Goal: Task Accomplishment & Management: Use online tool/utility

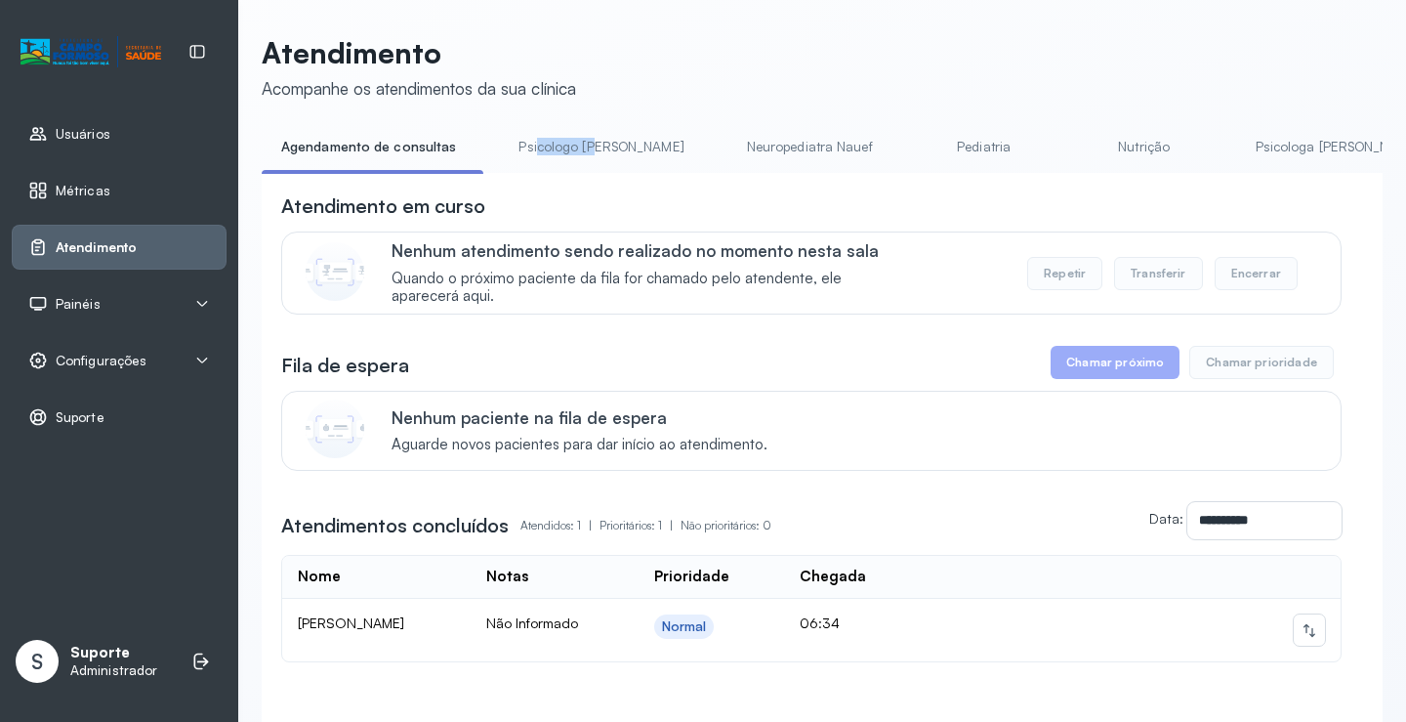
drag, startPoint x: 531, startPoint y: 173, endPoint x: 589, endPoint y: 172, distance: 57.6
click at [589, 172] on li "Psicologo [PERSON_NAME]" at bounding box center [605, 153] width 212 height 44
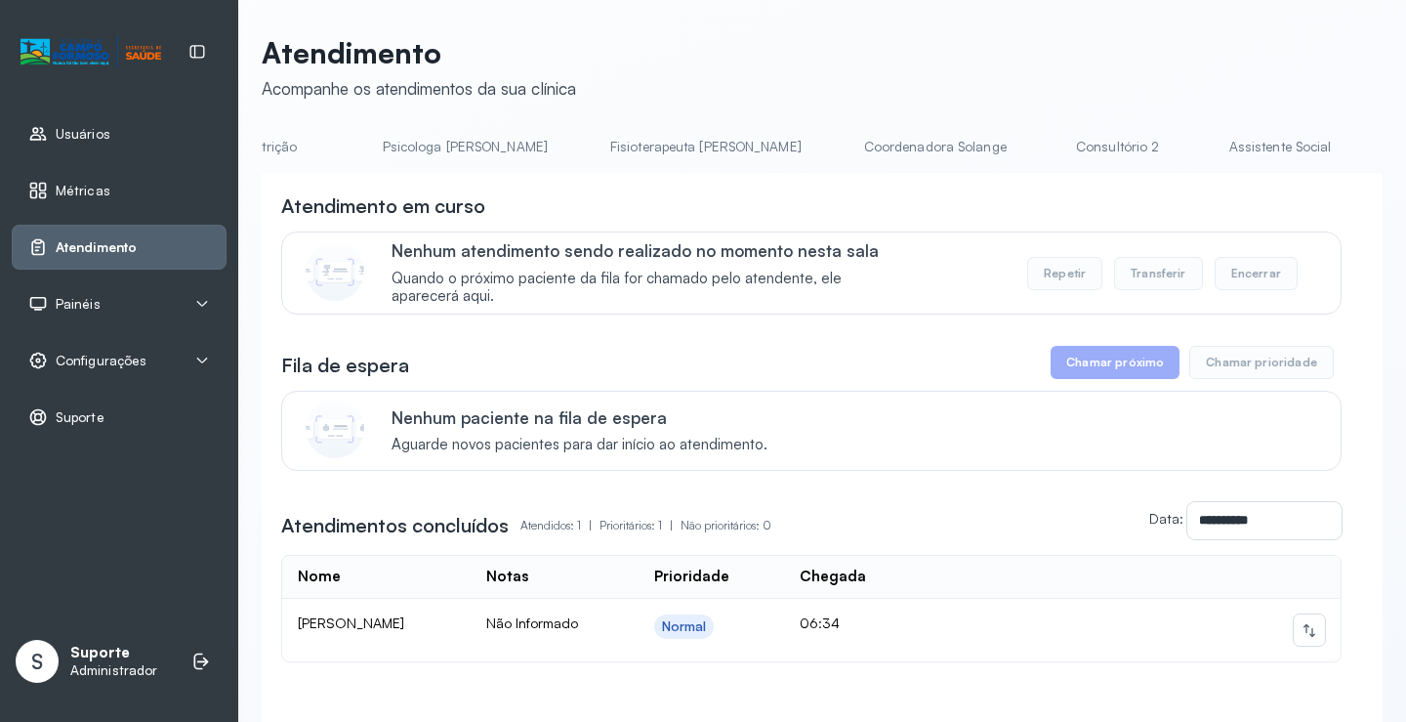
scroll to position [0, 903]
click at [1344, 156] on link "Triagem" at bounding box center [1412, 147] width 137 height 32
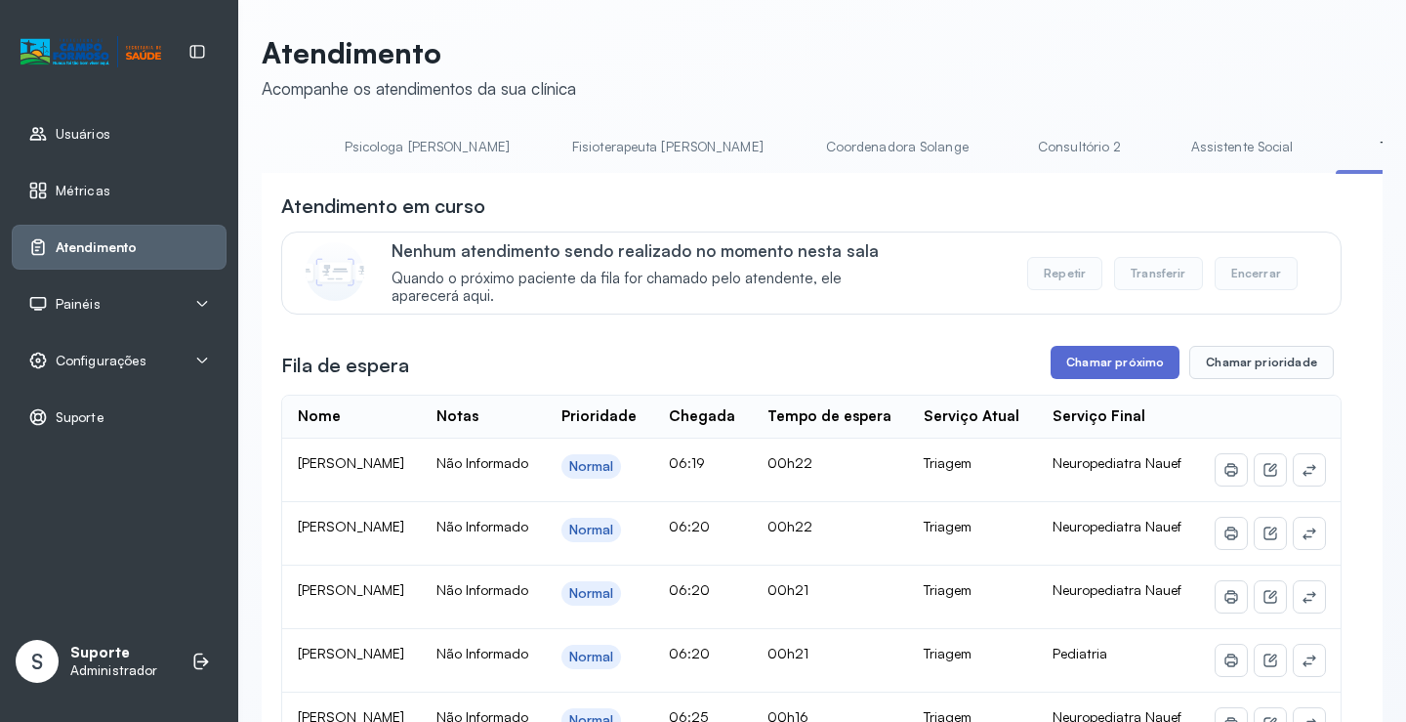
click at [1087, 371] on button "Chamar próximo" at bounding box center [1115, 362] width 129 height 33
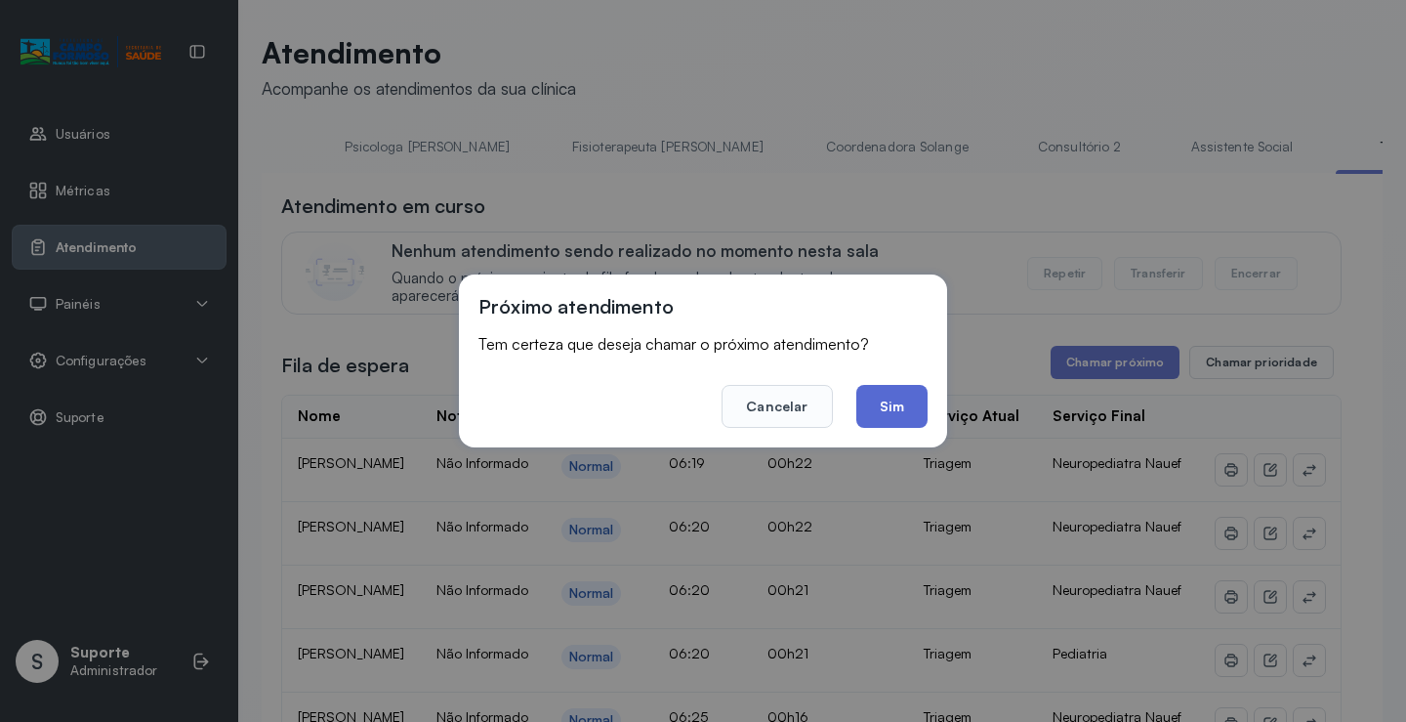
click at [895, 408] on button "Sim" at bounding box center [892, 406] width 71 height 43
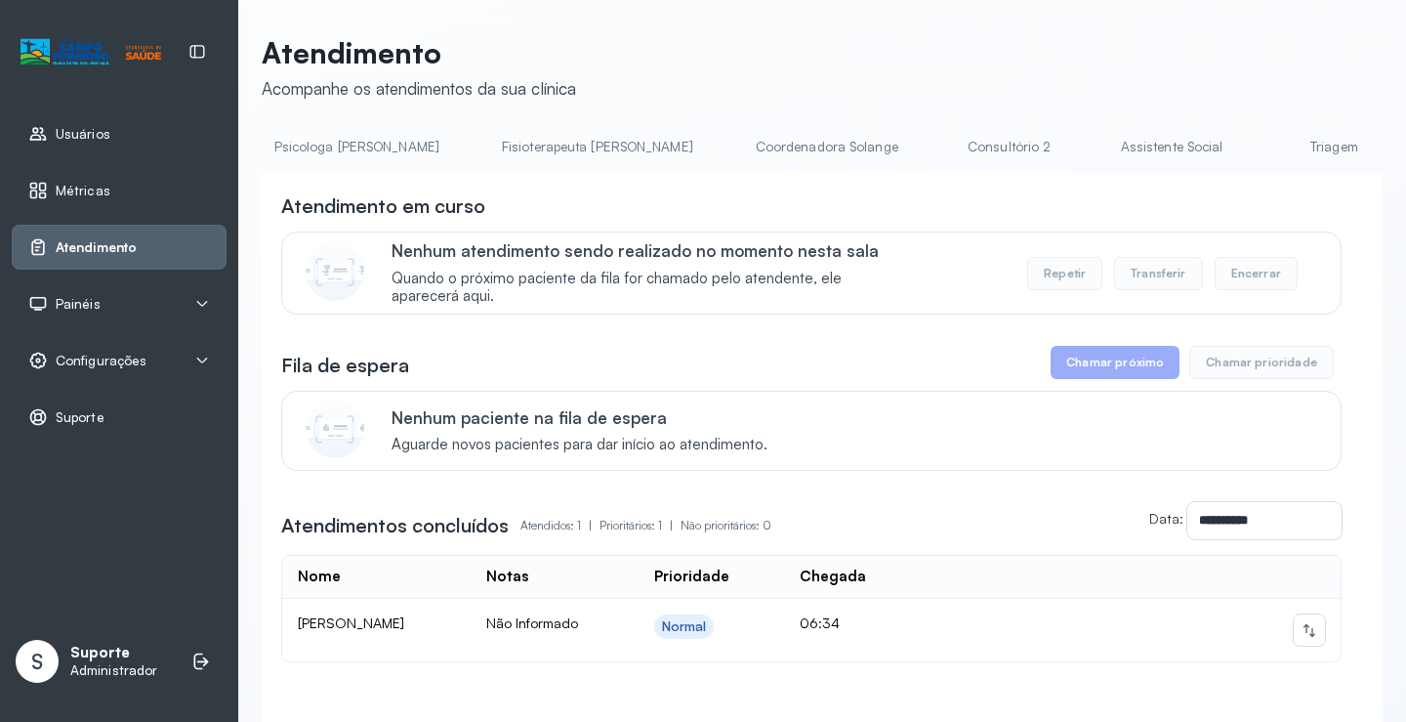
scroll to position [0, 1112]
click at [1135, 173] on li "Triagem" at bounding box center [1207, 153] width 145 height 44
click at [1135, 142] on link "Triagem" at bounding box center [1203, 147] width 137 height 32
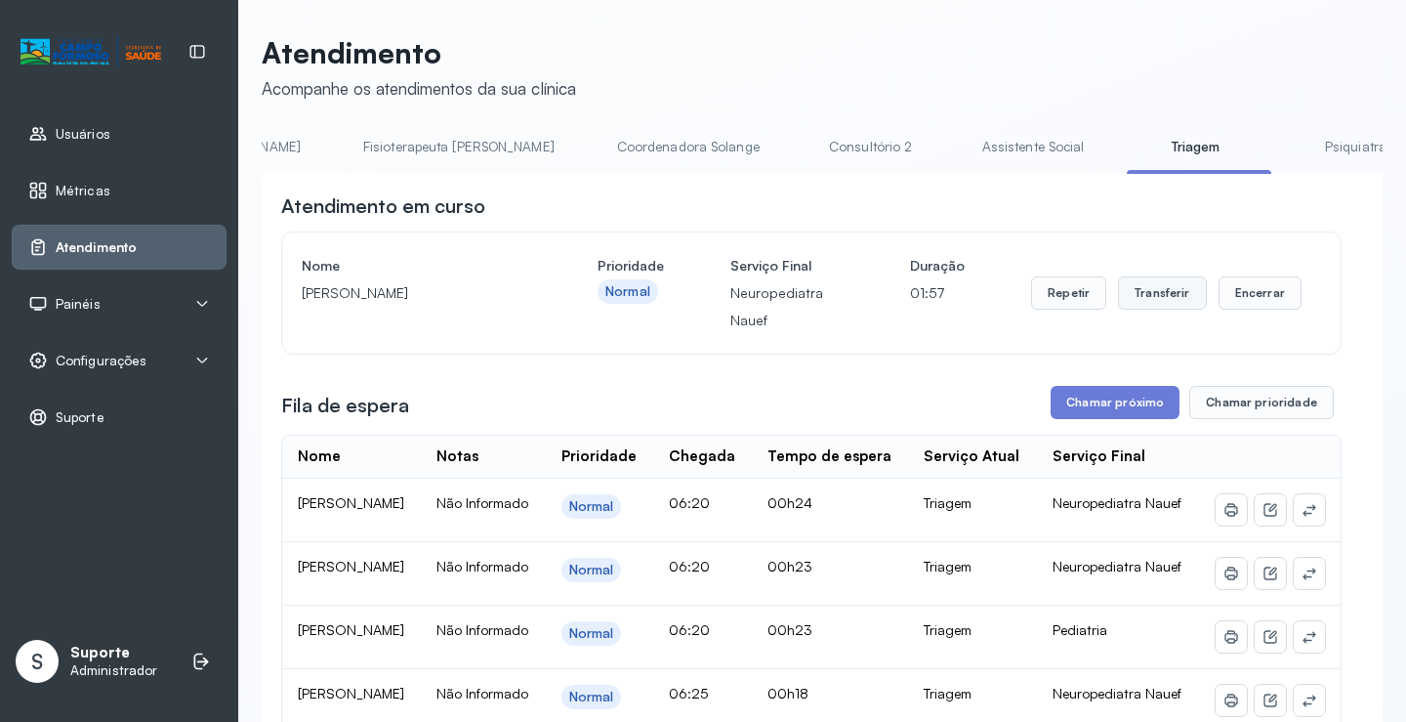
click at [1150, 283] on button "Transferir" at bounding box center [1162, 292] width 89 height 33
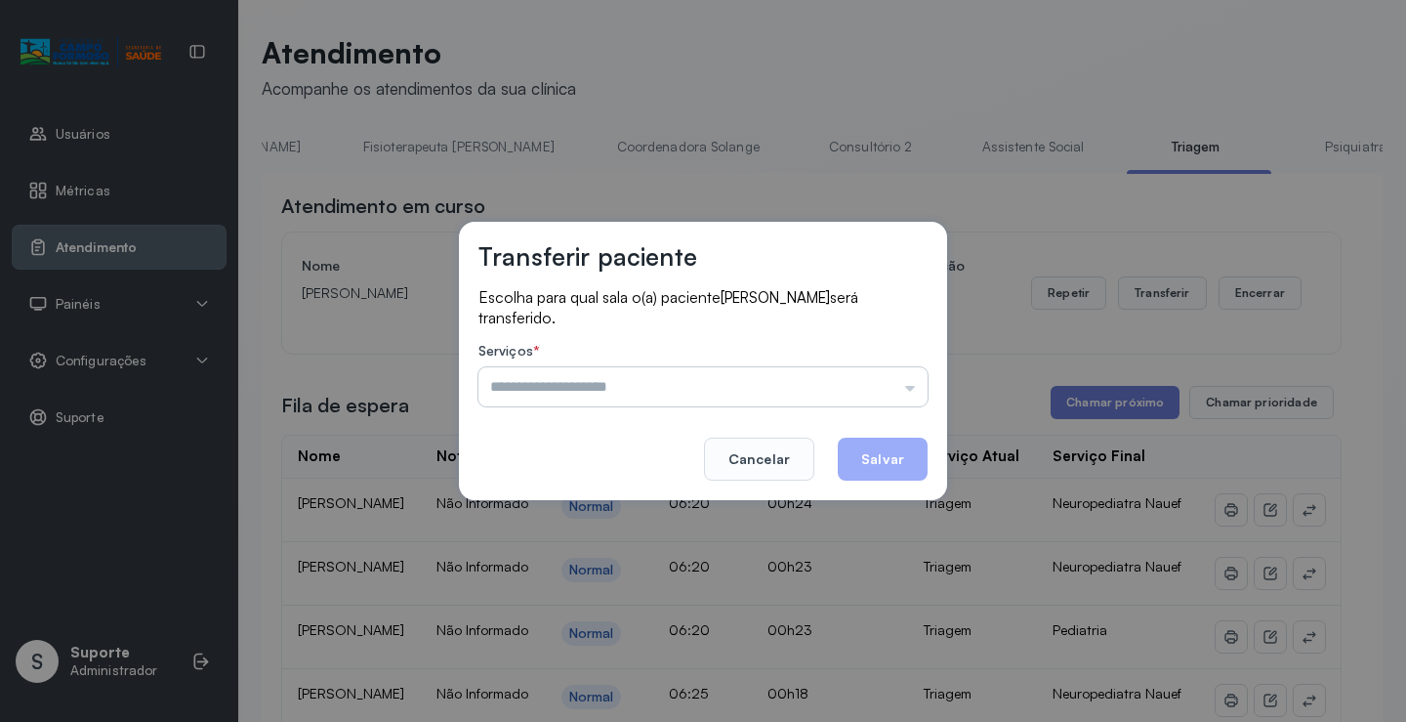
click at [907, 391] on input "text" at bounding box center [703, 386] width 449 height 39
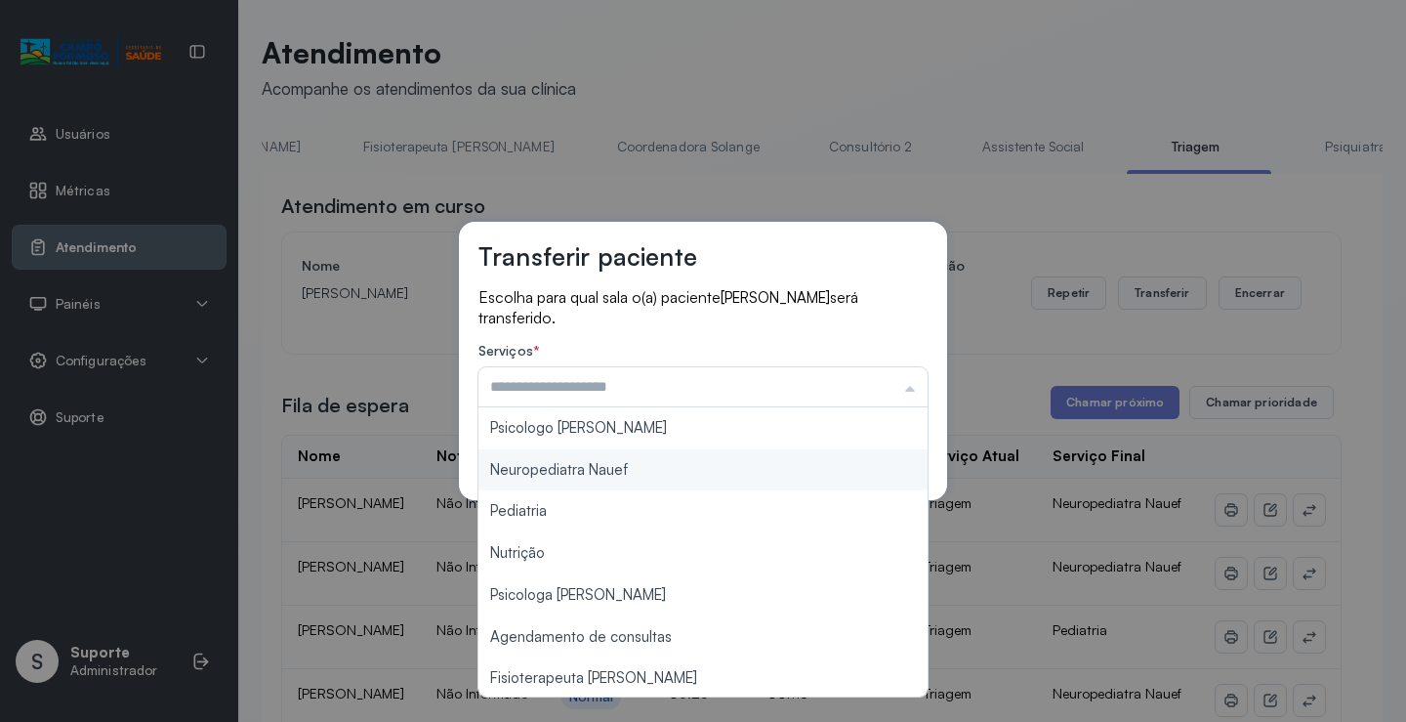
type input "**********"
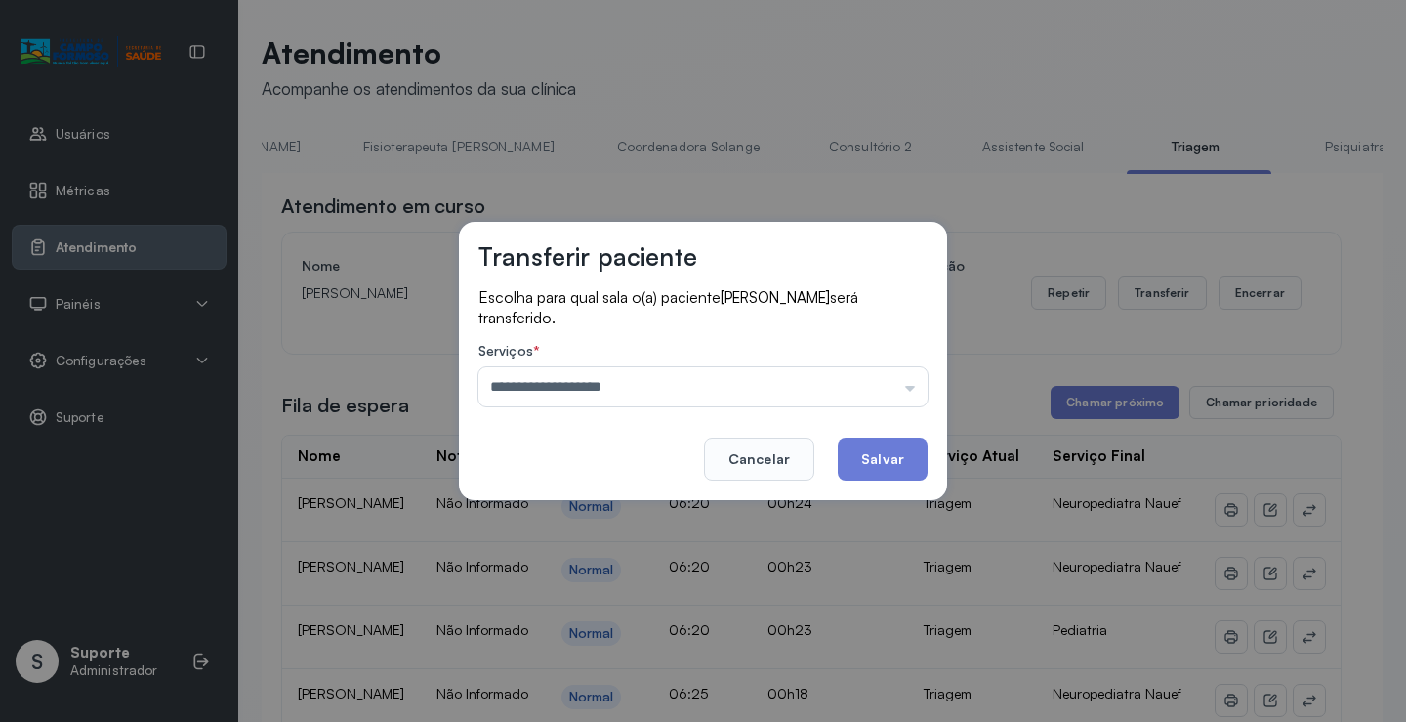
click at [641, 473] on div "**********" at bounding box center [703, 361] width 488 height 278
click at [871, 448] on button "Salvar" at bounding box center [883, 459] width 90 height 43
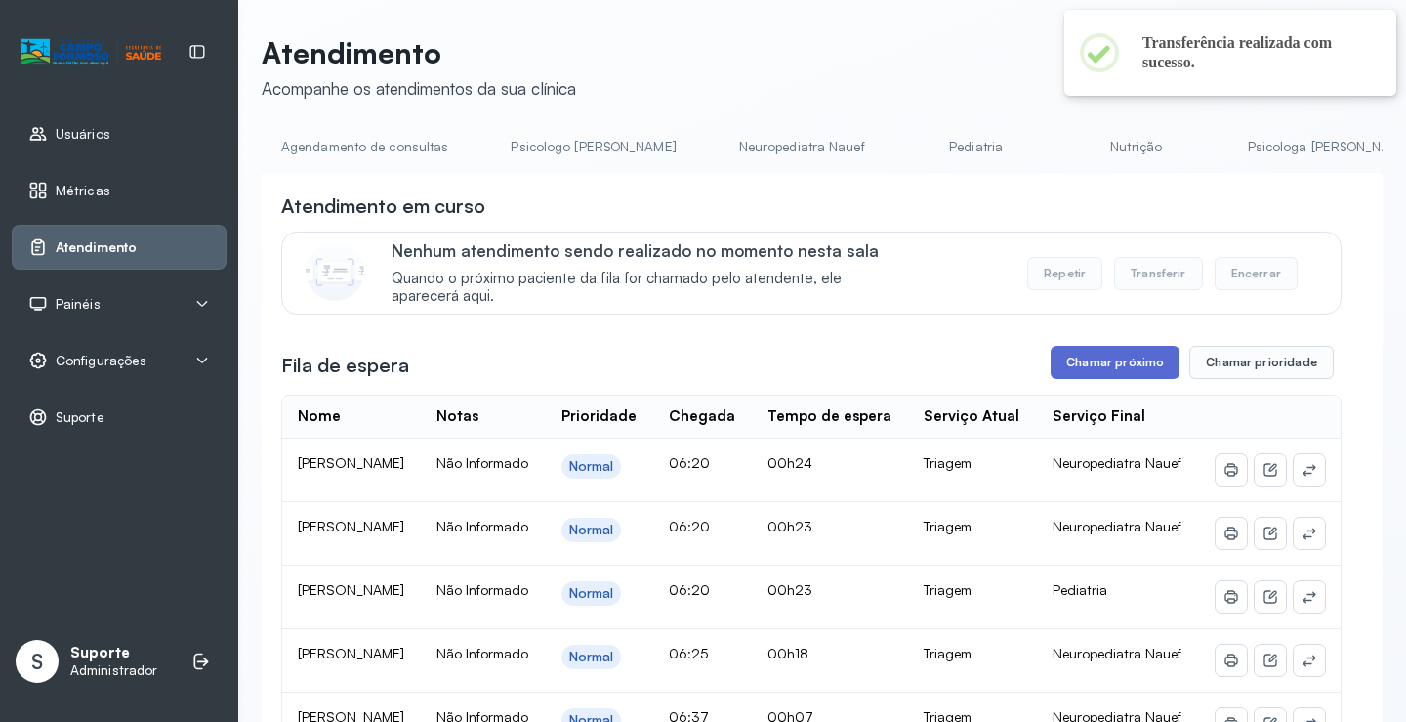
click at [1098, 358] on button "Chamar próximo" at bounding box center [1115, 362] width 129 height 33
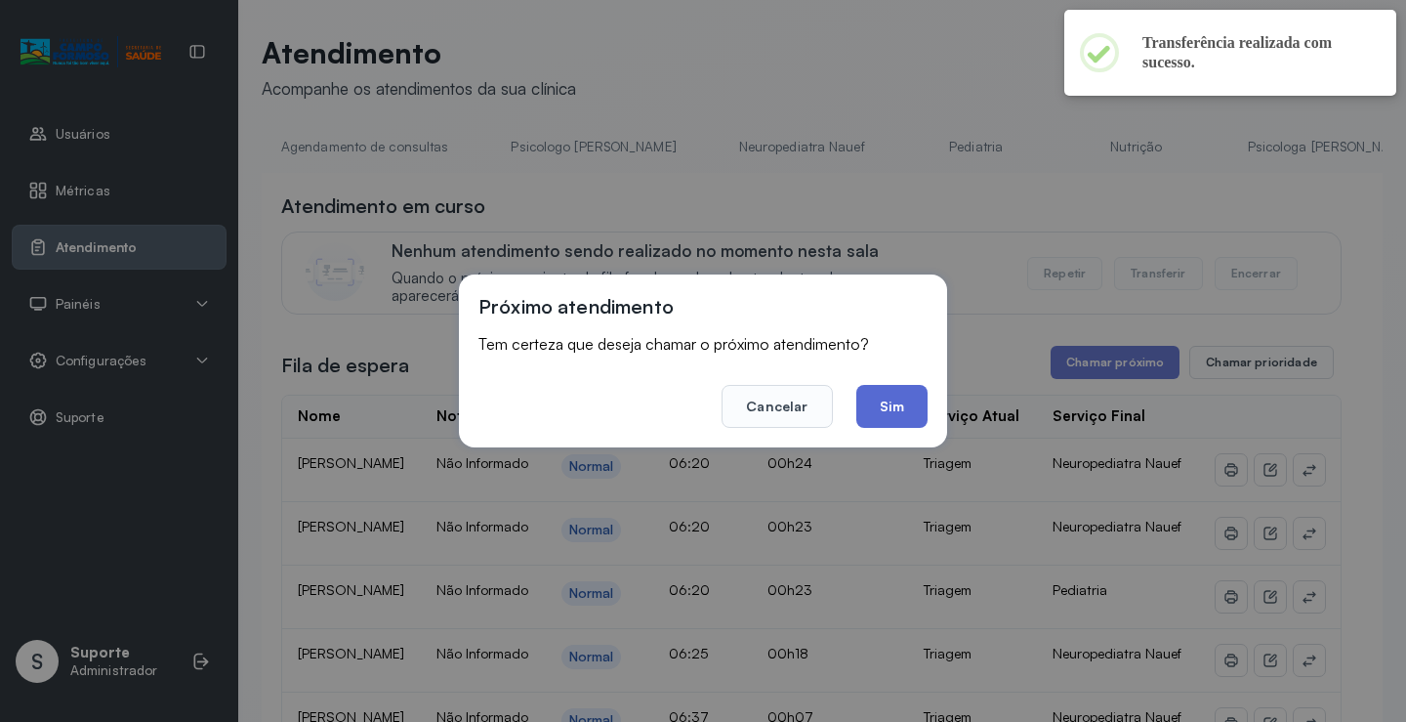
click at [900, 417] on button "Sim" at bounding box center [892, 406] width 71 height 43
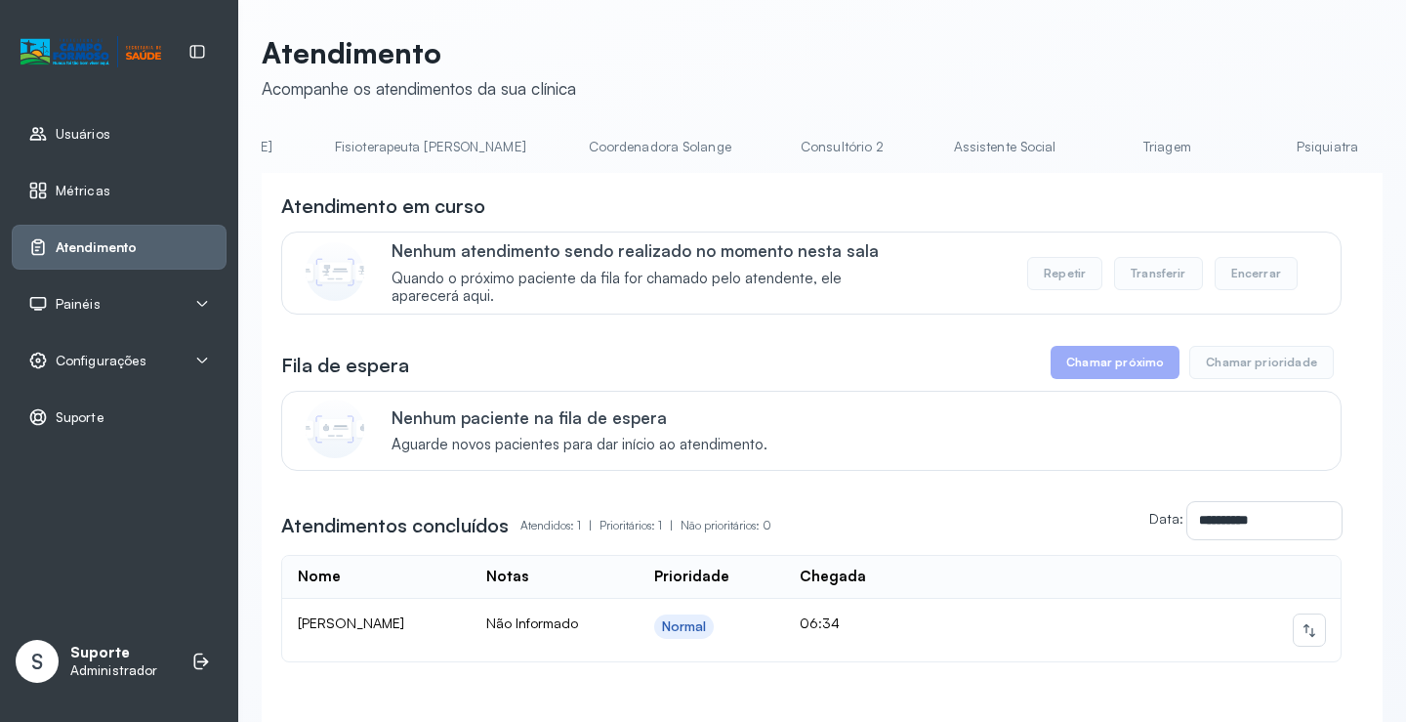
scroll to position [0, 1251]
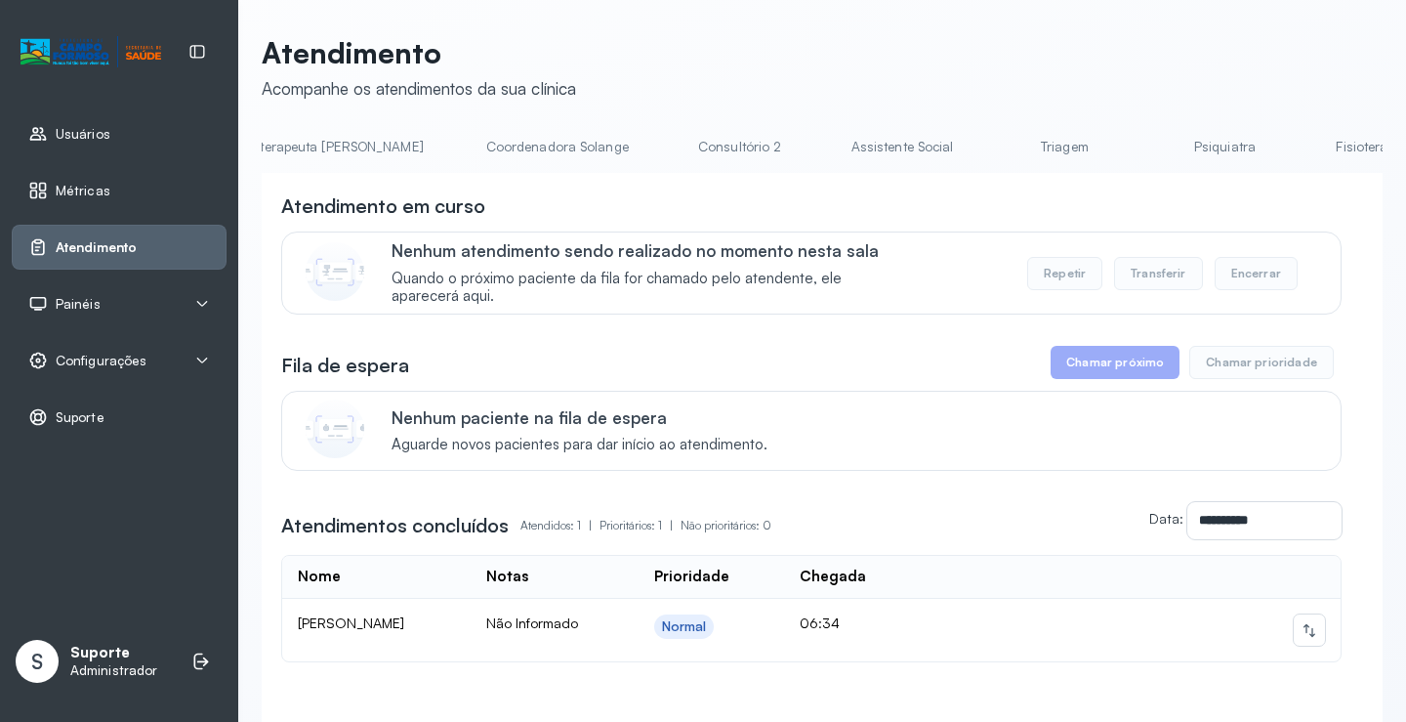
click at [996, 151] on link "Triagem" at bounding box center [1064, 147] width 137 height 32
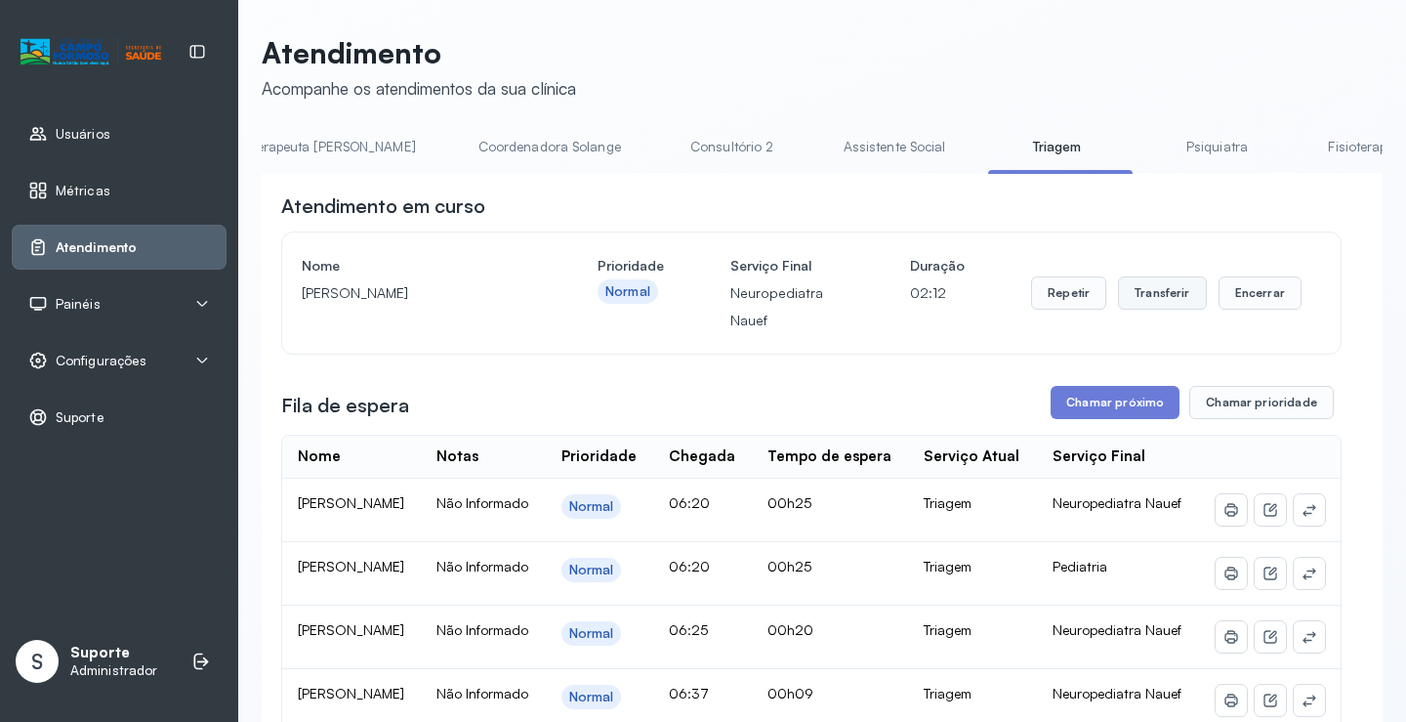
click at [1157, 303] on button "Transferir" at bounding box center [1162, 292] width 89 height 33
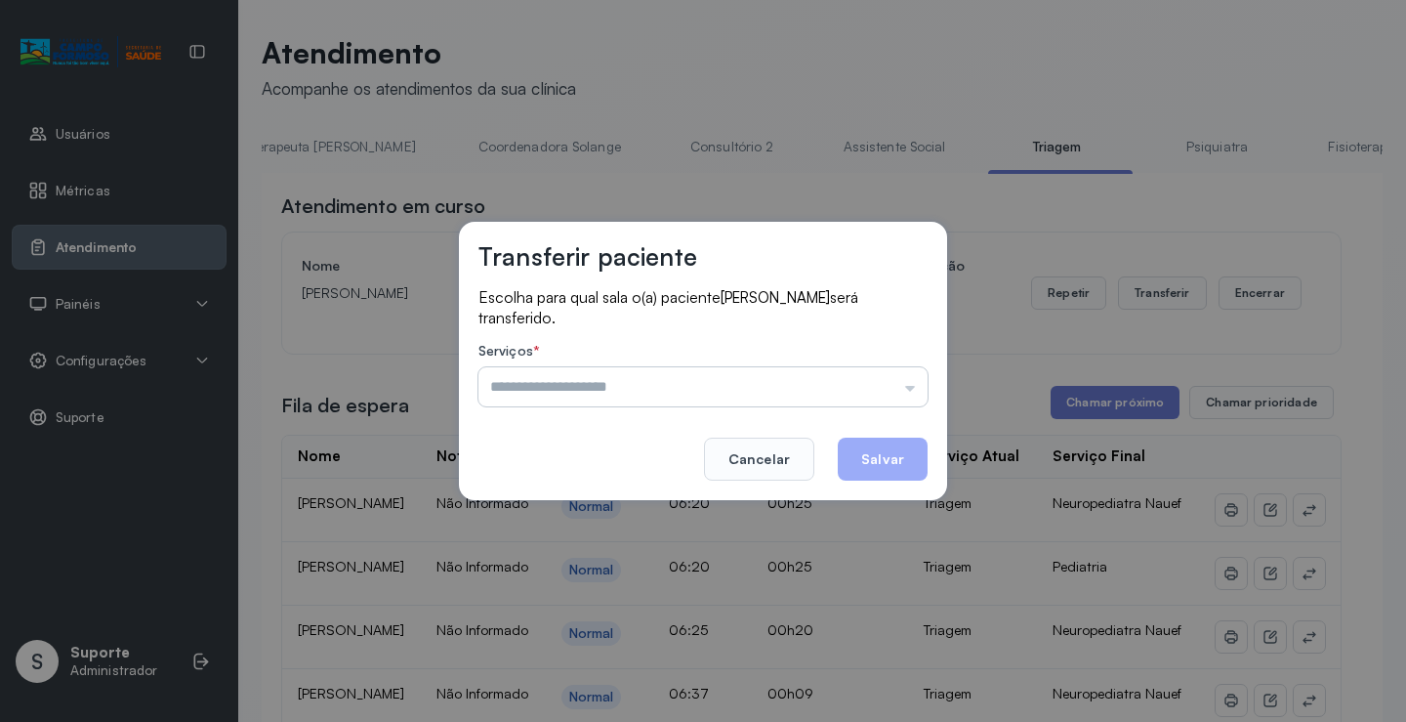
click at [919, 388] on input "text" at bounding box center [703, 386] width 449 height 39
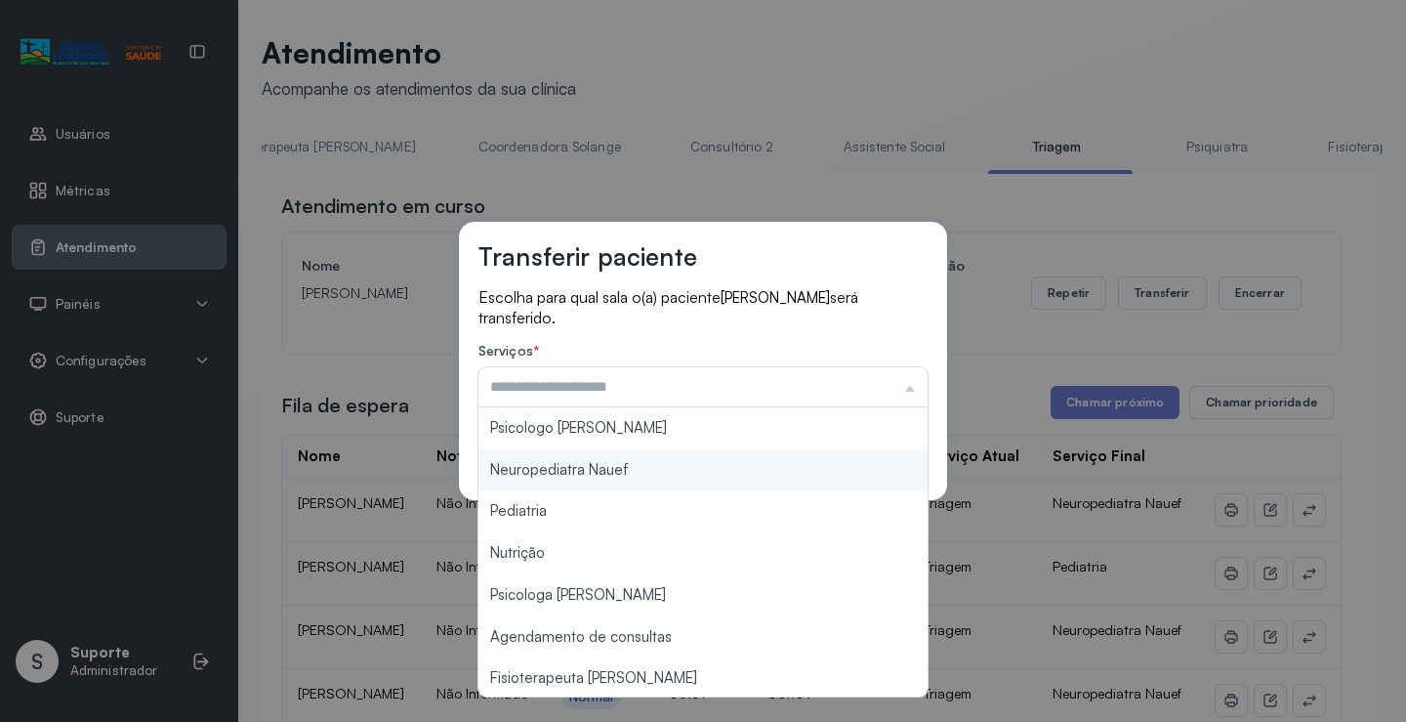
type input "**********"
click at [636, 470] on div "**********" at bounding box center [703, 361] width 488 height 278
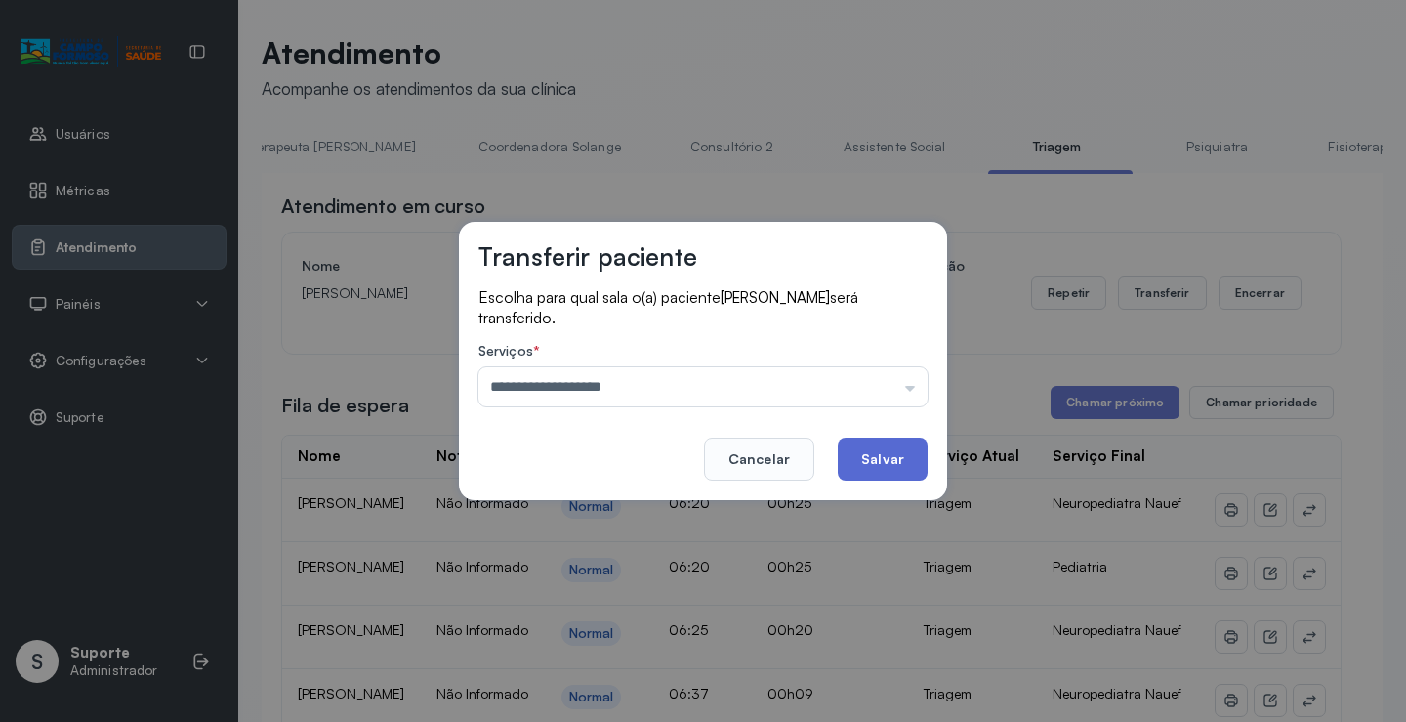
click at [898, 458] on button "Salvar" at bounding box center [883, 459] width 90 height 43
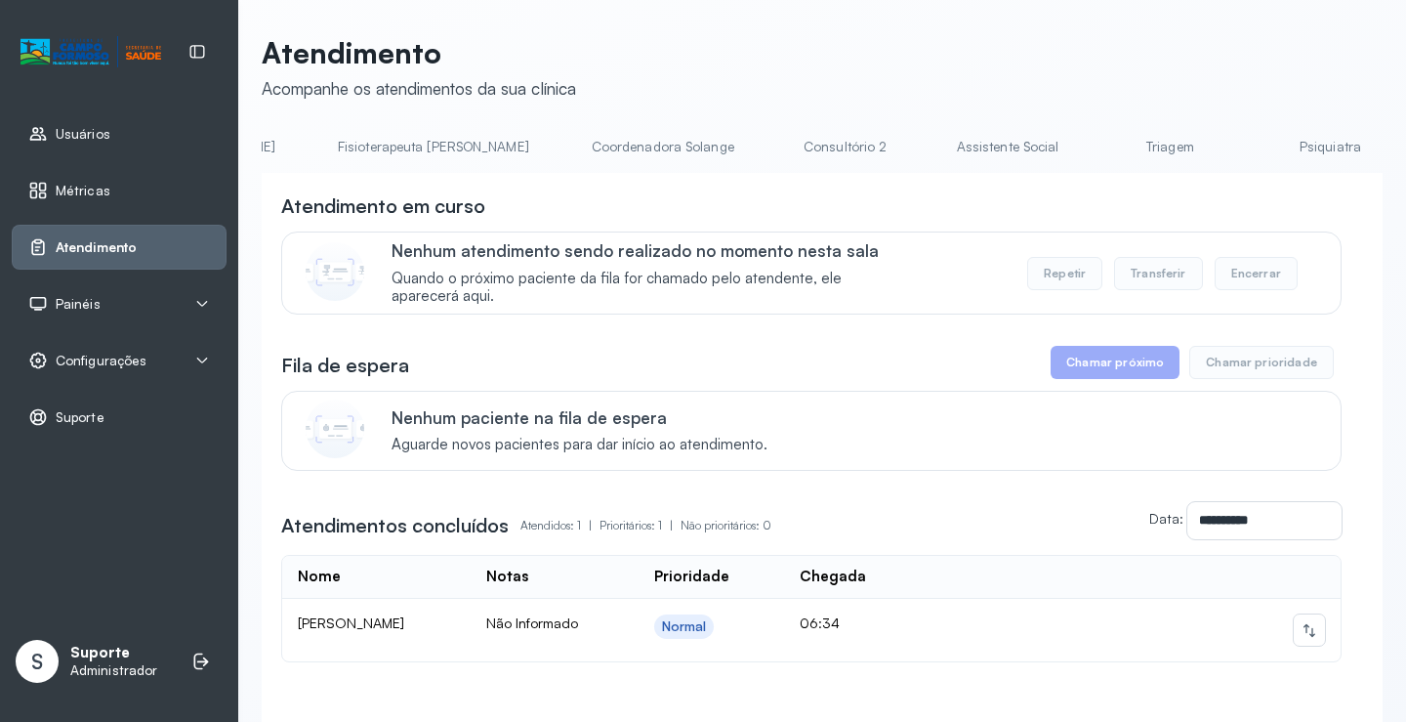
scroll to position [0, 1174]
click at [1073, 143] on link "Triagem" at bounding box center [1141, 147] width 137 height 32
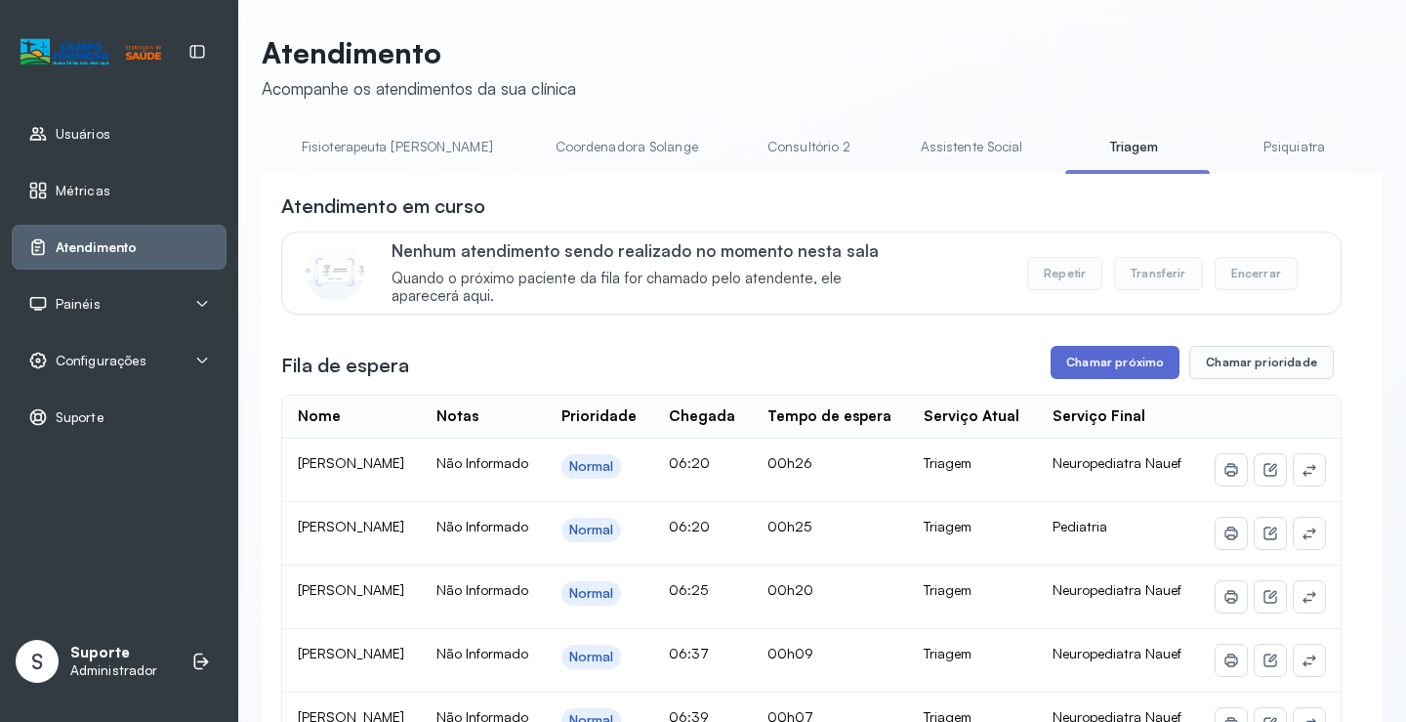
click at [1111, 375] on button "Chamar próximo" at bounding box center [1115, 362] width 129 height 33
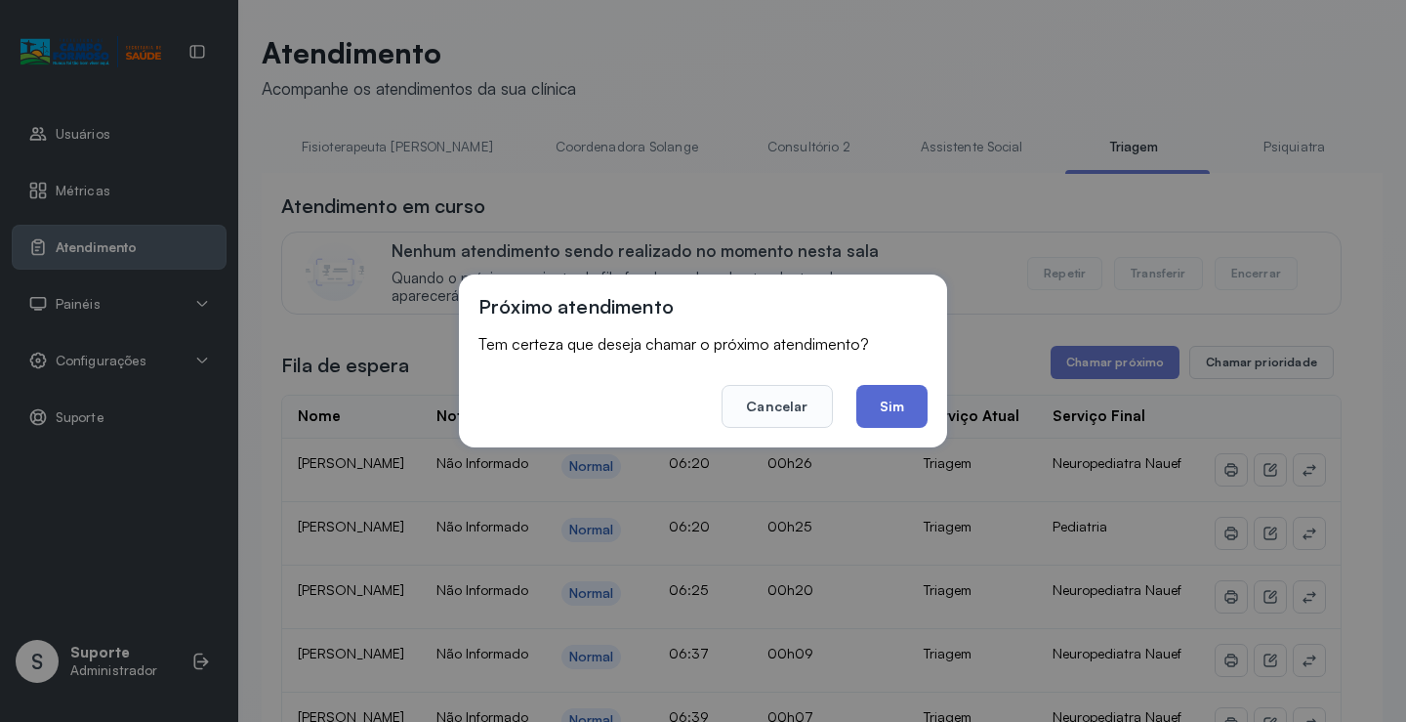
click at [892, 404] on button "Sim" at bounding box center [892, 406] width 71 height 43
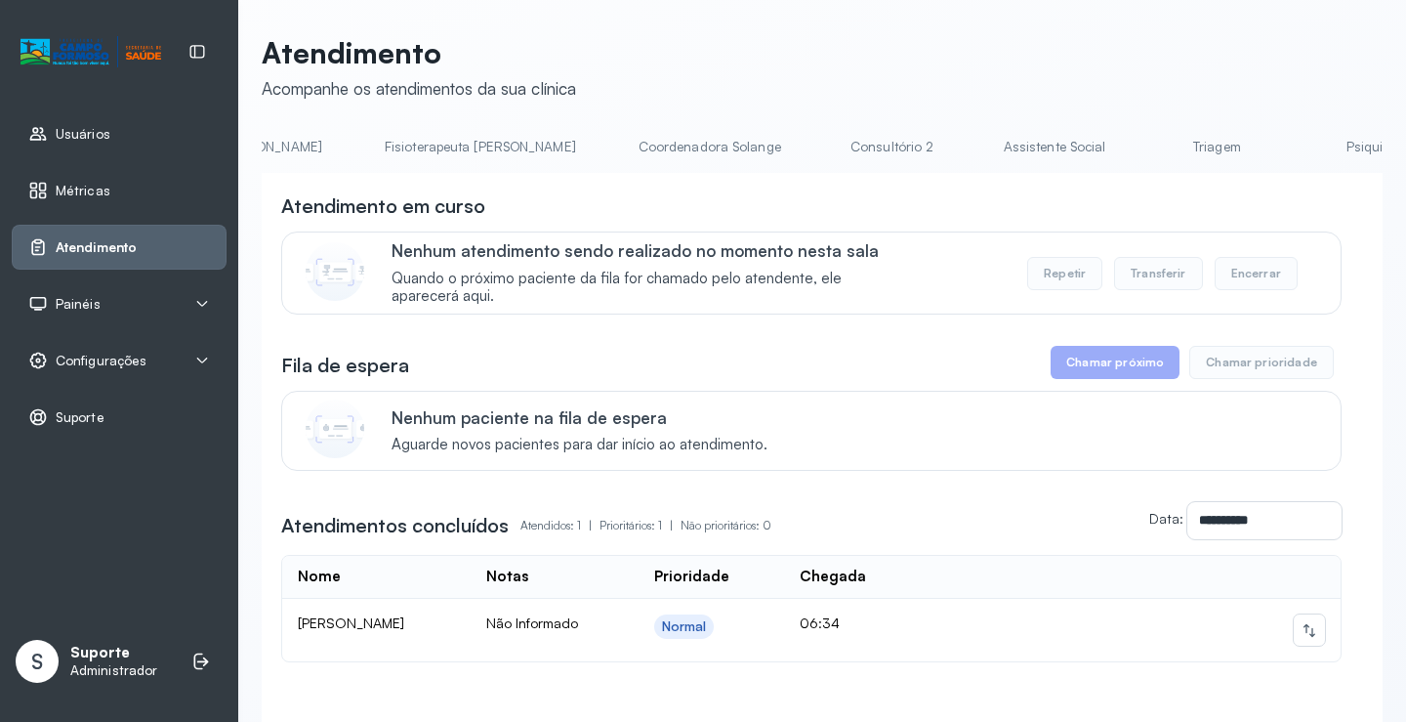
scroll to position [0, 1117]
click at [1130, 156] on link "Triagem" at bounding box center [1198, 147] width 137 height 32
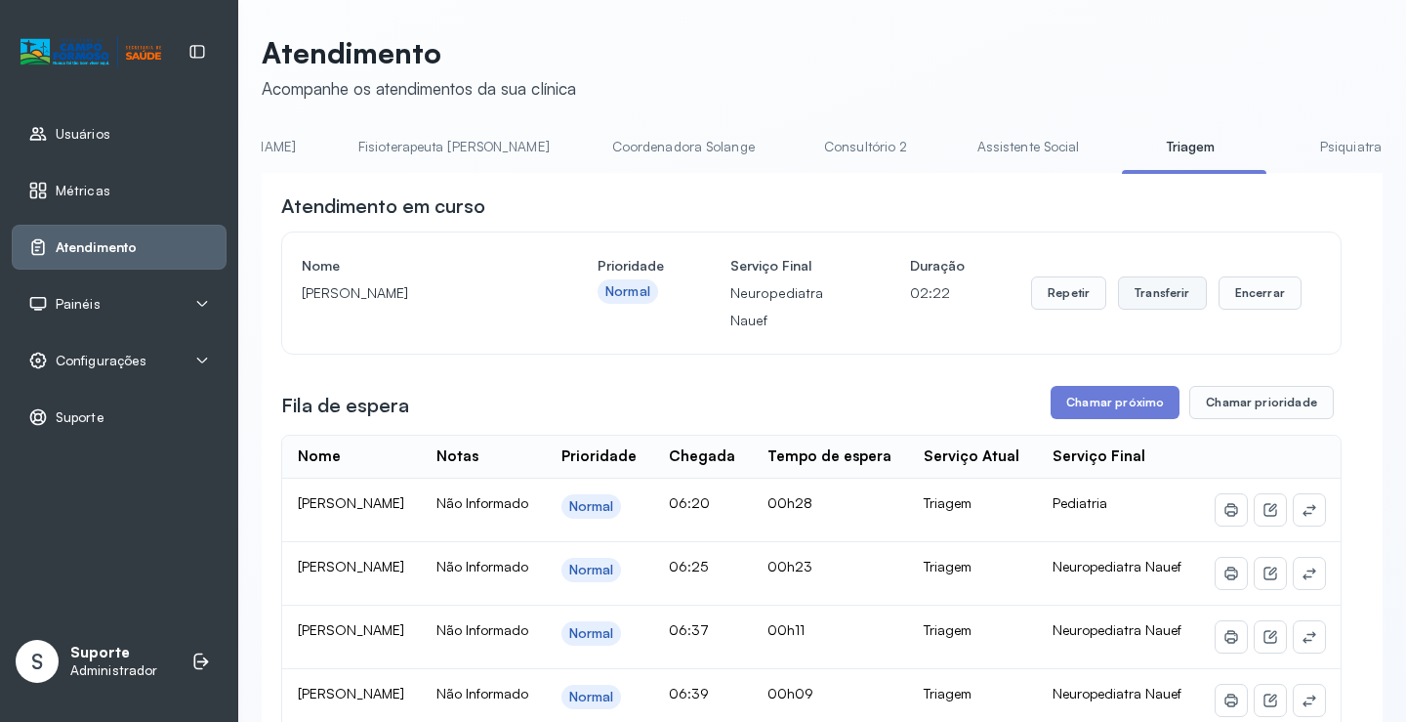
click at [1148, 293] on button "Transferir" at bounding box center [1162, 292] width 89 height 33
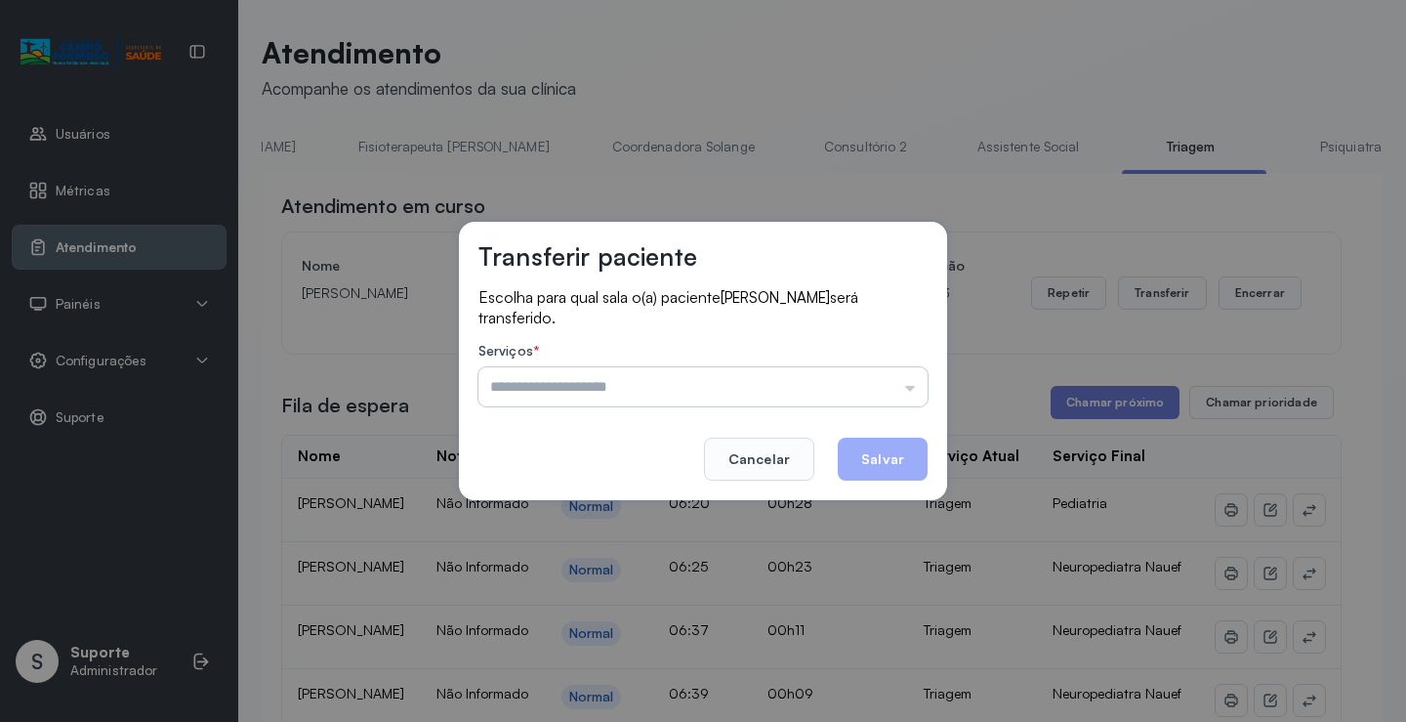
click at [902, 390] on input "text" at bounding box center [703, 386] width 449 height 39
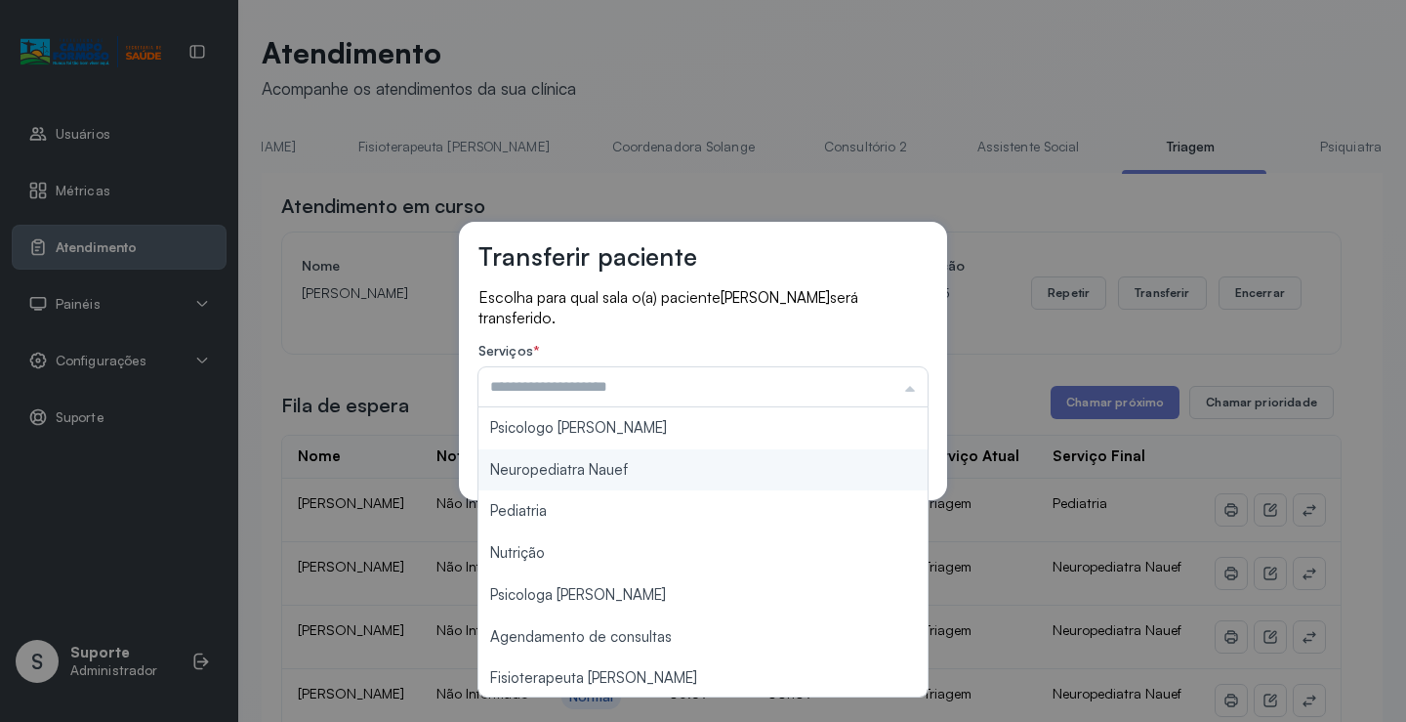
type input "**********"
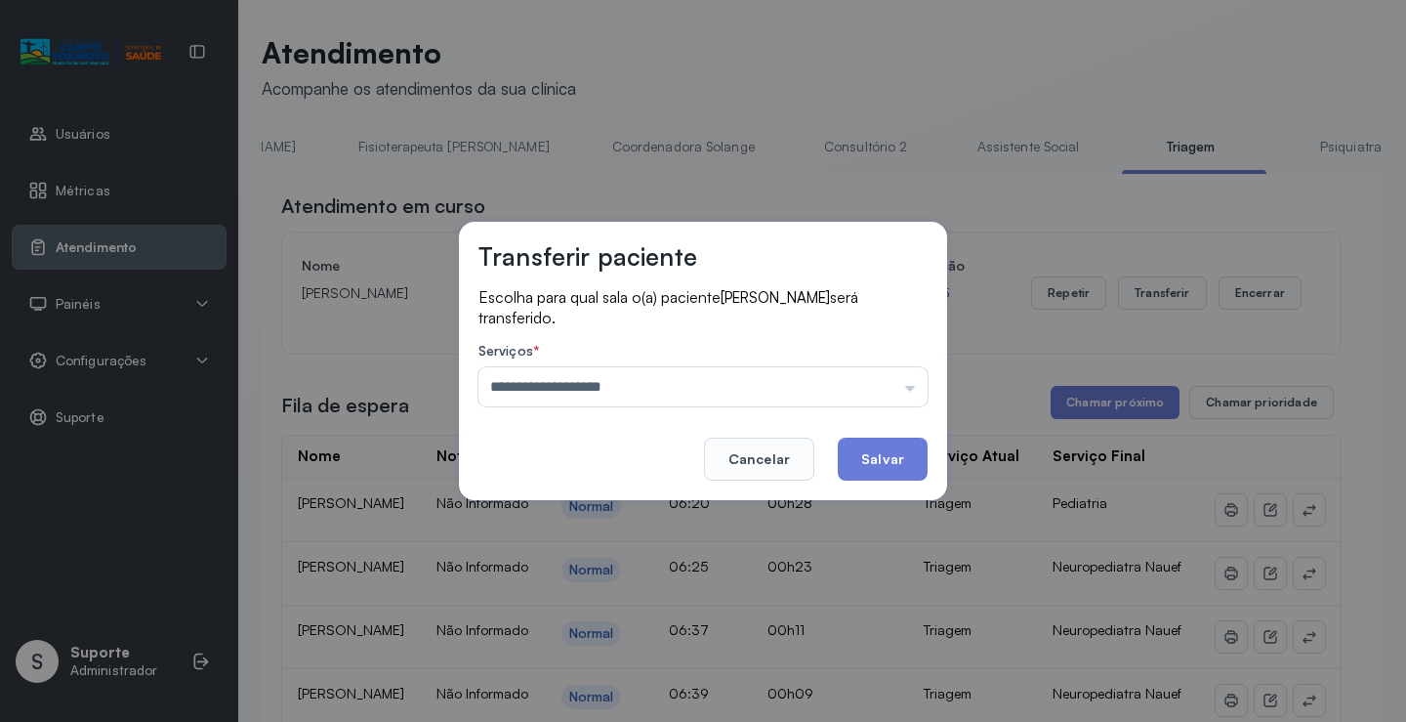
click at [650, 471] on div "**********" at bounding box center [703, 361] width 488 height 278
click at [863, 455] on button "Salvar" at bounding box center [883, 459] width 90 height 43
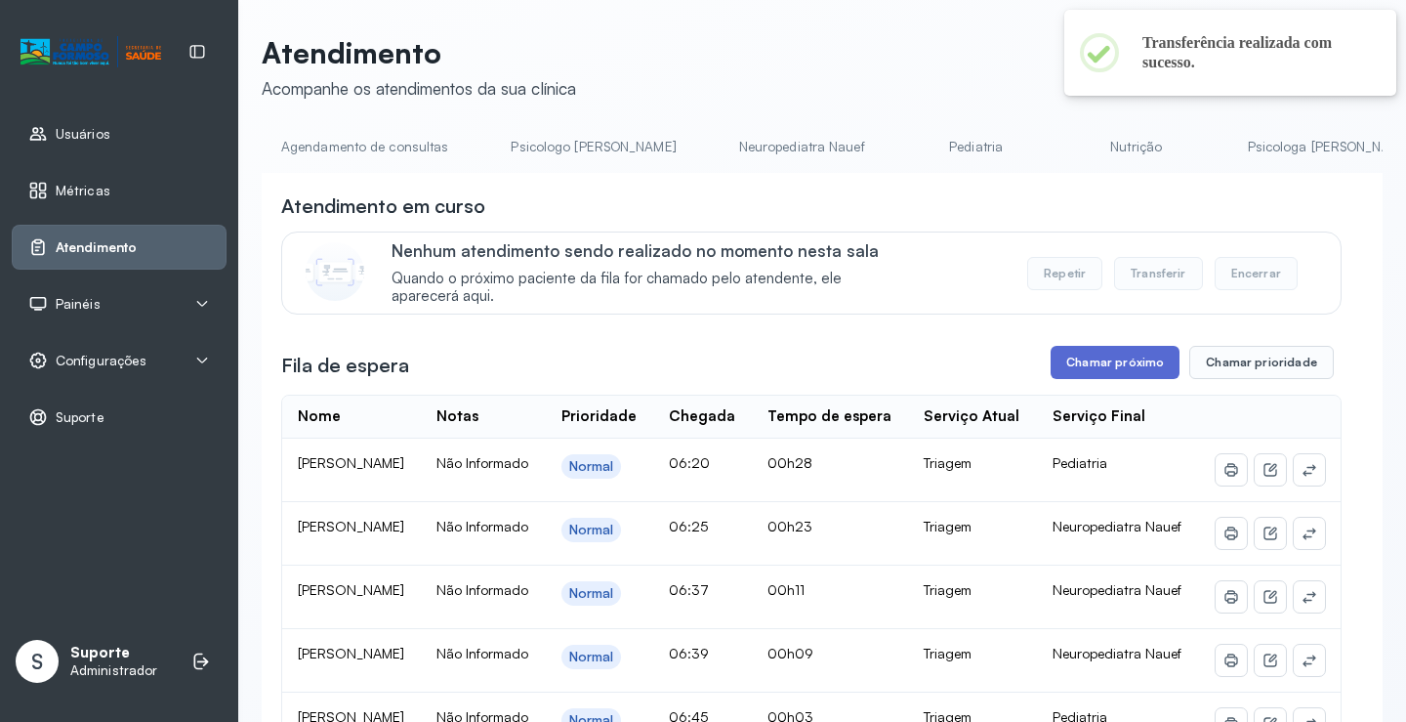
click at [1096, 375] on button "Chamar próximo" at bounding box center [1115, 362] width 129 height 33
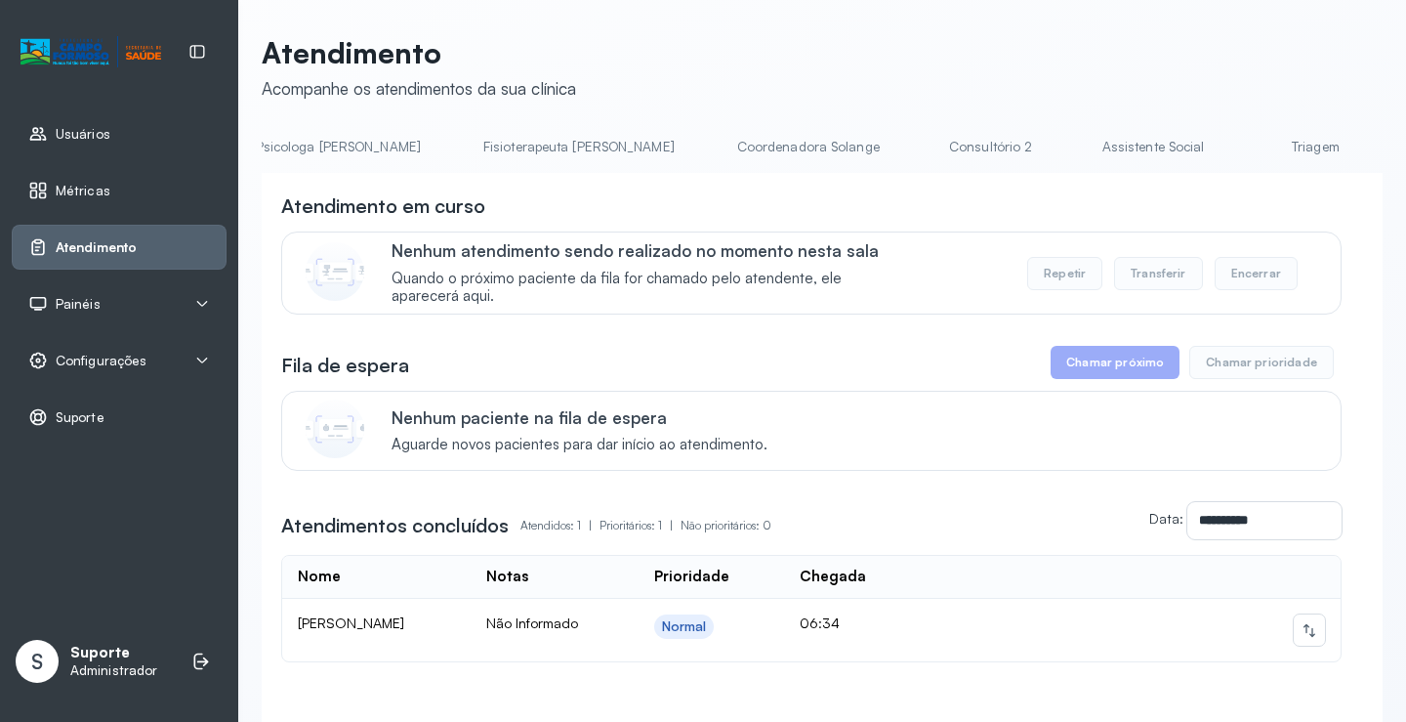
scroll to position [0, 1051]
click at [1196, 162] on link "Triagem" at bounding box center [1264, 147] width 137 height 32
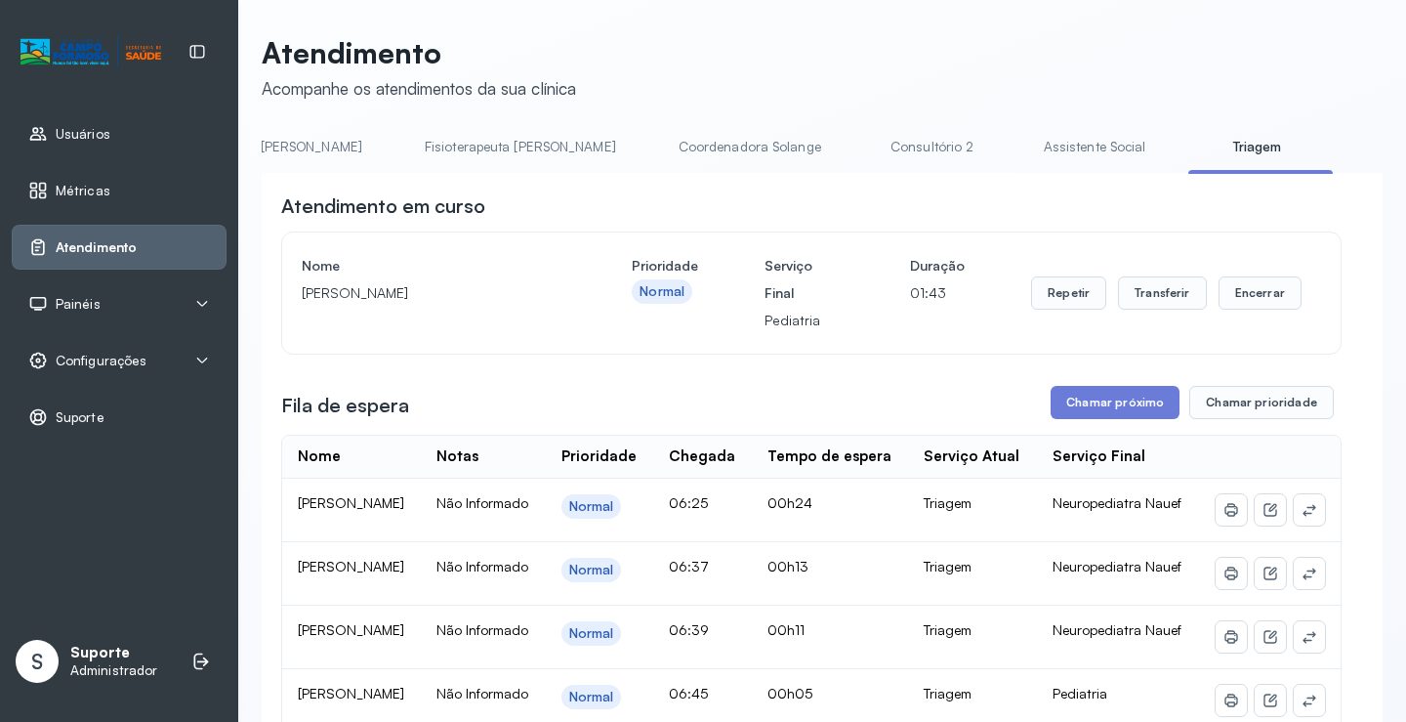
click at [1144, 325] on div "Repetir Transferir Encerrar" at bounding box center [1166, 293] width 271 height 82
click at [1145, 293] on button "Transferir" at bounding box center [1162, 292] width 89 height 33
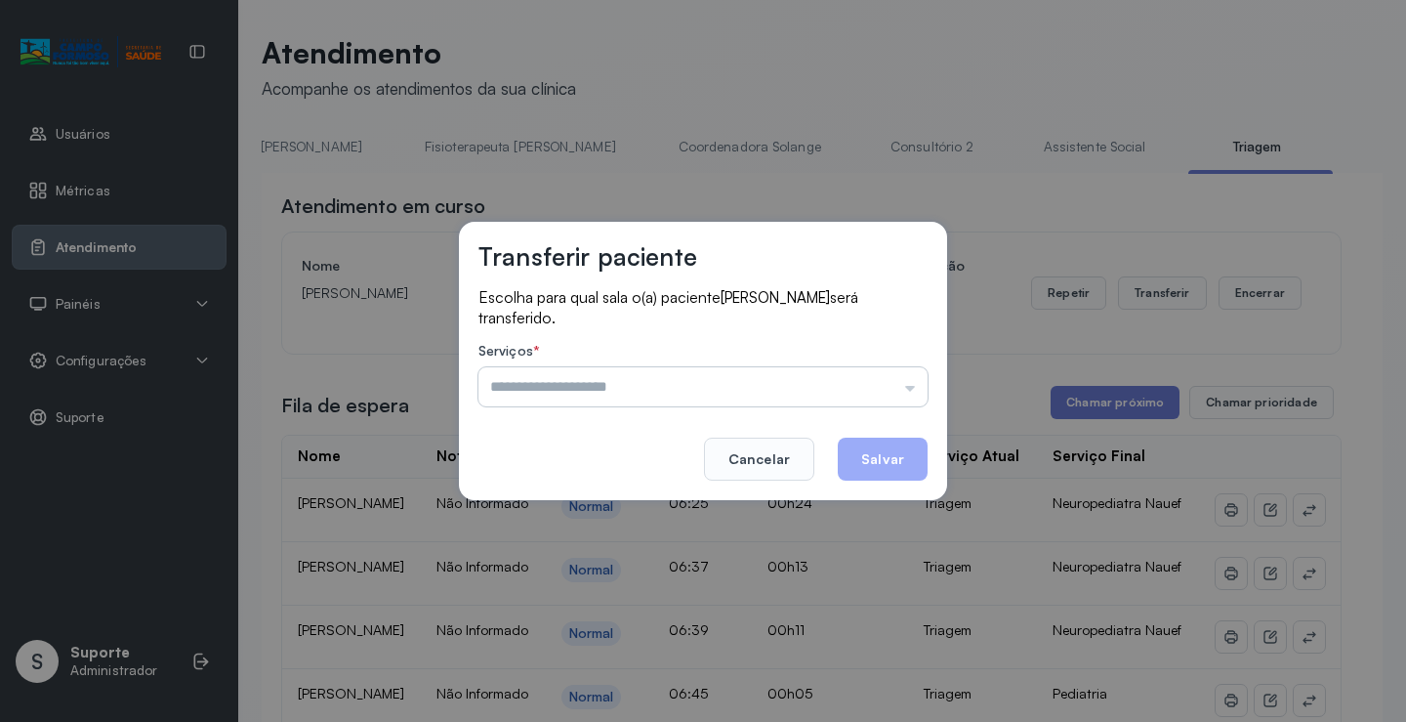
click at [914, 397] on input "text" at bounding box center [703, 386] width 449 height 39
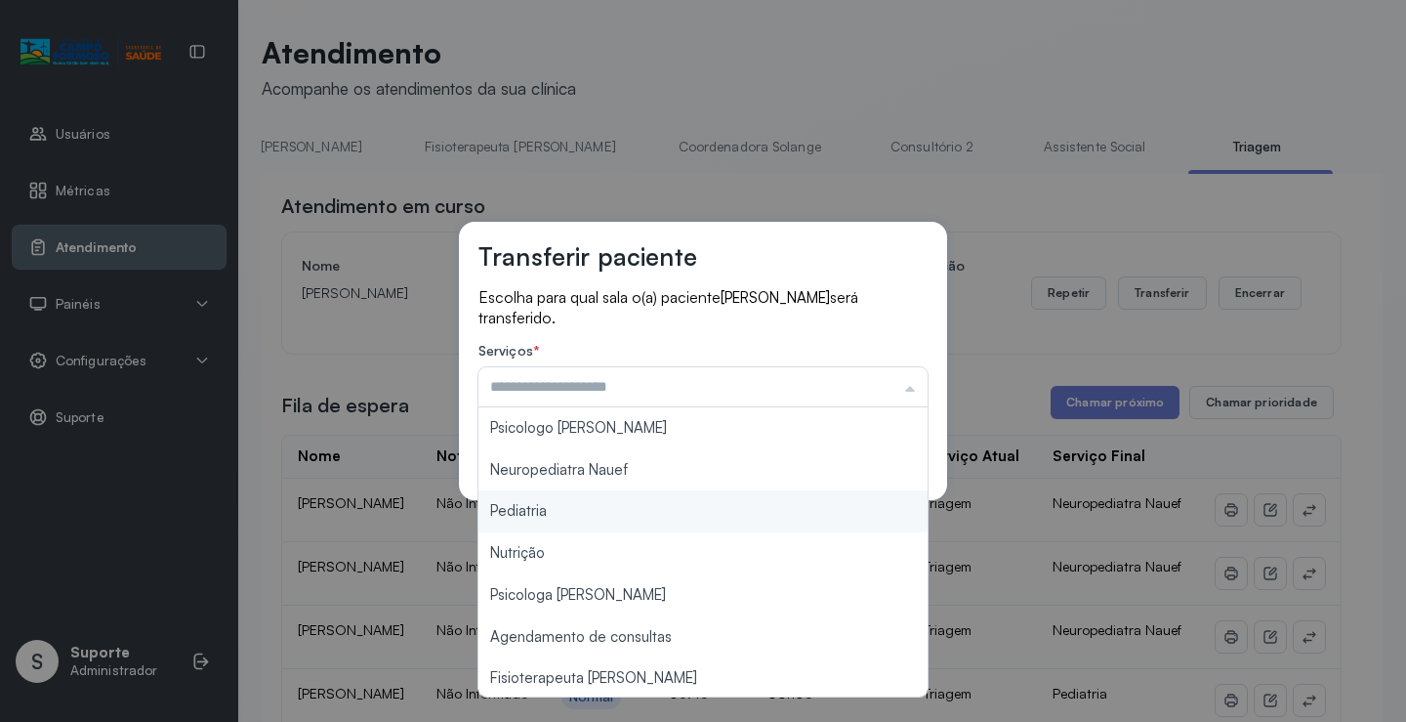
type input "*********"
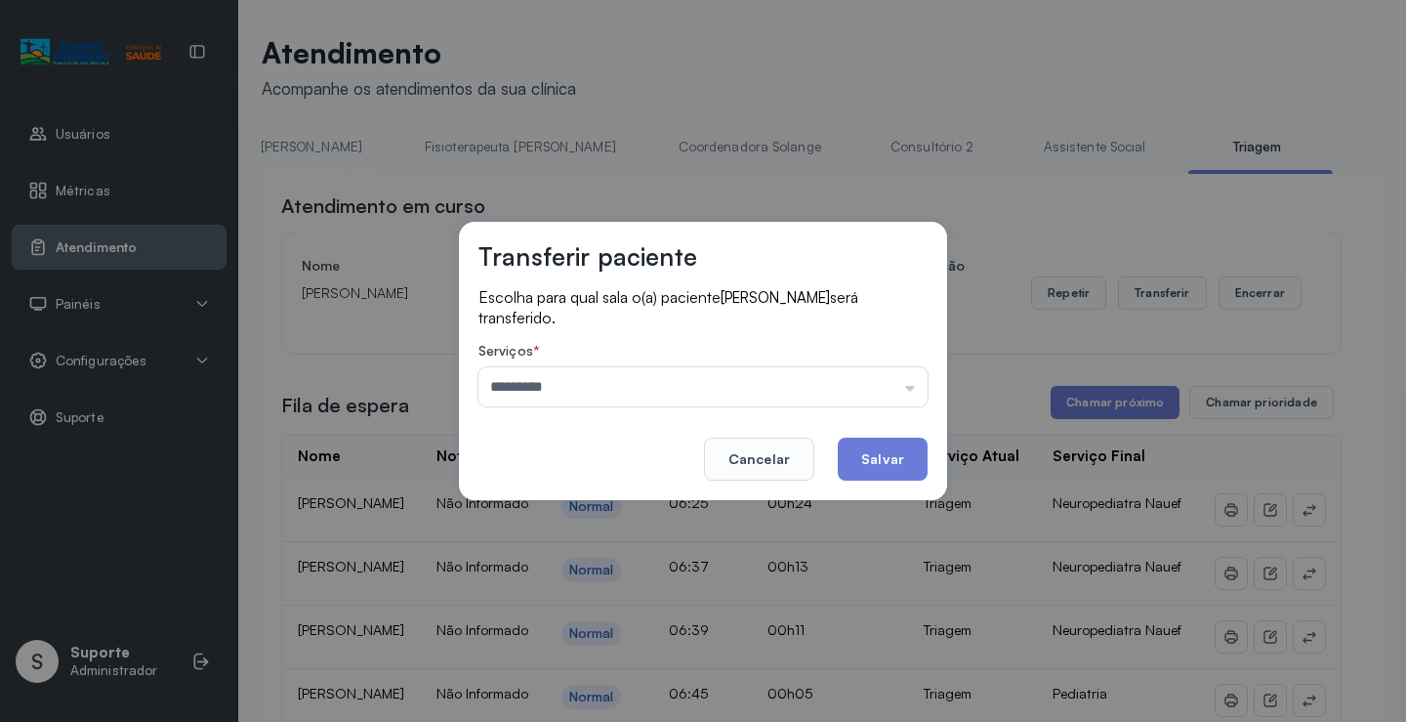
click at [635, 514] on div "Transferir paciente Escolha para qual sala o(a) paciente [PERSON_NAME] será tra…" at bounding box center [703, 361] width 1406 height 722
click at [871, 454] on button "Salvar" at bounding box center [883, 459] width 90 height 43
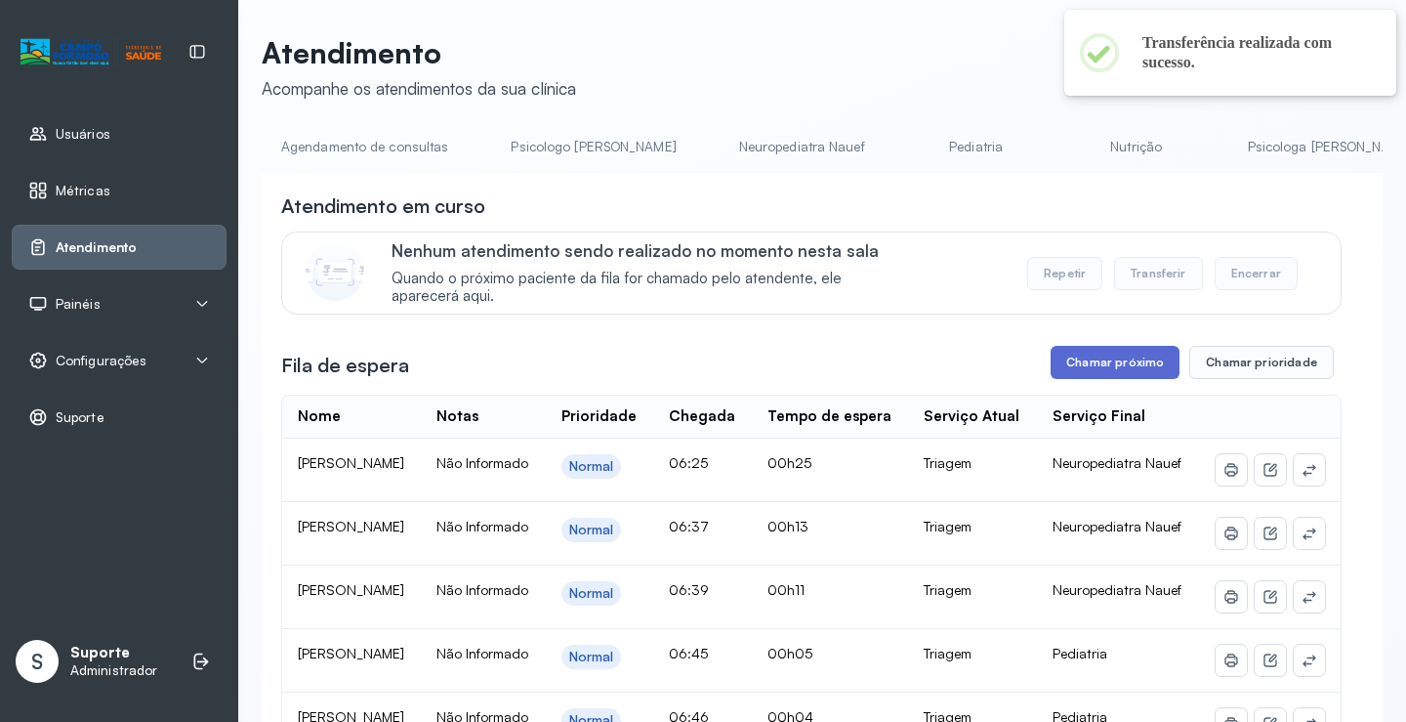
click at [1112, 361] on button "Chamar próximo" at bounding box center [1115, 362] width 129 height 33
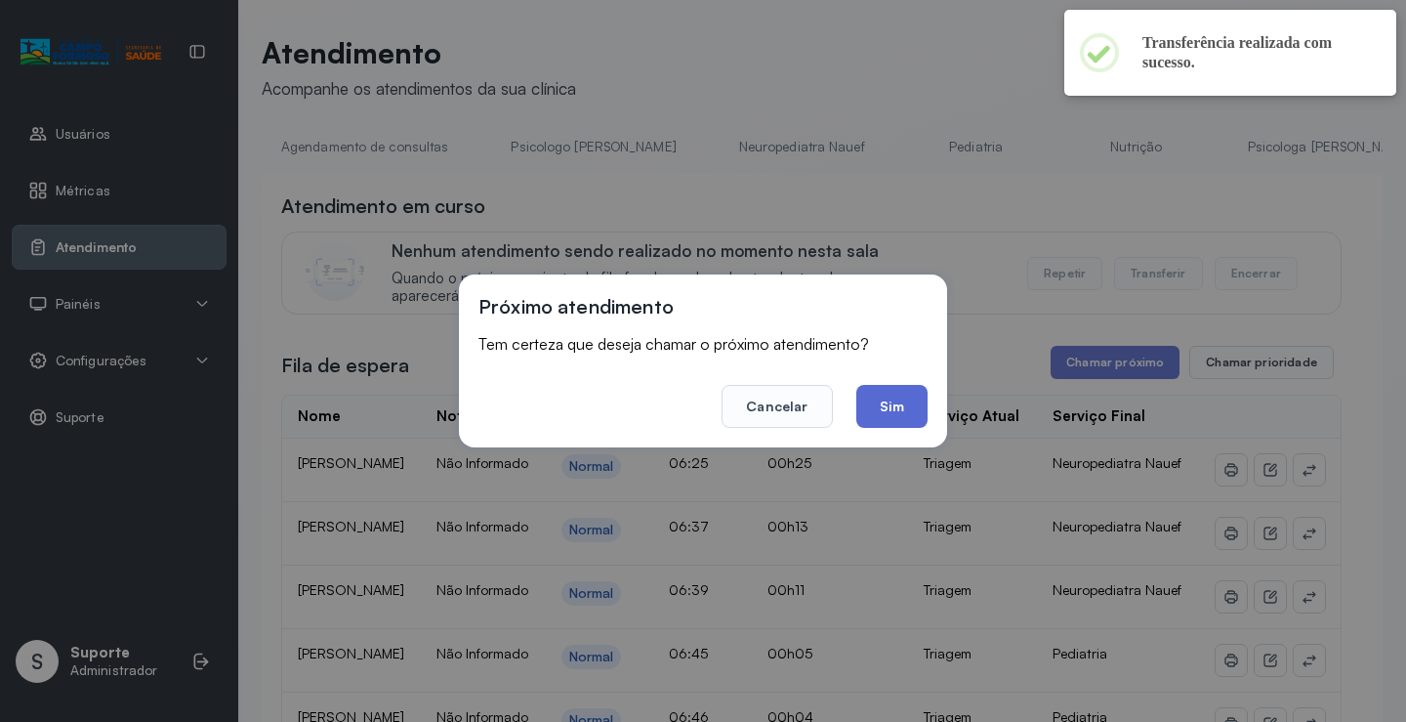
click at [896, 407] on button "Sim" at bounding box center [892, 406] width 71 height 43
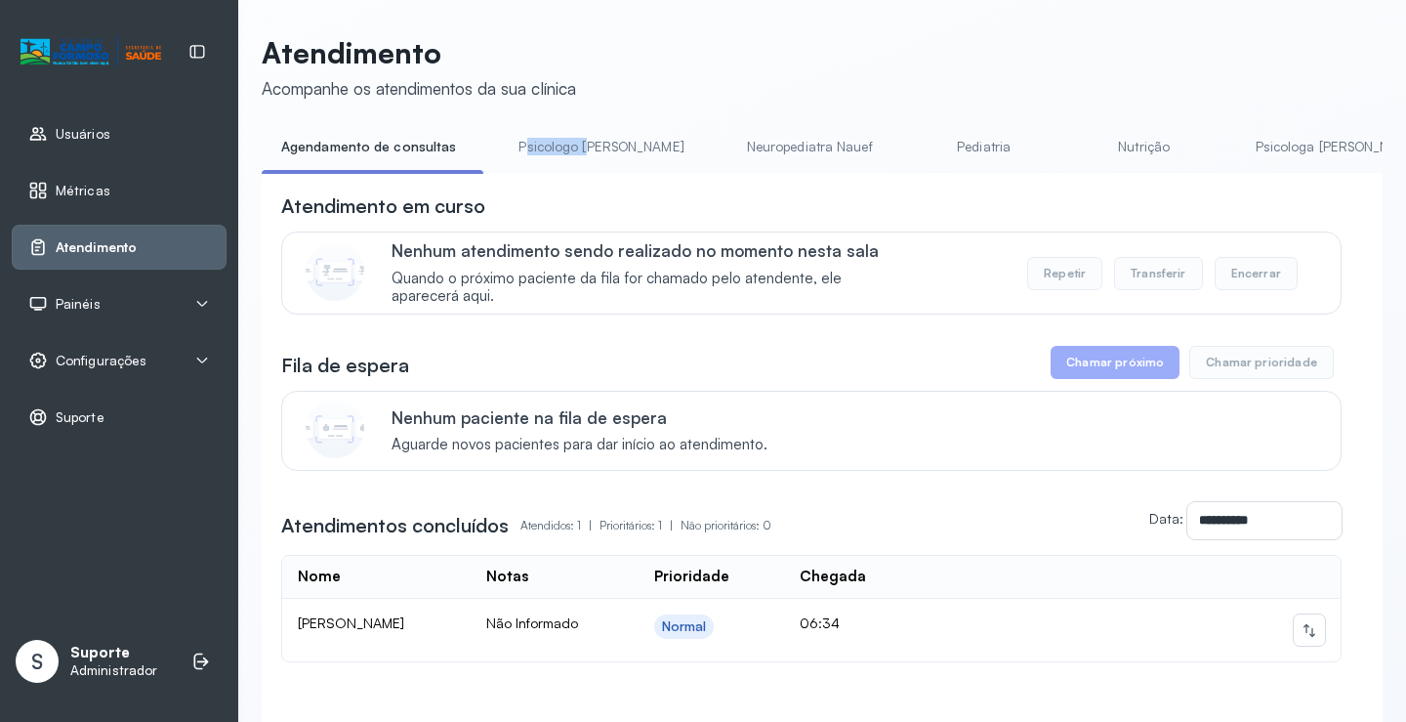
drag, startPoint x: 523, startPoint y: 171, endPoint x: 579, endPoint y: 171, distance: 56.7
click at [579, 171] on li "Psicologo [PERSON_NAME]" at bounding box center [605, 153] width 212 height 44
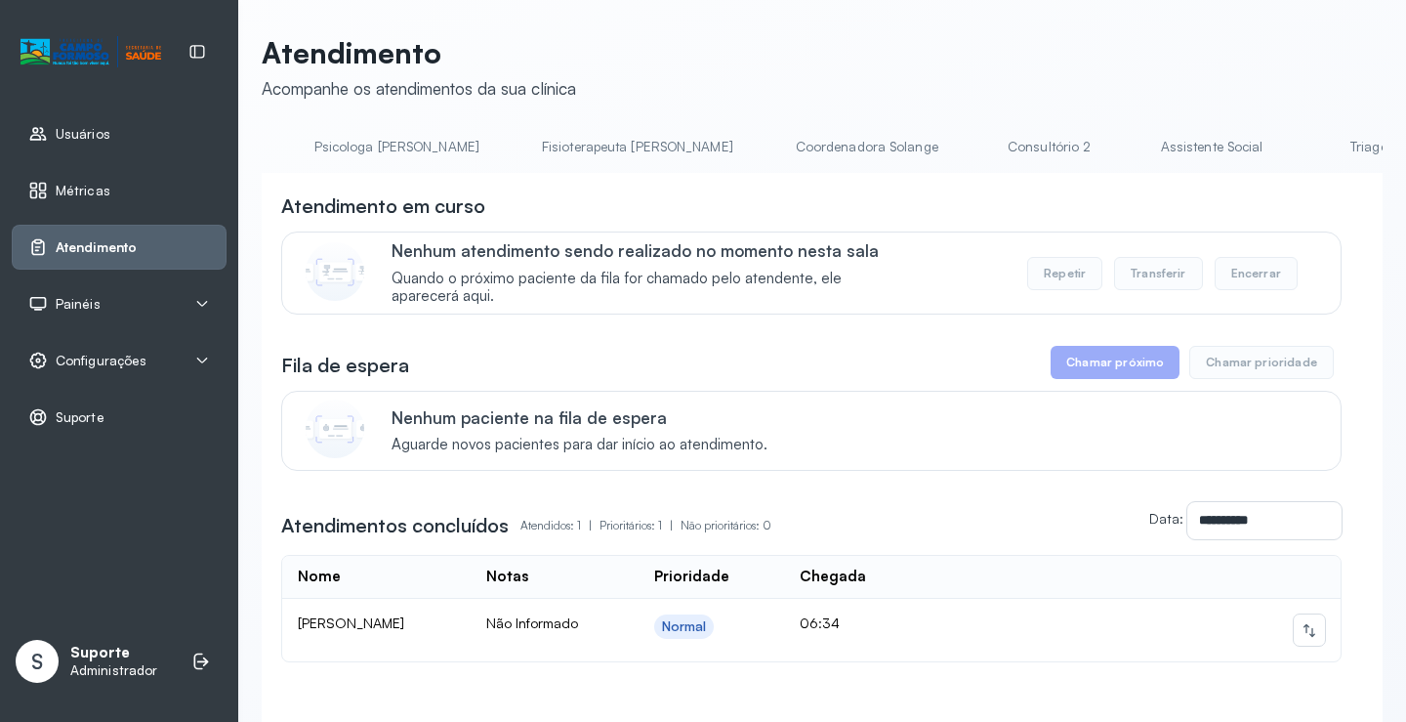
scroll to position [0, 998]
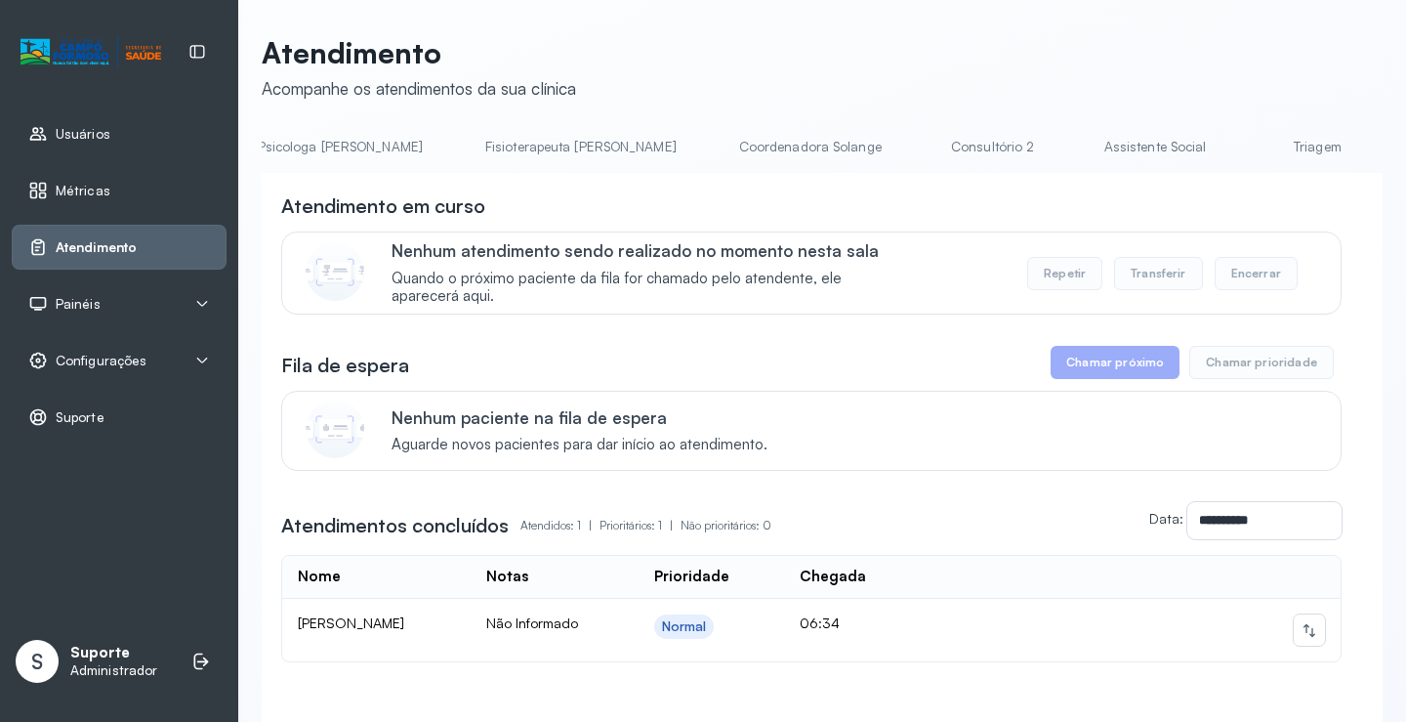
click at [1249, 143] on link "Triagem" at bounding box center [1317, 147] width 137 height 32
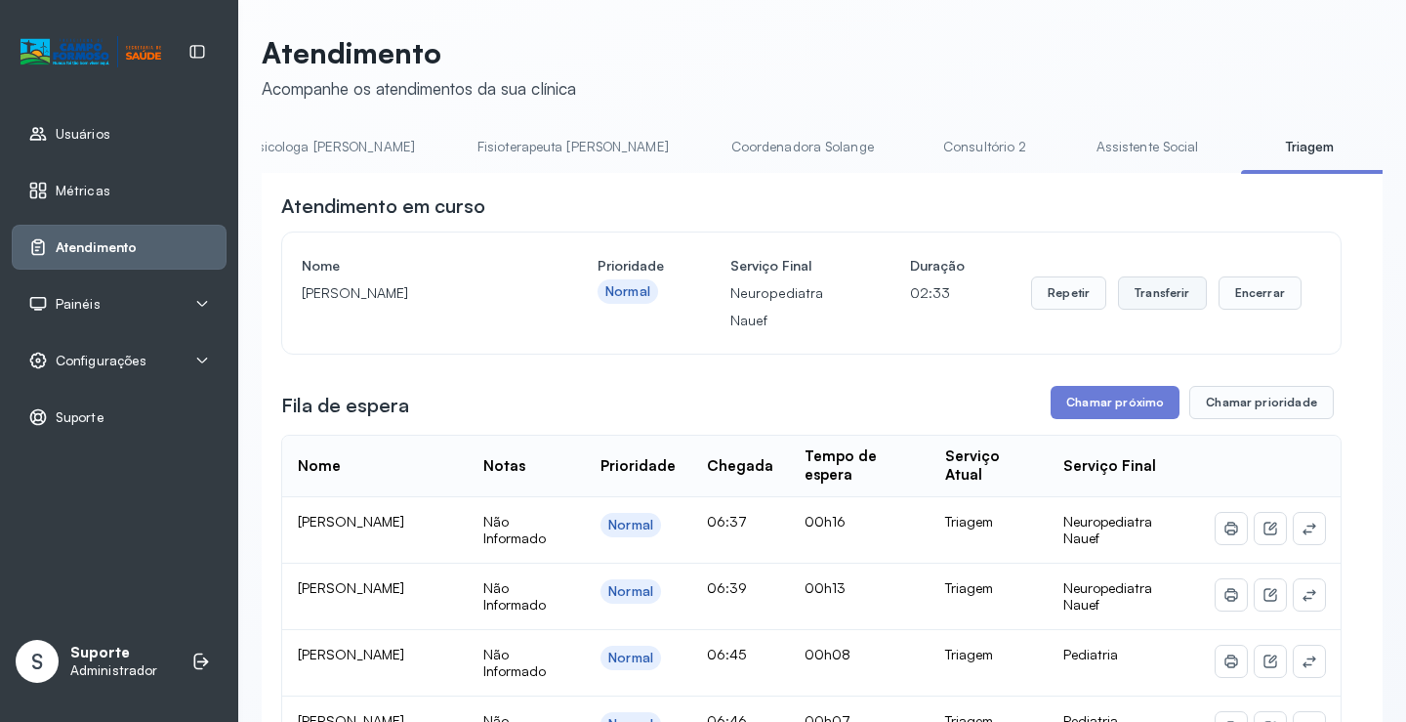
click at [1148, 296] on button "Transferir" at bounding box center [1162, 292] width 89 height 33
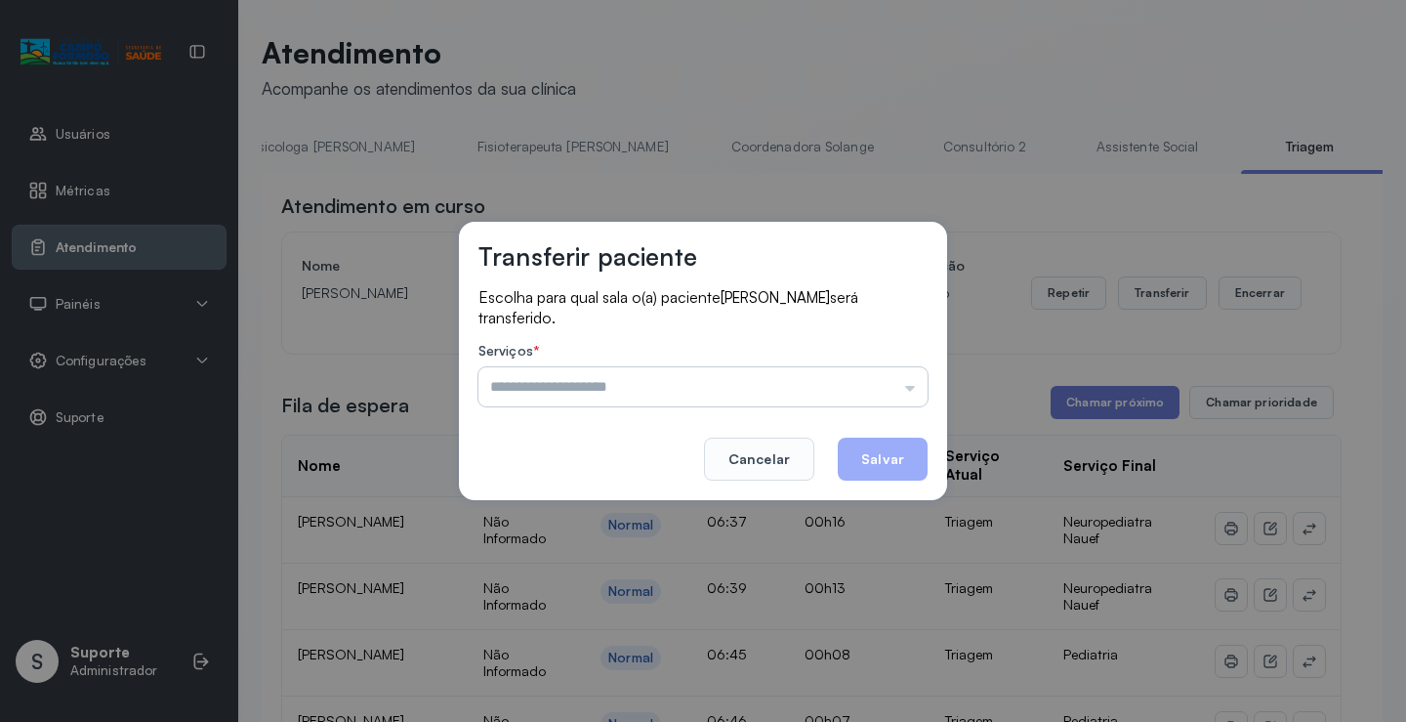
click at [907, 391] on input "text" at bounding box center [703, 386] width 449 height 39
type input "**********"
click at [620, 472] on div "**********" at bounding box center [703, 361] width 488 height 278
click at [884, 450] on button "Salvar" at bounding box center [883, 459] width 90 height 43
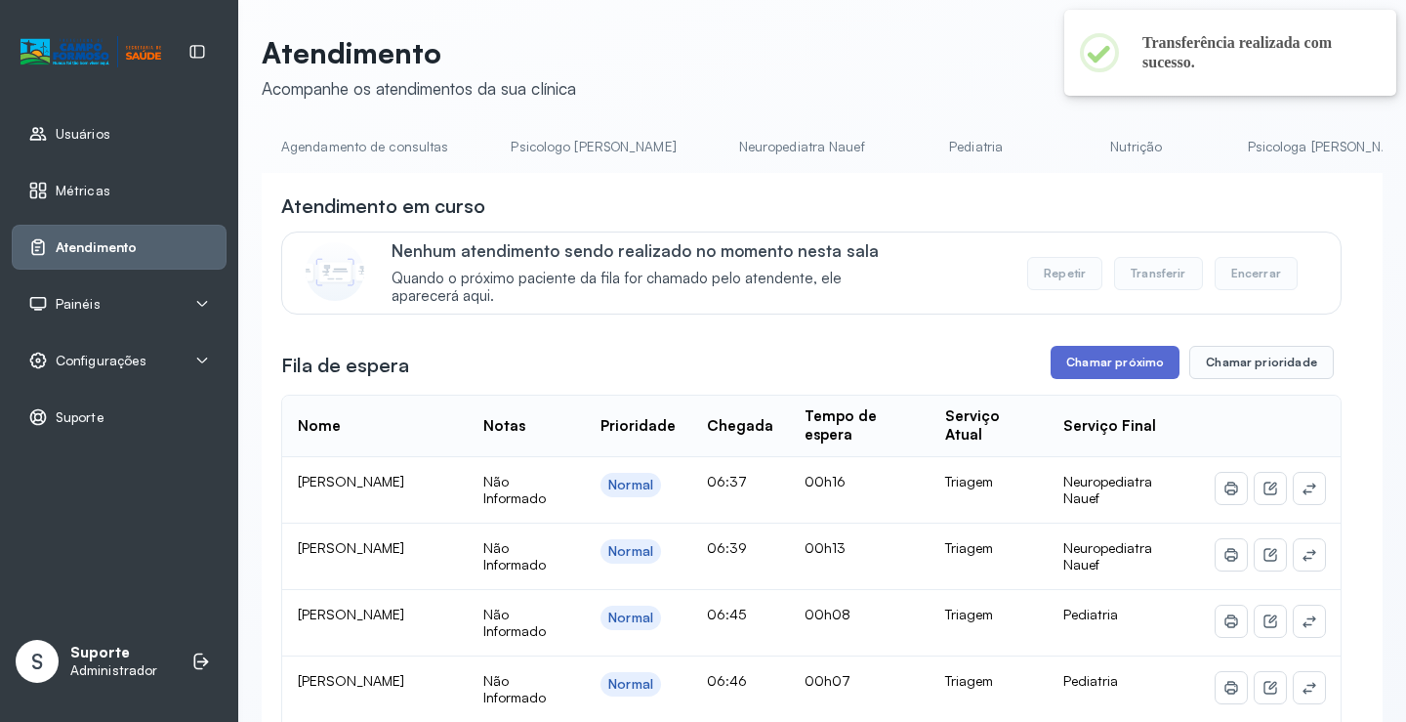
click at [1113, 371] on button "Chamar próximo" at bounding box center [1115, 362] width 129 height 33
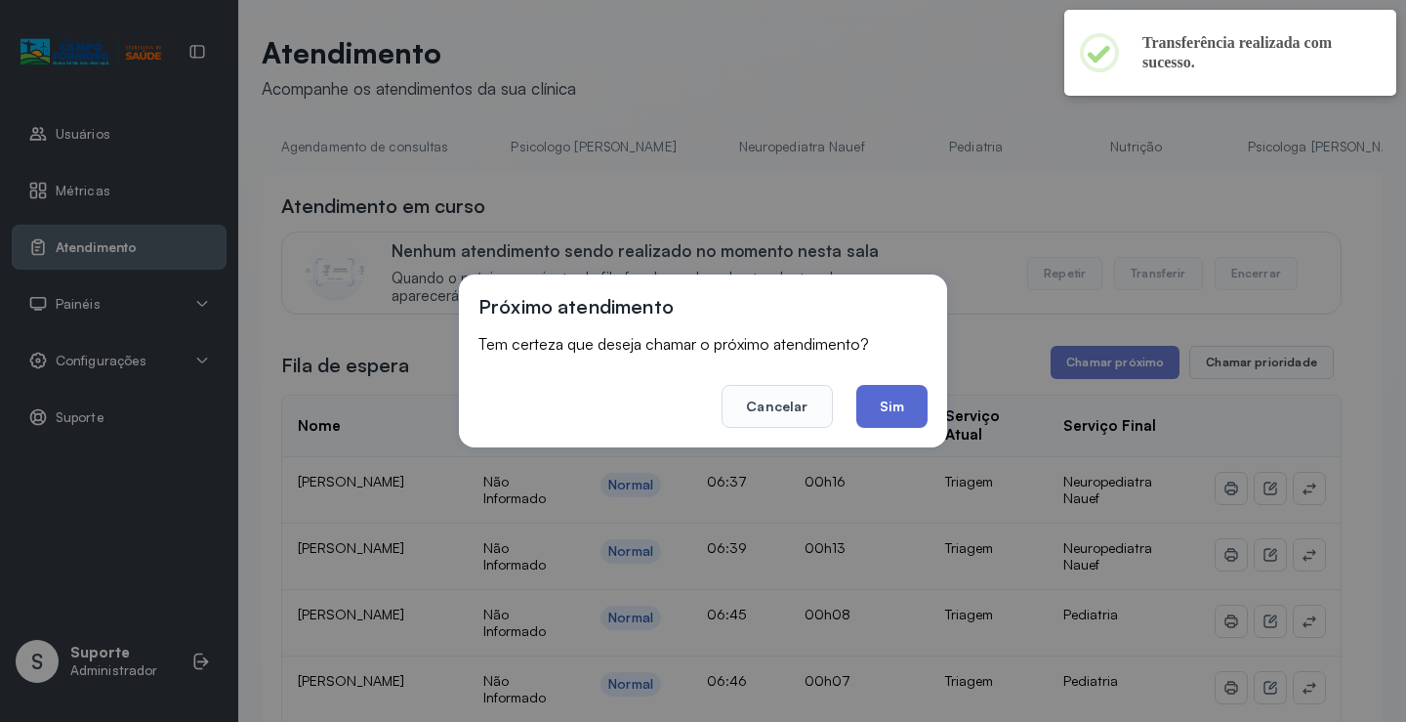
click at [885, 421] on button "Sim" at bounding box center [892, 406] width 71 height 43
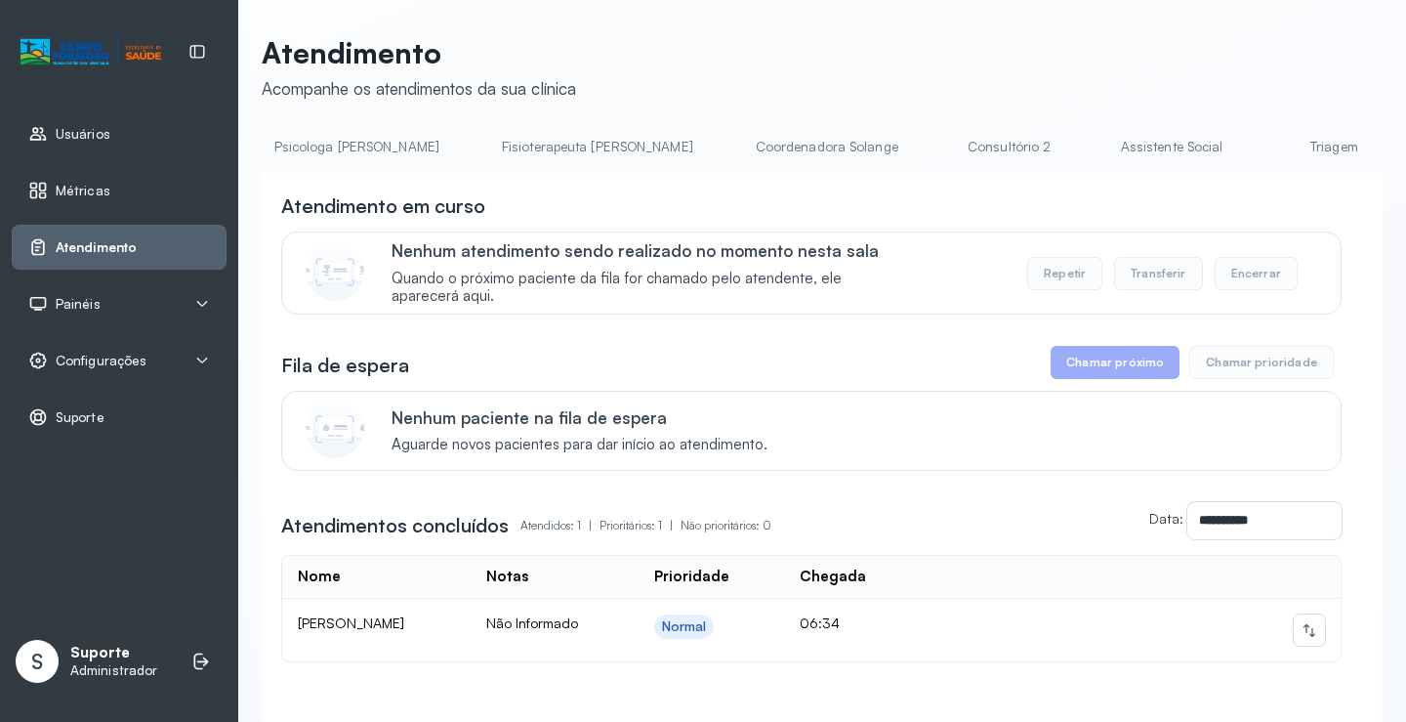
scroll to position [0, 1002]
click at [1245, 150] on link "Triagem" at bounding box center [1313, 147] width 137 height 32
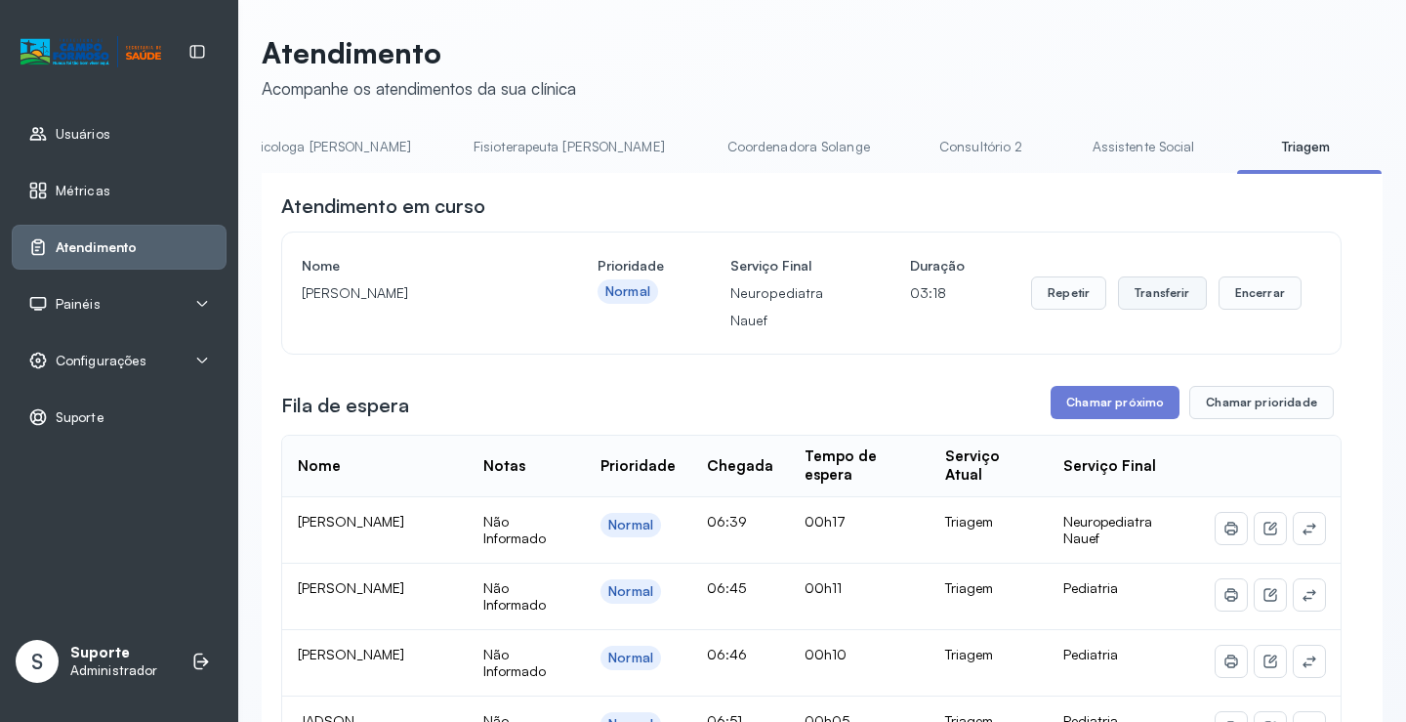
click at [1164, 303] on button "Transferir" at bounding box center [1162, 292] width 89 height 33
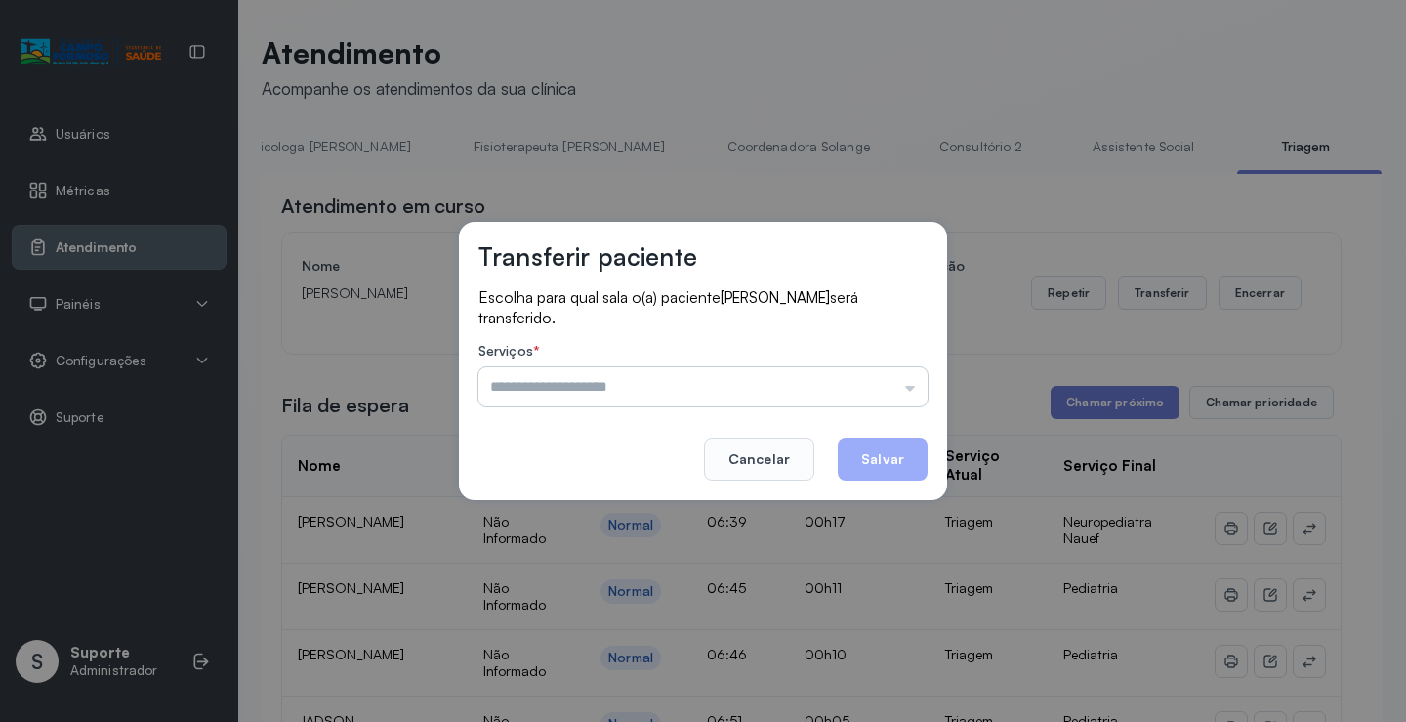
click at [916, 393] on input "text" at bounding box center [703, 386] width 449 height 39
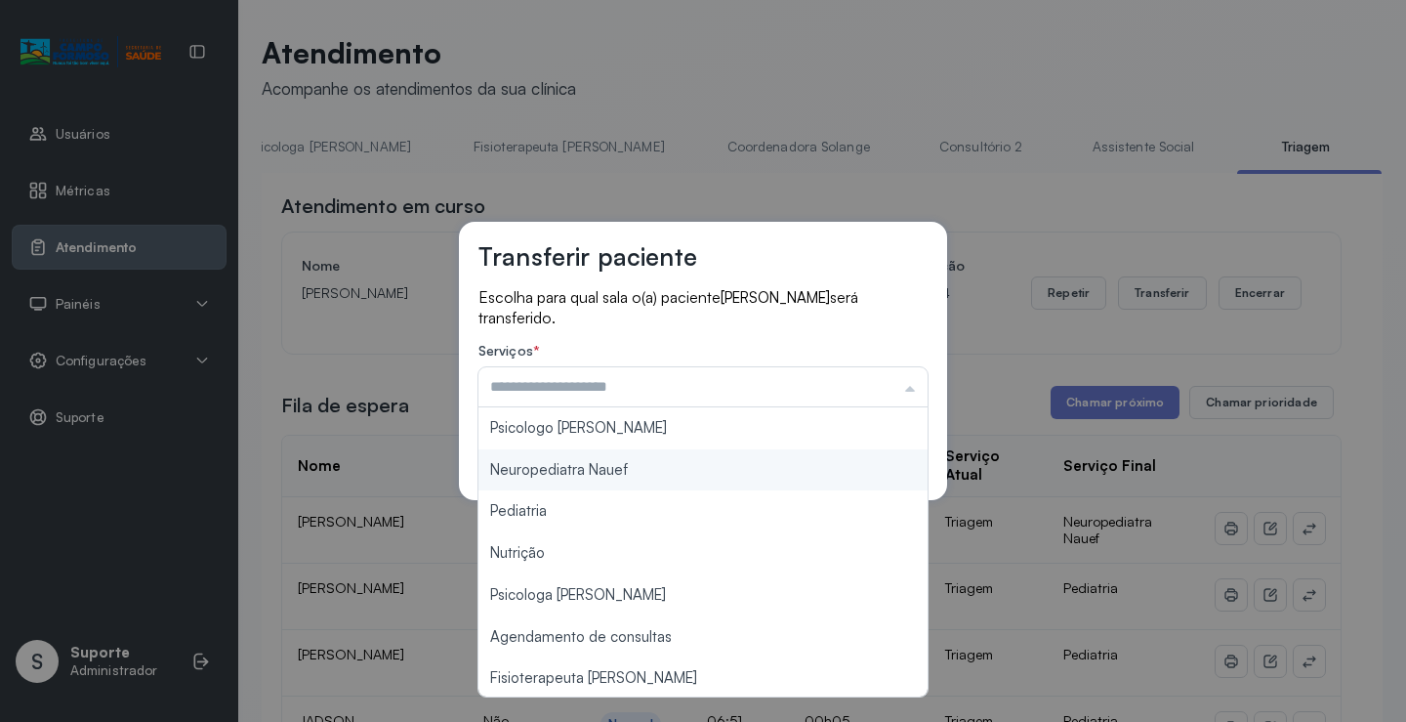
type input "**********"
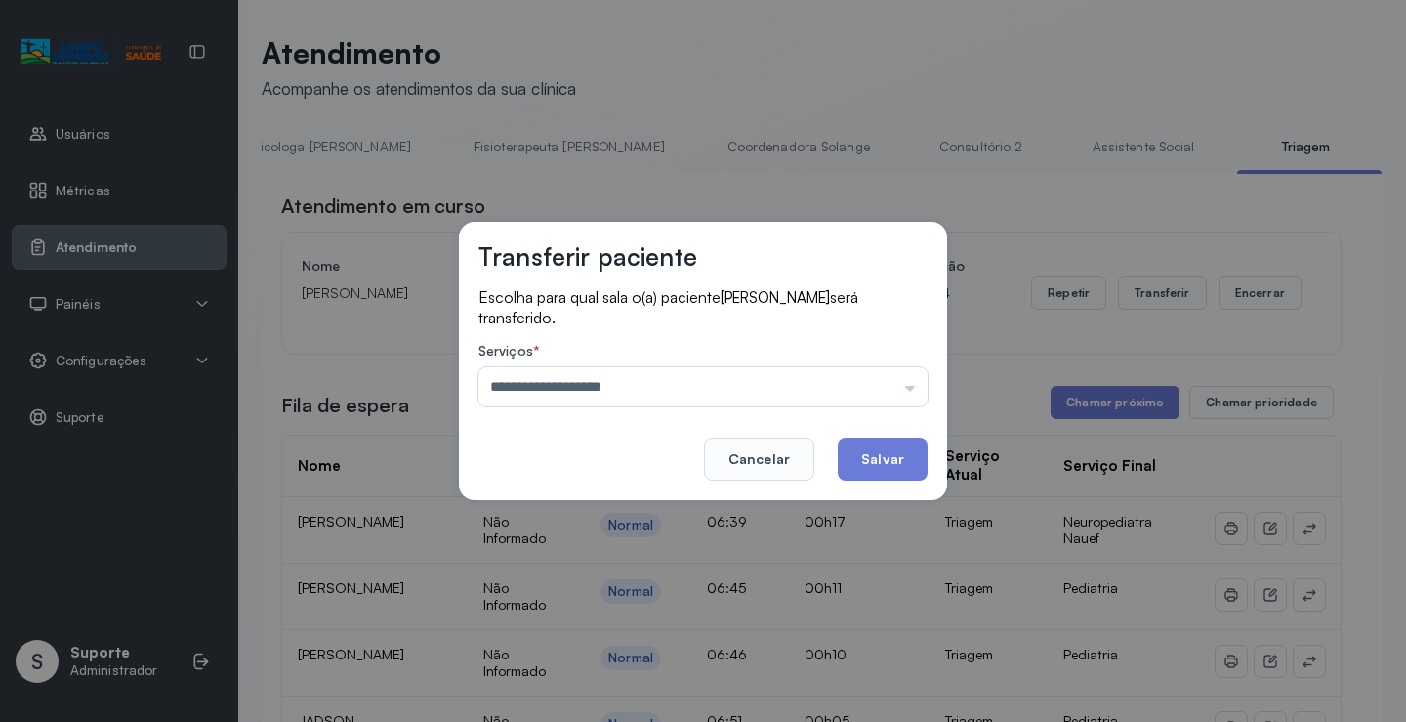
click at [662, 465] on div "**********" at bounding box center [703, 361] width 488 height 278
click at [852, 459] on button "Salvar" at bounding box center [883, 459] width 90 height 43
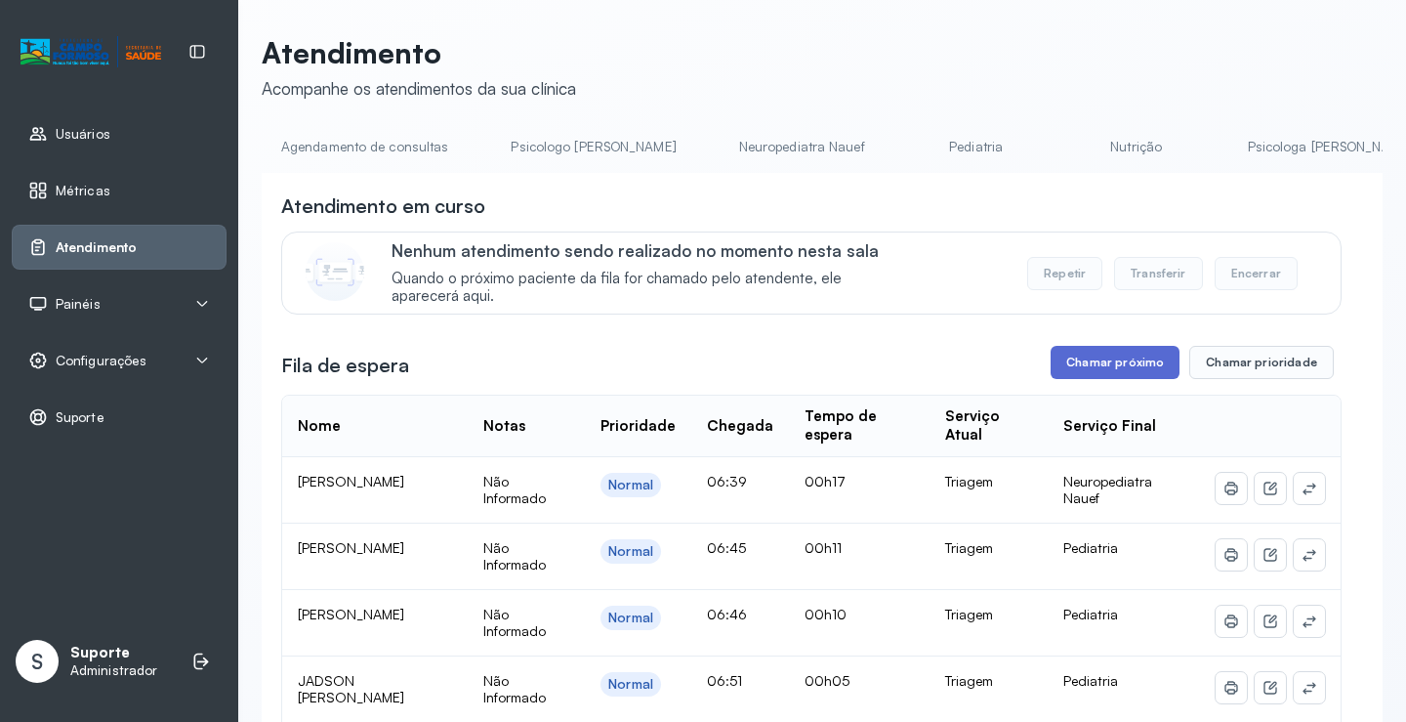
click at [1090, 369] on button "Chamar próximo" at bounding box center [1115, 362] width 129 height 33
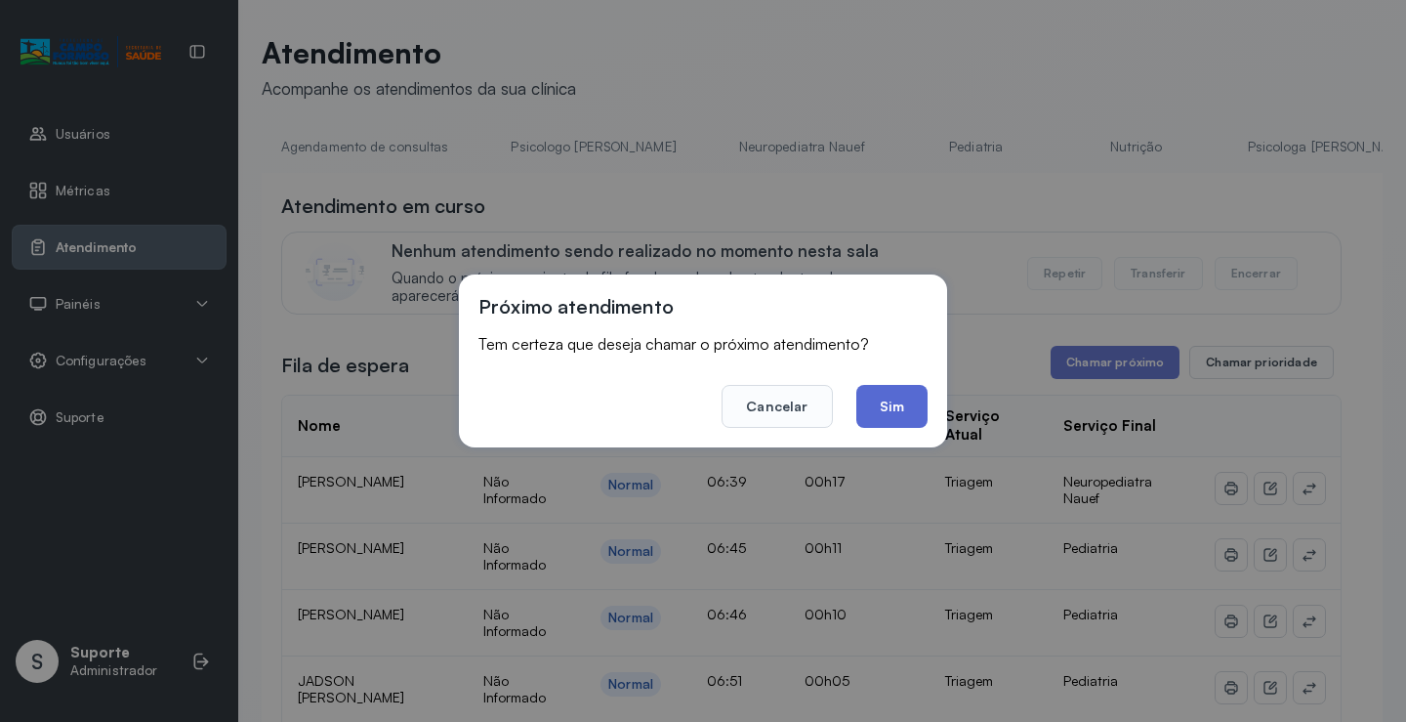
click at [891, 399] on button "Sim" at bounding box center [892, 406] width 71 height 43
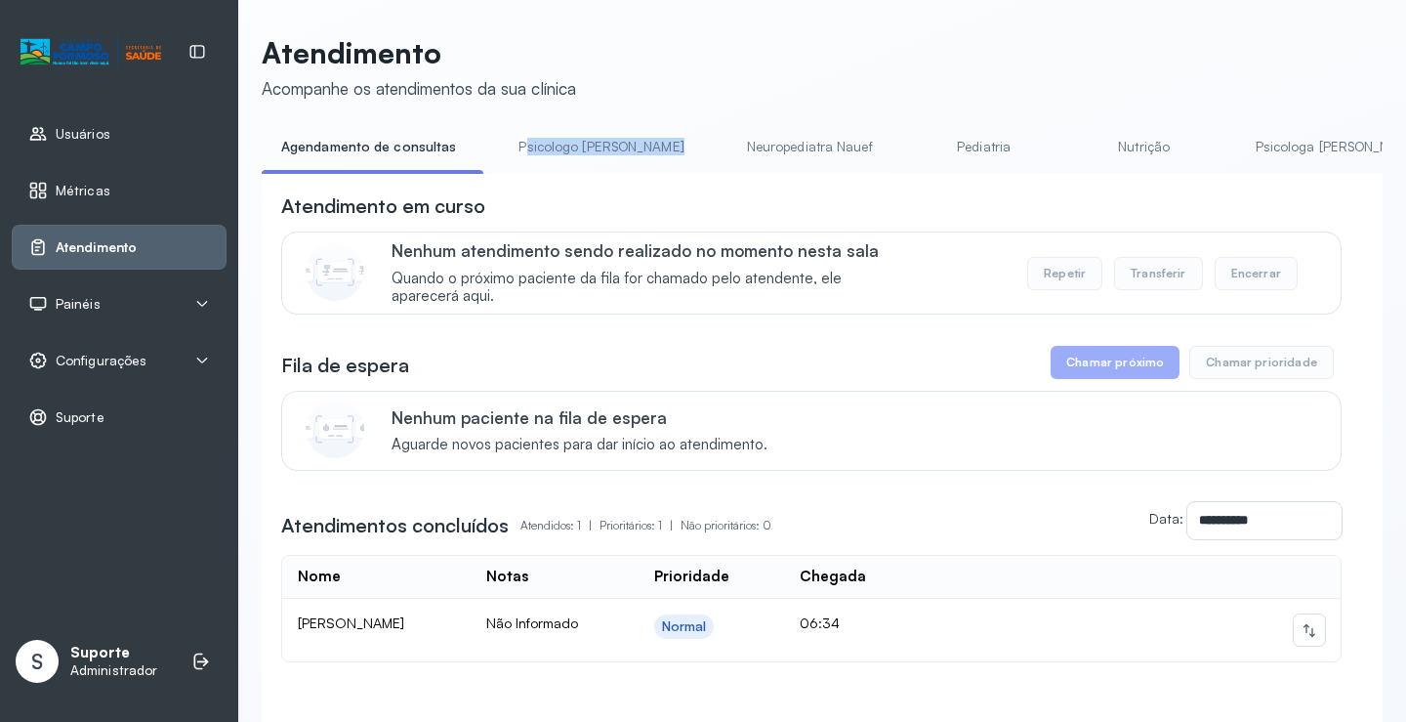
drag, startPoint x: 522, startPoint y: 173, endPoint x: 662, endPoint y: 169, distance: 140.7
click at [662, 169] on ul "Agendamento de consultas Psicologo Pedro Neuropediatra Nauef Pediatria Nutrição…" at bounding box center [822, 153] width 1121 height 44
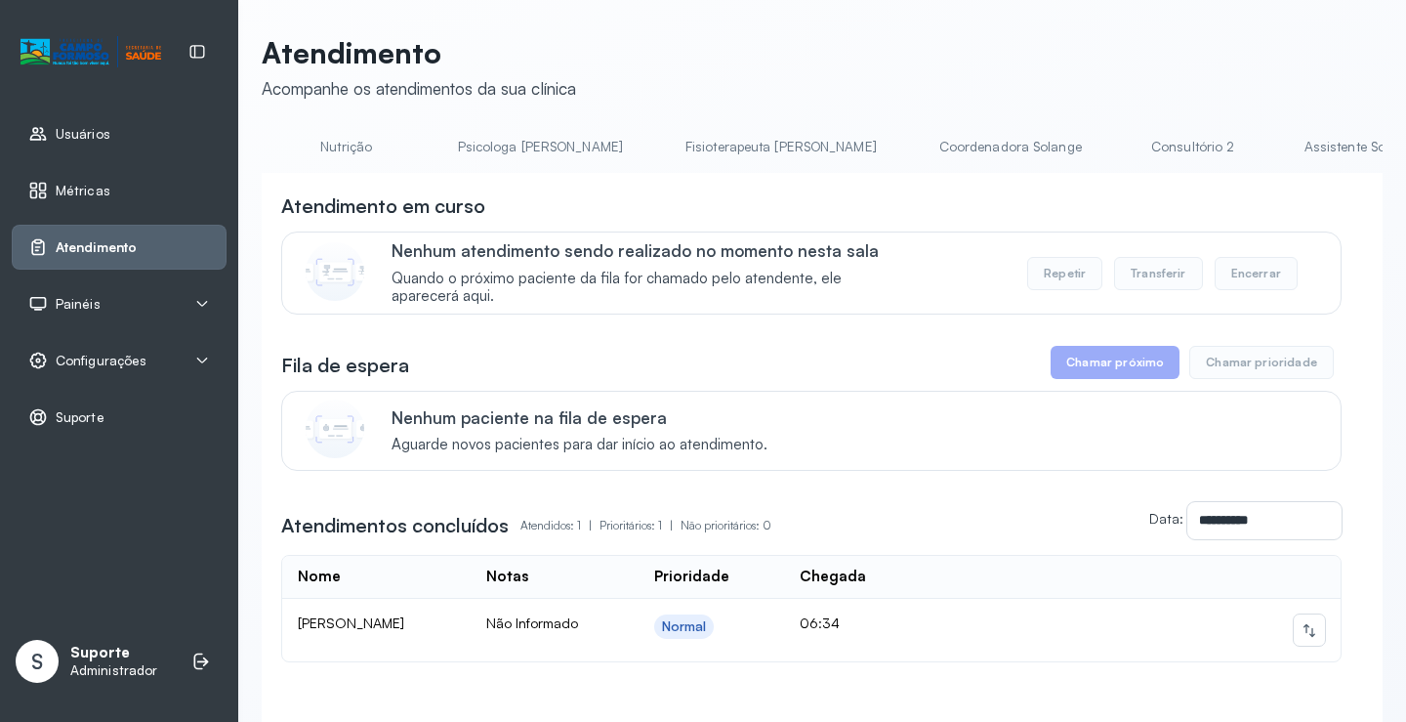
scroll to position [0, 955]
click at [1292, 152] on link "Triagem" at bounding box center [1360, 147] width 137 height 32
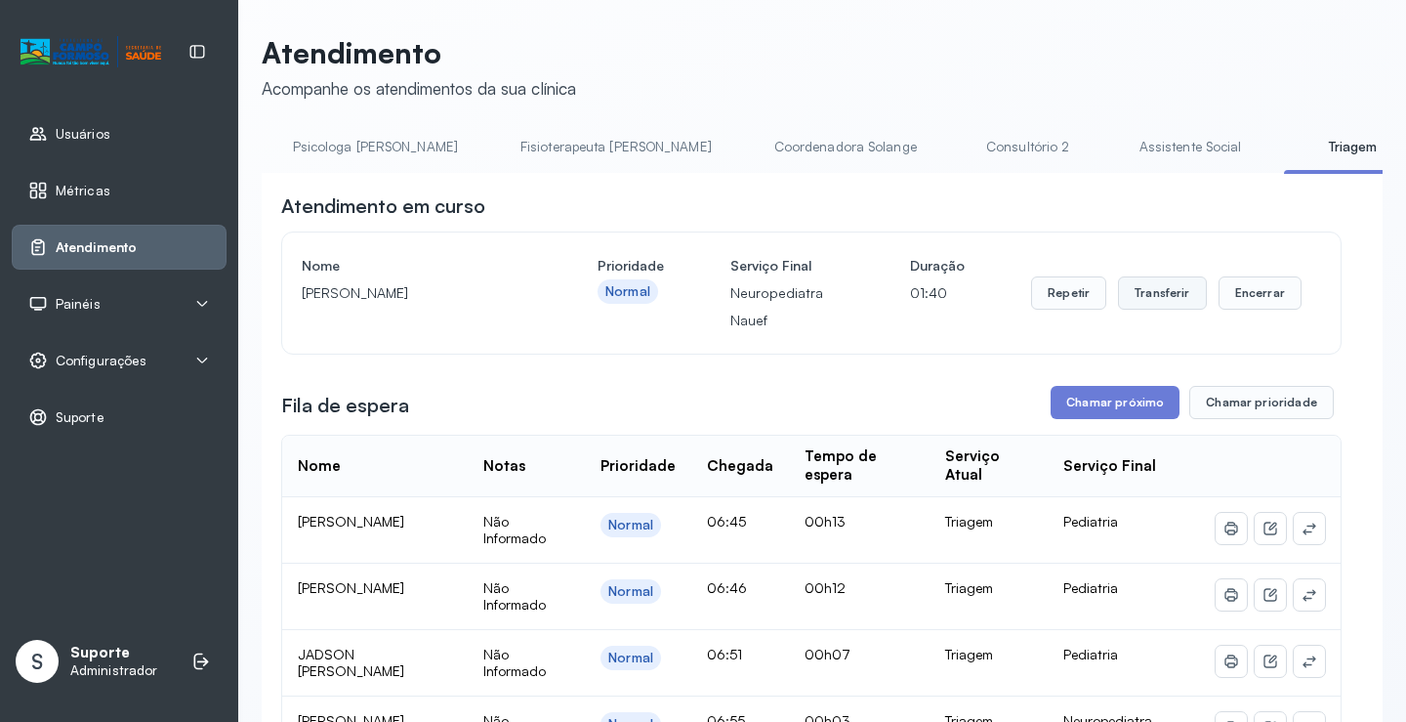
click at [1160, 305] on button "Transferir" at bounding box center [1162, 292] width 89 height 33
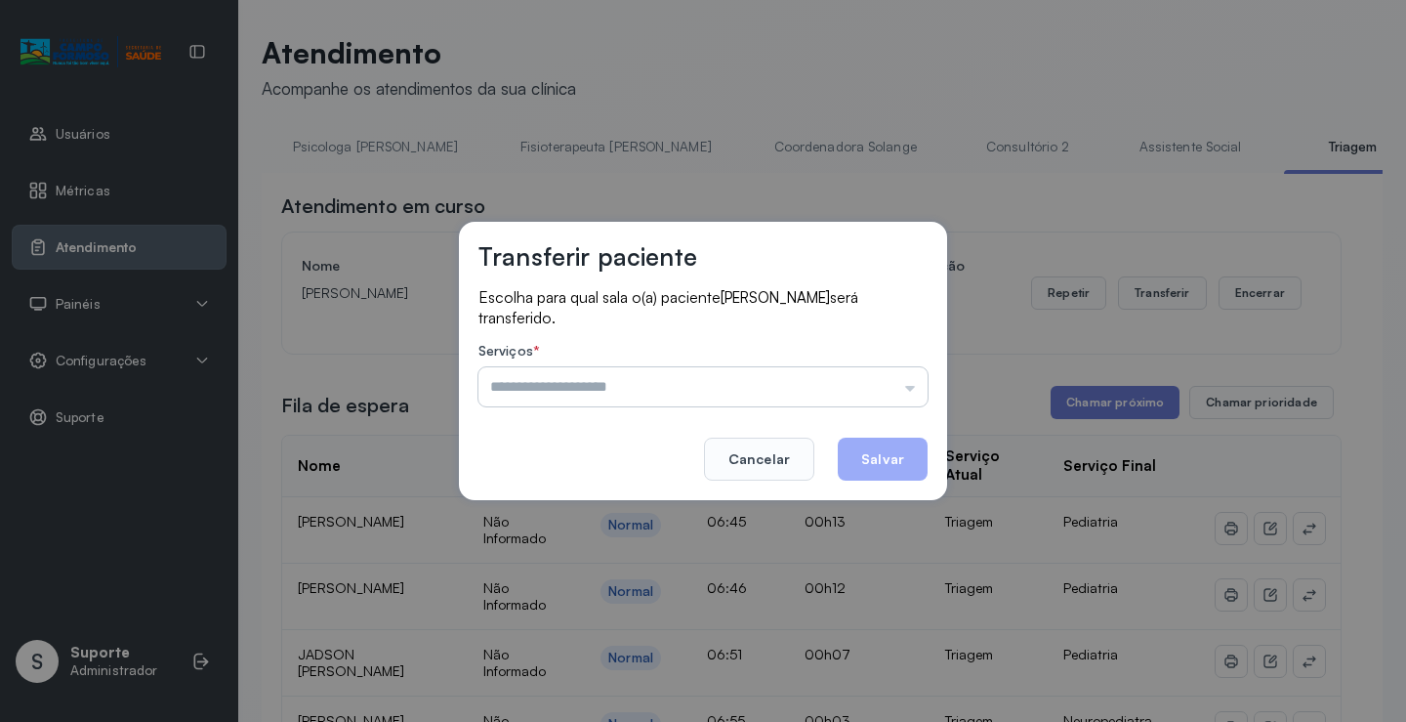
click at [915, 391] on input "text" at bounding box center [703, 386] width 449 height 39
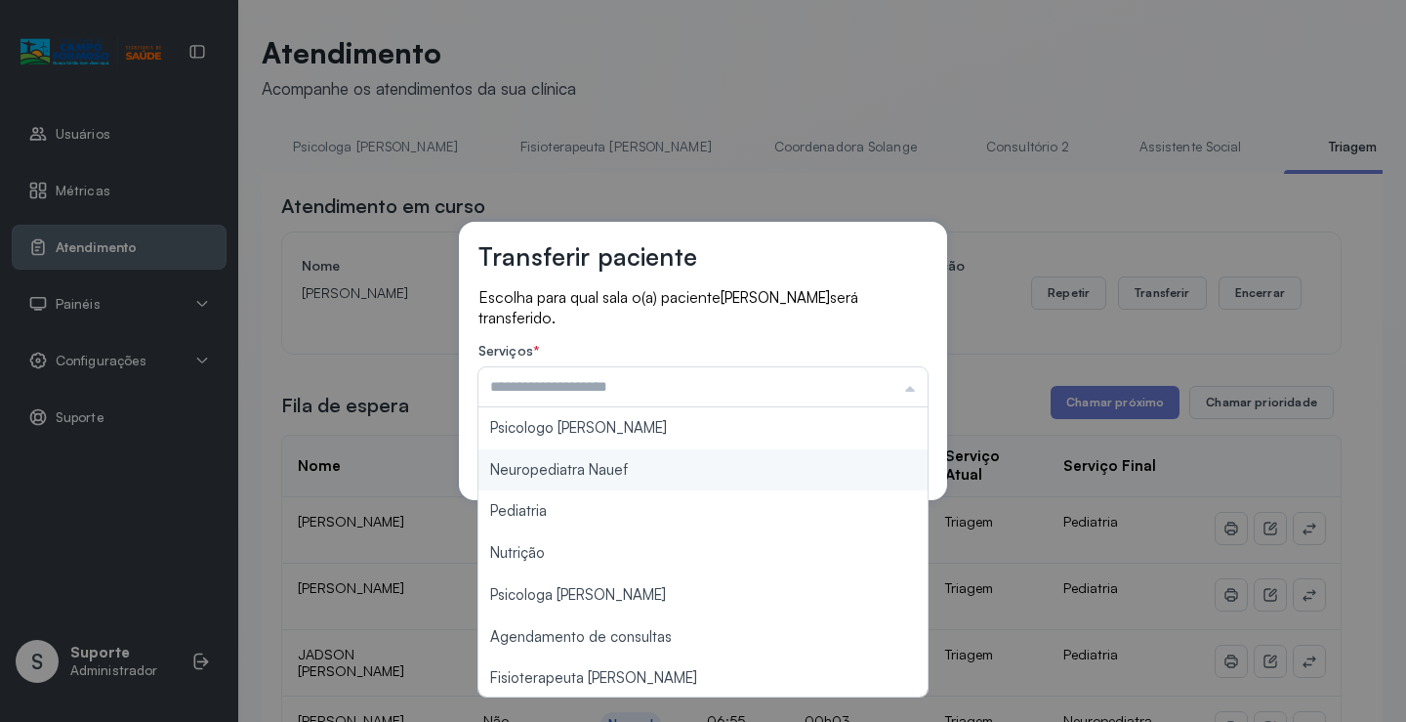
type input "**********"
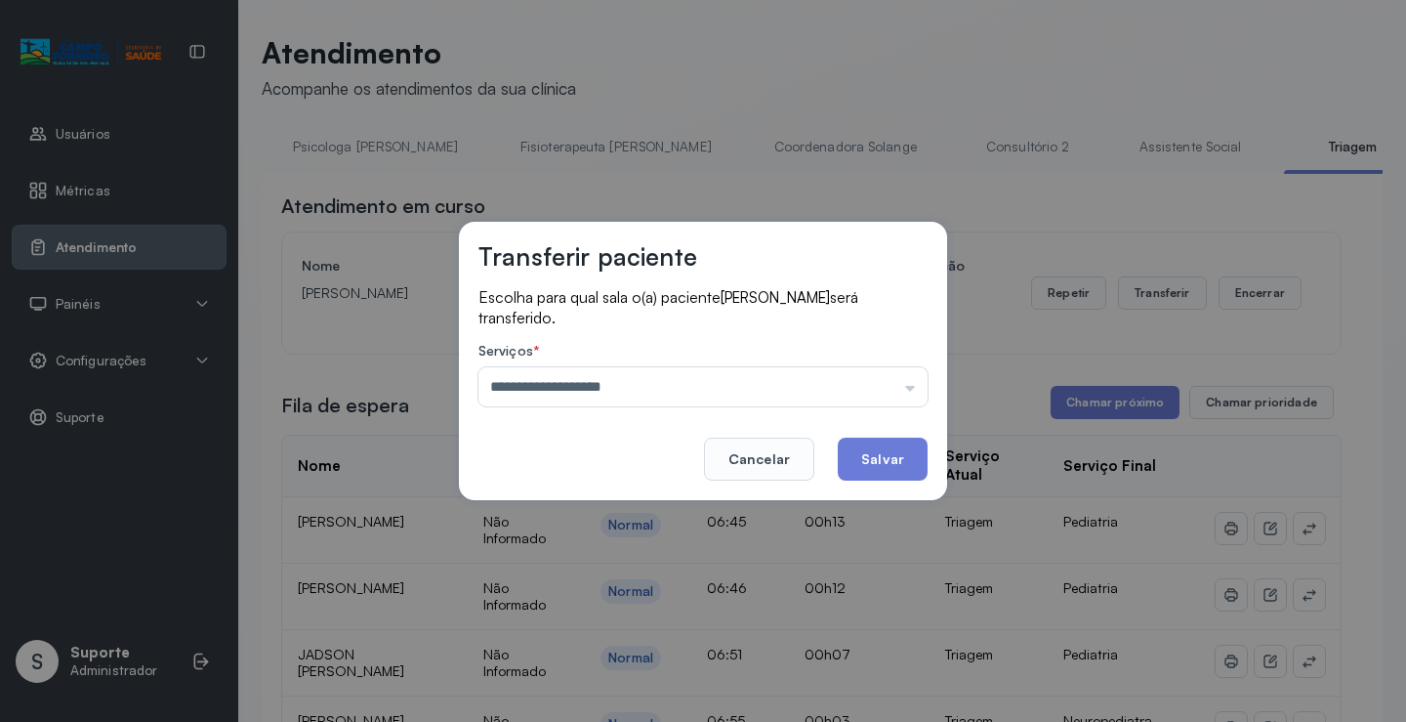
click at [623, 468] on div "**********" at bounding box center [703, 361] width 488 height 278
click at [894, 463] on button "Salvar" at bounding box center [883, 459] width 90 height 43
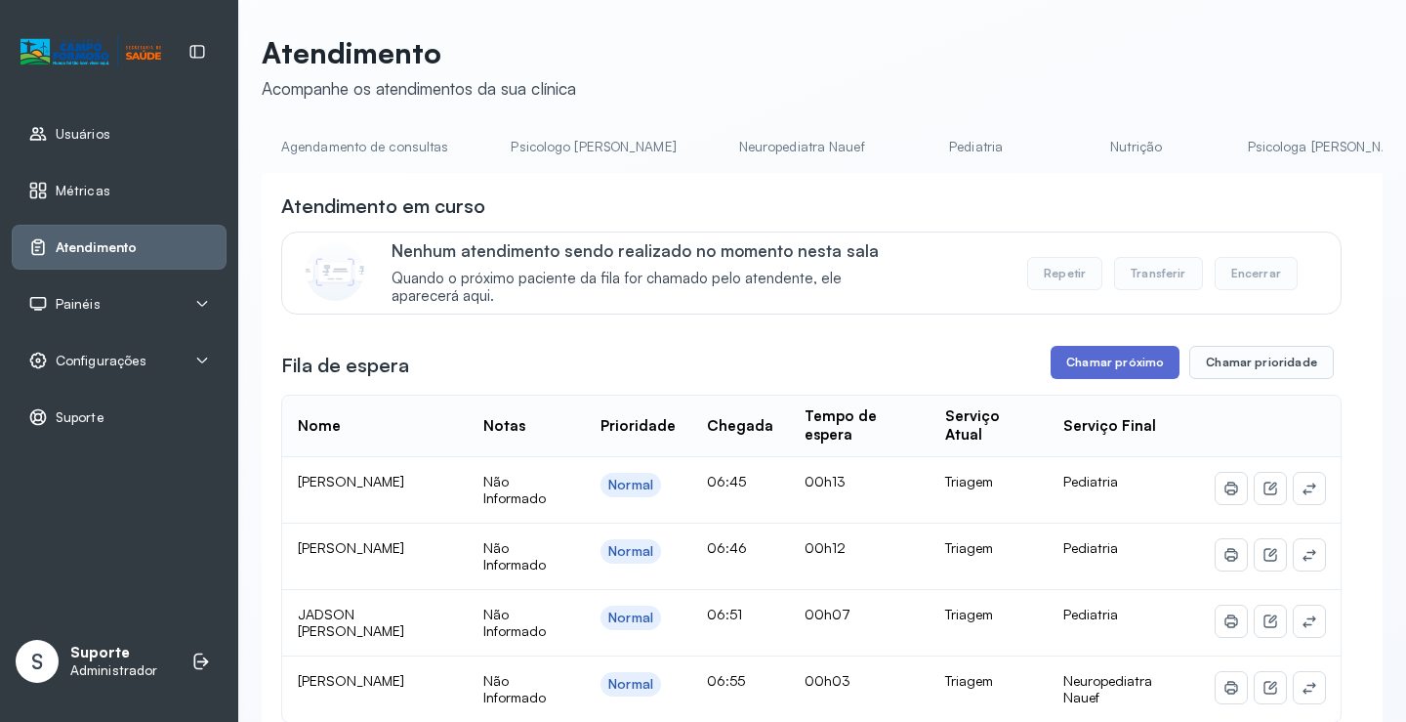
click at [1122, 370] on button "Chamar próximo" at bounding box center [1115, 362] width 129 height 33
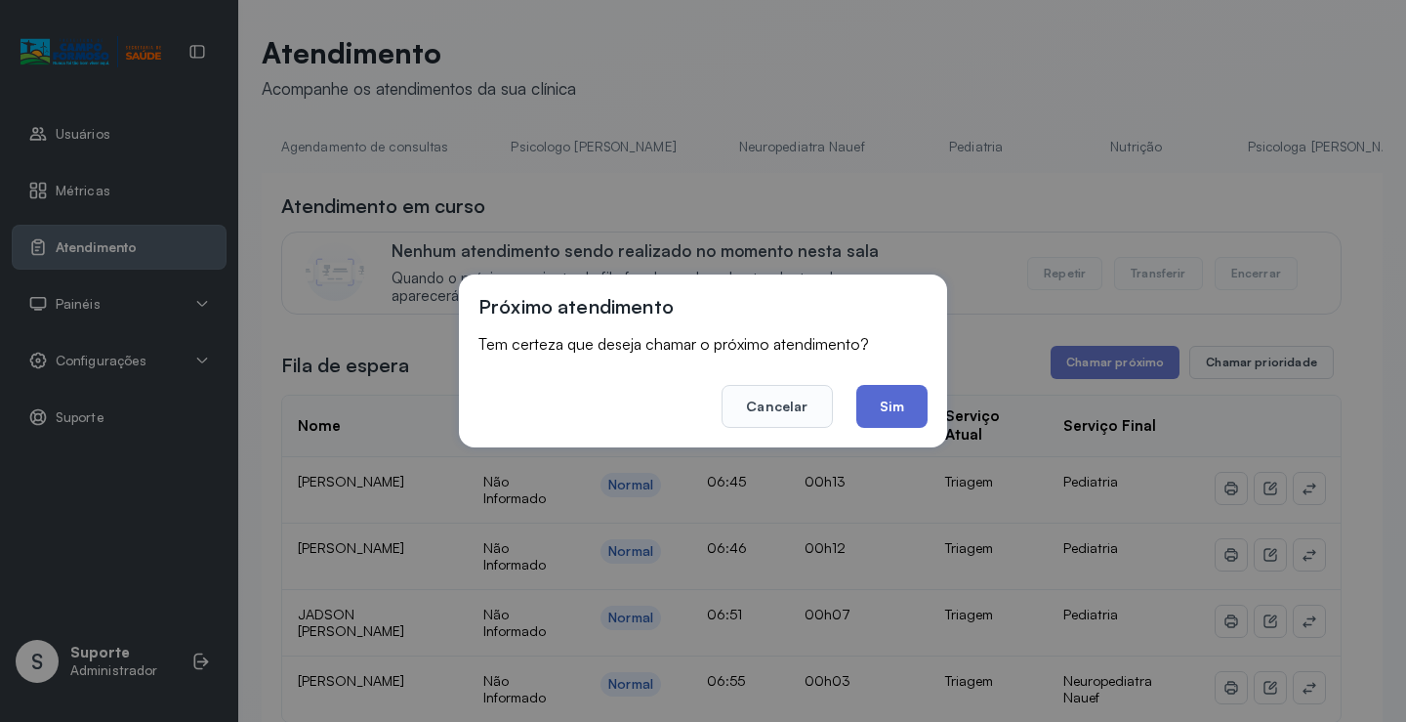
click at [894, 422] on button "Sim" at bounding box center [892, 406] width 71 height 43
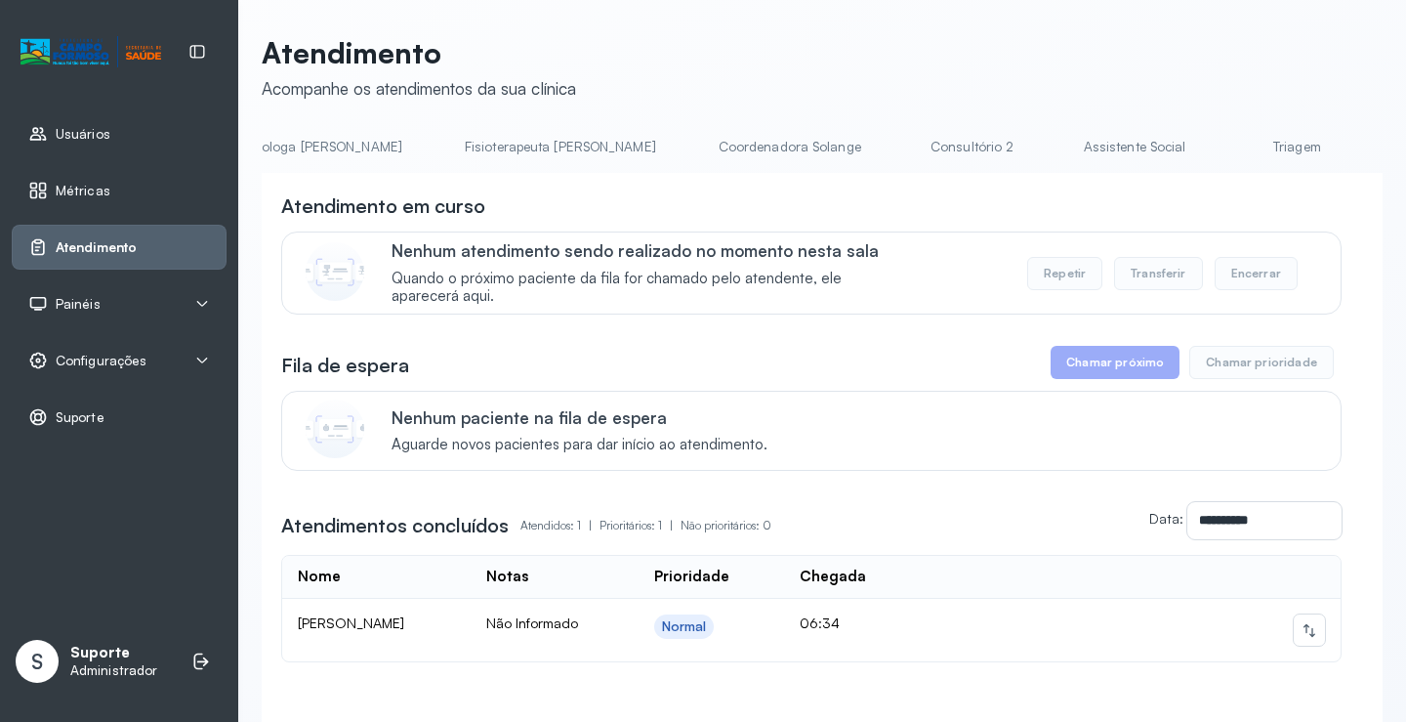
scroll to position [0, 1079]
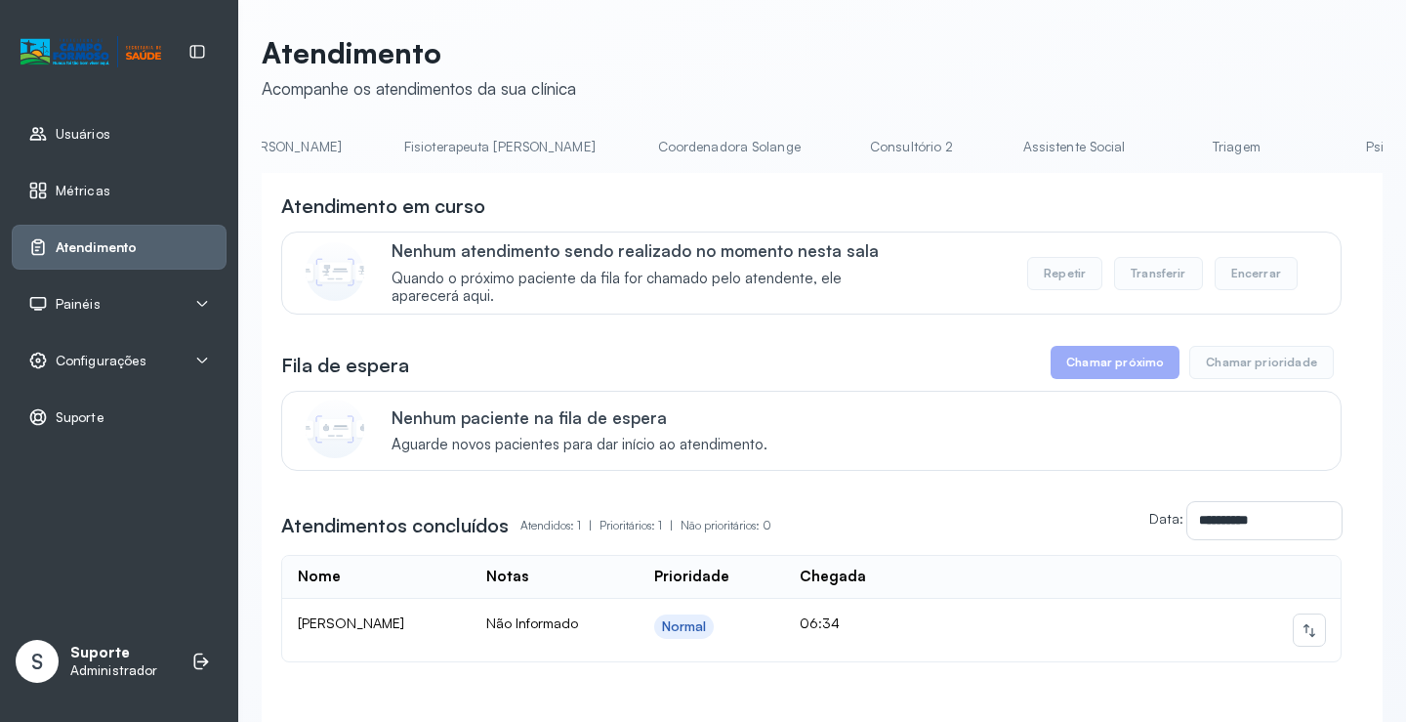
click at [1168, 147] on link "Triagem" at bounding box center [1236, 147] width 137 height 32
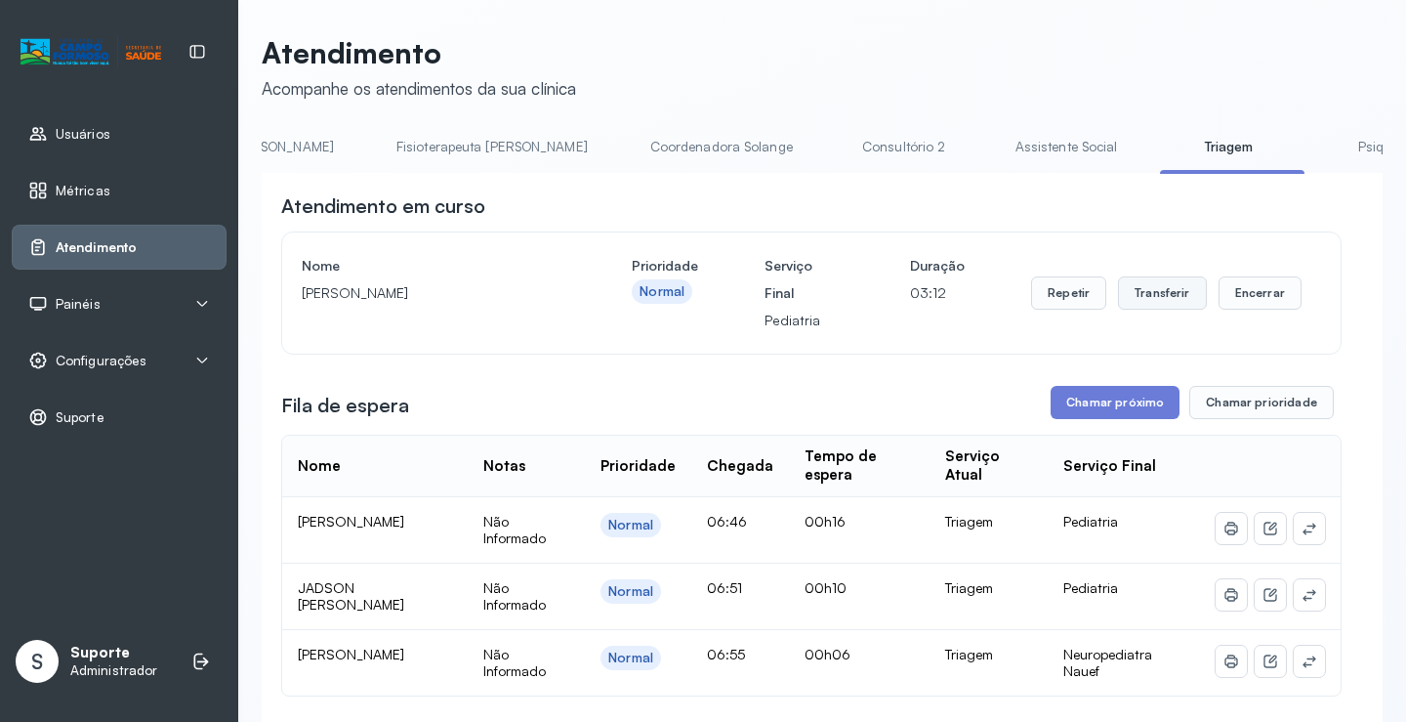
click at [1161, 293] on button "Transferir" at bounding box center [1162, 292] width 89 height 33
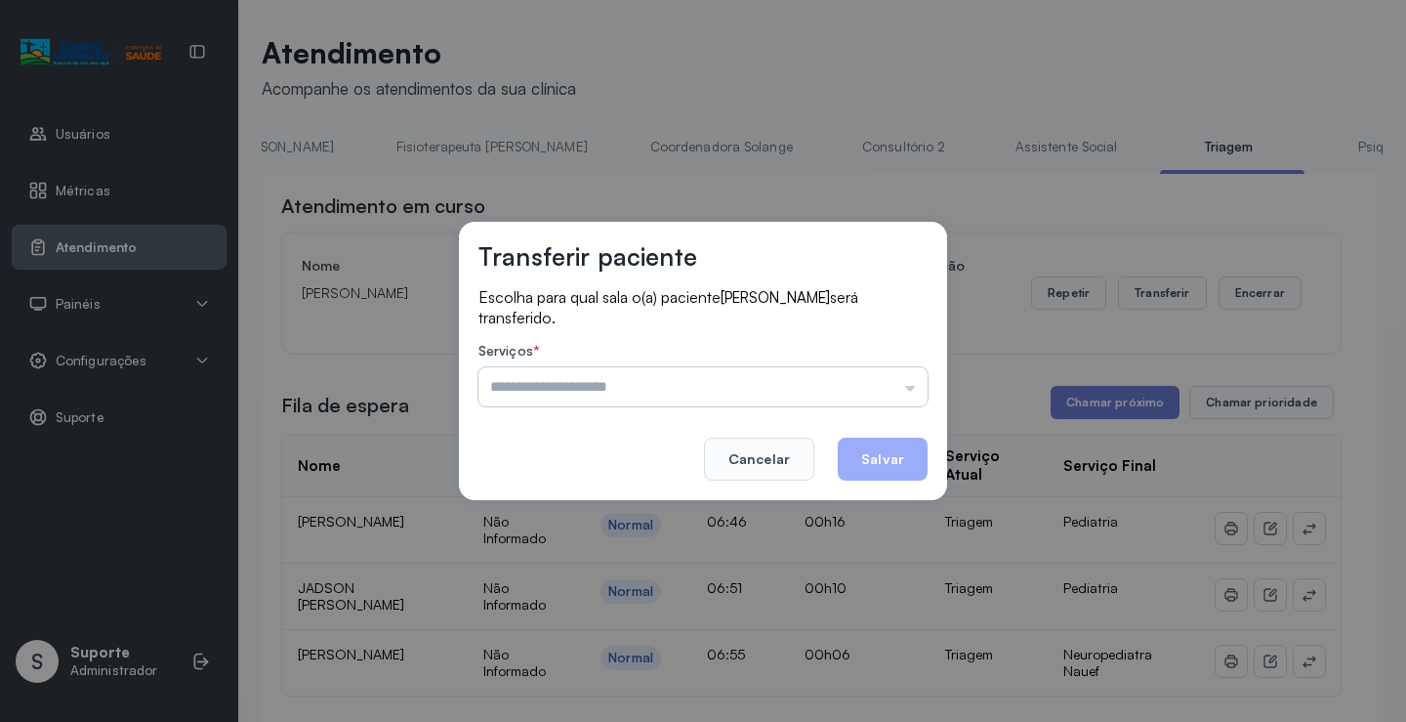
click at [906, 385] on input "text" at bounding box center [703, 386] width 449 height 39
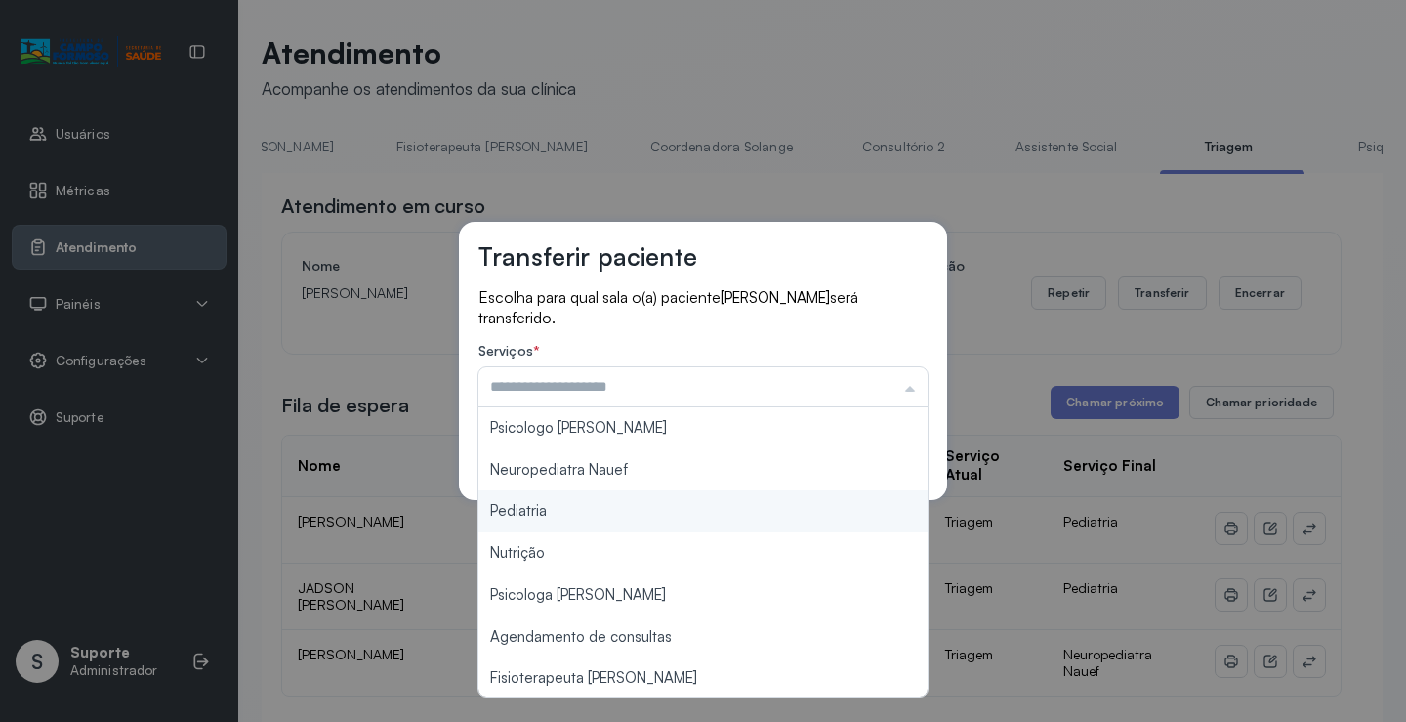
type input "*********"
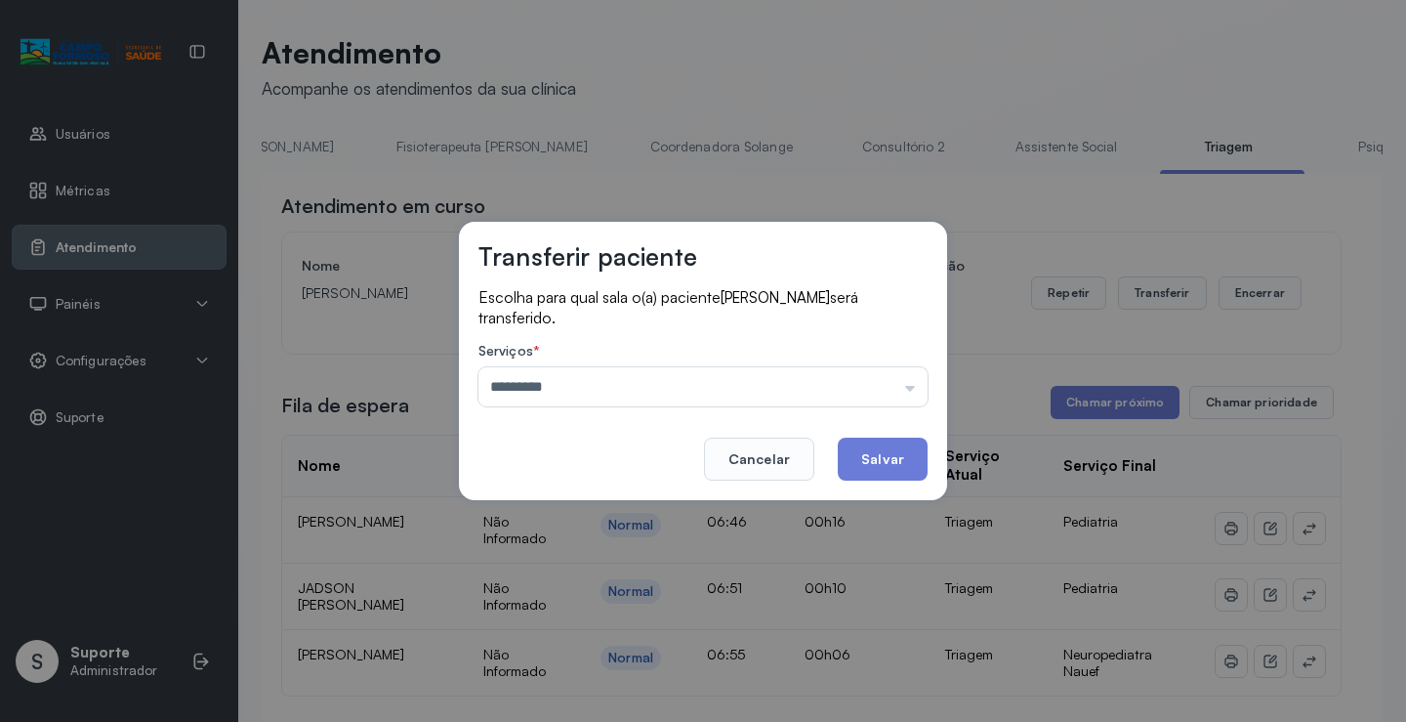
click at [562, 508] on div "Transferir paciente Escolha para qual sala o(a) paciente LORENZO FELIPE BONFIM …" at bounding box center [703, 361] width 1406 height 722
click at [896, 453] on button "Salvar" at bounding box center [883, 459] width 90 height 43
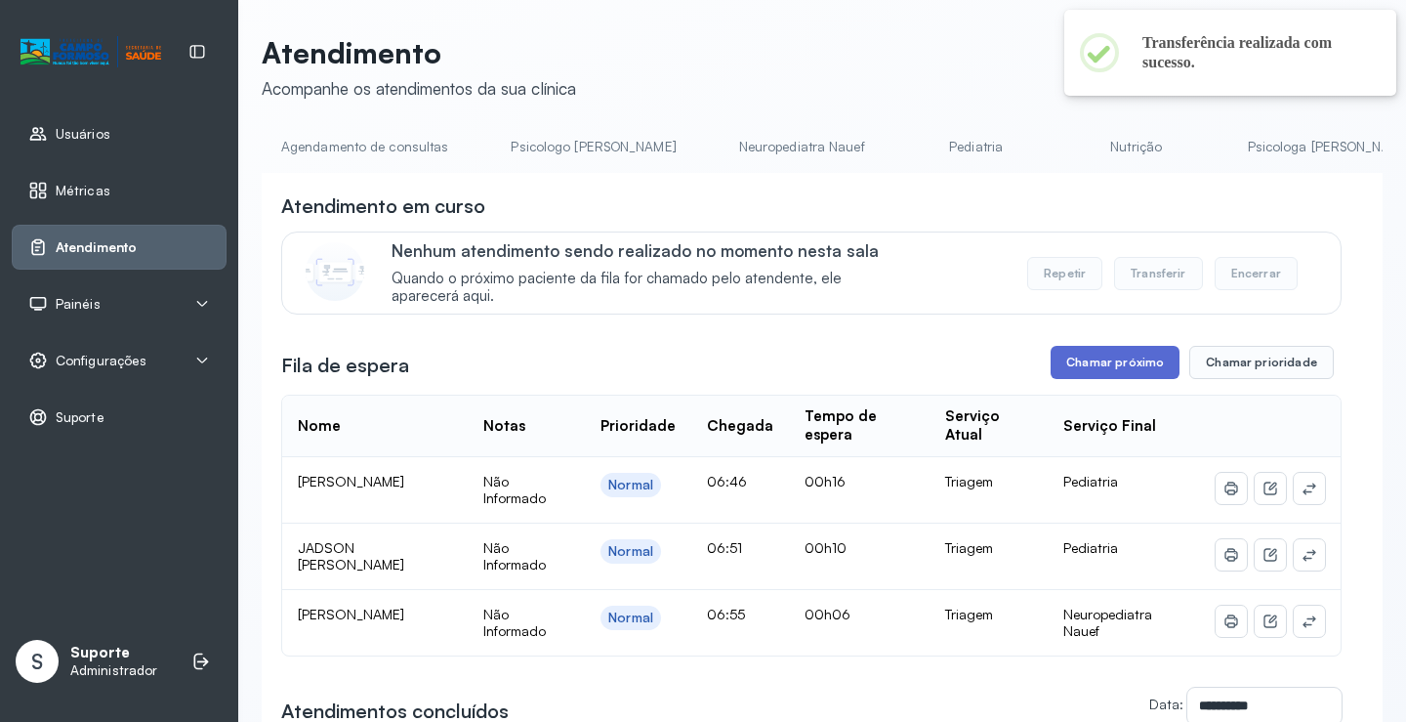
click at [1115, 361] on button "Chamar próximo" at bounding box center [1115, 362] width 129 height 33
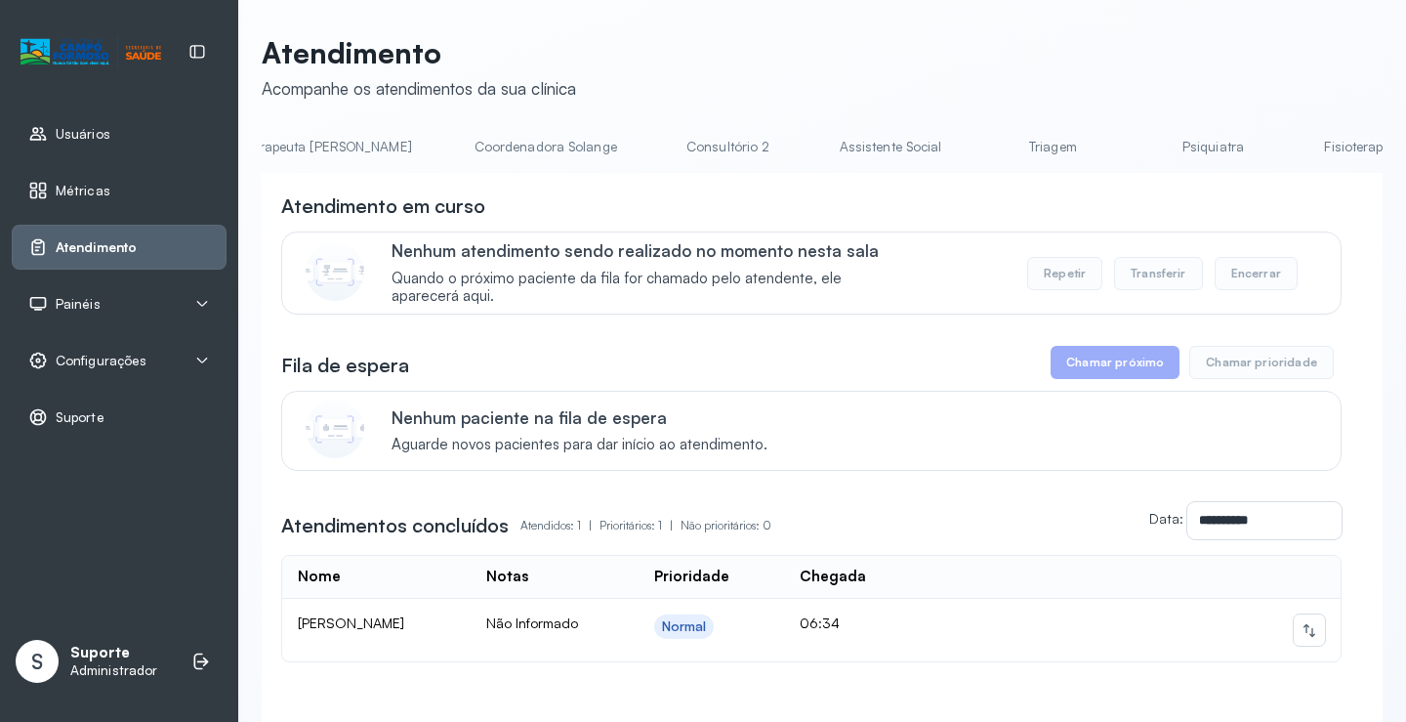
scroll to position [0, 1265]
click at [983, 153] on link "Triagem" at bounding box center [1051, 147] width 137 height 32
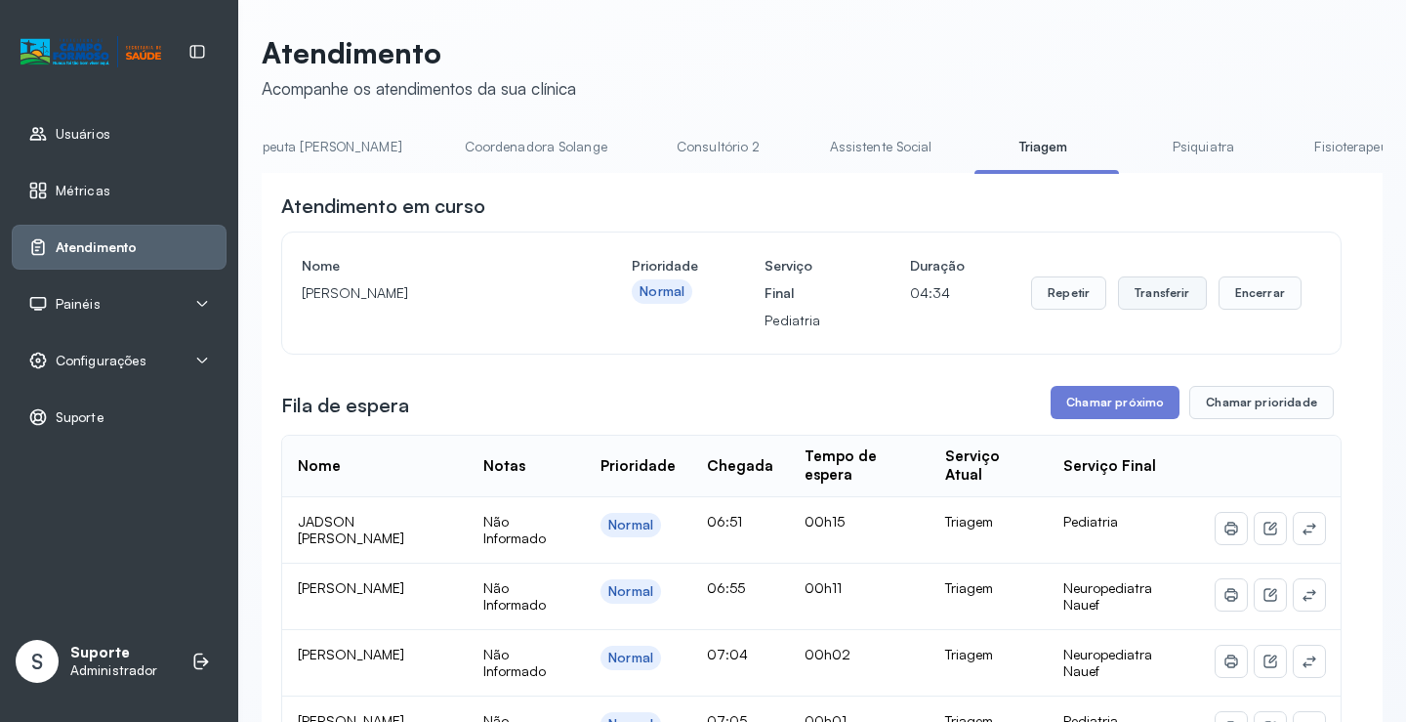
click at [1148, 306] on button "Transferir" at bounding box center [1162, 292] width 89 height 33
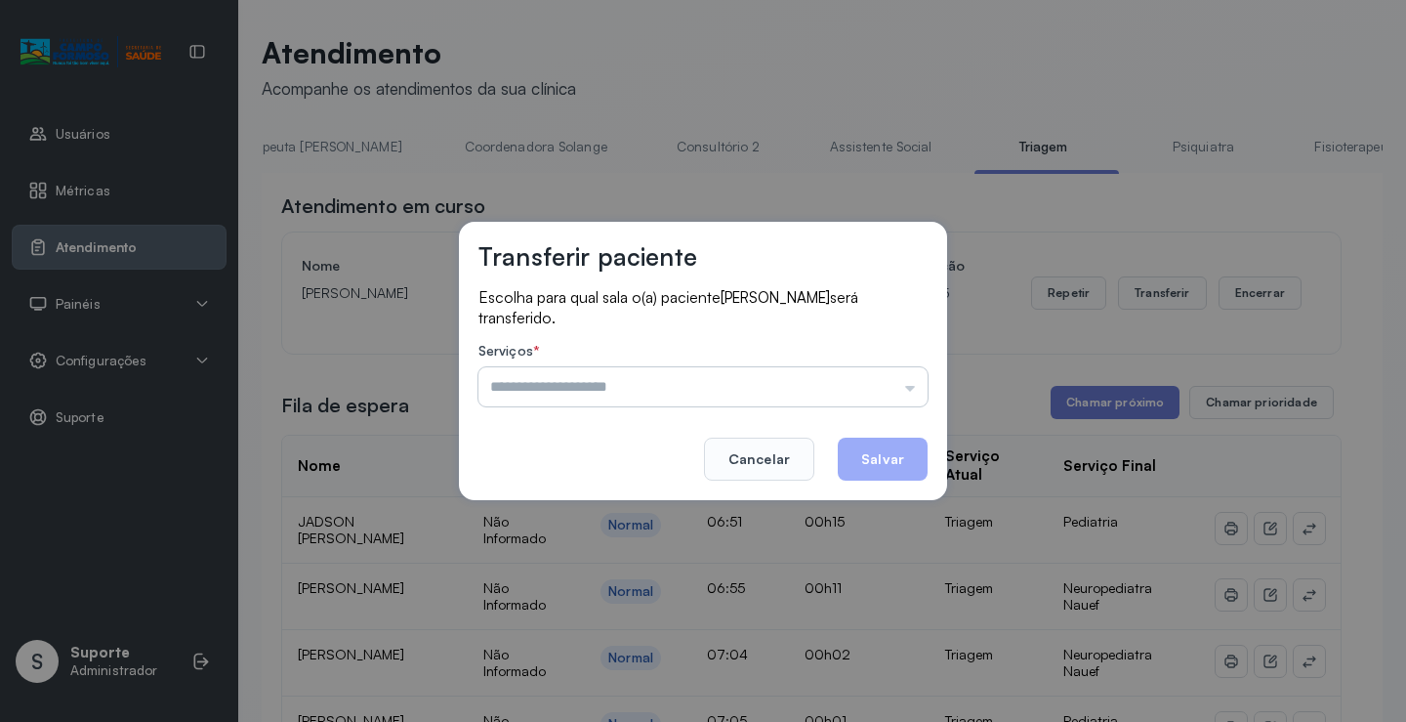
click at [913, 389] on input "text" at bounding box center [703, 386] width 449 height 39
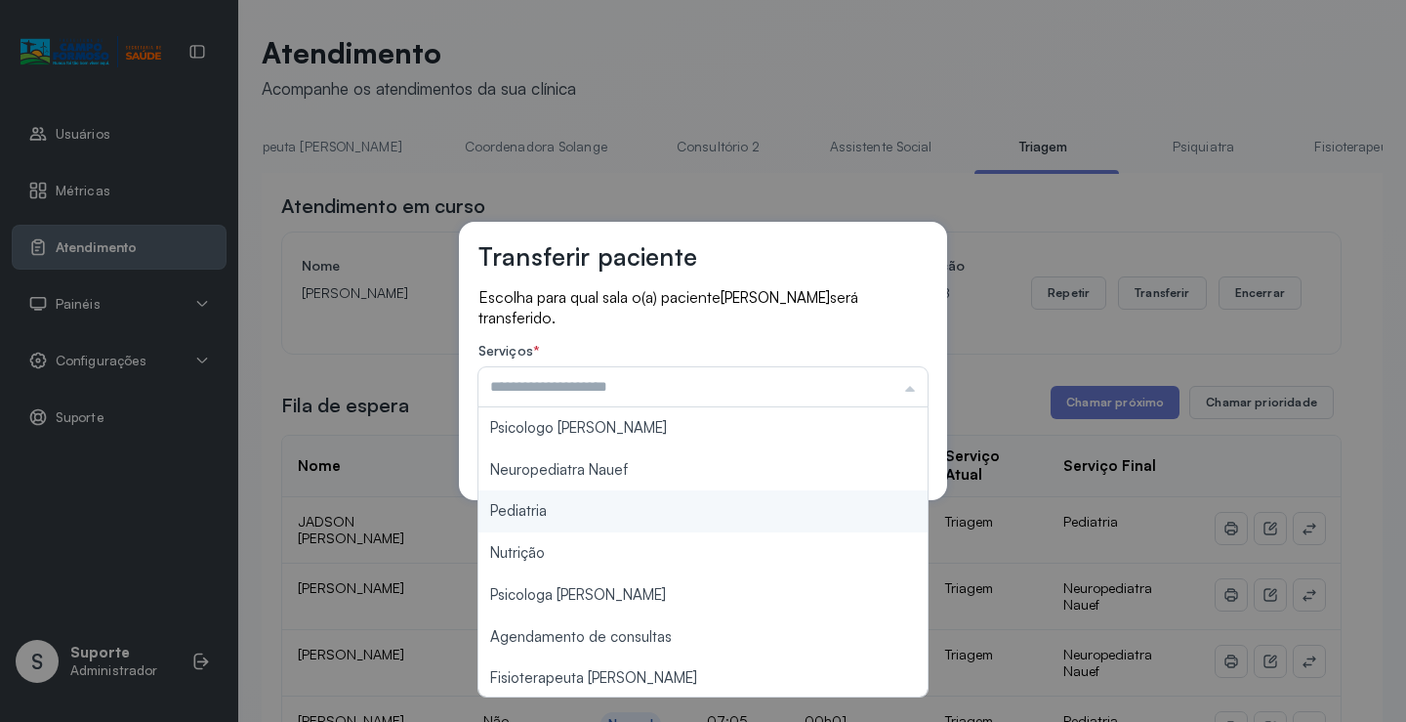
type input "*********"
drag, startPoint x: 558, startPoint y: 508, endPoint x: 602, endPoint y: 507, distance: 44.0
click at [569, 509] on div "Transferir paciente Escolha para qual sala o(a) paciente [PERSON_NAME] será tra…" at bounding box center [703, 361] width 1406 height 722
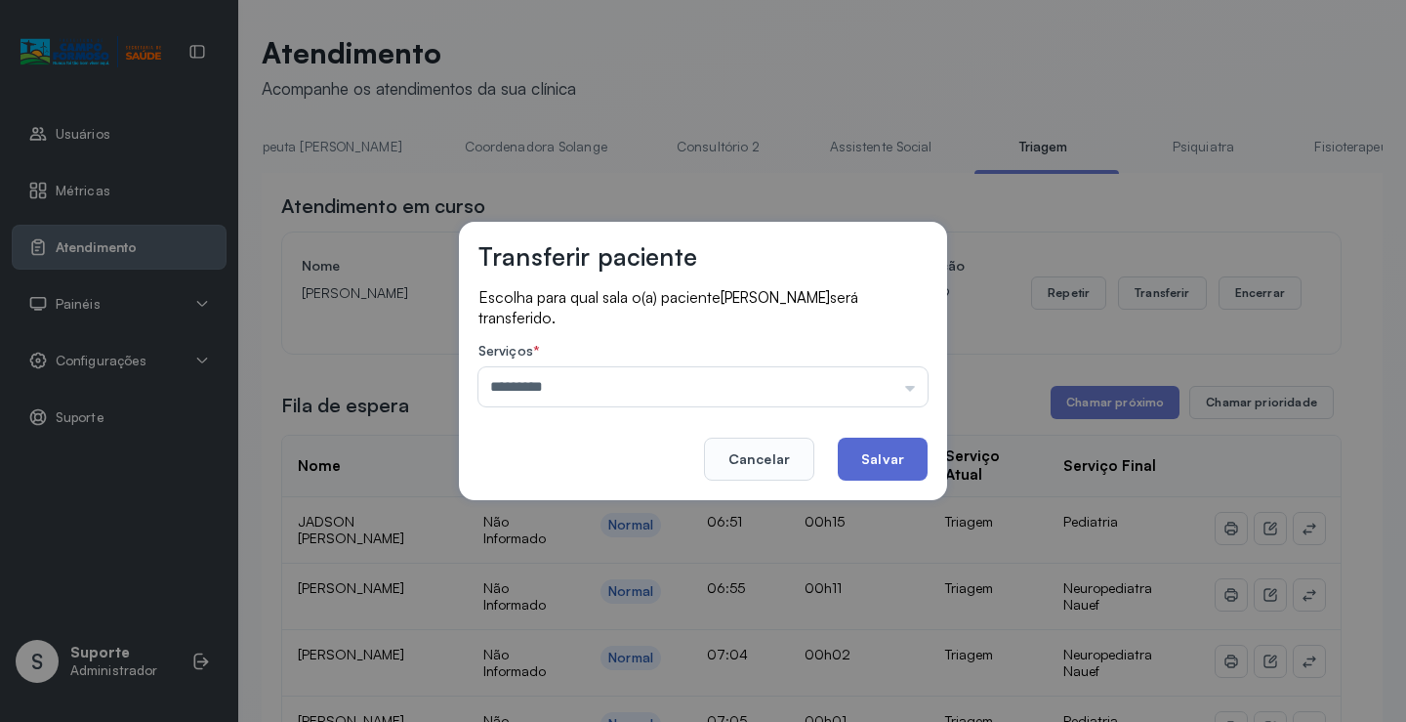
click at [884, 454] on button "Salvar" at bounding box center [883, 459] width 90 height 43
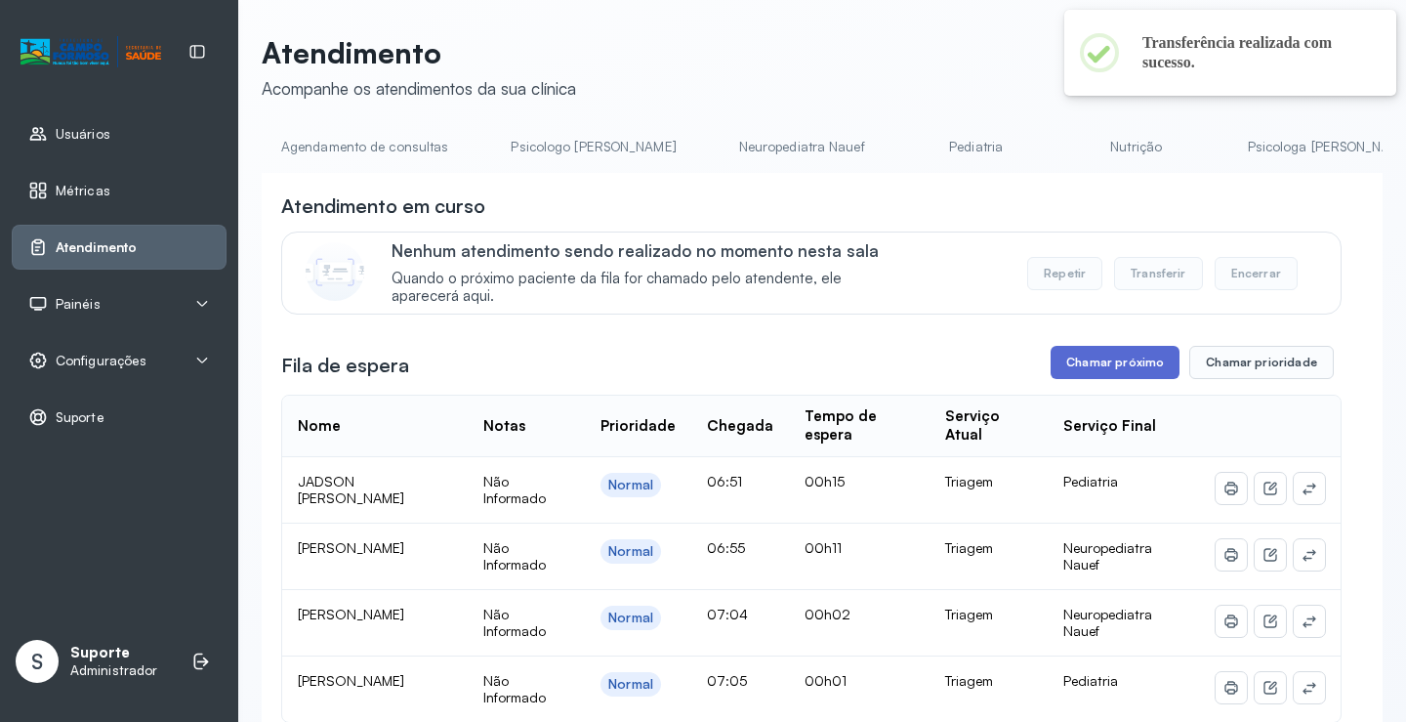
click at [1119, 373] on button "Chamar próximo" at bounding box center [1115, 362] width 129 height 33
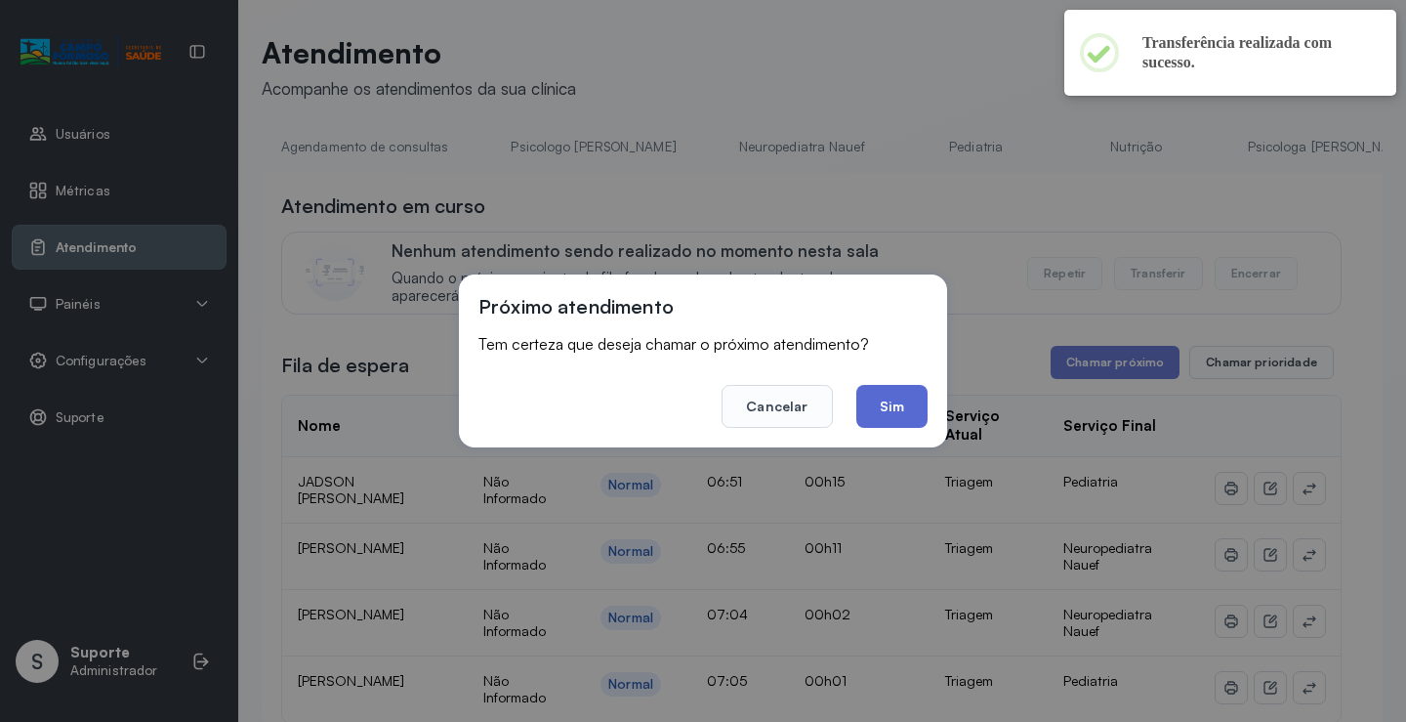
click at [891, 411] on button "Sim" at bounding box center [892, 406] width 71 height 43
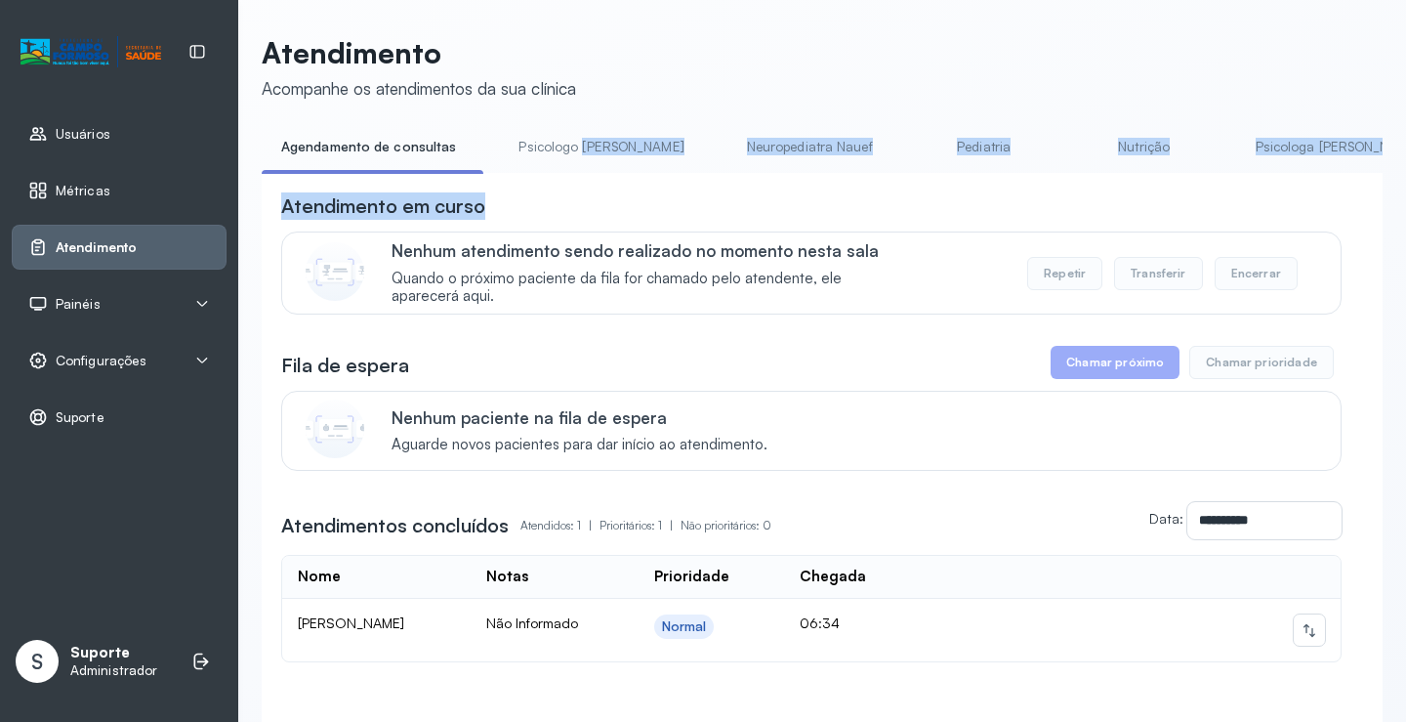
drag, startPoint x: 526, startPoint y: 179, endPoint x: 574, endPoint y: 176, distance: 47.9
click at [574, 176] on div "**********" at bounding box center [822, 459] width 1121 height 656
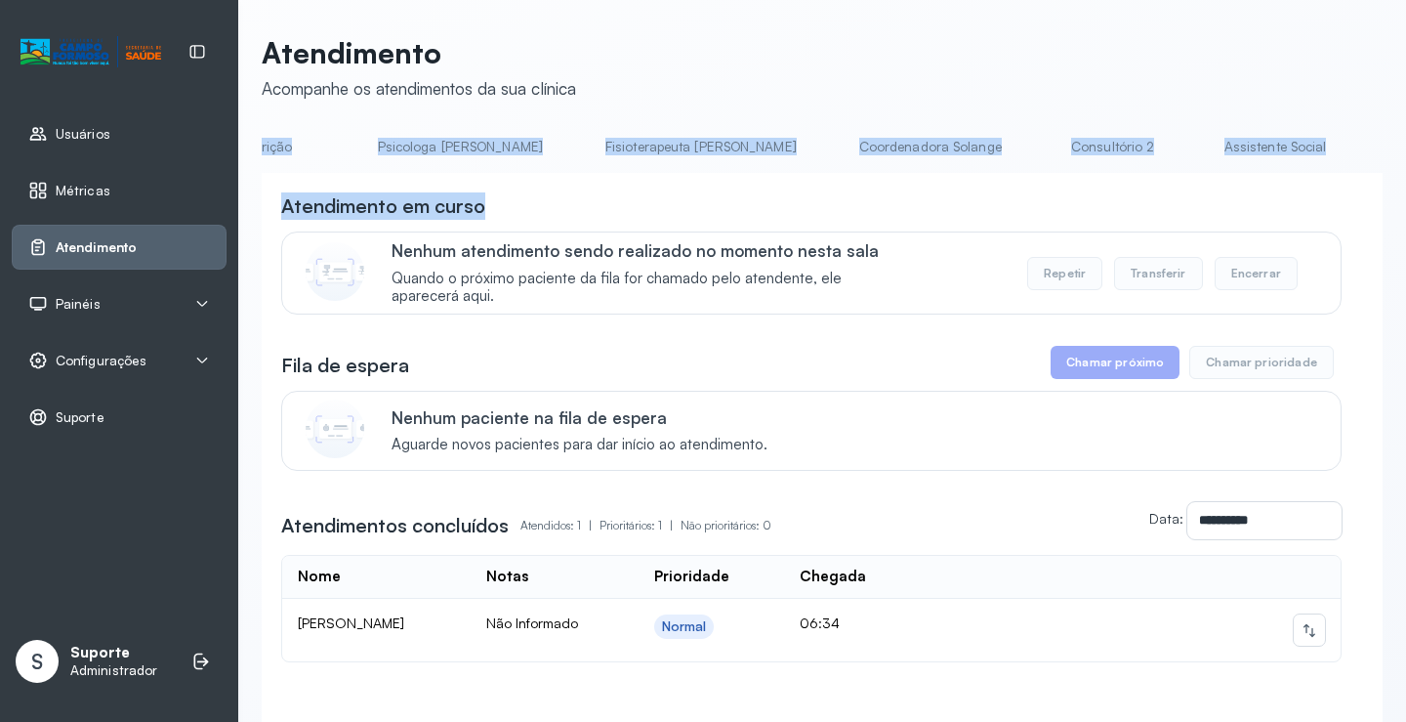
scroll to position [0, 934]
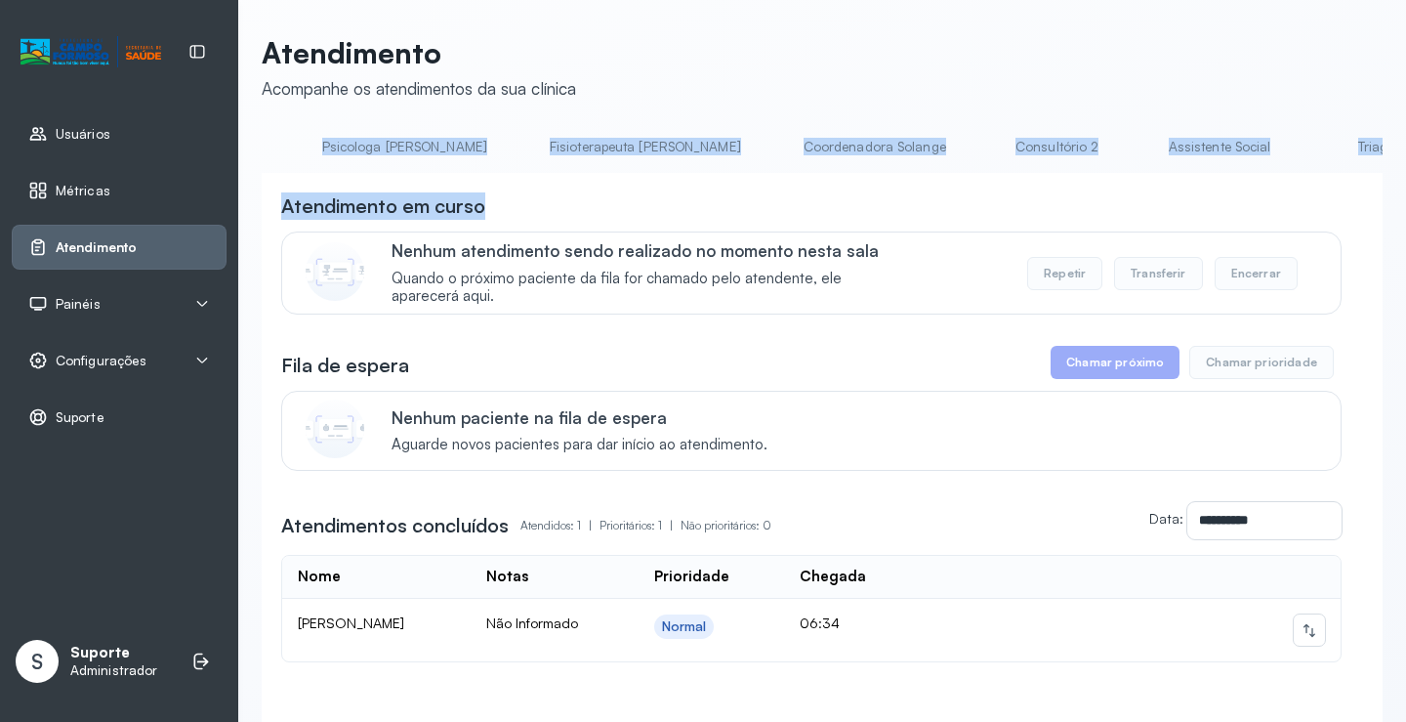
click at [1314, 141] on link "Triagem" at bounding box center [1382, 147] width 137 height 32
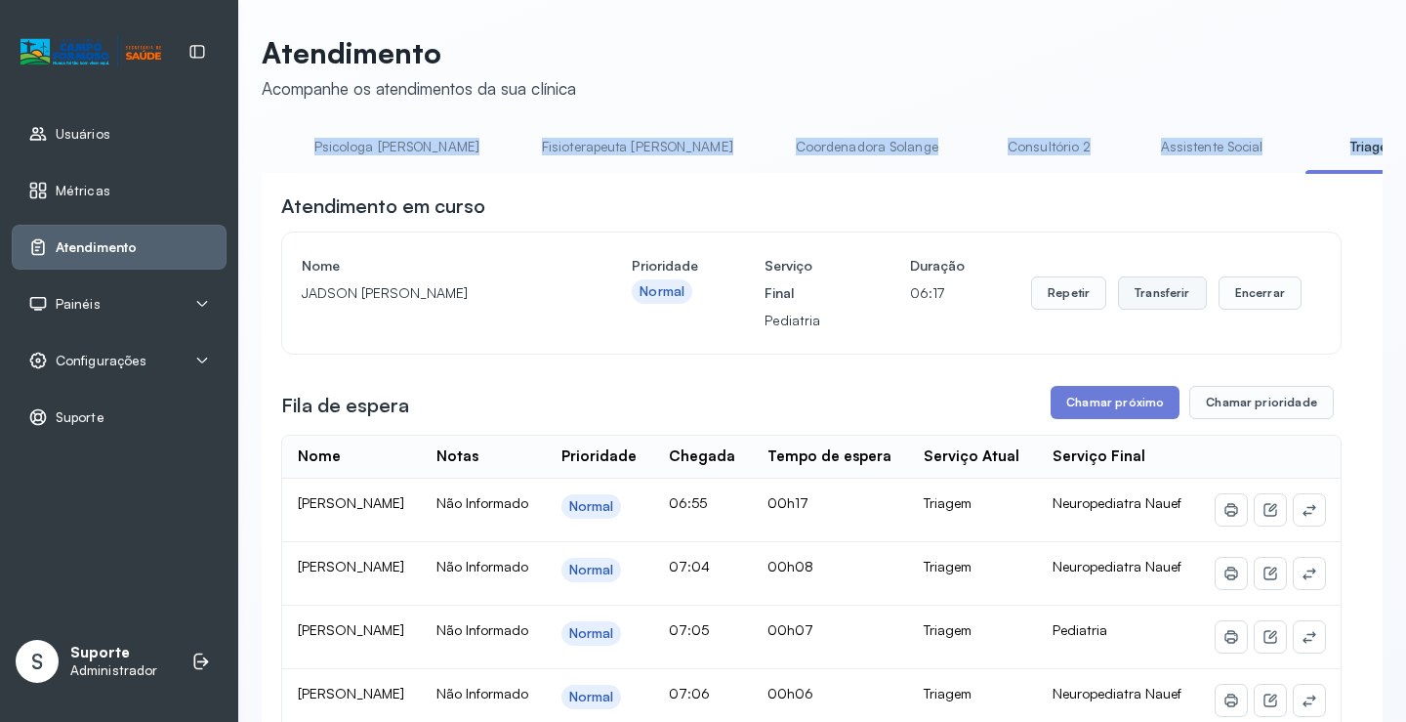
click at [1148, 284] on button "Transferir" at bounding box center [1162, 292] width 89 height 33
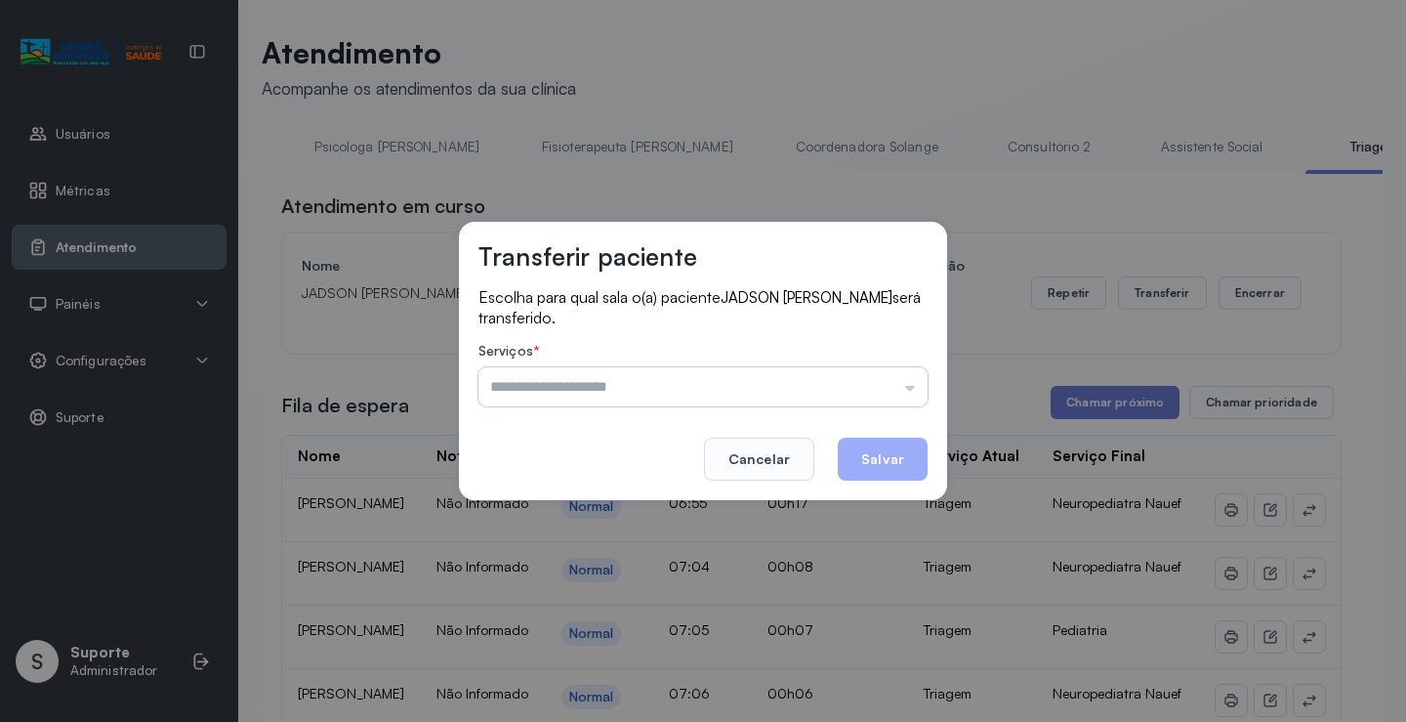
click at [906, 385] on input "text" at bounding box center [703, 386] width 449 height 39
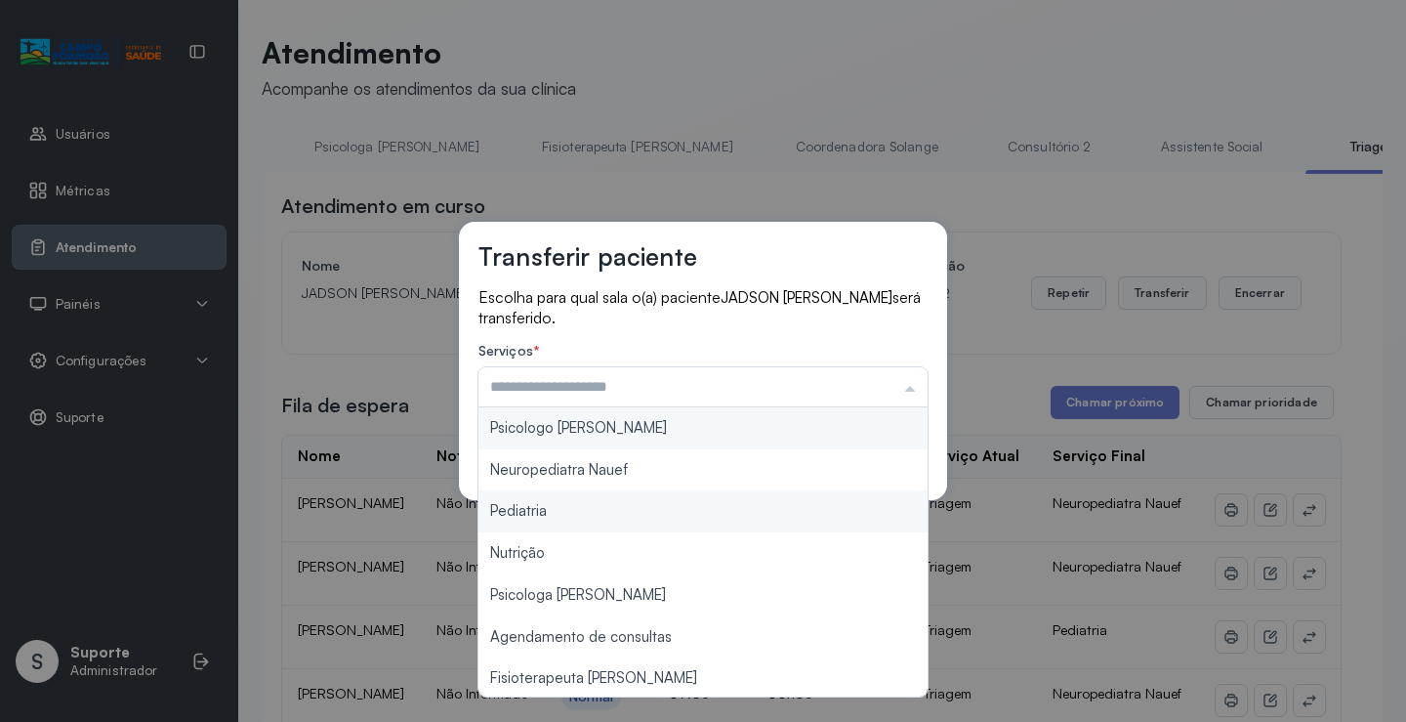
type input "*********"
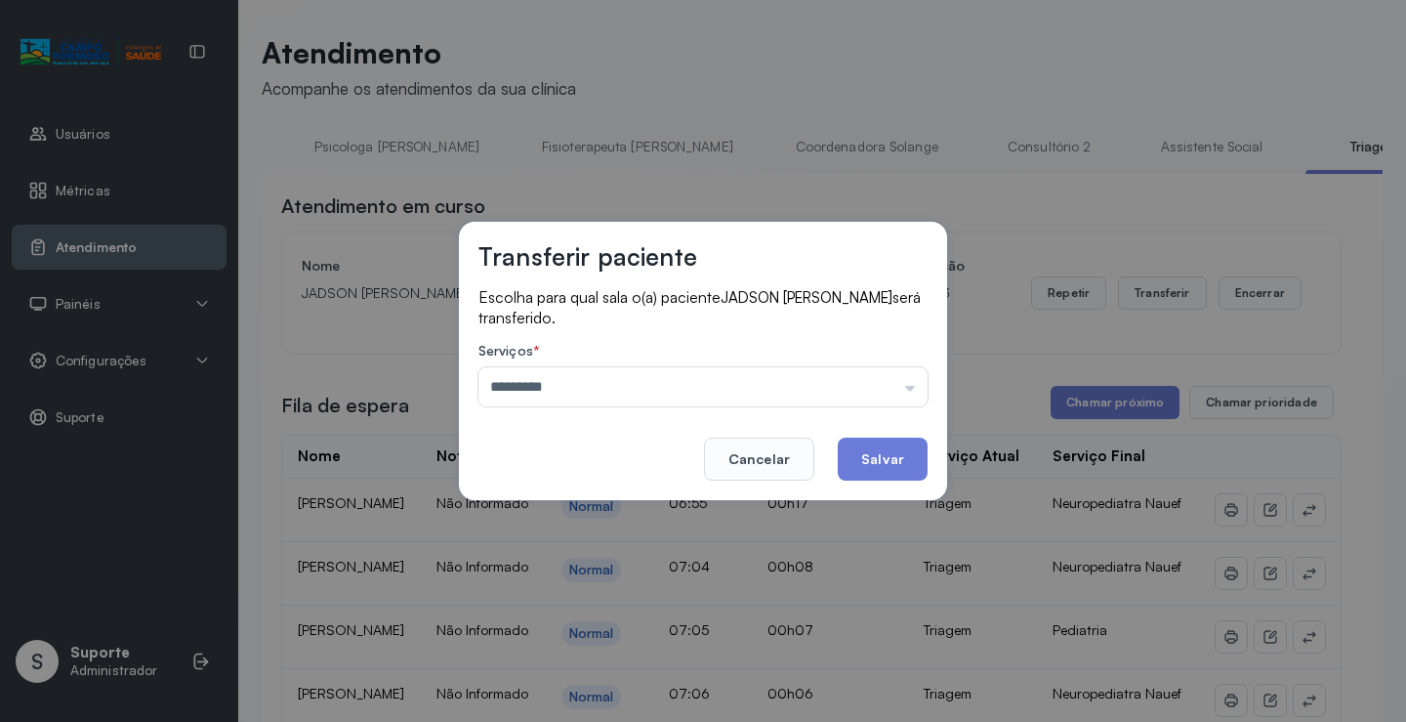
click at [554, 509] on div "Transferir paciente Escolha para qual sala o(a) paciente JADSON [PERSON_NAME] s…" at bounding box center [703, 361] width 1406 height 722
click at [915, 462] on button "Salvar" at bounding box center [883, 459] width 90 height 43
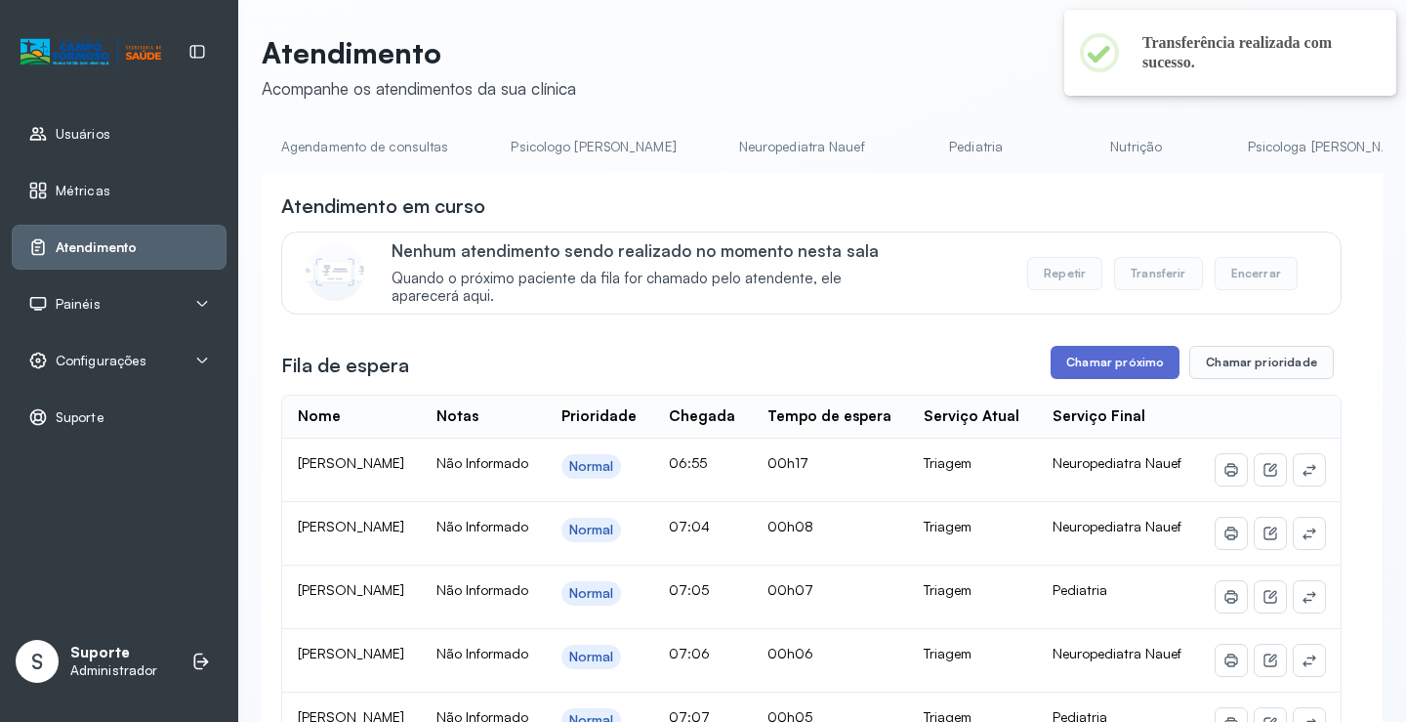
click at [1110, 352] on button "Chamar próximo" at bounding box center [1115, 362] width 129 height 33
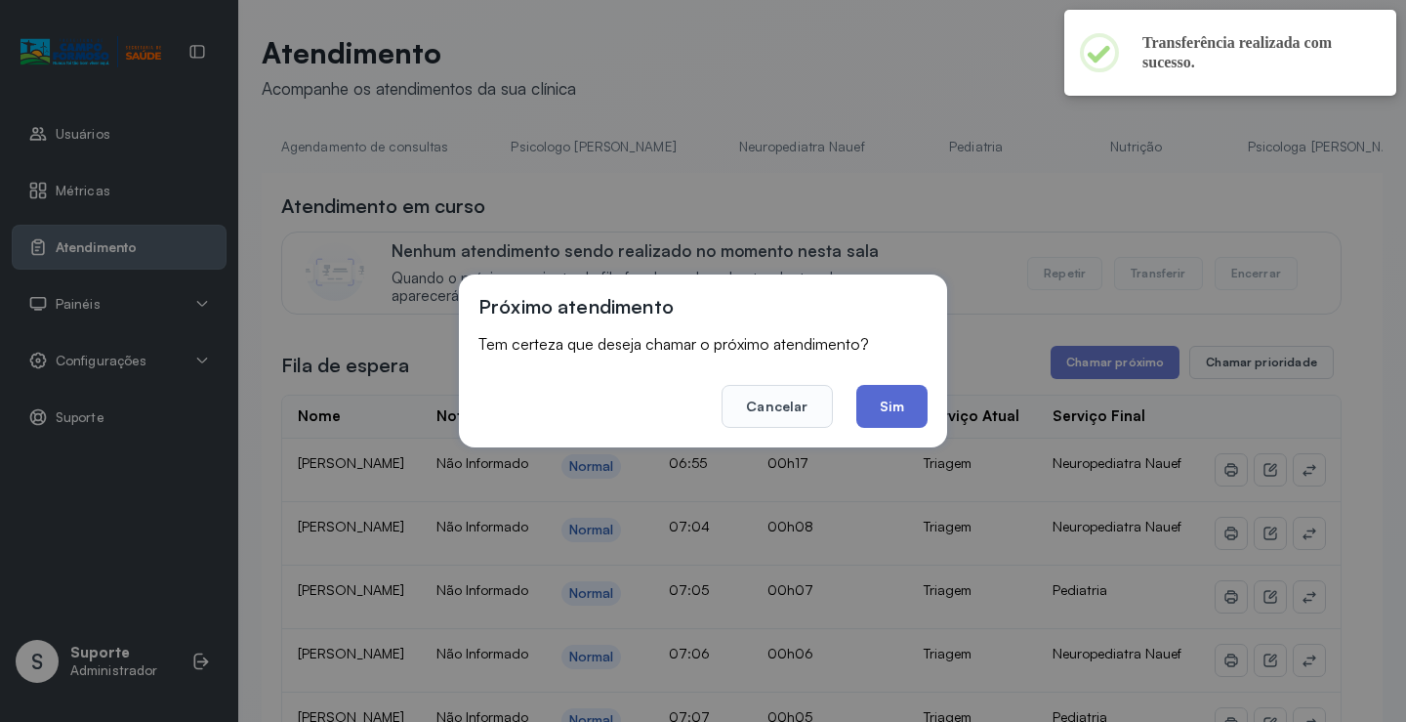
click at [903, 413] on button "Sim" at bounding box center [892, 406] width 71 height 43
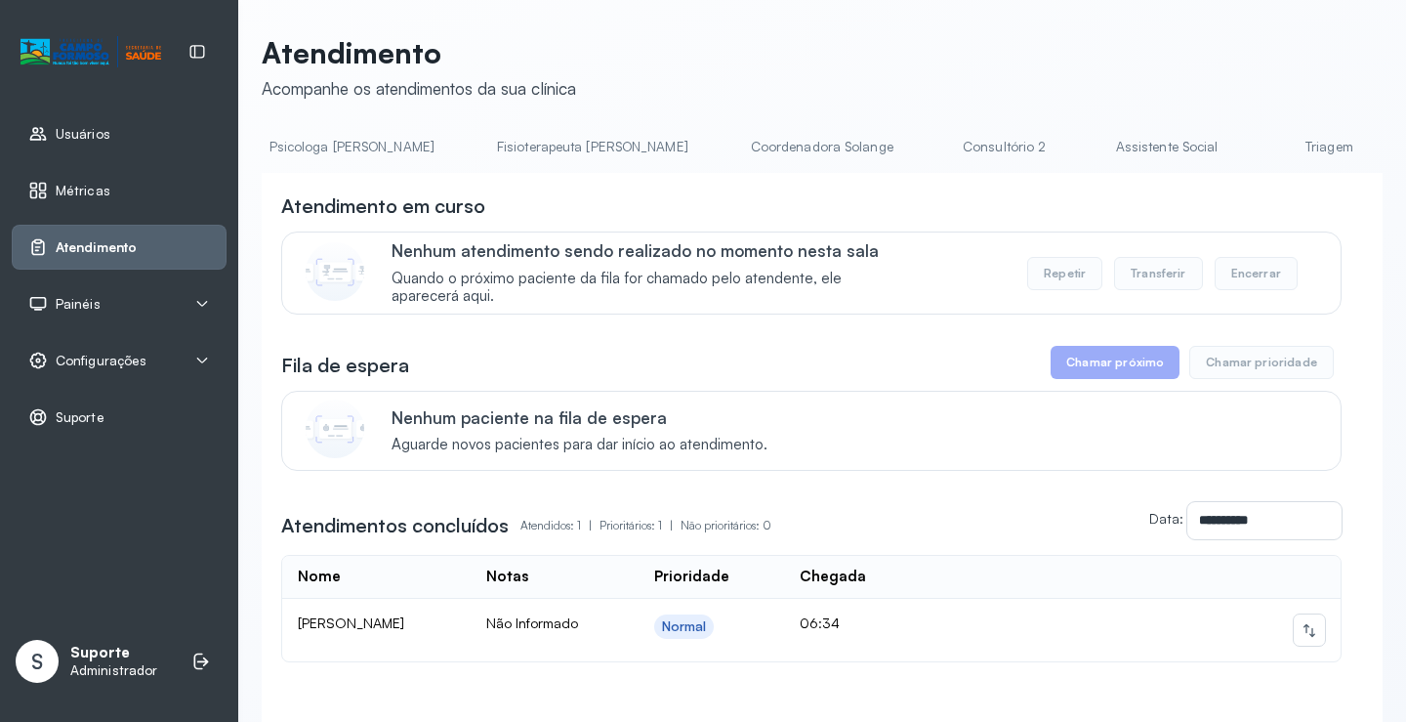
scroll to position [0, 1082]
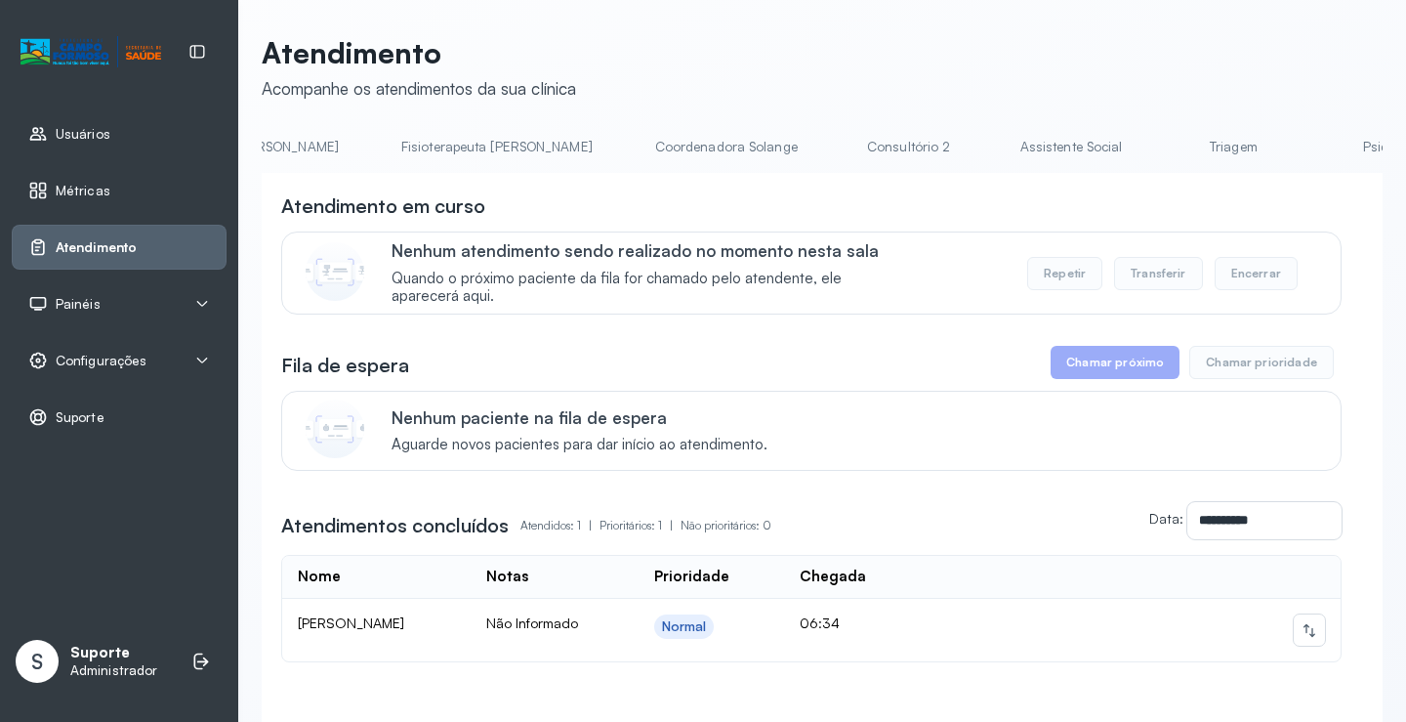
click at [1165, 152] on link "Triagem" at bounding box center [1233, 147] width 137 height 32
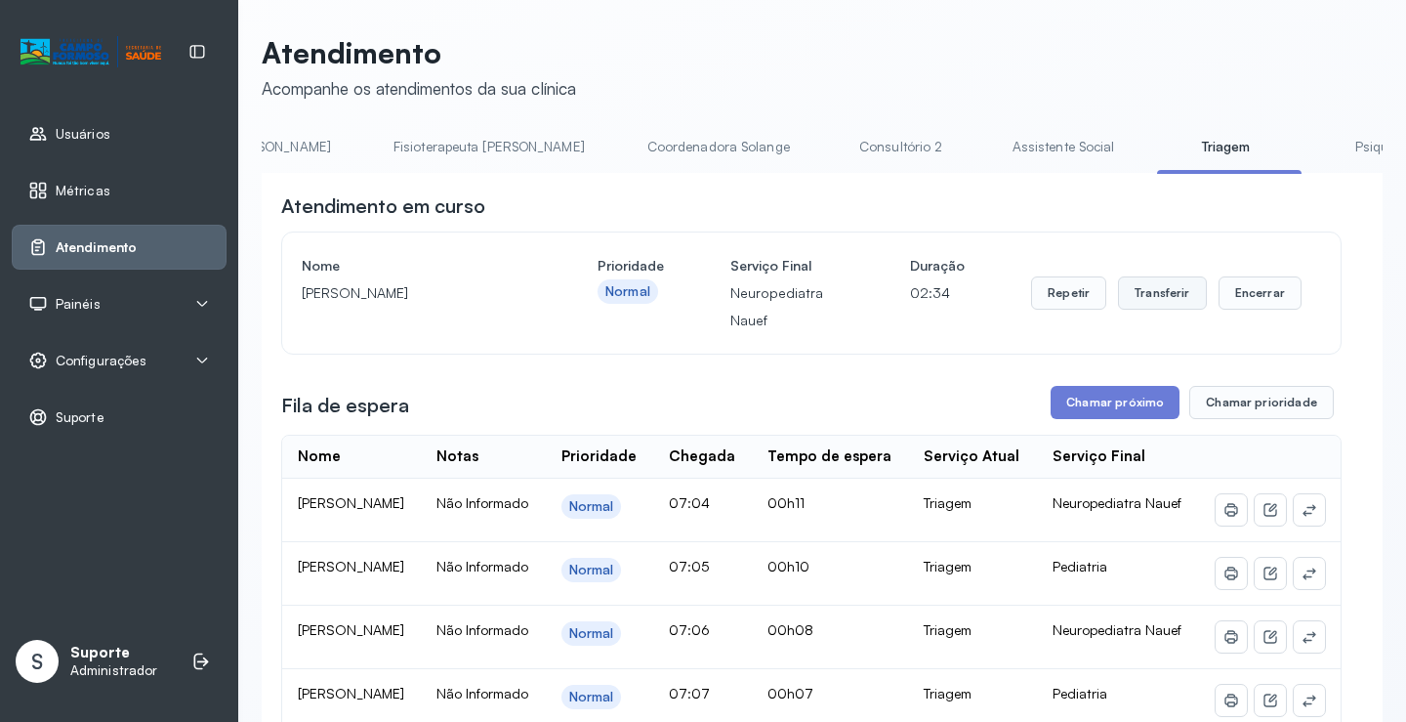
click at [1141, 300] on button "Transferir" at bounding box center [1162, 292] width 89 height 33
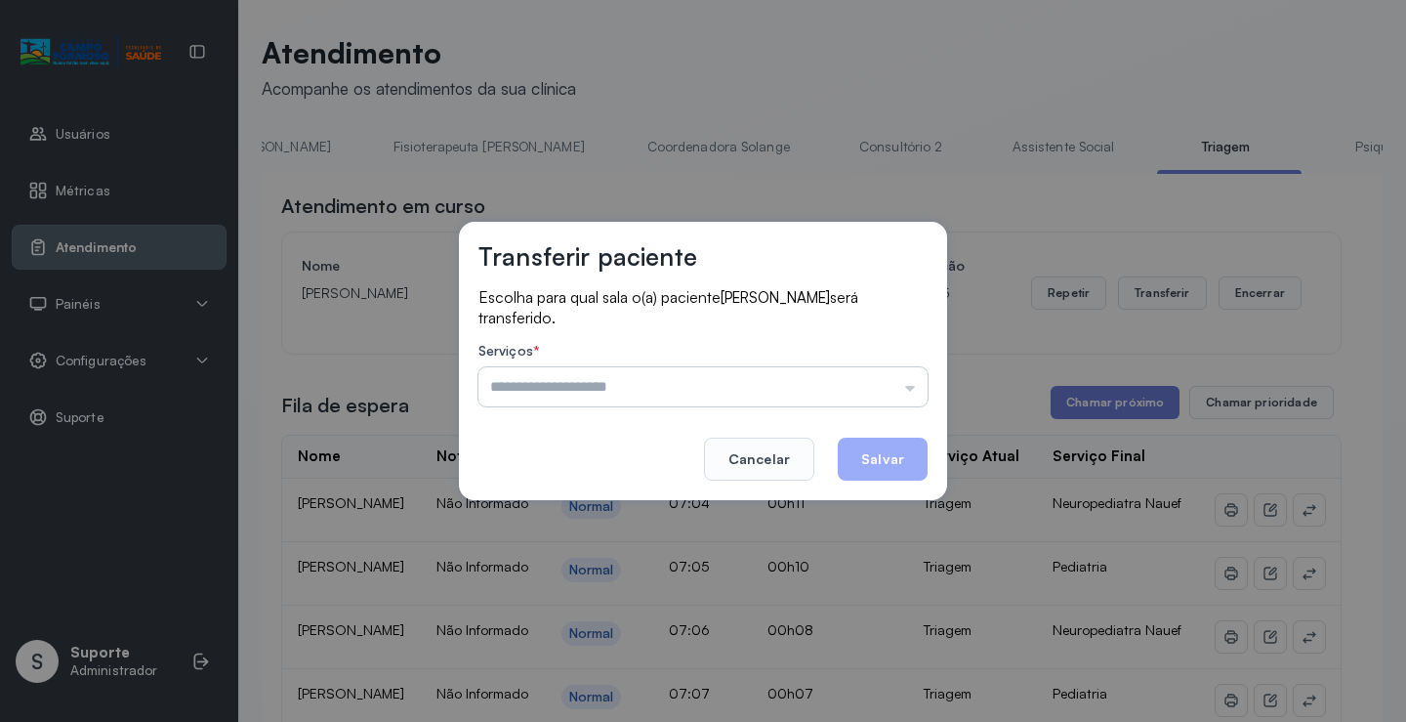
click at [914, 385] on input "text" at bounding box center [703, 386] width 449 height 39
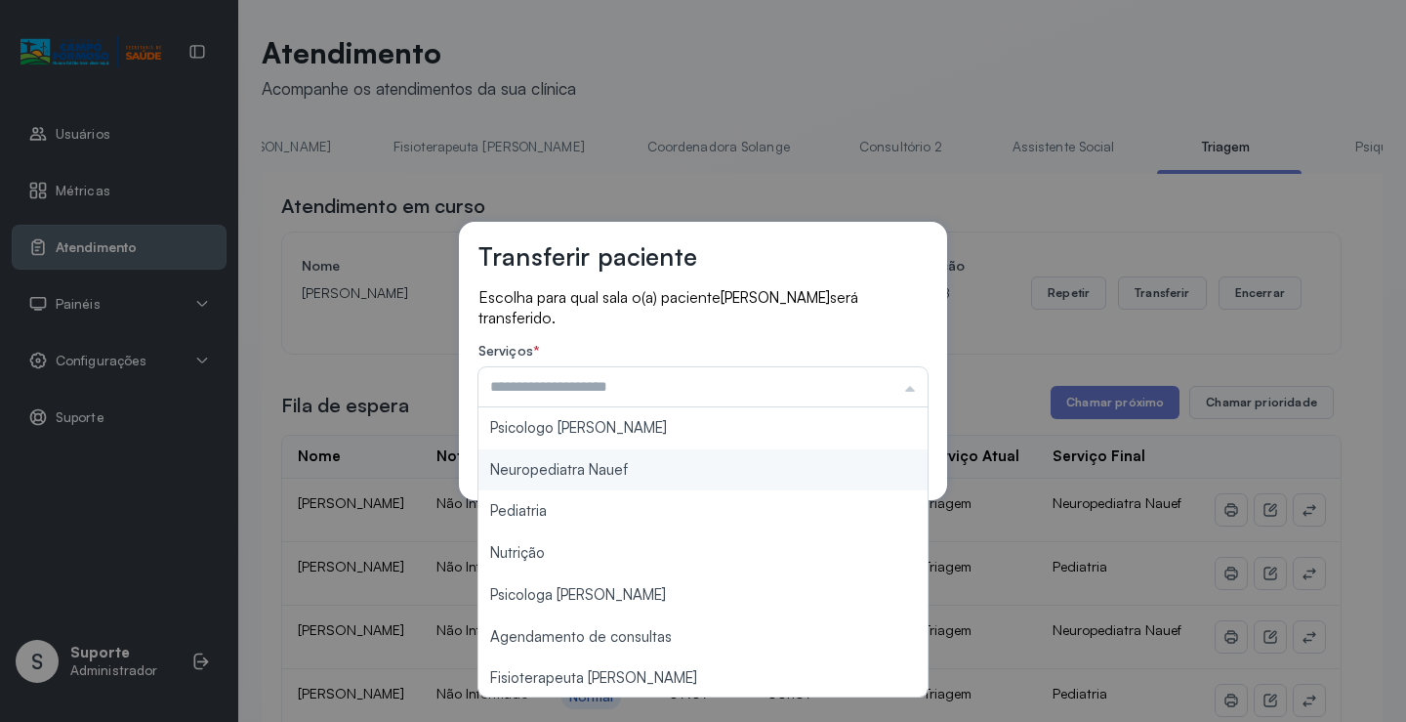
type input "**********"
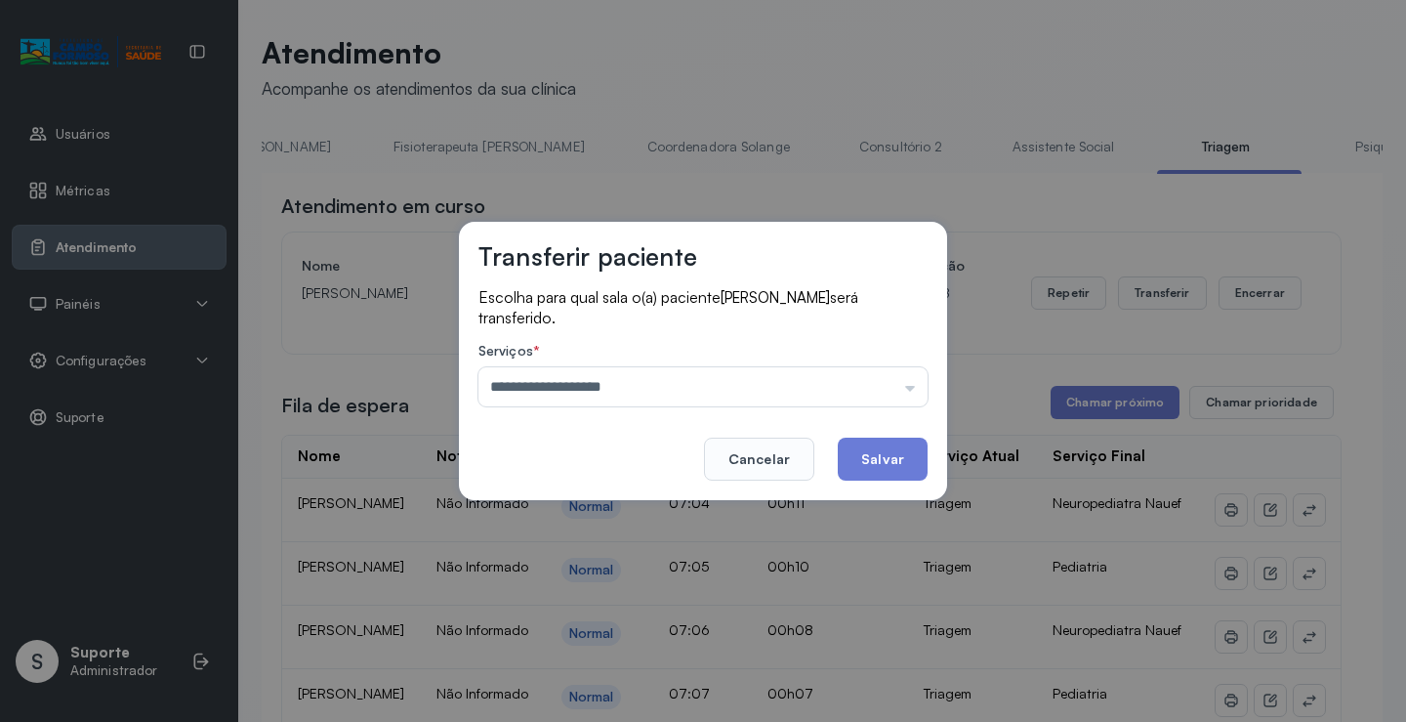
click at [648, 465] on div "**********" at bounding box center [703, 361] width 488 height 278
click at [890, 449] on button "Salvar" at bounding box center [883, 459] width 90 height 43
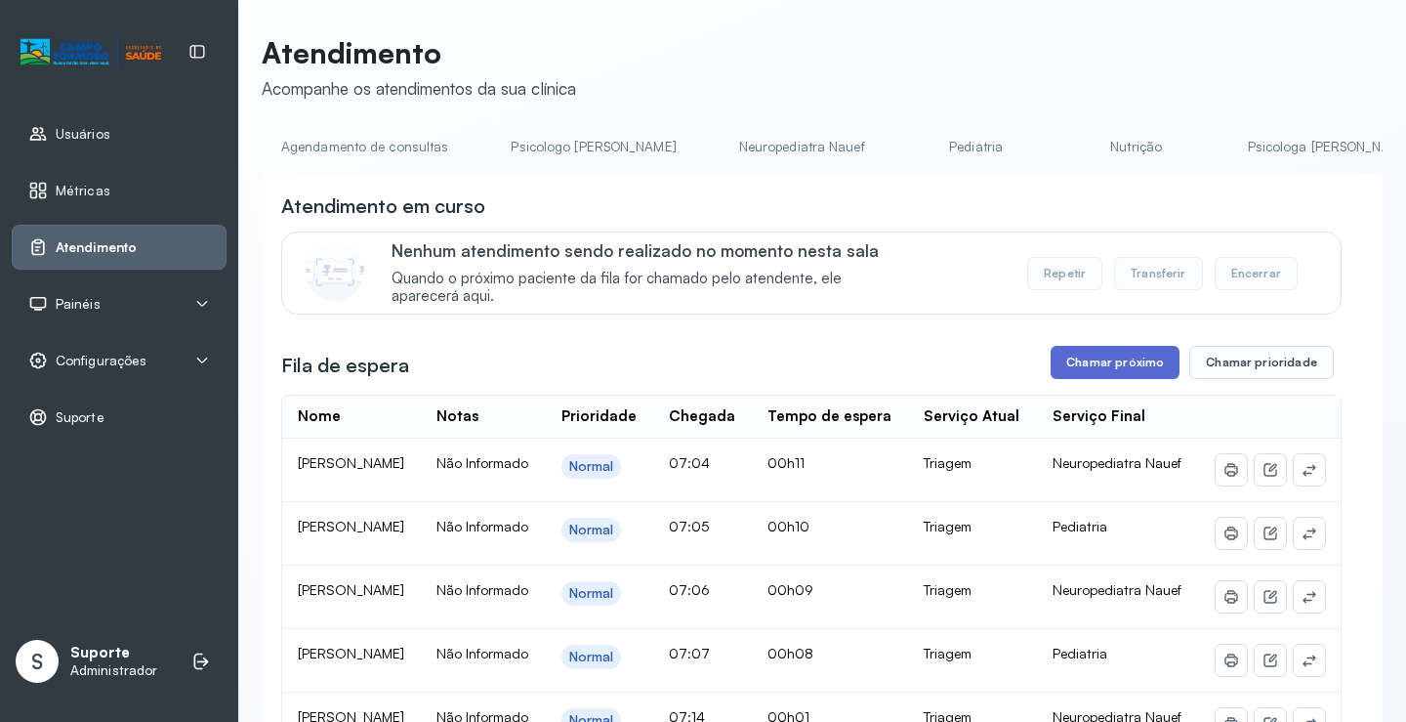
click at [1123, 367] on button "Chamar próximo" at bounding box center [1115, 362] width 129 height 33
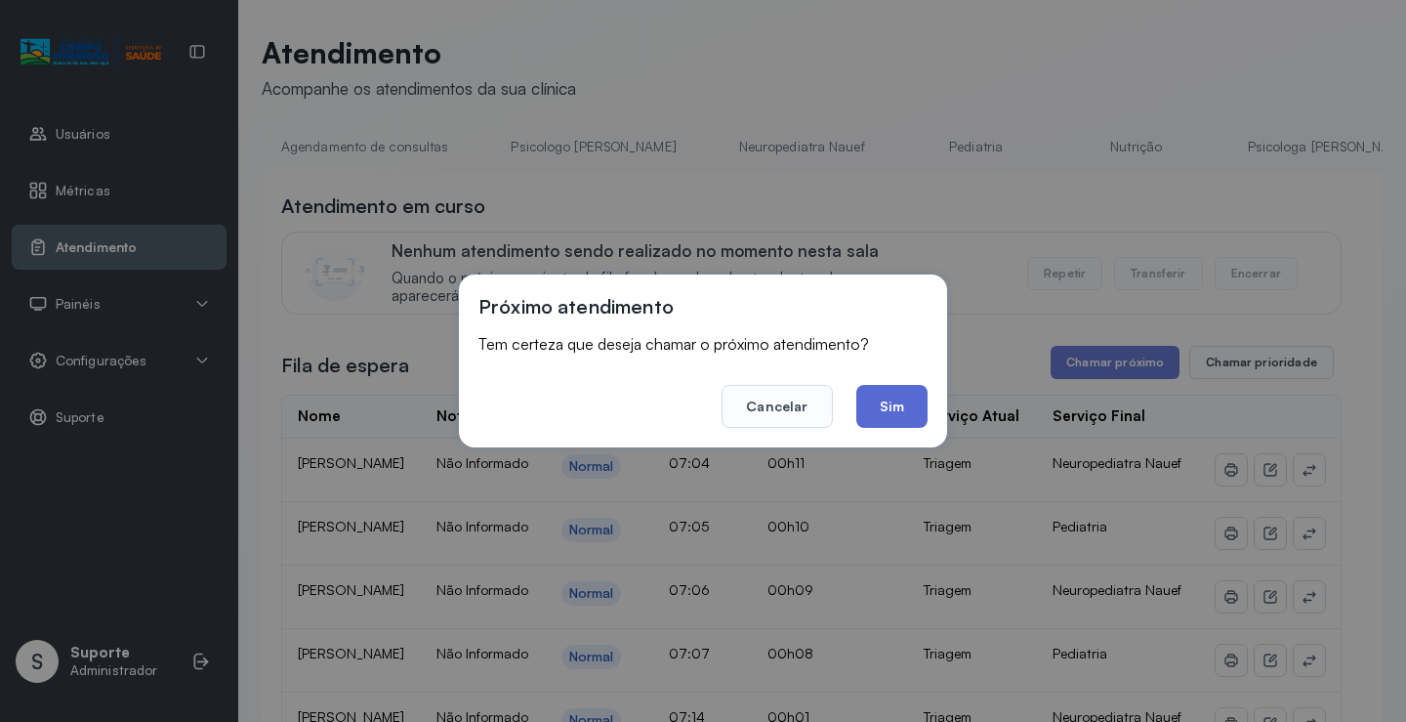
click at [908, 410] on button "Sim" at bounding box center [892, 406] width 71 height 43
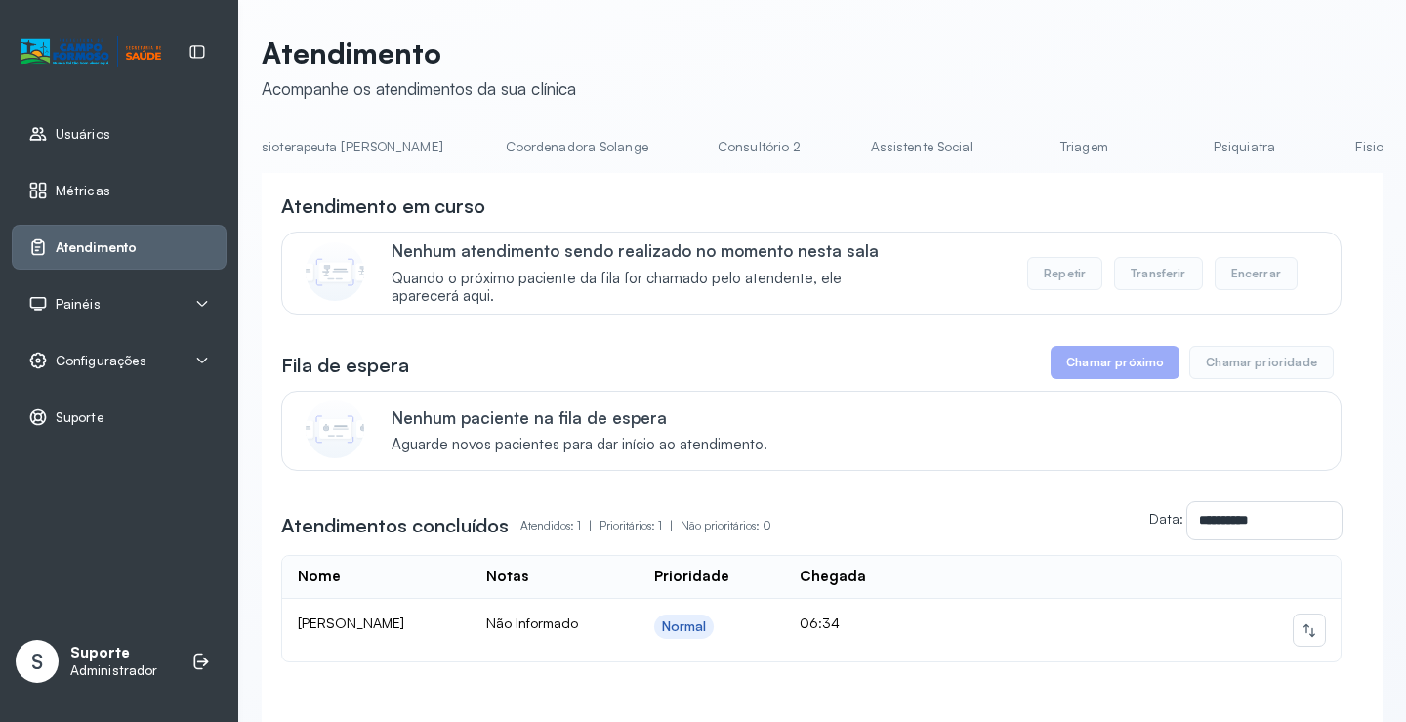
scroll to position [0, 1236]
click at [1012, 152] on link "Triagem" at bounding box center [1080, 147] width 137 height 32
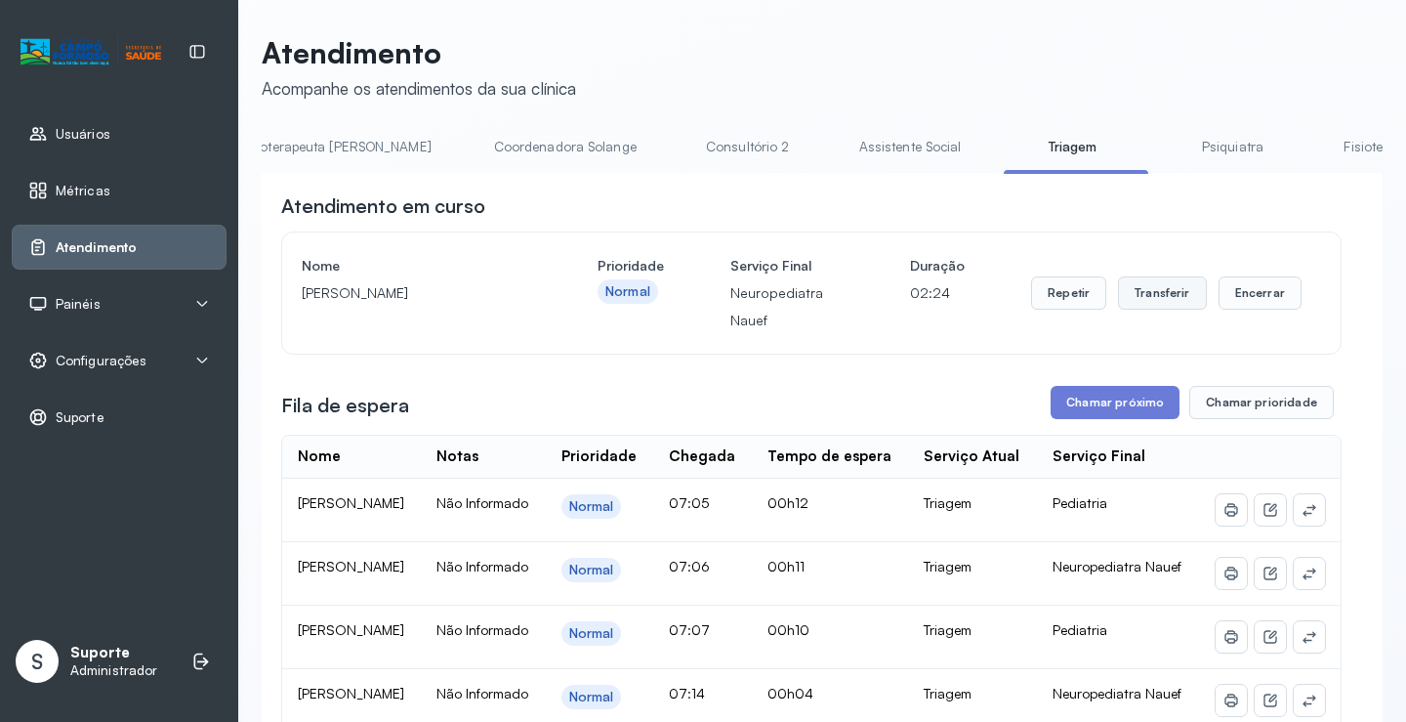
click at [1173, 298] on button "Transferir" at bounding box center [1162, 292] width 89 height 33
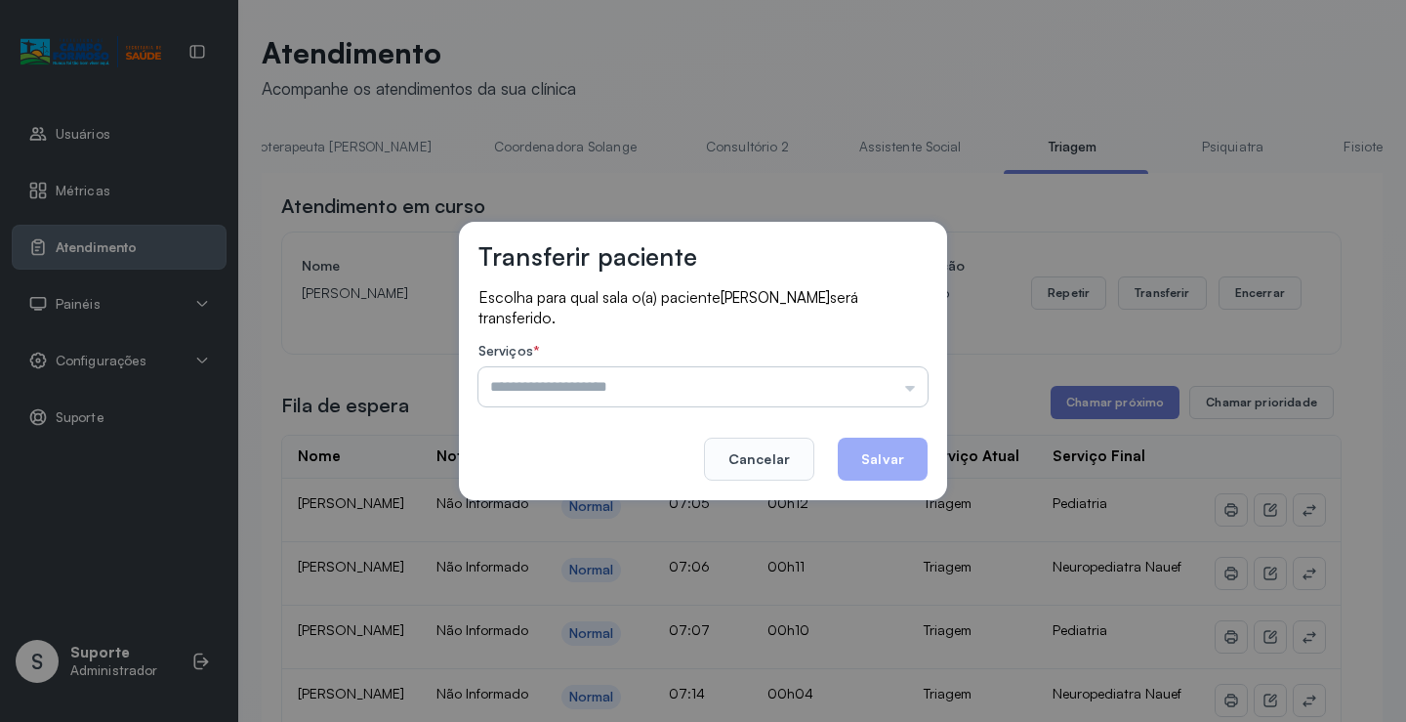
click at [916, 390] on input "text" at bounding box center [703, 386] width 449 height 39
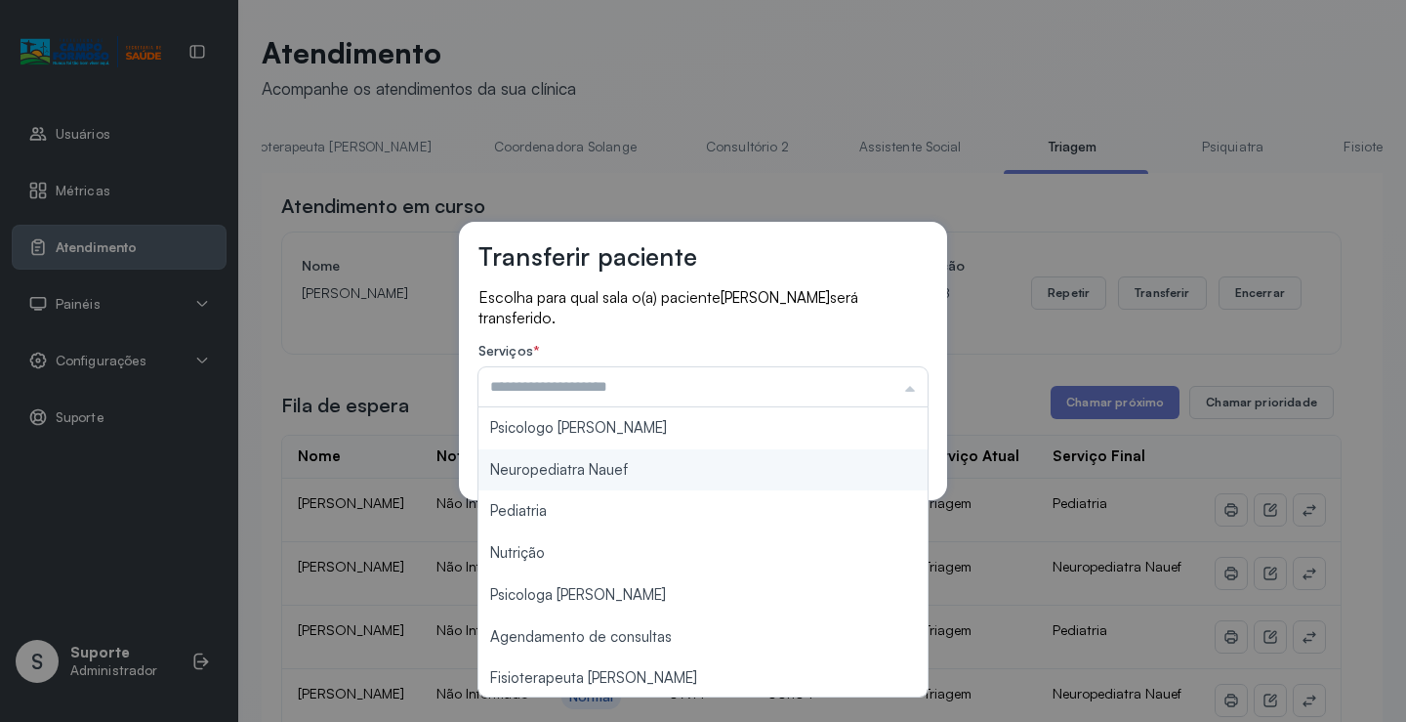
type input "**********"
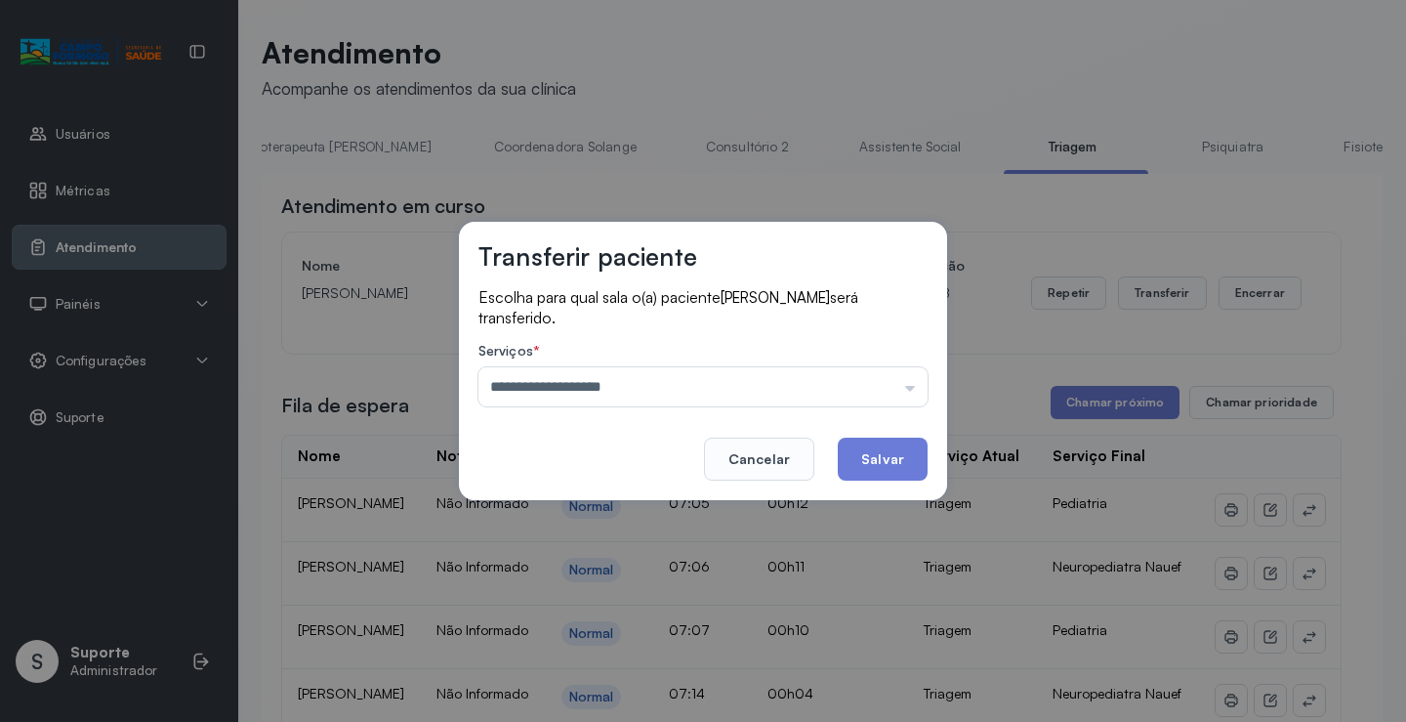
click at [678, 466] on div "**********" at bounding box center [703, 361] width 488 height 278
click at [879, 442] on button "Salvar" at bounding box center [883, 459] width 90 height 43
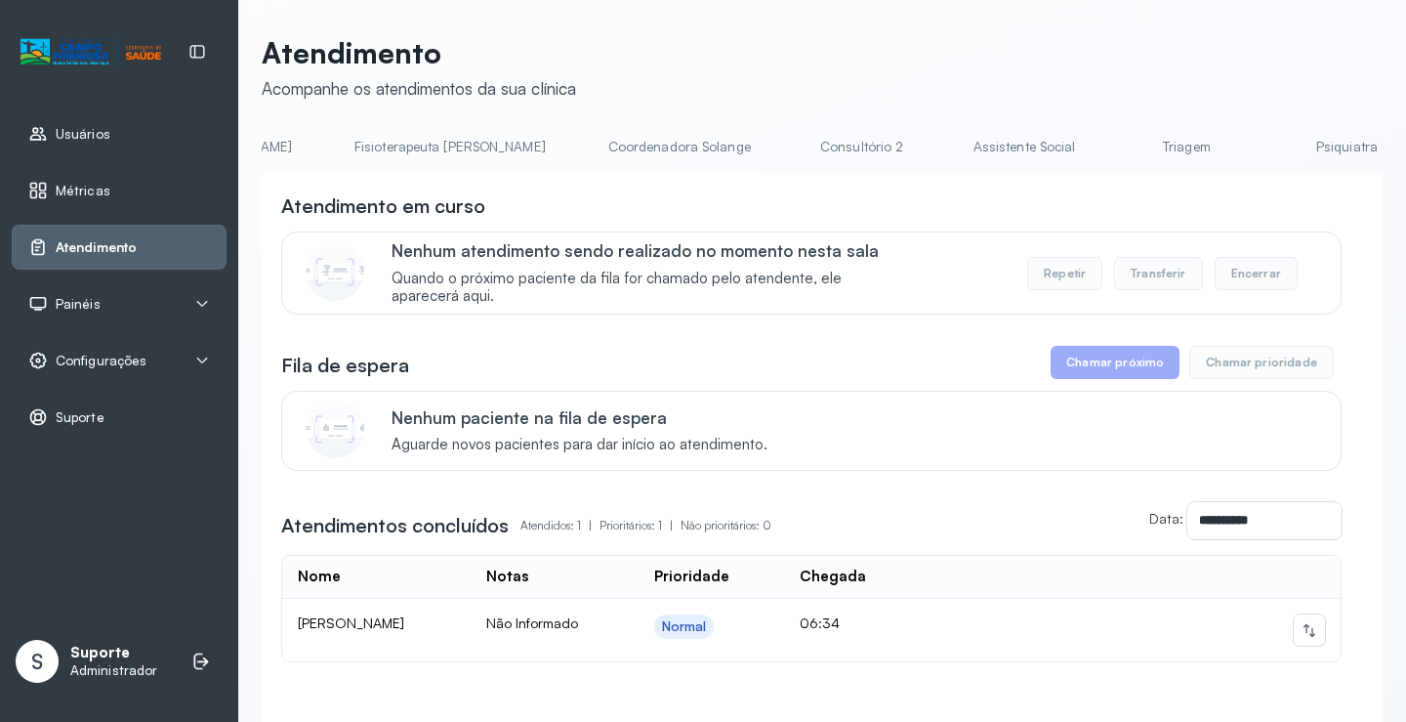
scroll to position [0, 1139]
click at [1109, 148] on link "Triagem" at bounding box center [1177, 147] width 137 height 32
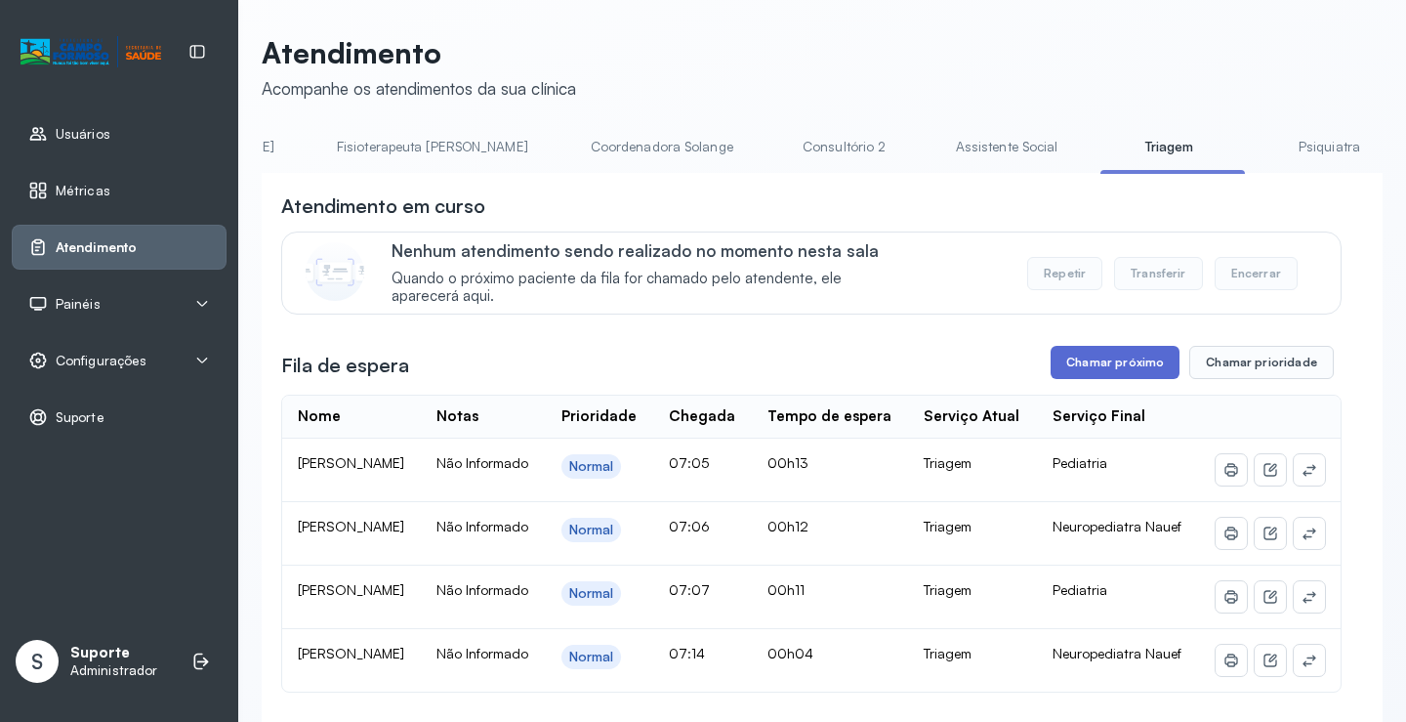
click at [1136, 363] on button "Chamar próximo" at bounding box center [1115, 362] width 129 height 33
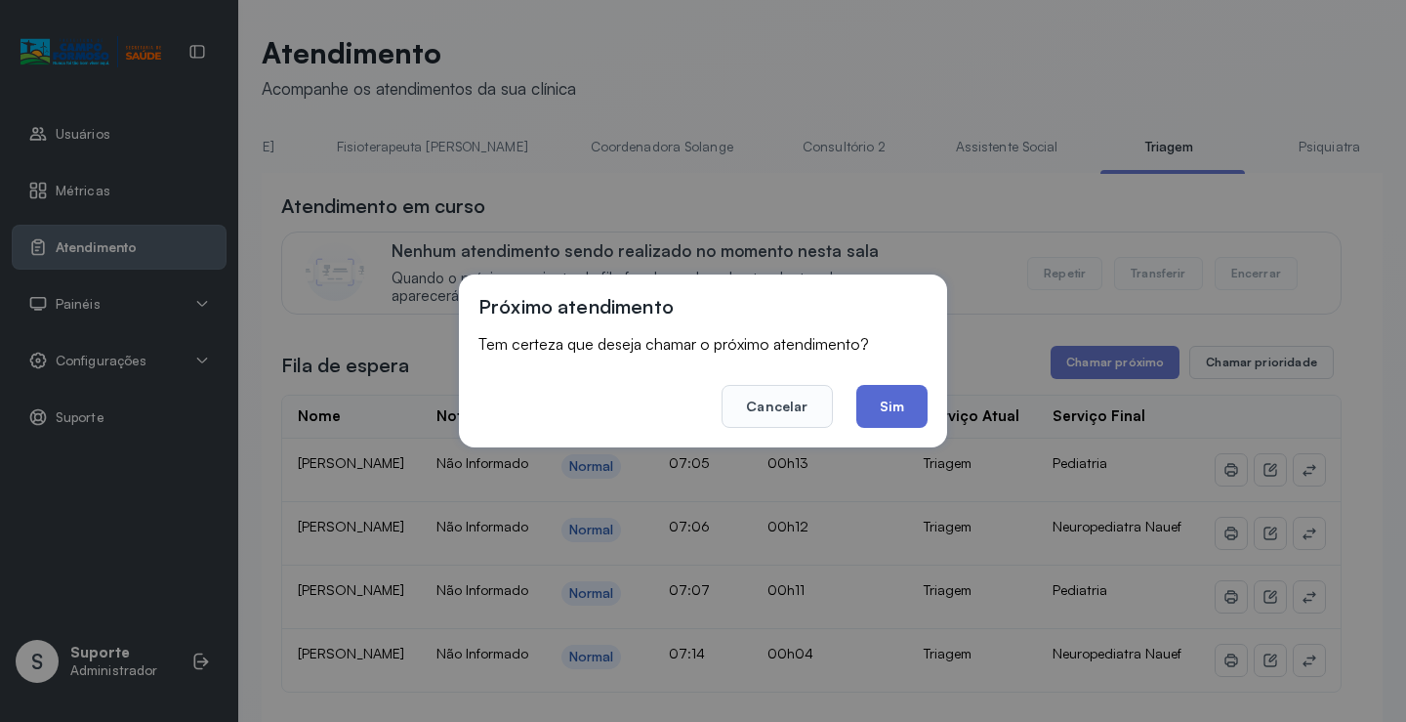
click at [907, 426] on button "Sim" at bounding box center [892, 406] width 71 height 43
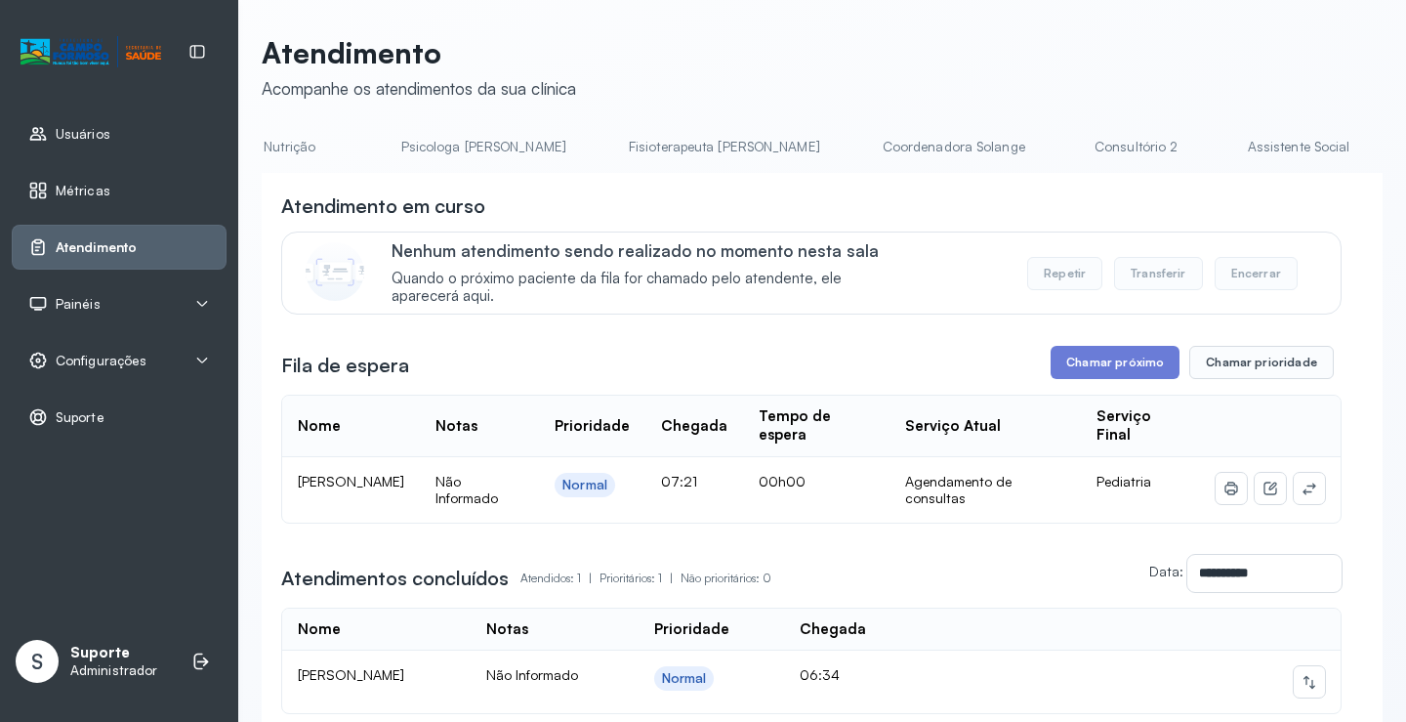
scroll to position [0, 906]
drag, startPoint x: 787, startPoint y: 180, endPoint x: 863, endPoint y: 179, distance: 76.2
click at [863, 179] on div "**********" at bounding box center [822, 506] width 1121 height 666
click at [1182, 141] on link "Triagem" at bounding box center [1250, 147] width 137 height 32
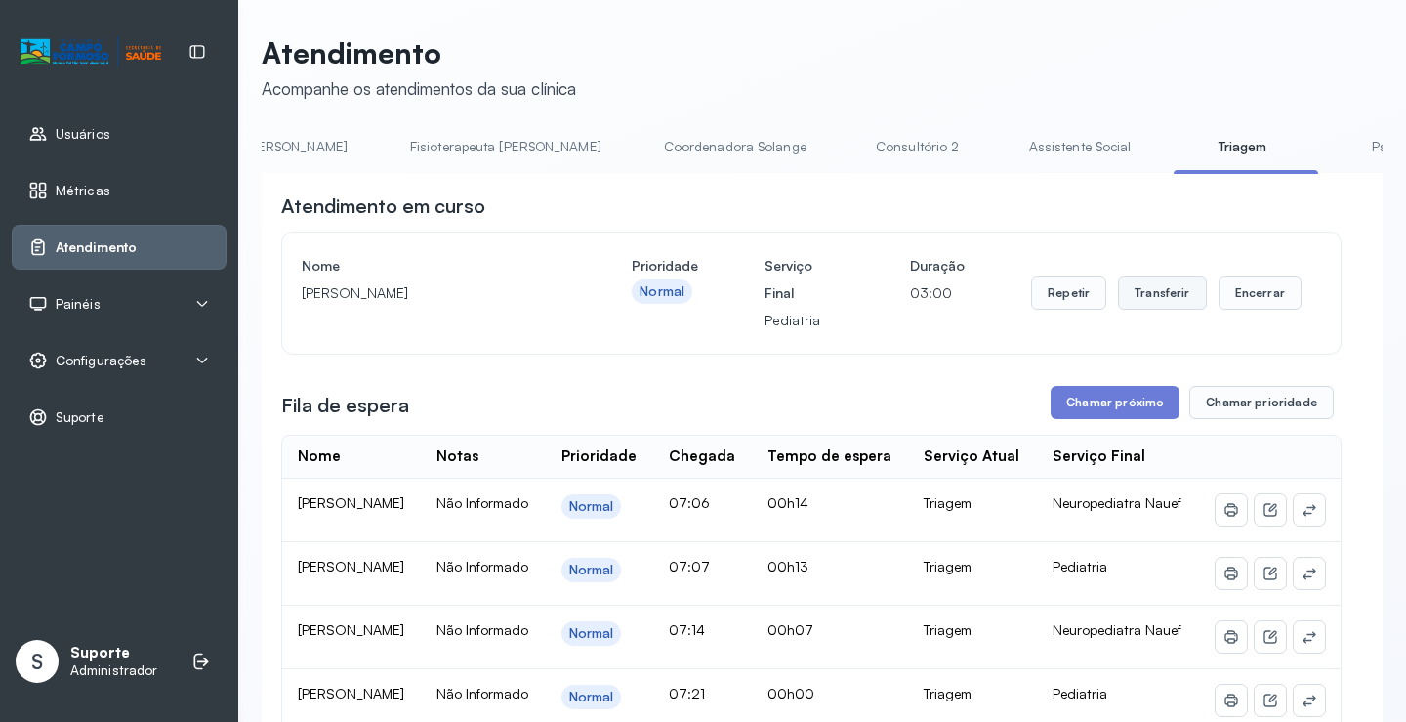
click at [1158, 297] on button "Transferir" at bounding box center [1162, 292] width 89 height 33
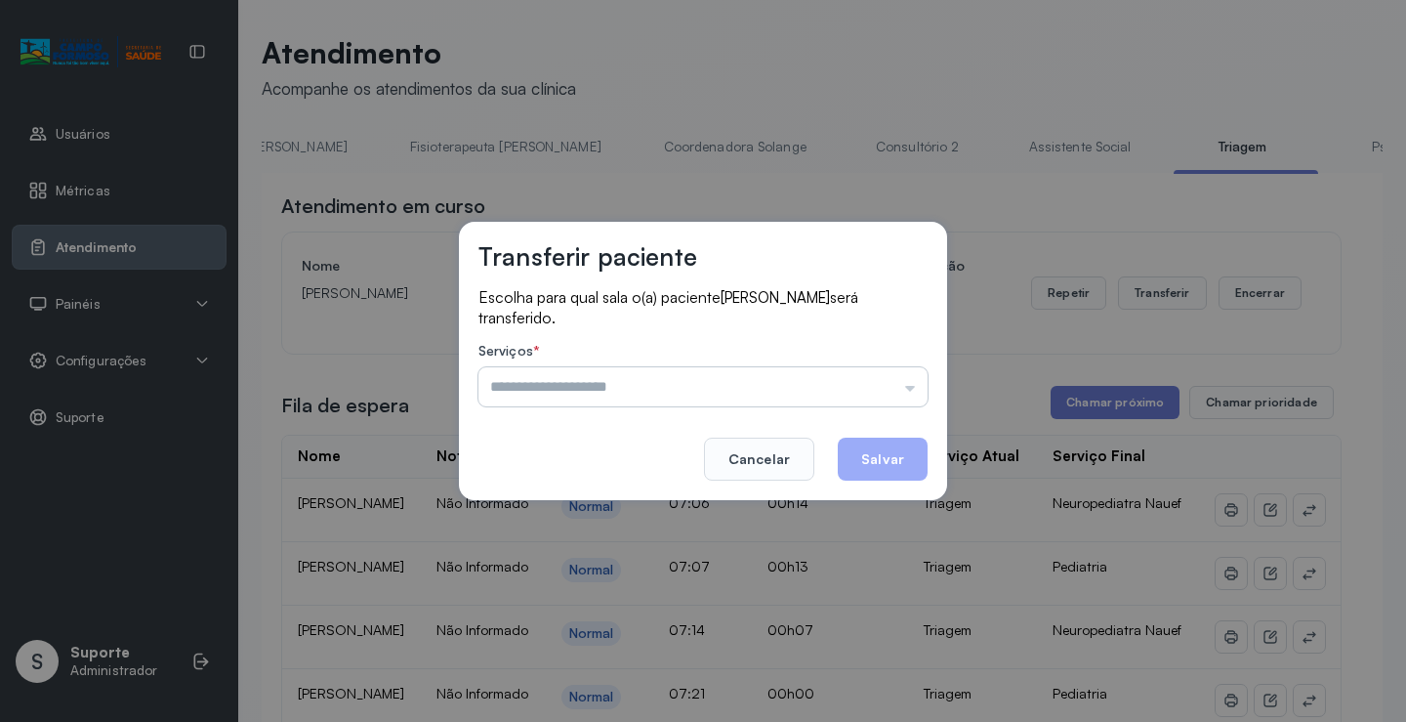
click at [912, 396] on input "text" at bounding box center [703, 386] width 449 height 39
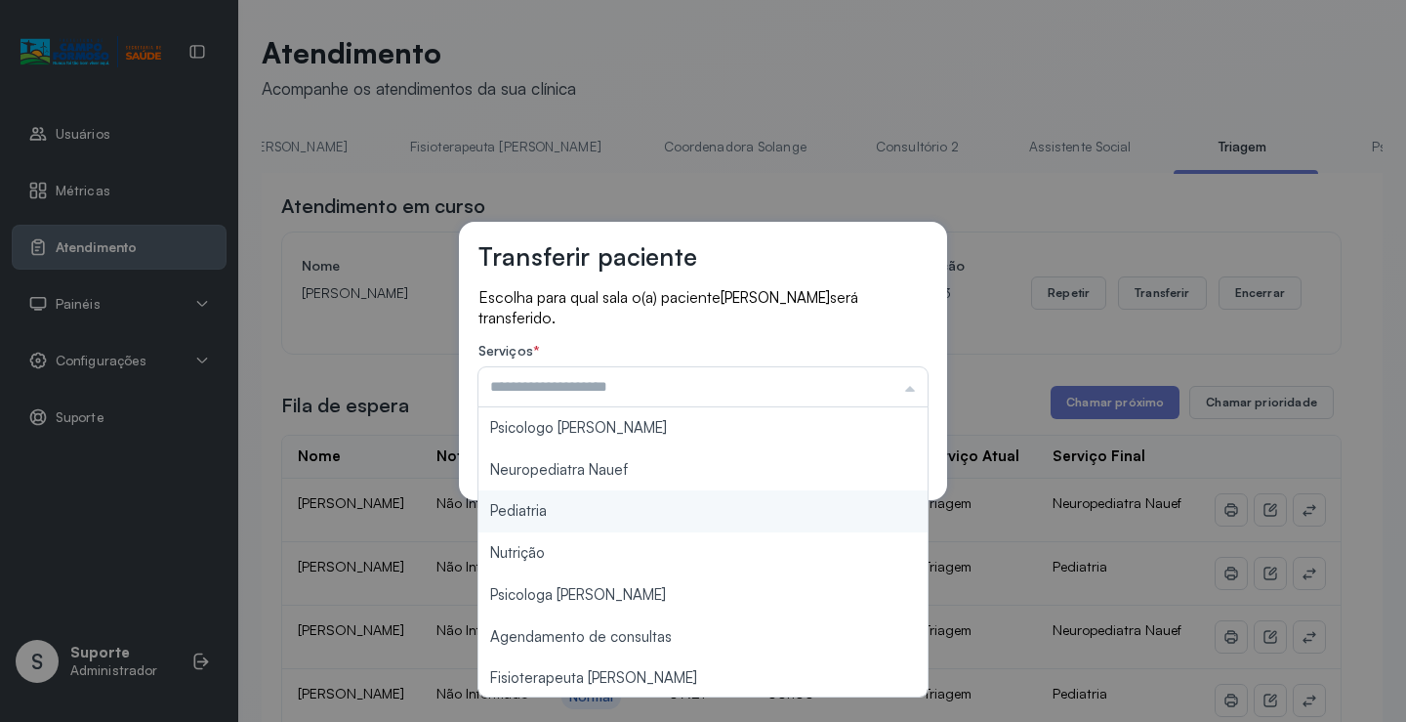
type input "*********"
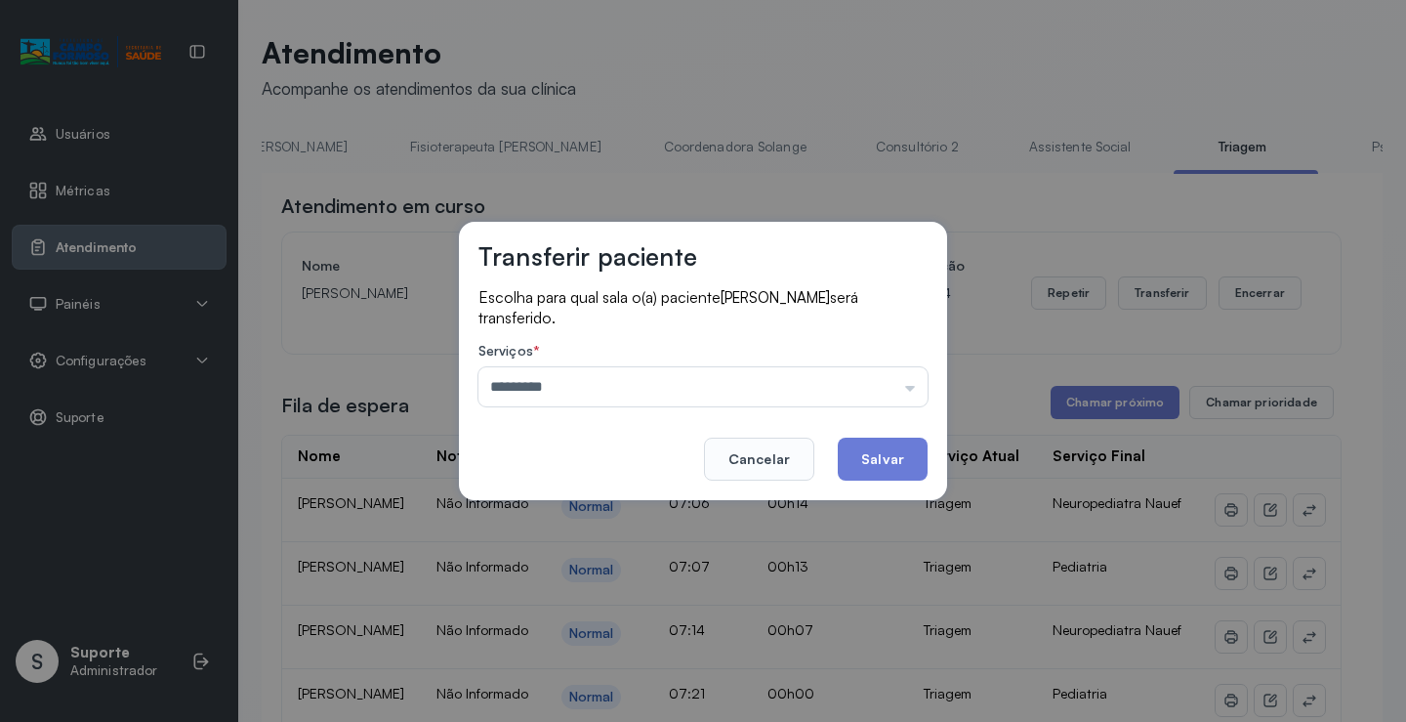
click at [582, 516] on div "Transferir paciente Escolha para qual sala o(a) paciente ISABEL PINHEIRO SILVA …" at bounding box center [703, 361] width 1406 height 722
click at [909, 466] on button "Salvar" at bounding box center [883, 459] width 90 height 43
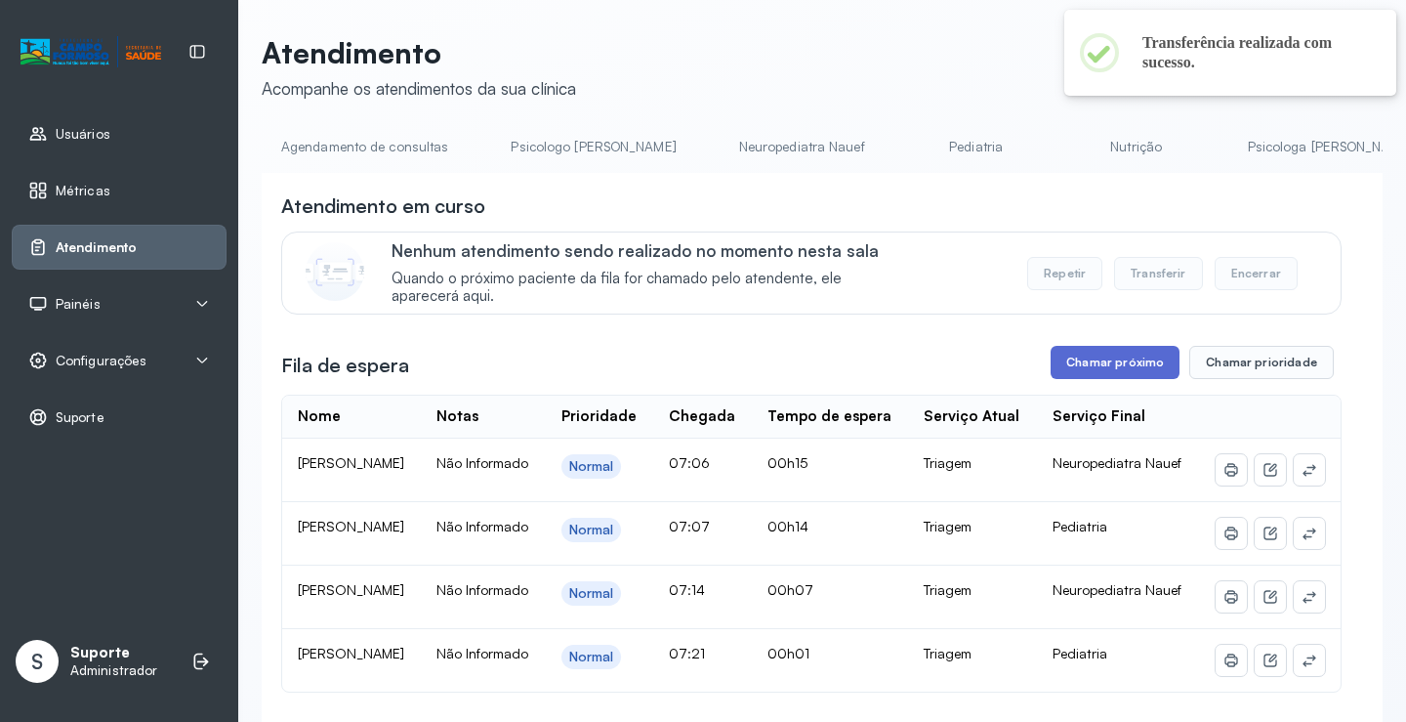
click at [1124, 366] on button "Chamar próximo" at bounding box center [1115, 362] width 129 height 33
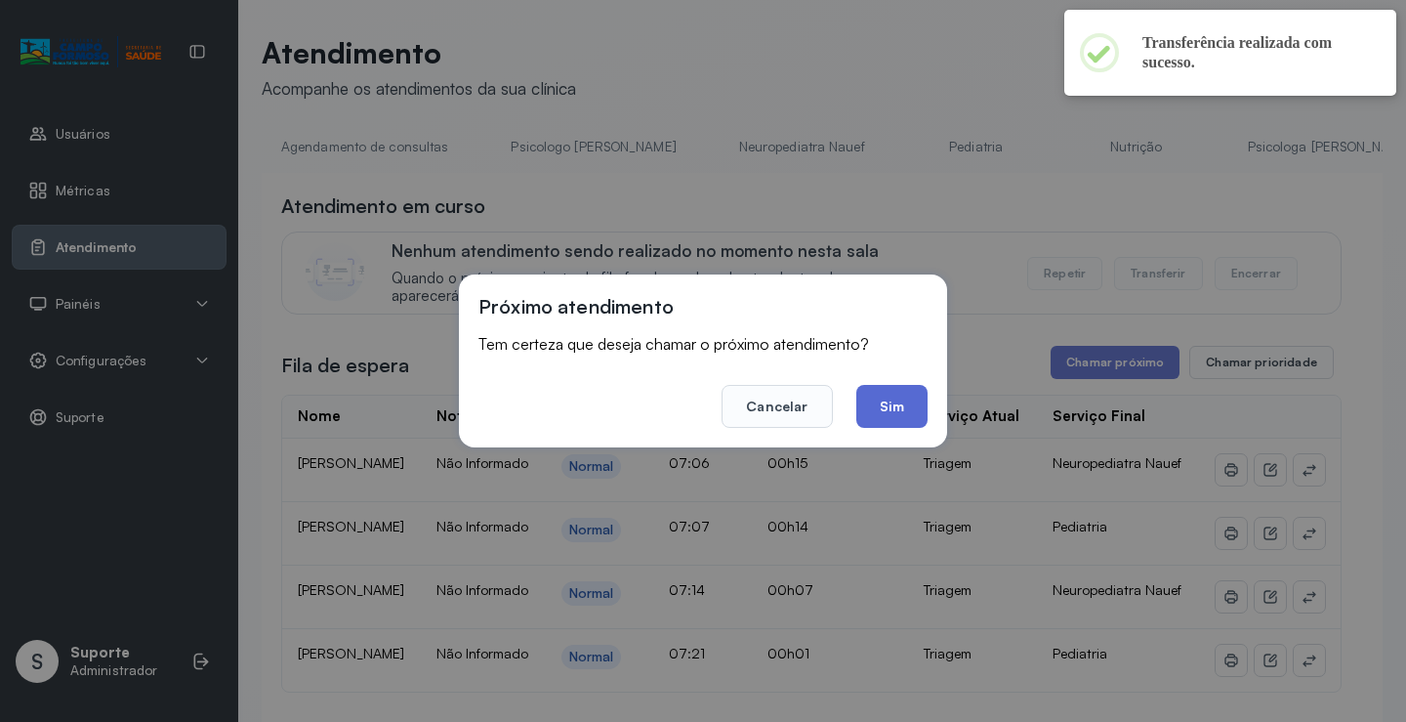
click at [909, 411] on button "Sim" at bounding box center [892, 406] width 71 height 43
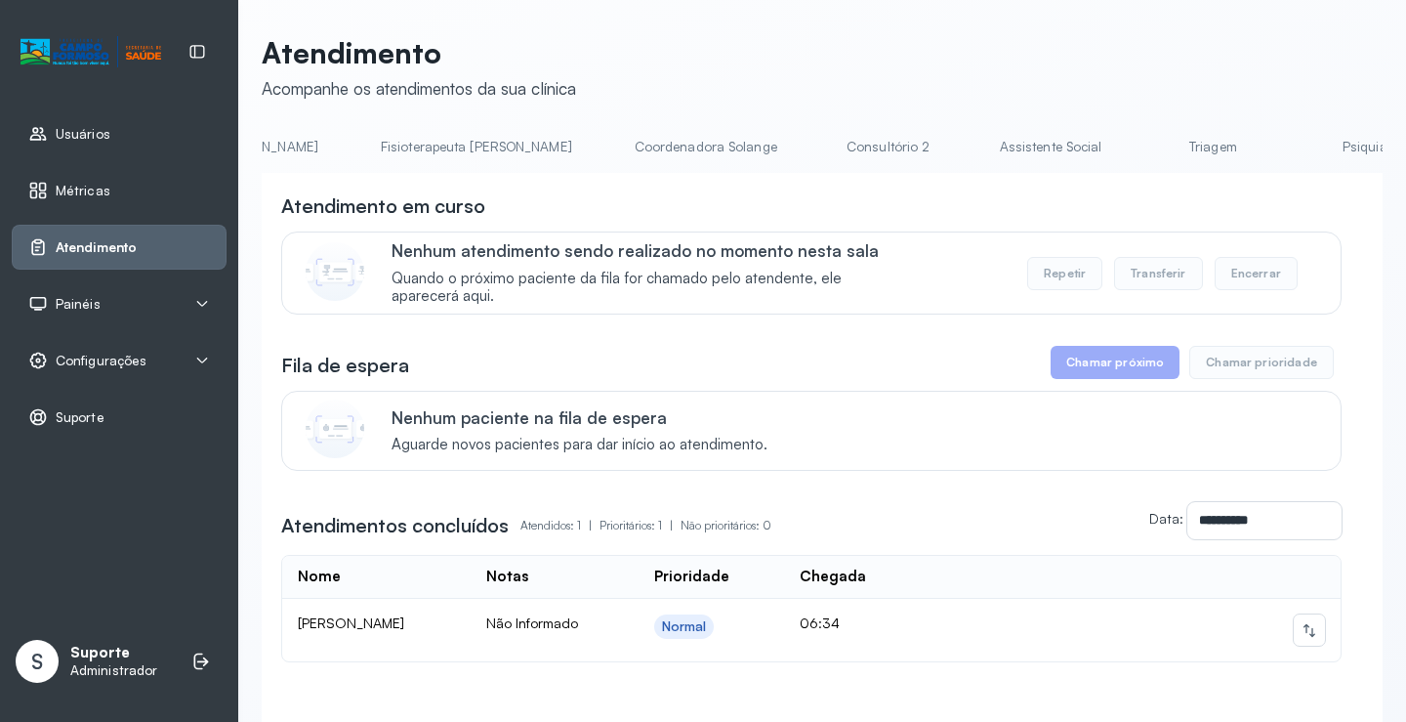
scroll to position [0, 1115]
click at [1132, 149] on link "Triagem" at bounding box center [1200, 147] width 137 height 32
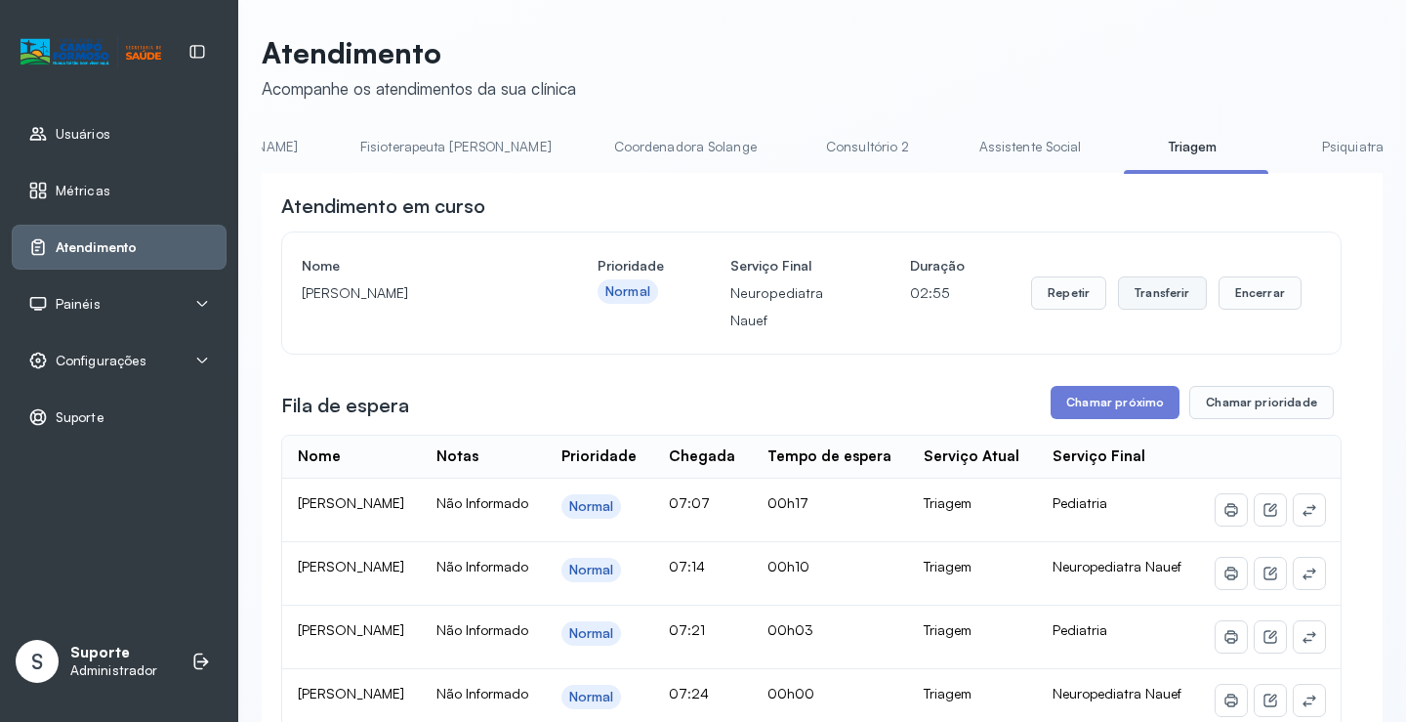
click at [1169, 294] on button "Transferir" at bounding box center [1162, 292] width 89 height 33
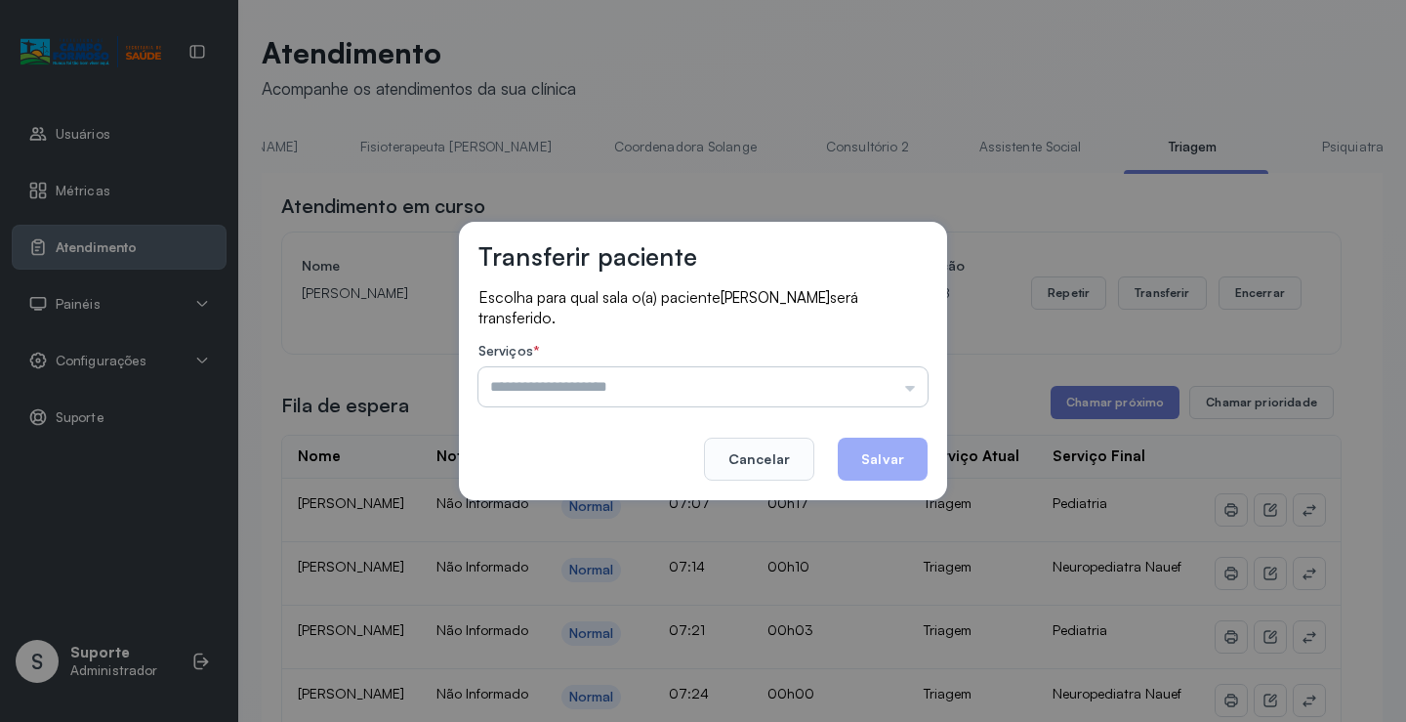
click at [910, 384] on input "text" at bounding box center [703, 386] width 449 height 39
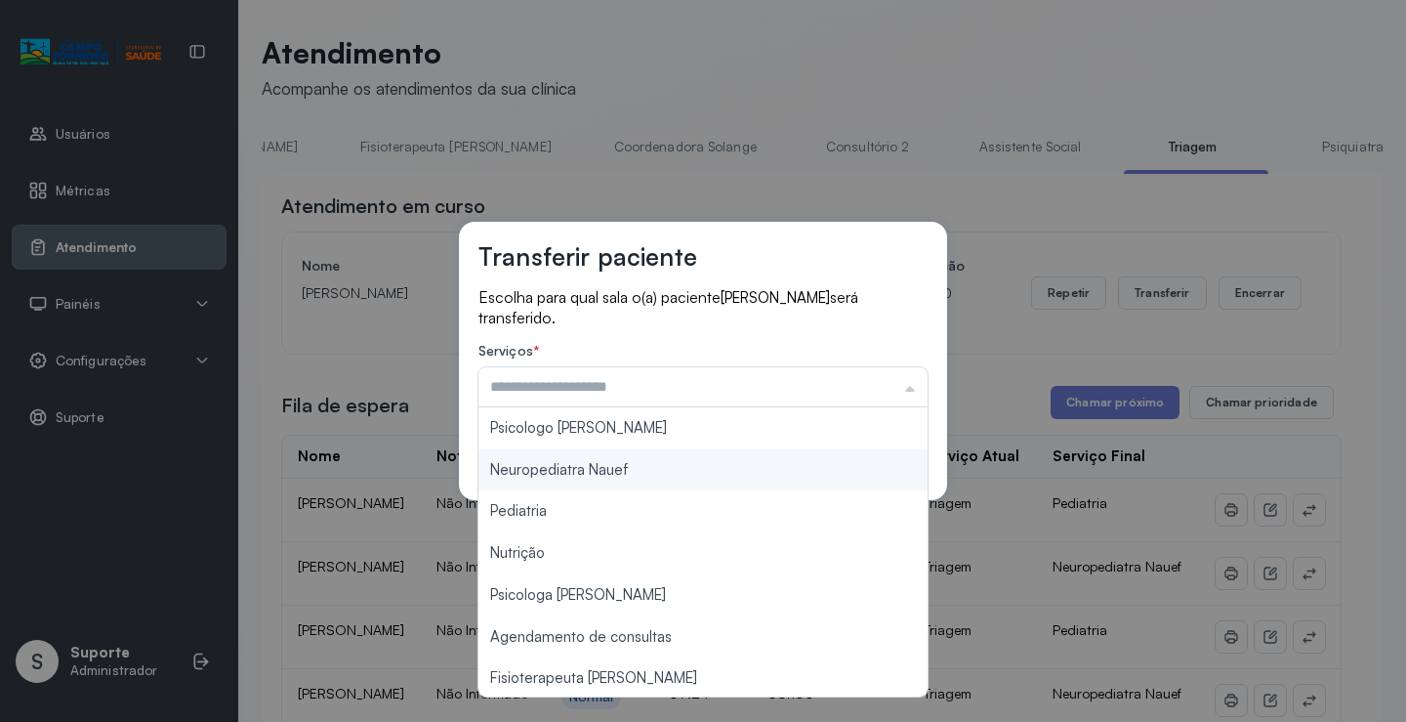
type input "**********"
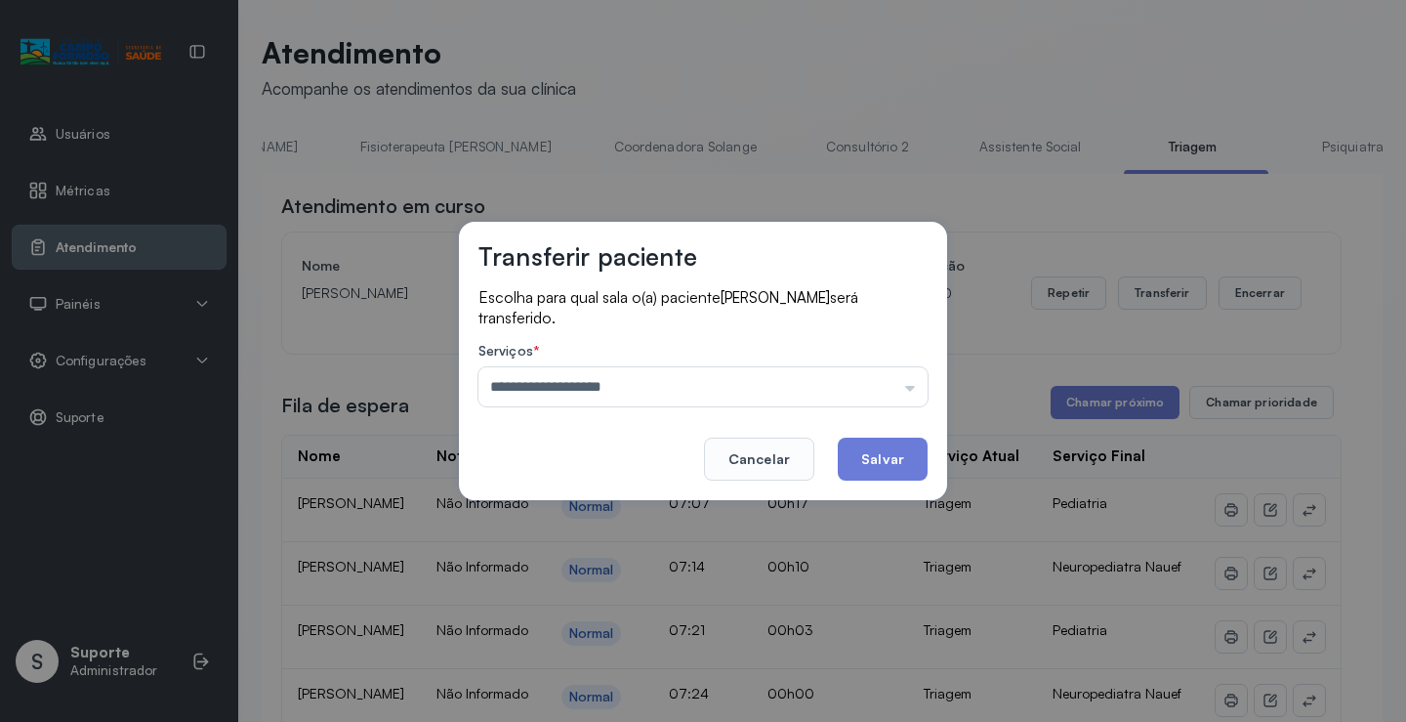
click at [663, 466] on div "**********" at bounding box center [703, 361] width 488 height 278
drag, startPoint x: 874, startPoint y: 452, endPoint x: 963, endPoint y: 400, distance: 102.9
click at [890, 444] on button "Salvar" at bounding box center [883, 459] width 90 height 43
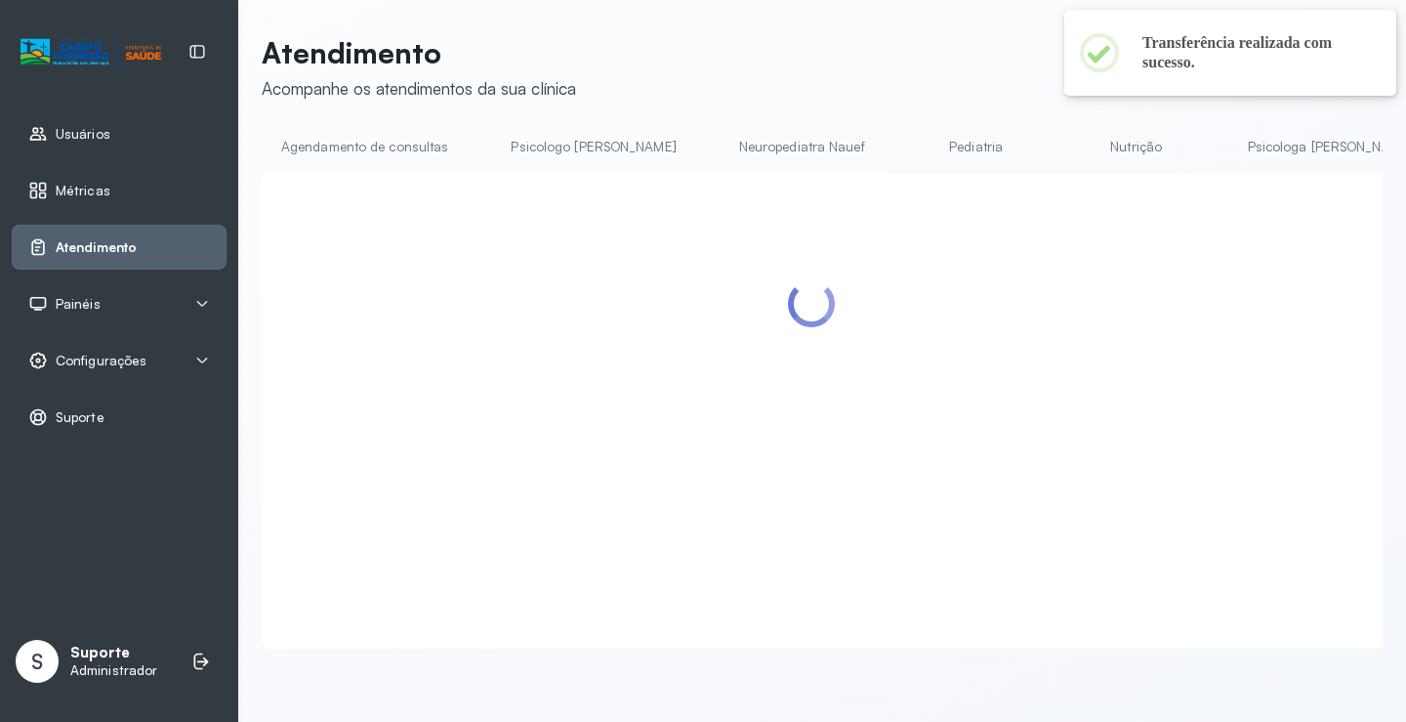
click at [1090, 413] on div at bounding box center [811, 387] width 1061 height 390
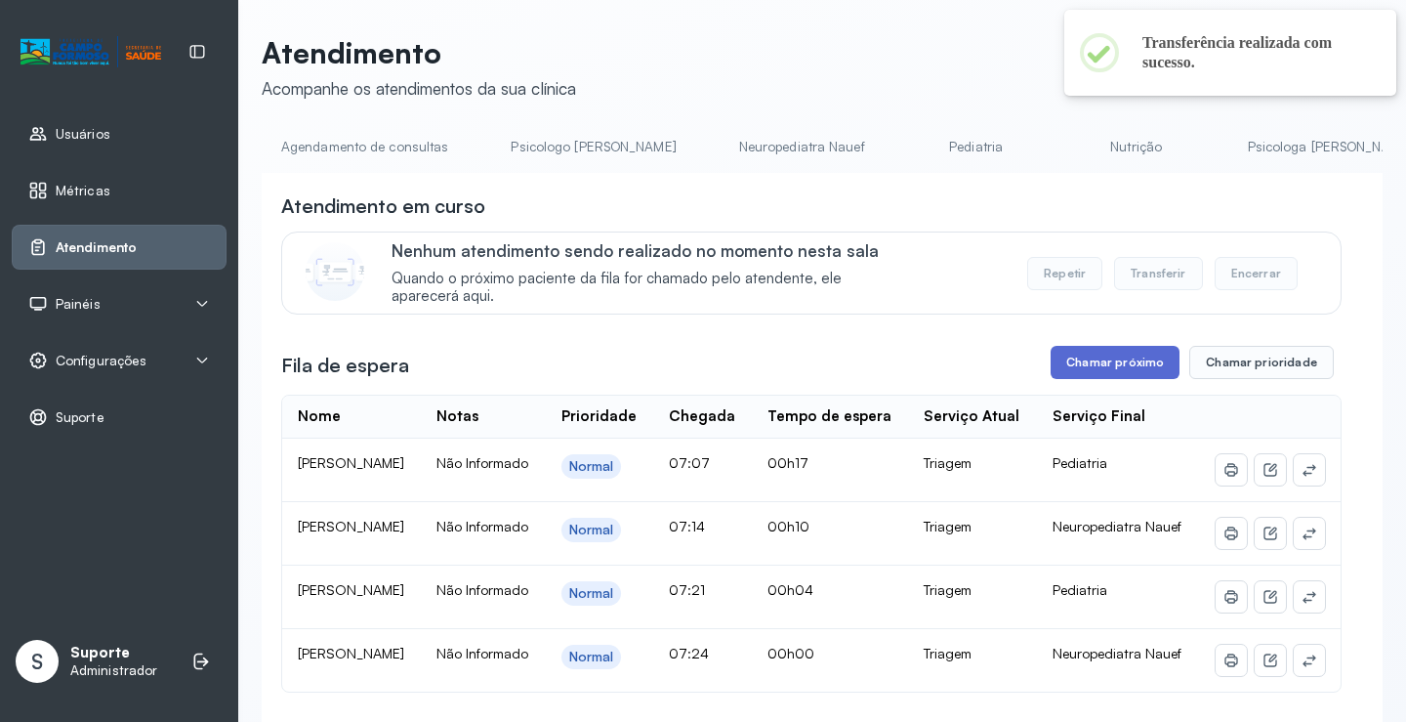
click at [1095, 369] on button "Chamar próximo" at bounding box center [1115, 362] width 129 height 33
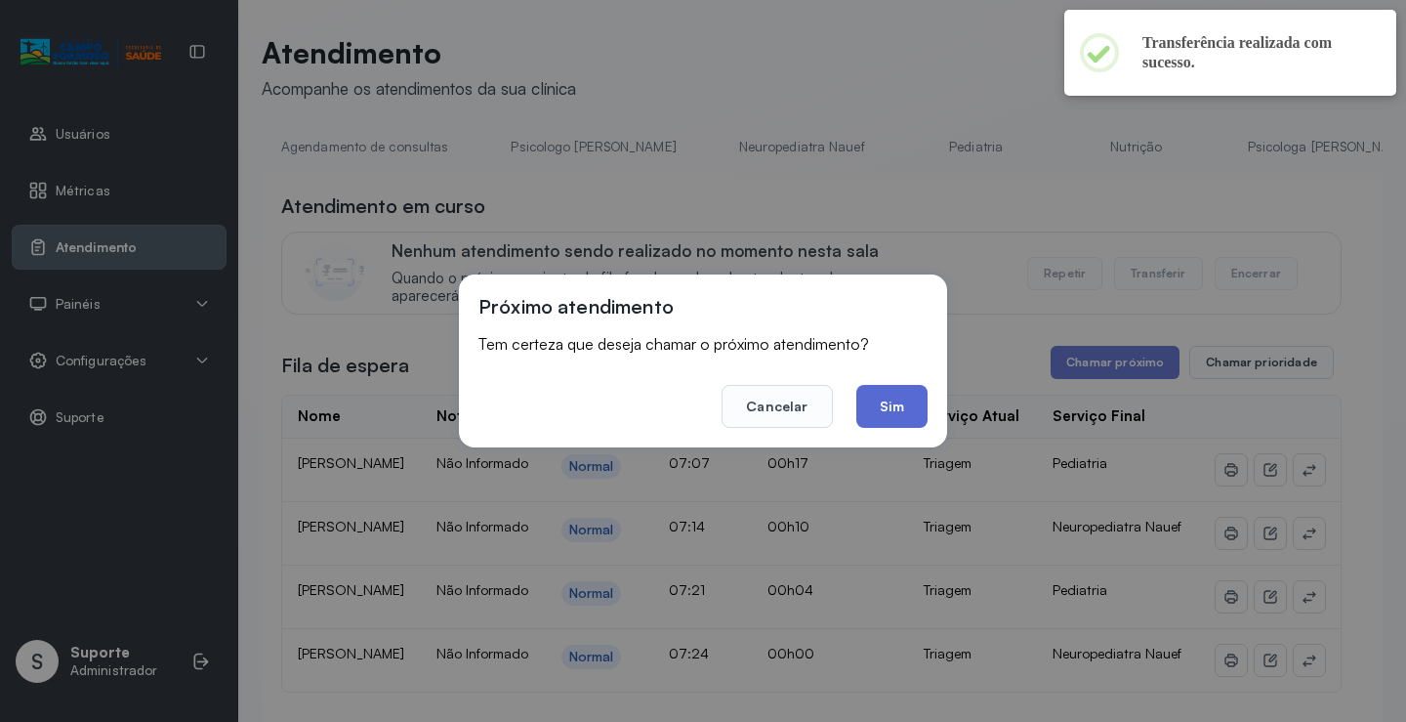
click at [889, 403] on button "Sim" at bounding box center [892, 406] width 71 height 43
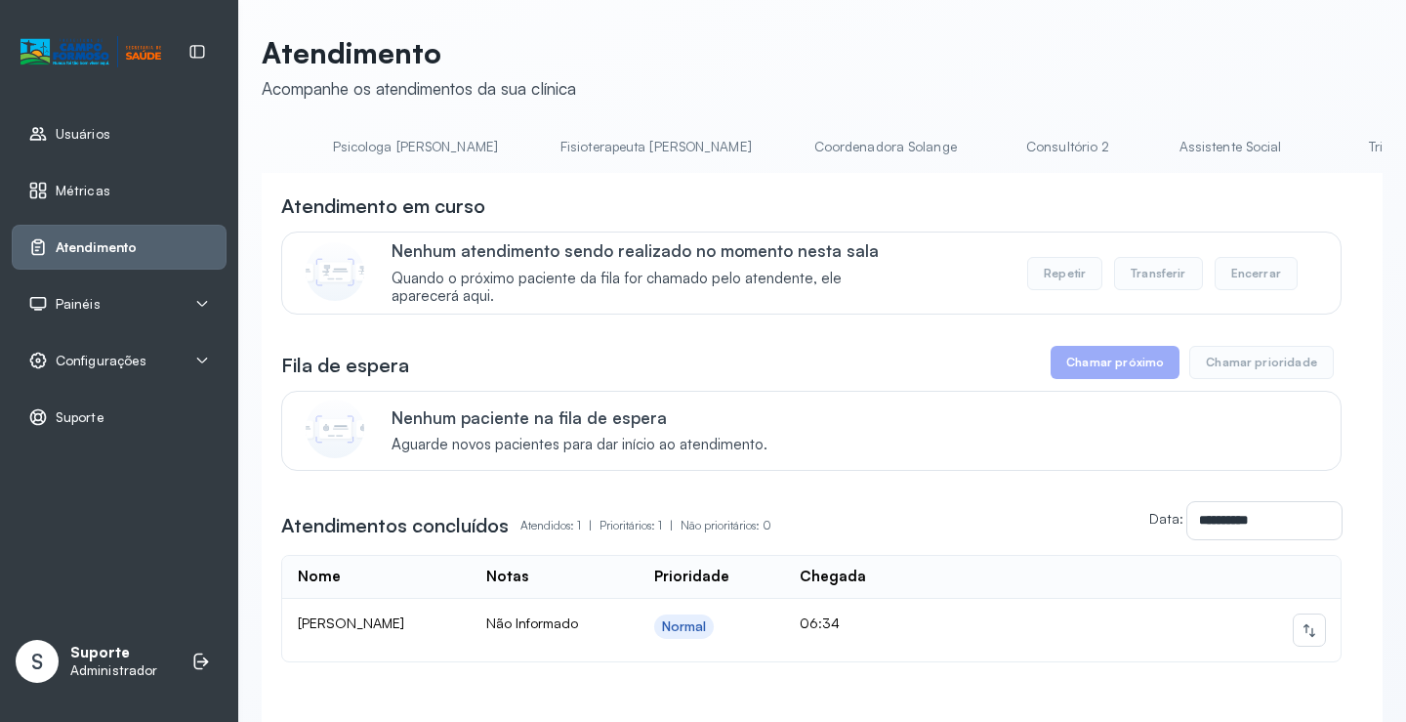
scroll to position [0, 1070]
click at [1177, 144] on link "Triagem" at bounding box center [1245, 147] width 137 height 32
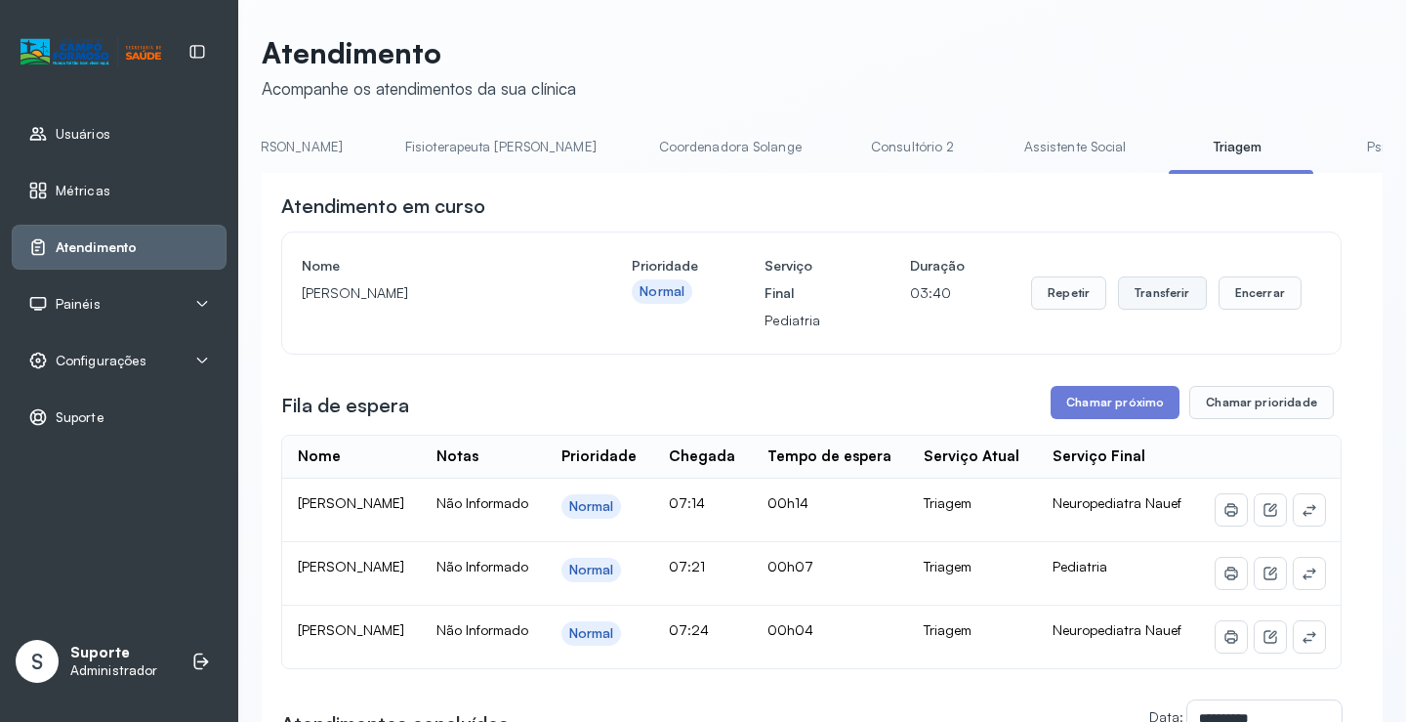
click at [1164, 298] on button "Transferir" at bounding box center [1162, 292] width 89 height 33
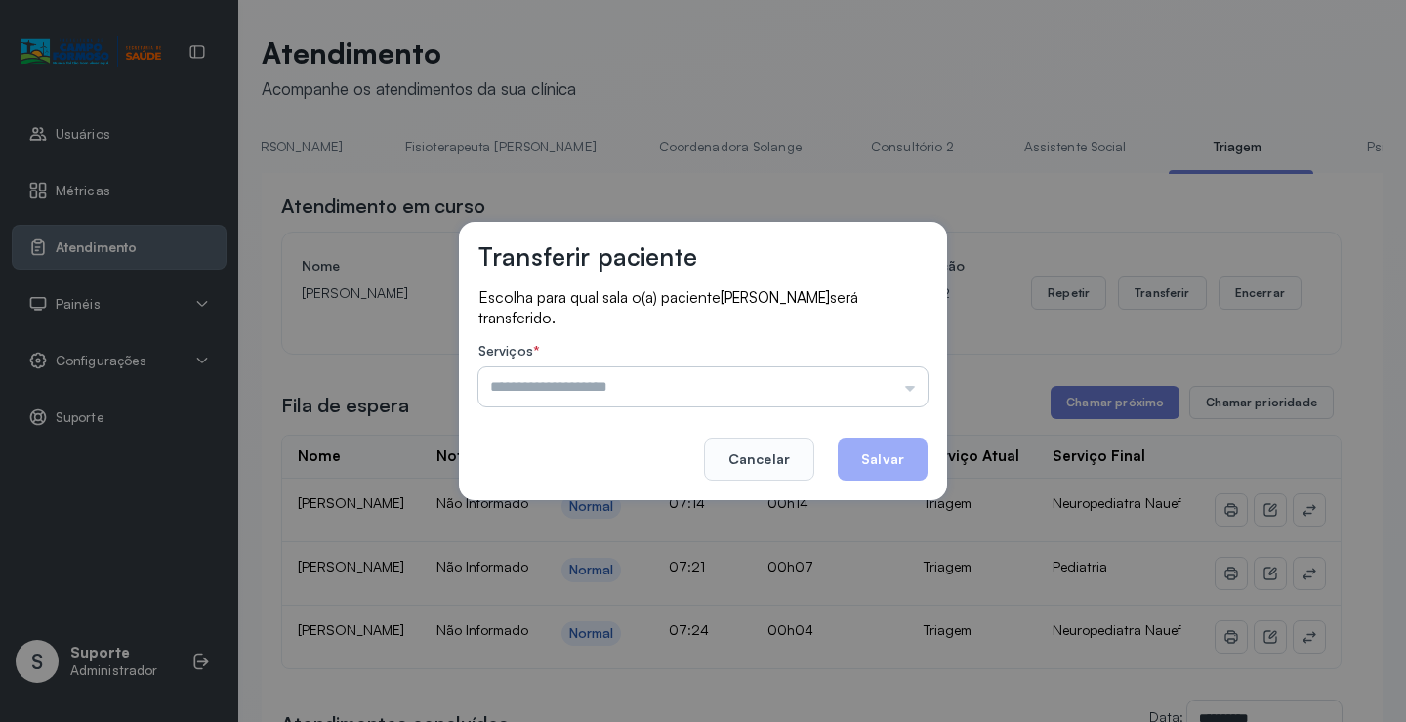
click at [903, 393] on input "text" at bounding box center [703, 386] width 449 height 39
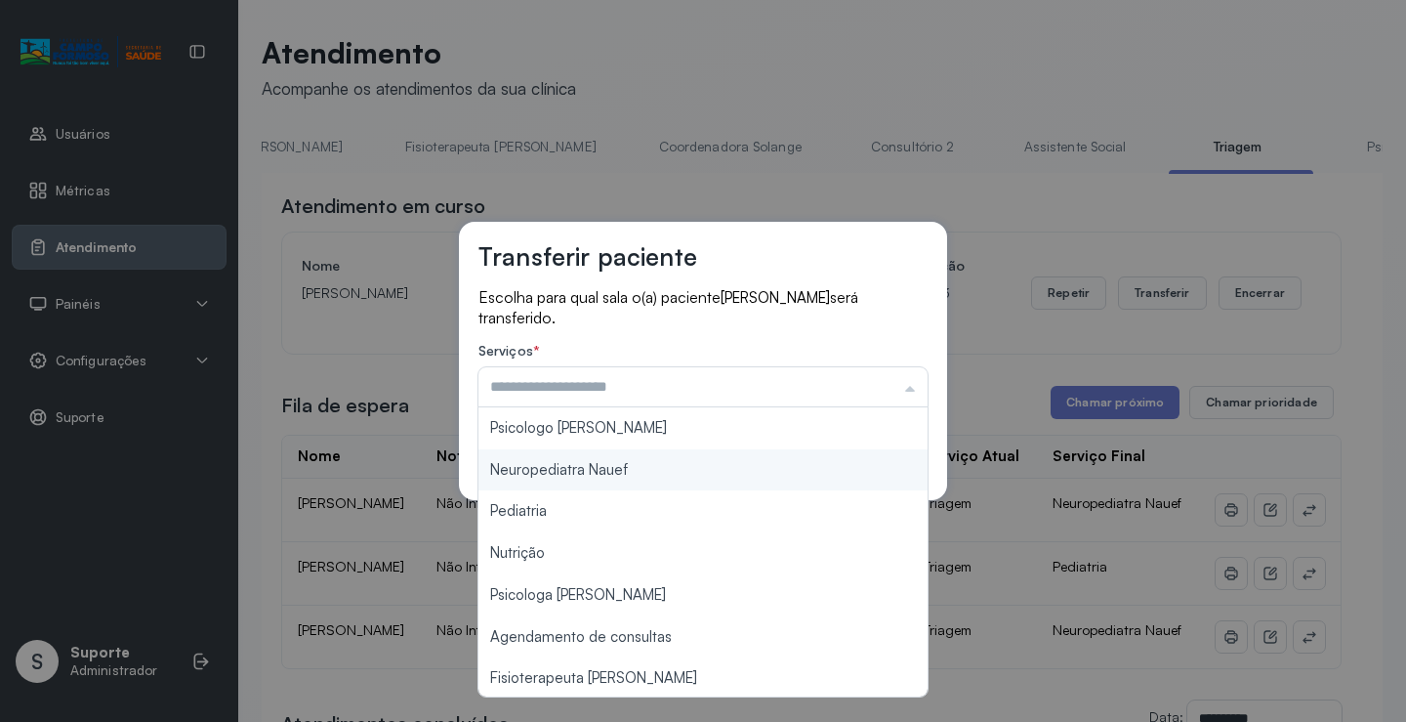
type input "**********"
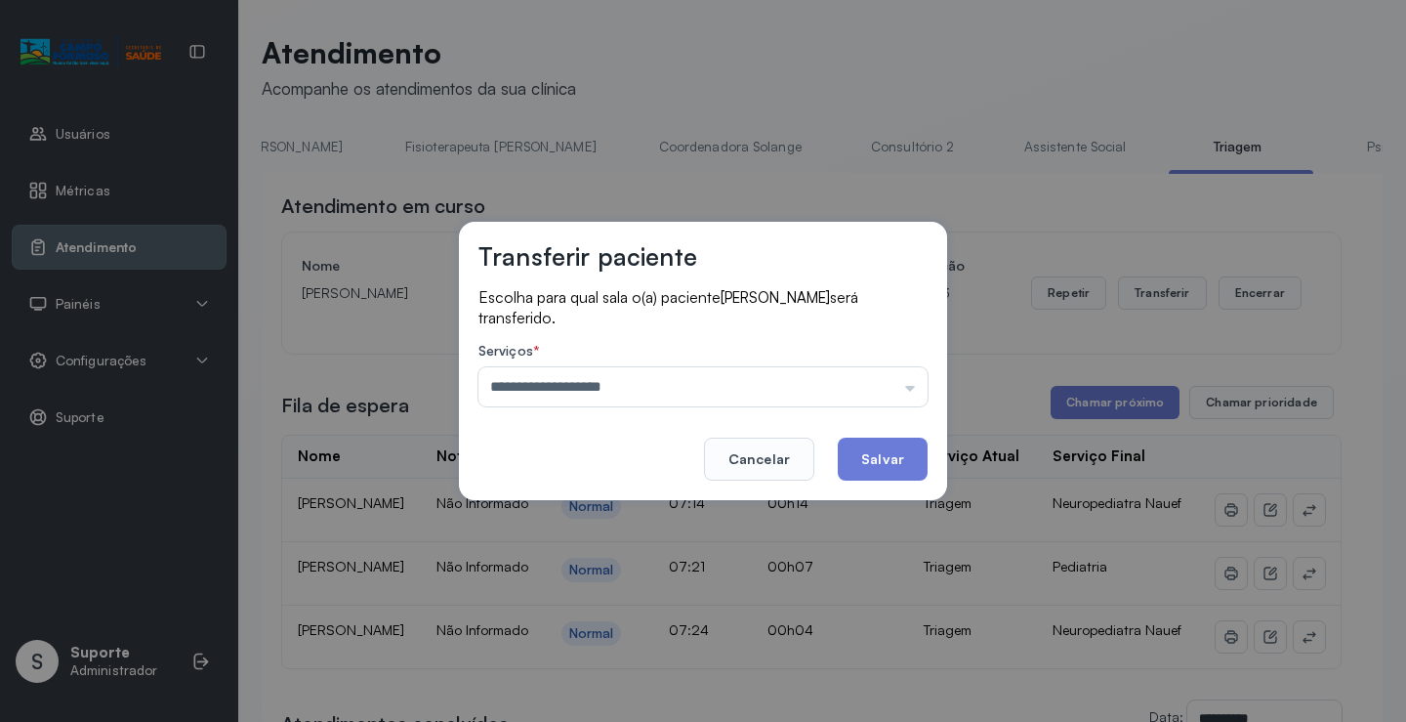
click at [645, 475] on div "**********" at bounding box center [703, 361] width 488 height 278
click at [906, 463] on button "Salvar" at bounding box center [883, 459] width 90 height 43
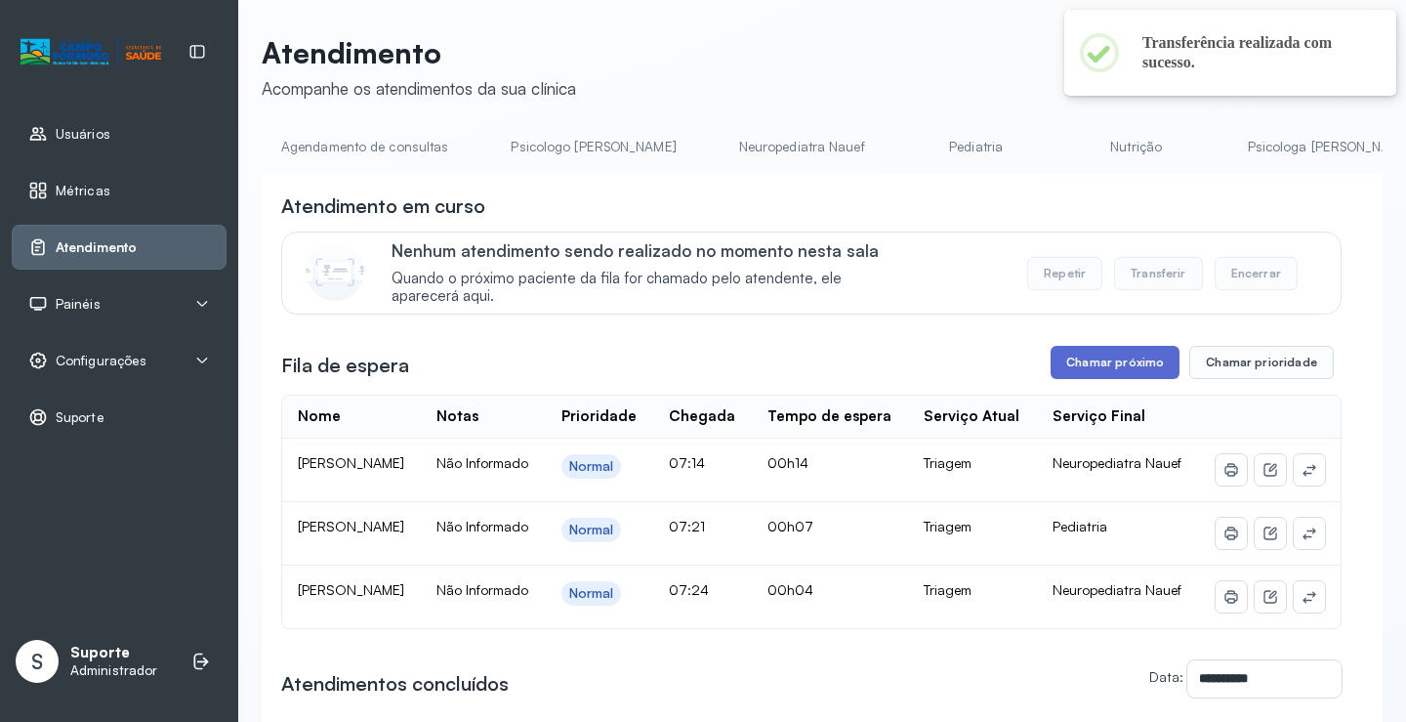
click at [1132, 371] on button "Chamar próximo" at bounding box center [1115, 362] width 129 height 33
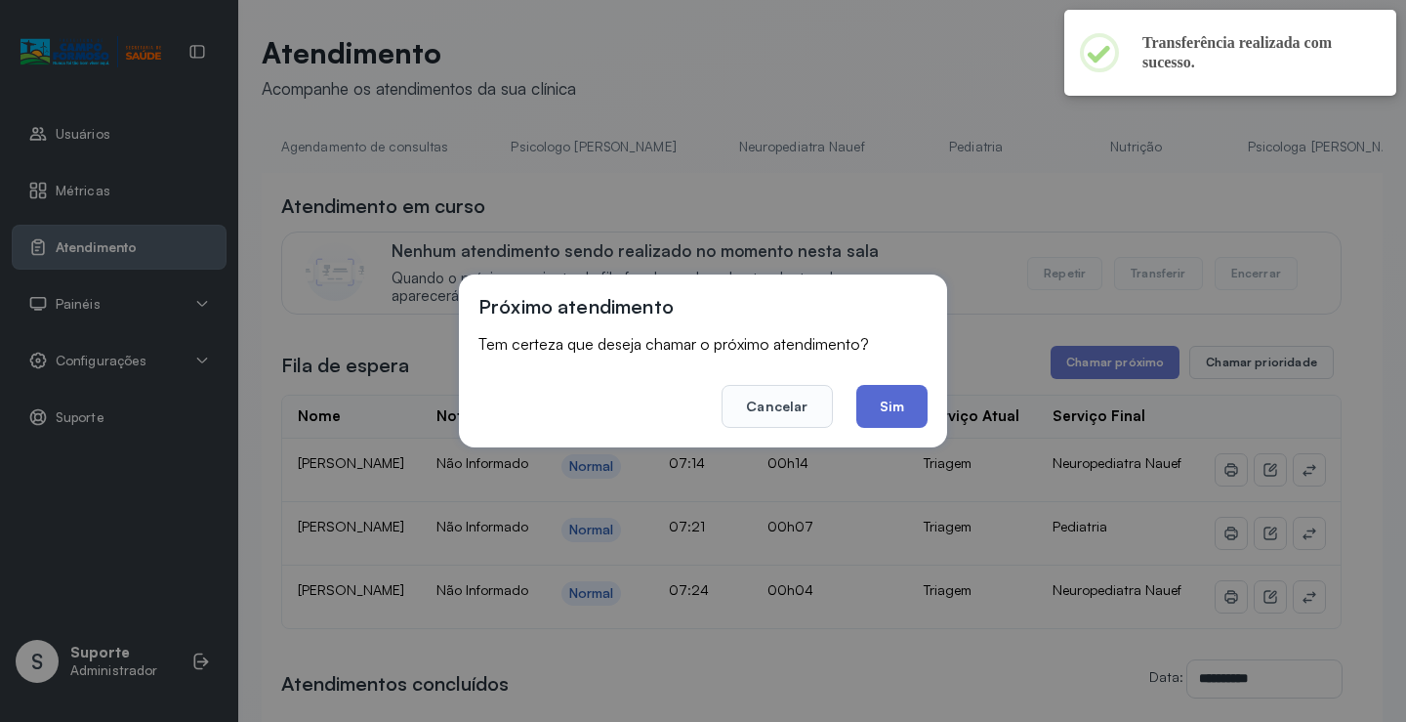
click at [916, 405] on button "Sim" at bounding box center [892, 406] width 71 height 43
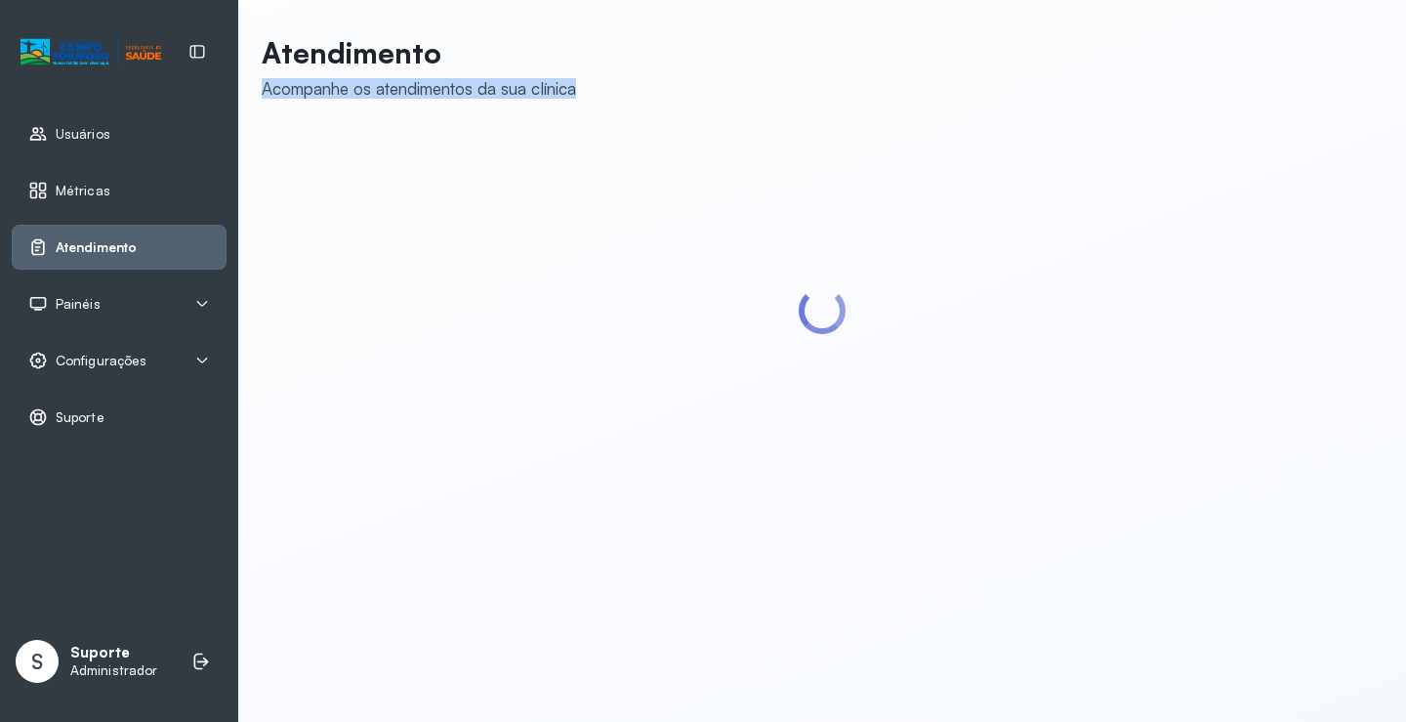
drag, startPoint x: 469, startPoint y: 130, endPoint x: 477, endPoint y: 140, distance: 12.5
click at [477, 140] on div "Atendimento Acompanhe os atendimentos da sua clínica" at bounding box center [822, 263] width 1121 height 456
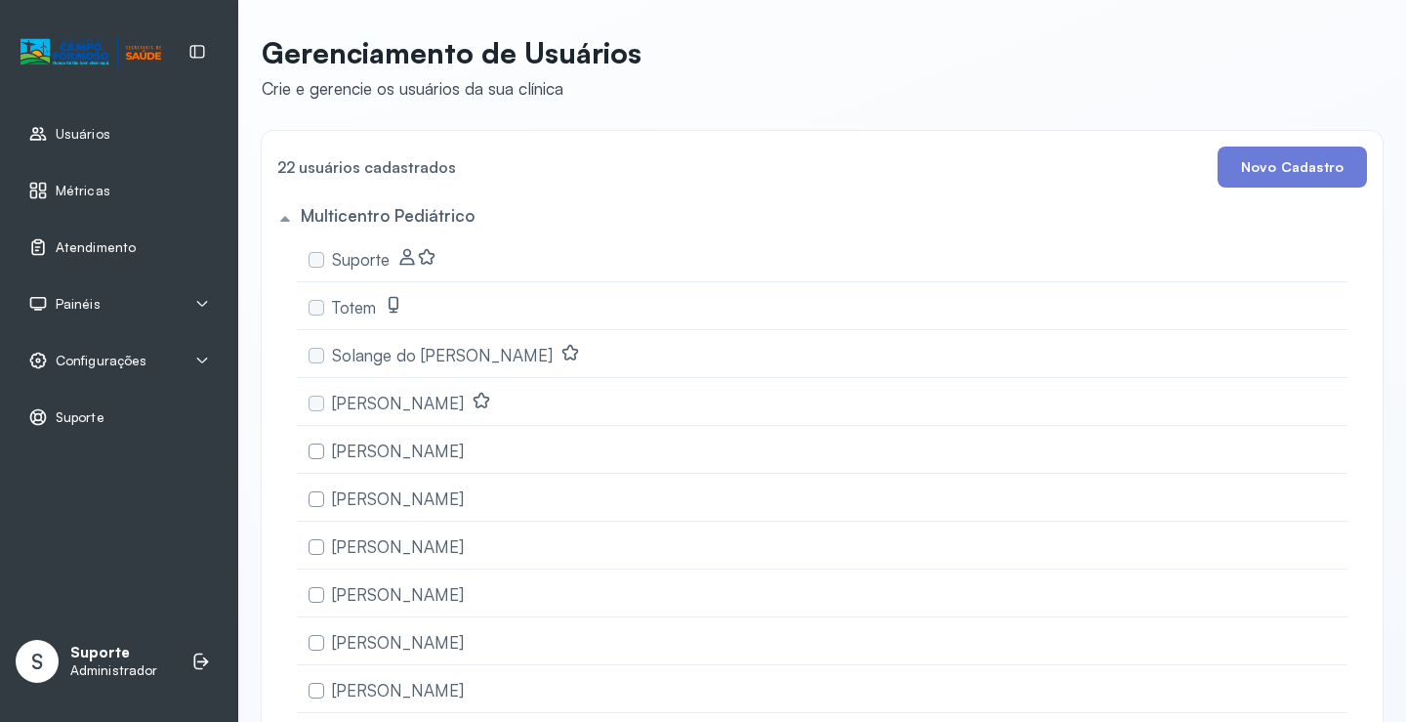
click at [144, 251] on link "Atendimento" at bounding box center [119, 247] width 182 height 20
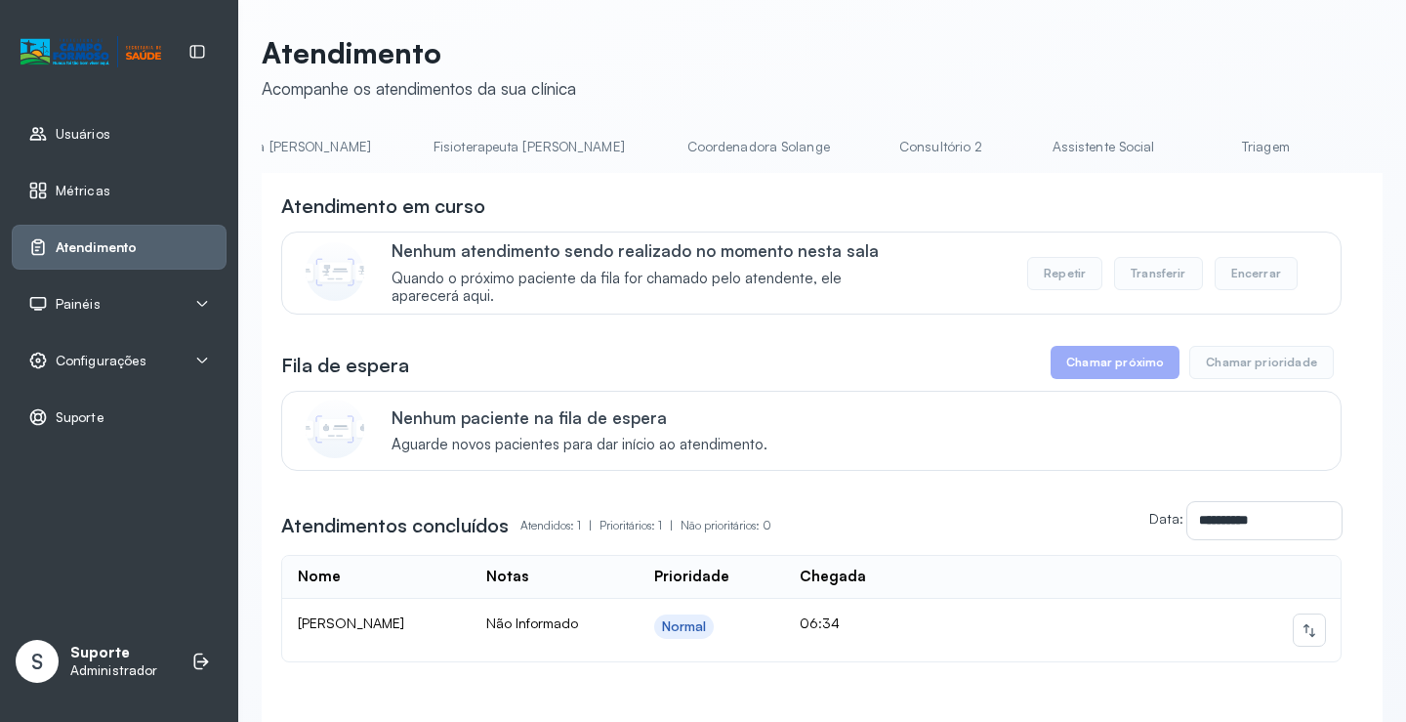
scroll to position [0, 1061]
click at [1028, 134] on div "**********" at bounding box center [822, 411] width 1121 height 752
click at [1187, 149] on link "Triagem" at bounding box center [1255, 147] width 137 height 32
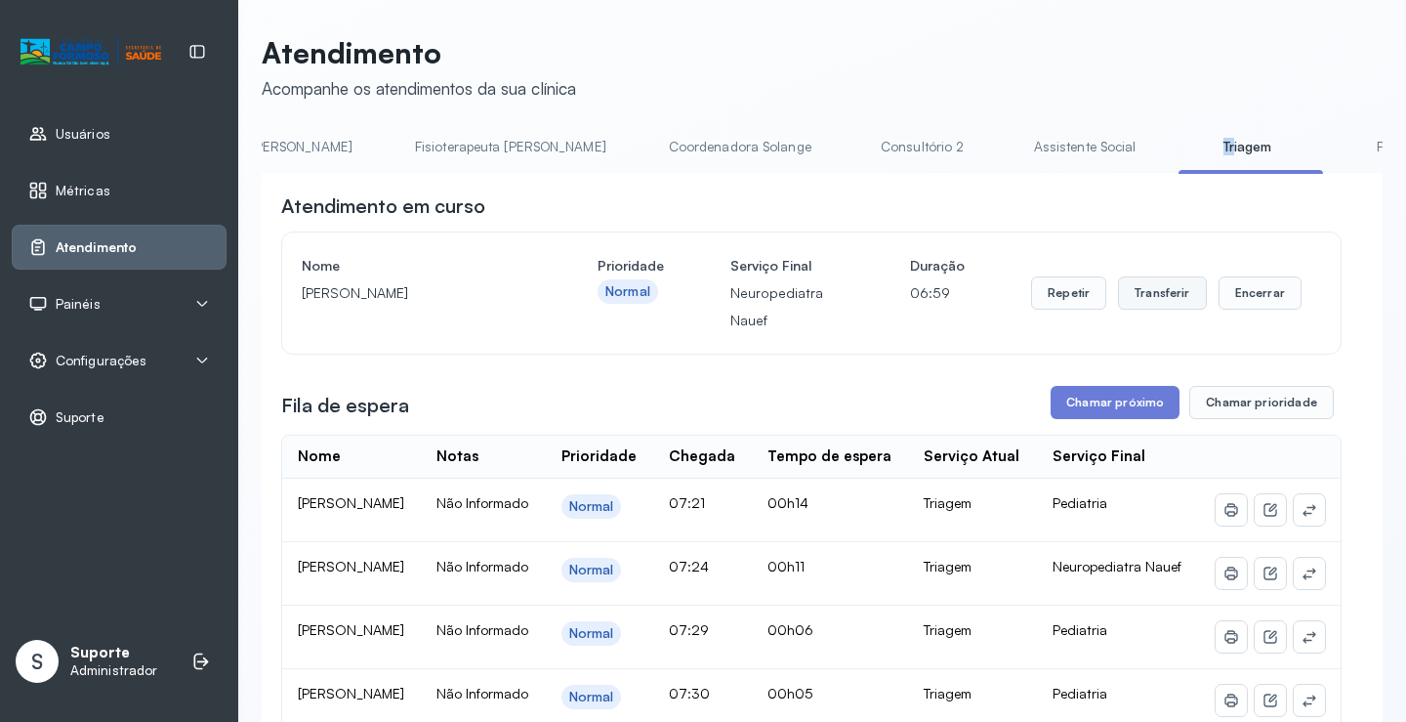
click at [1162, 305] on button "Transferir" at bounding box center [1162, 292] width 89 height 33
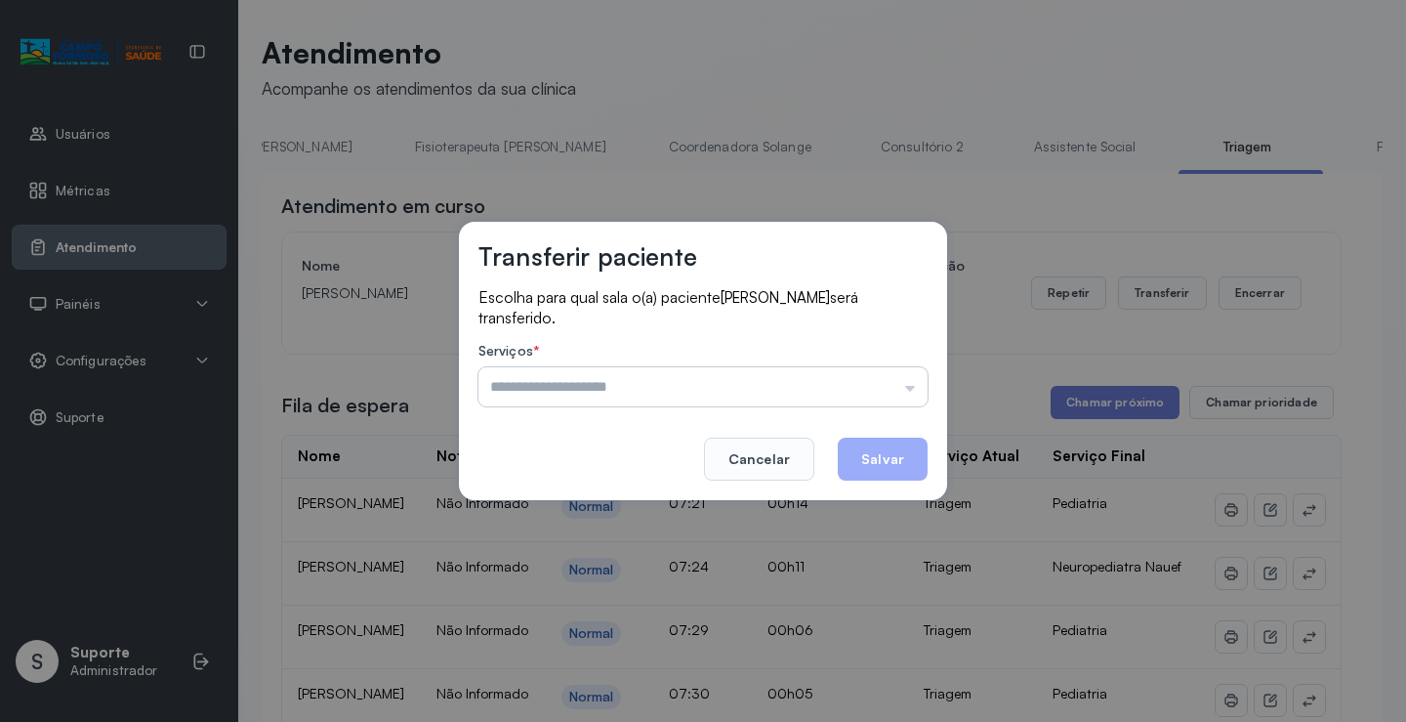
click at [908, 388] on input "text" at bounding box center [703, 386] width 449 height 39
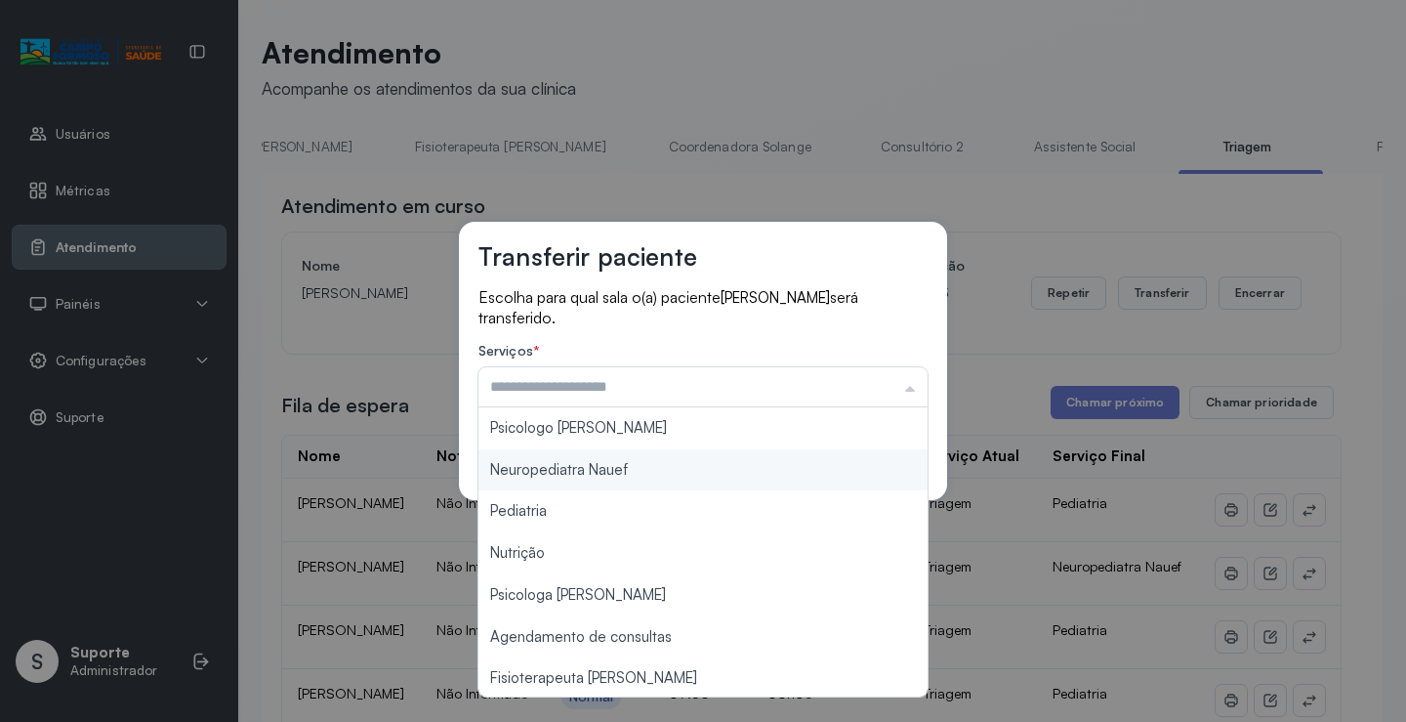
type input "**********"
click at [614, 470] on div "**********" at bounding box center [703, 361] width 488 height 278
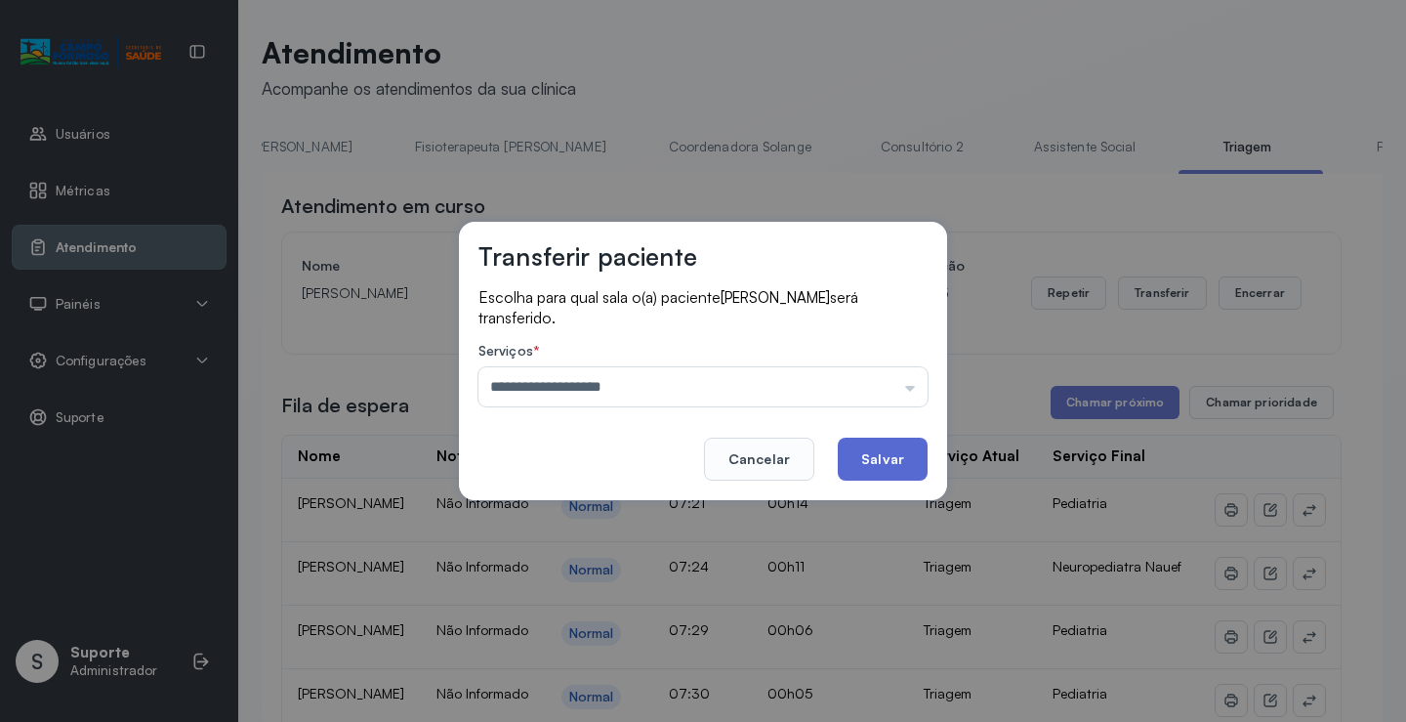
click at [908, 458] on button "Salvar" at bounding box center [883, 459] width 90 height 43
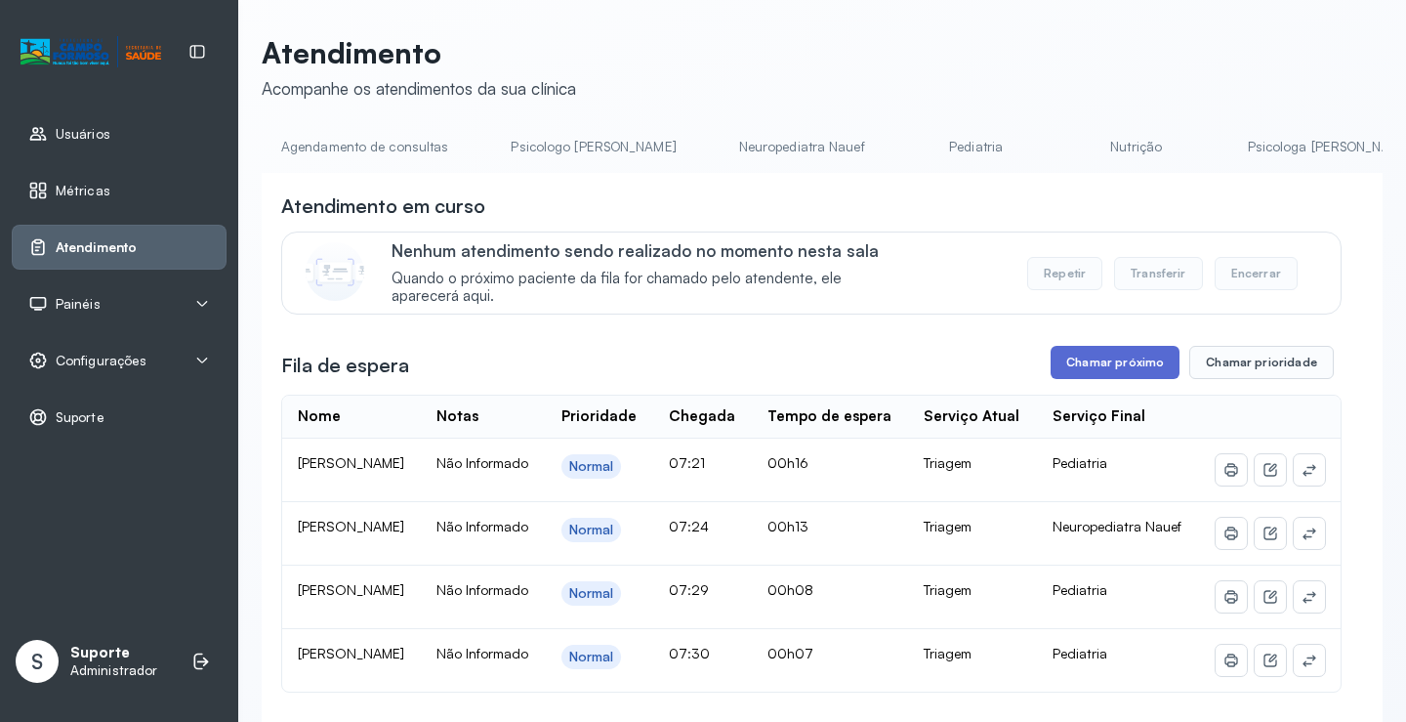
click at [1091, 379] on button "Chamar próximo" at bounding box center [1115, 362] width 129 height 33
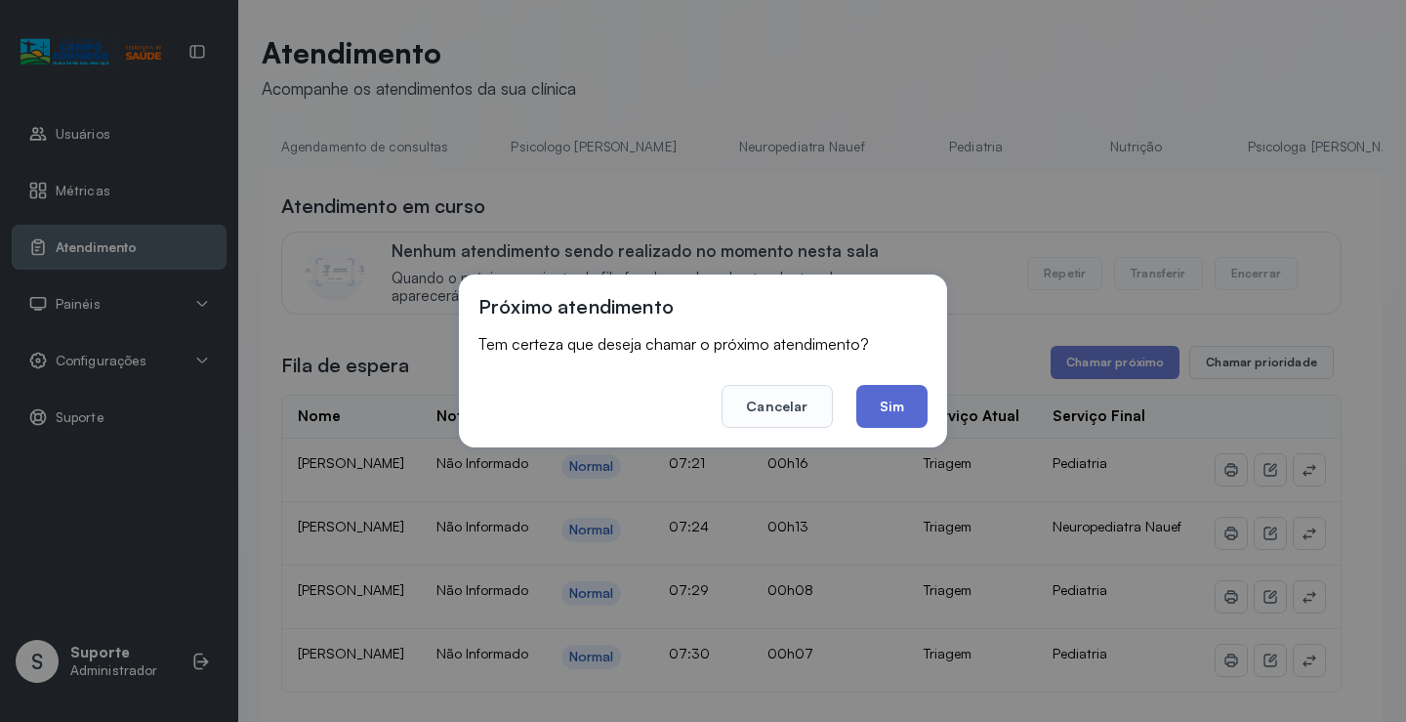
click at [911, 407] on button "Sim" at bounding box center [892, 406] width 71 height 43
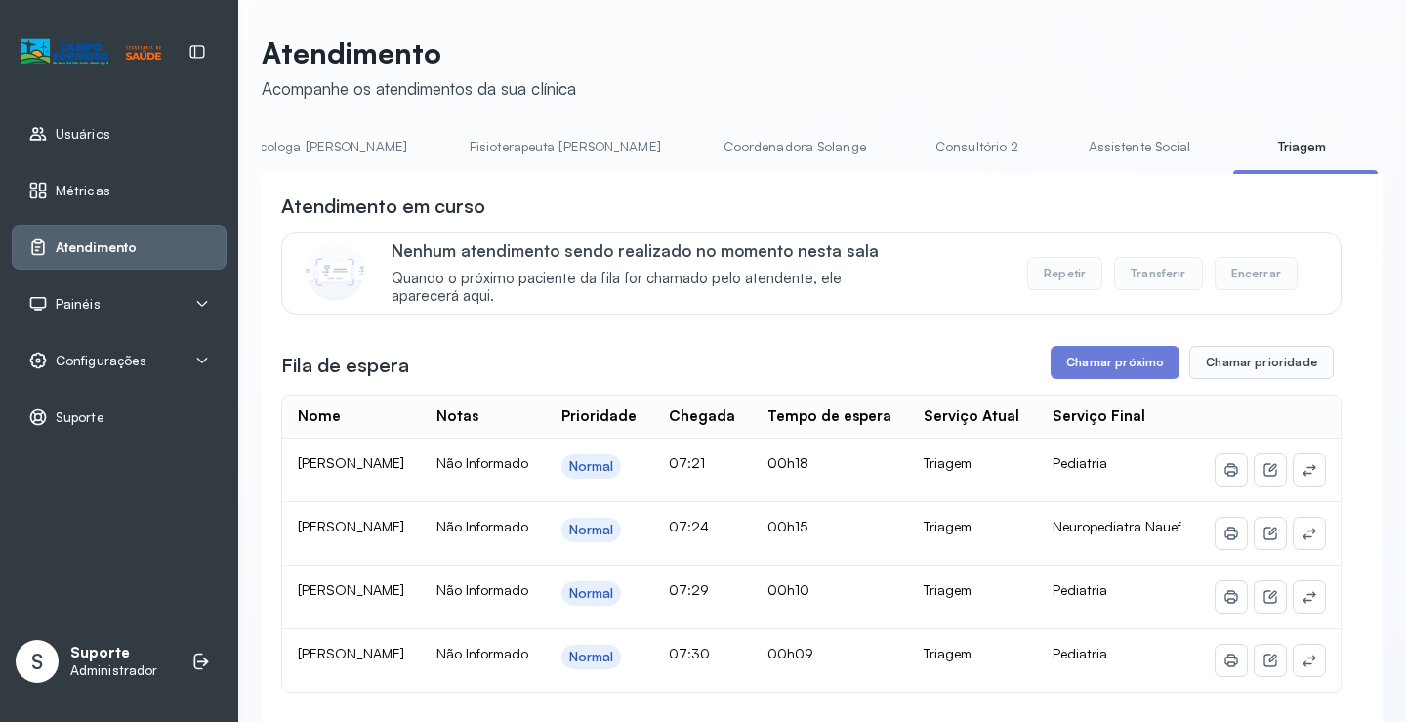
scroll to position [0, 1099]
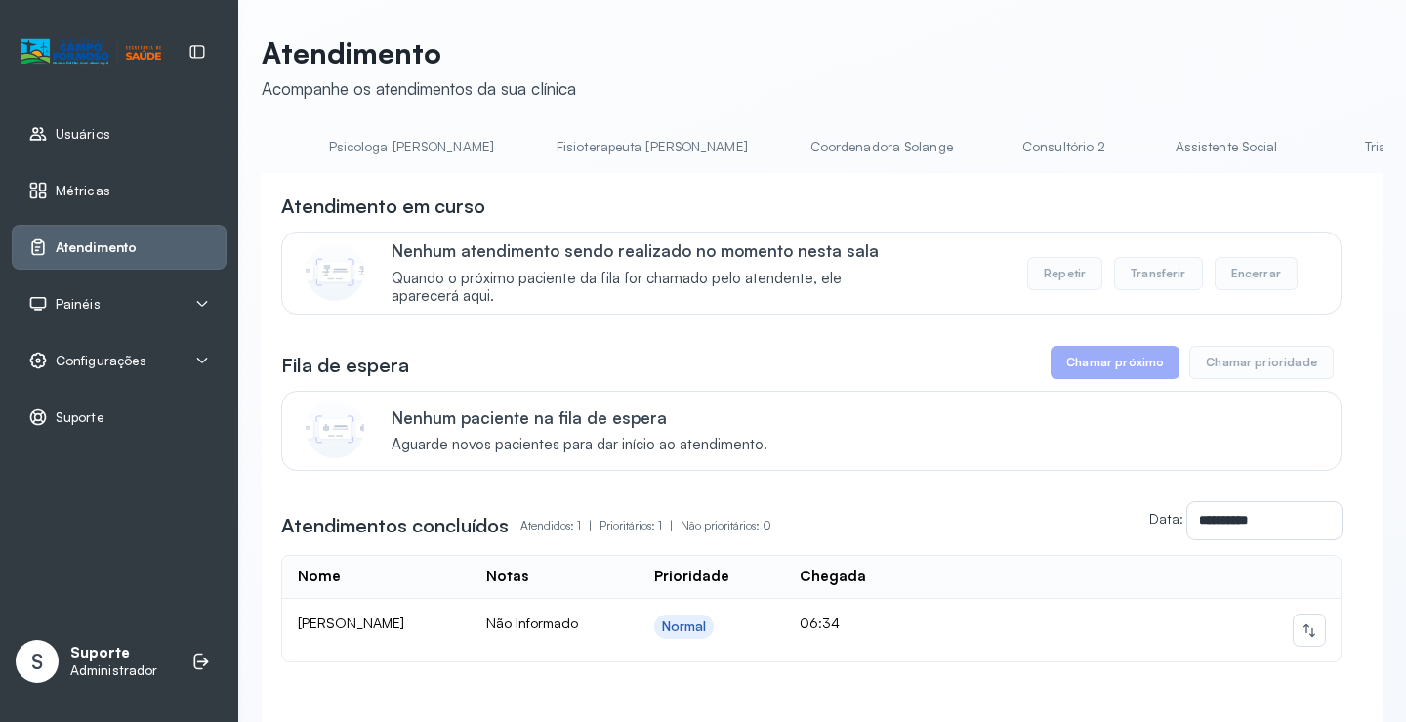
scroll to position [0, 1087]
click at [1160, 159] on link "Triagem" at bounding box center [1228, 147] width 137 height 32
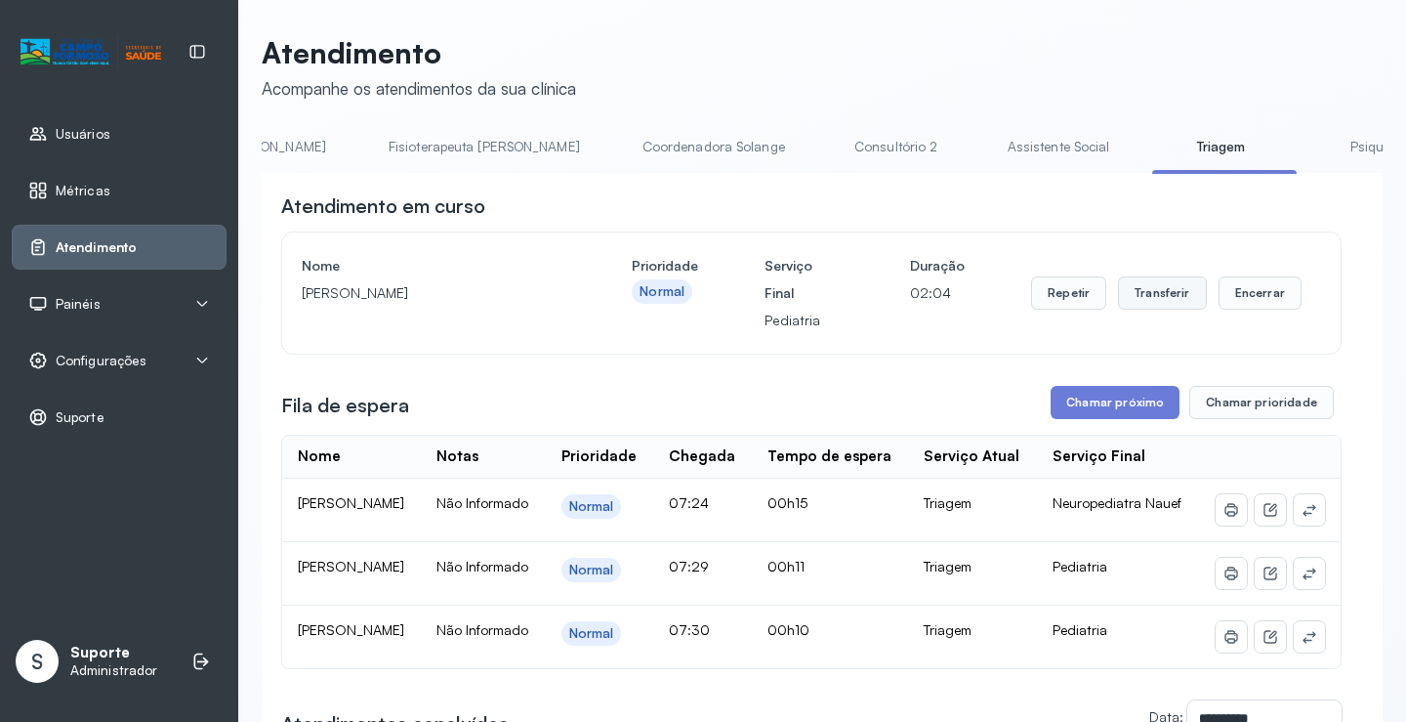
click at [1159, 308] on button "Transferir" at bounding box center [1162, 292] width 89 height 33
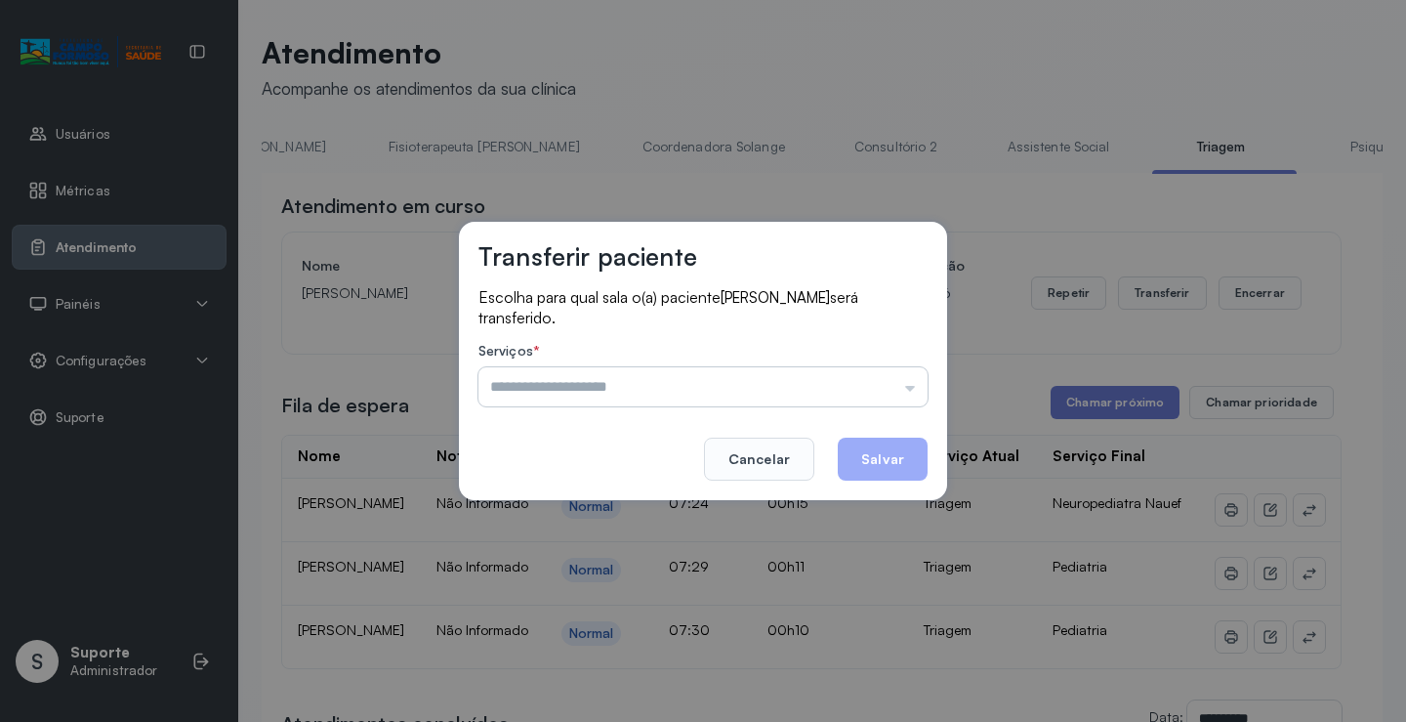
click at [907, 385] on input "text" at bounding box center [703, 386] width 449 height 39
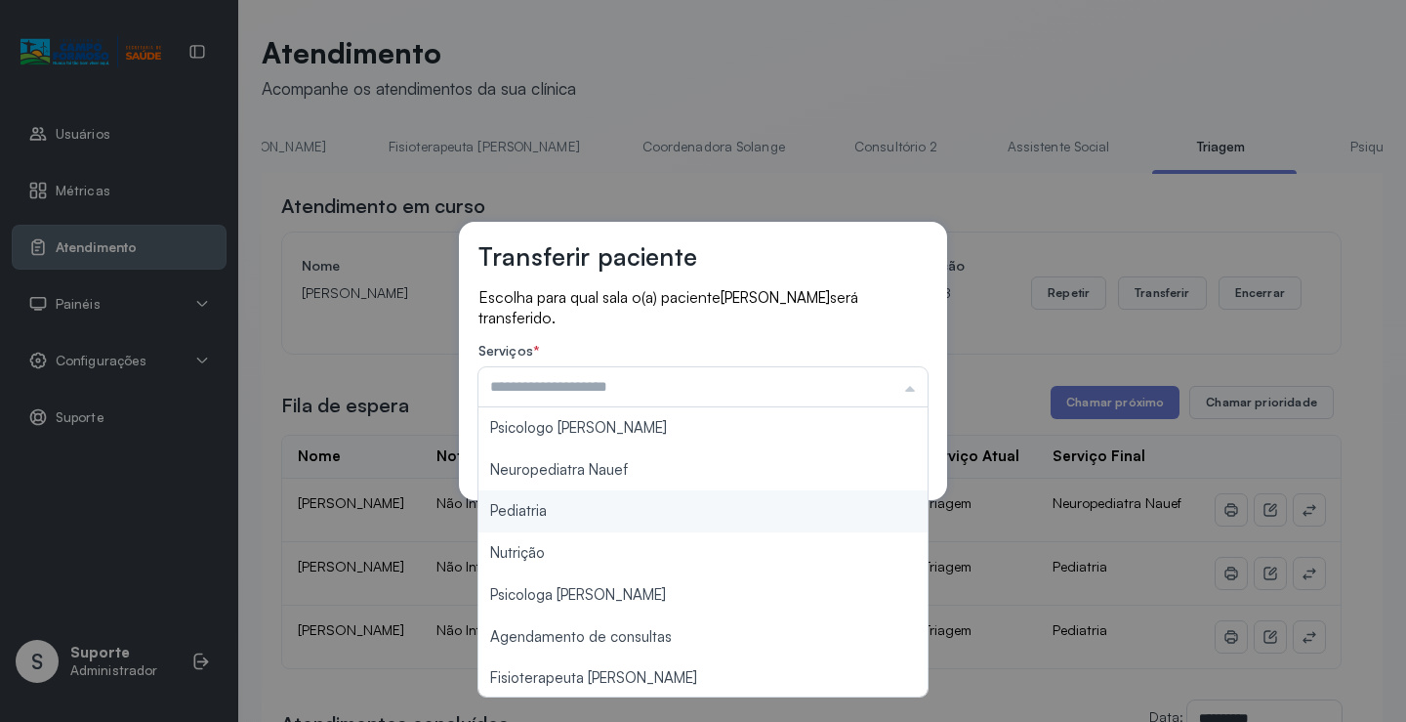
type input "*********"
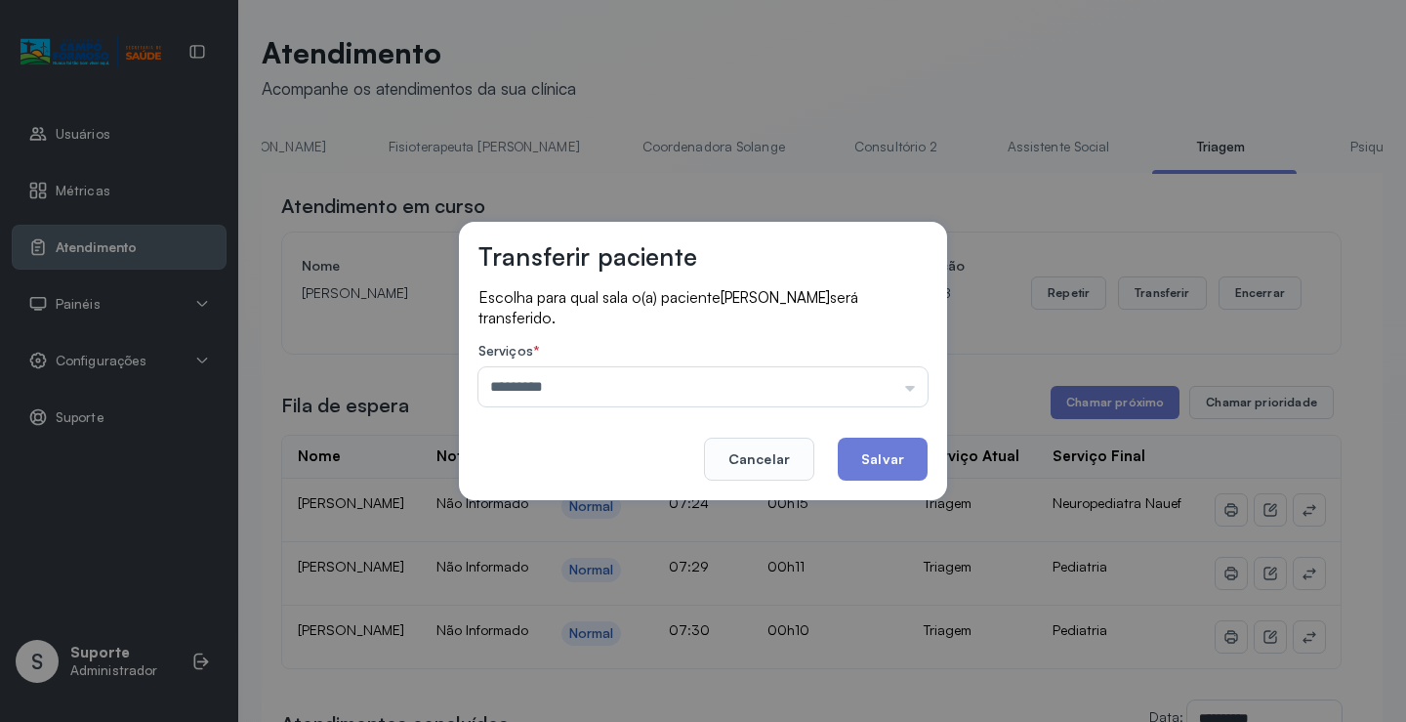
drag, startPoint x: 561, startPoint y: 510, endPoint x: 727, endPoint y: 497, distance: 166.5
click at [636, 503] on div "Transferir paciente Escolha para qual sala o(a) paciente JOSE FELIPE SOUZA SILV…" at bounding box center [703, 361] width 1406 height 722
click at [864, 461] on button "Salvar" at bounding box center [883, 459] width 90 height 43
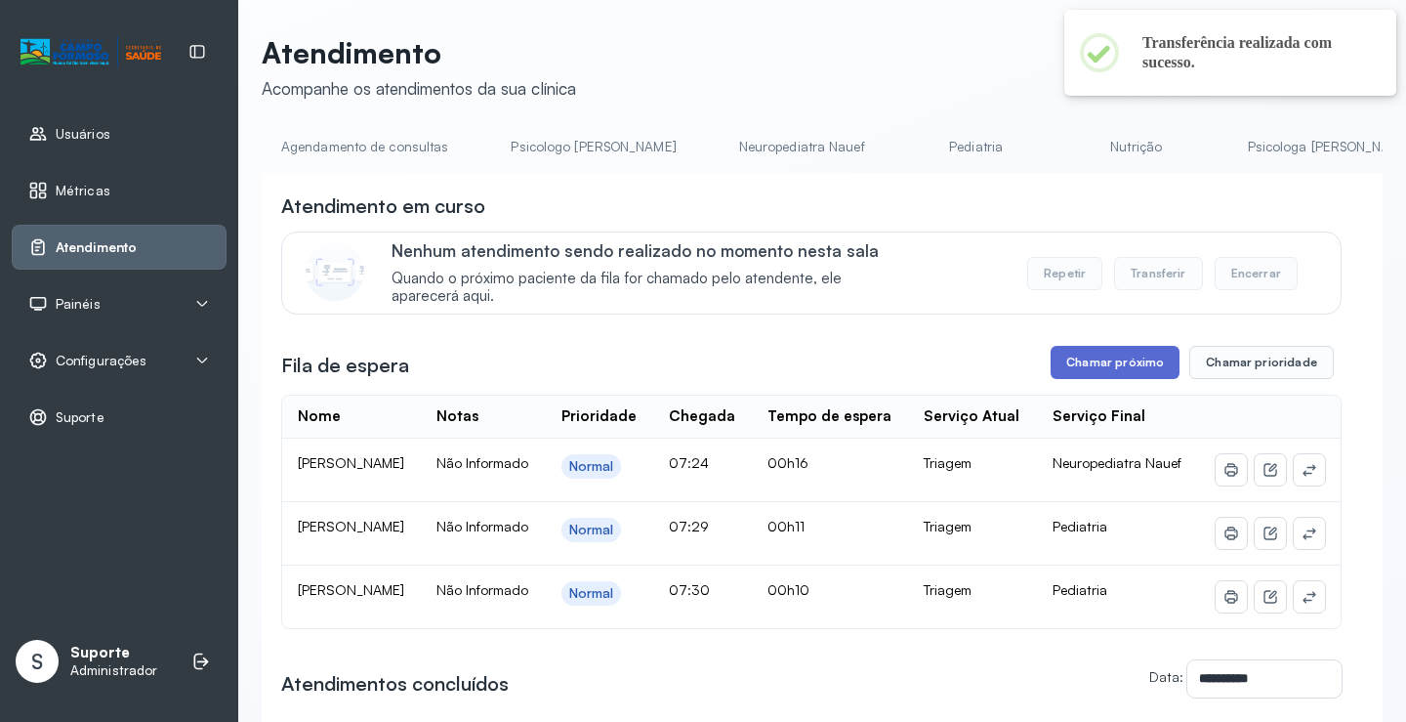
click at [1109, 358] on button "Chamar próximo" at bounding box center [1115, 362] width 129 height 33
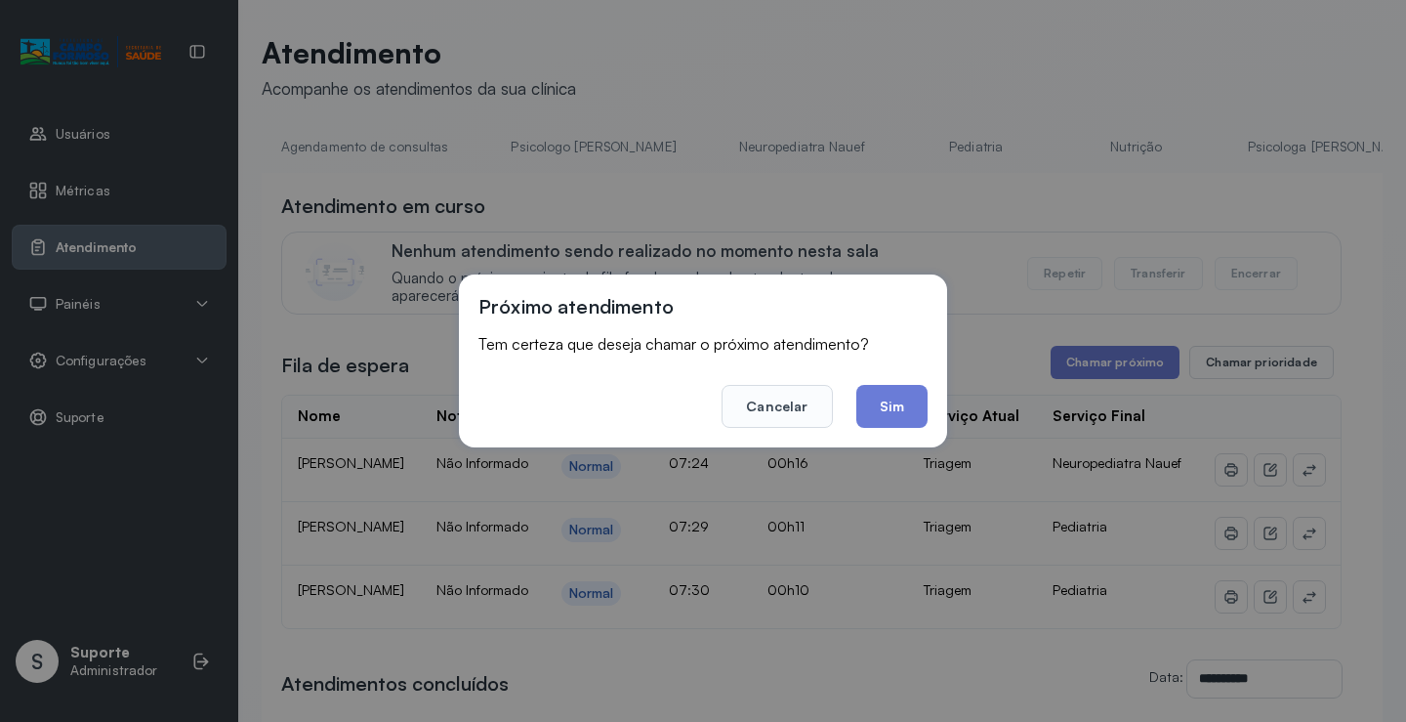
click at [886, 409] on button "Sim" at bounding box center [892, 406] width 71 height 43
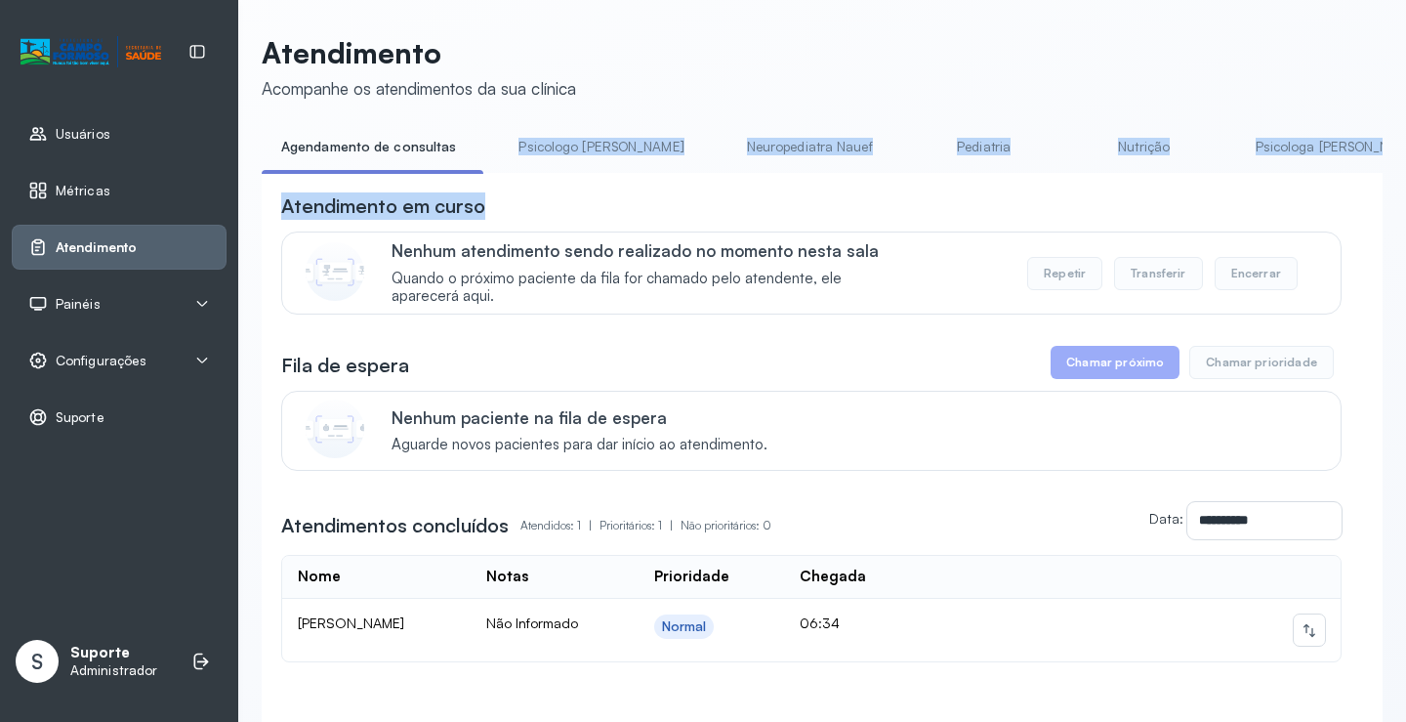
drag, startPoint x: 515, startPoint y: 172, endPoint x: 768, endPoint y: 187, distance: 253.4
click at [768, 187] on div "**********" at bounding box center [822, 459] width 1121 height 656
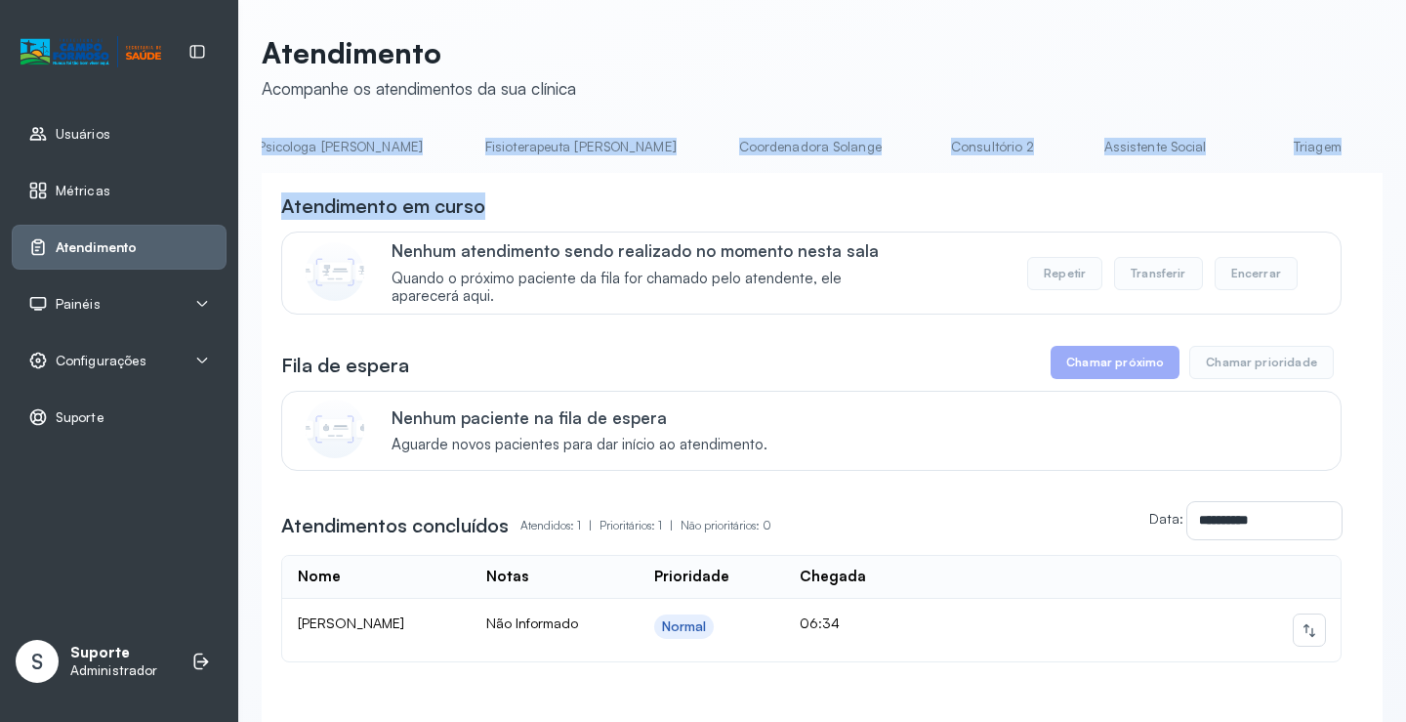
scroll to position [0, 1230]
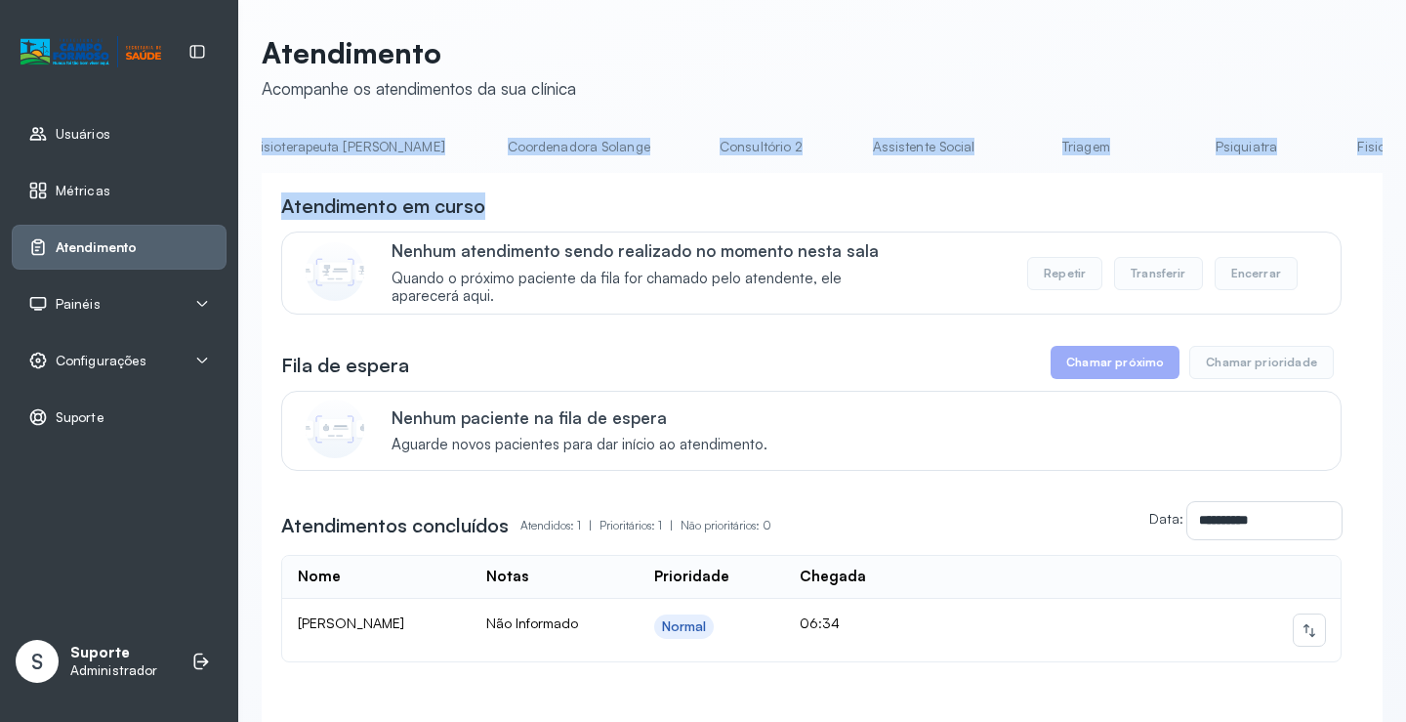
click at [1018, 150] on link "Triagem" at bounding box center [1086, 147] width 137 height 32
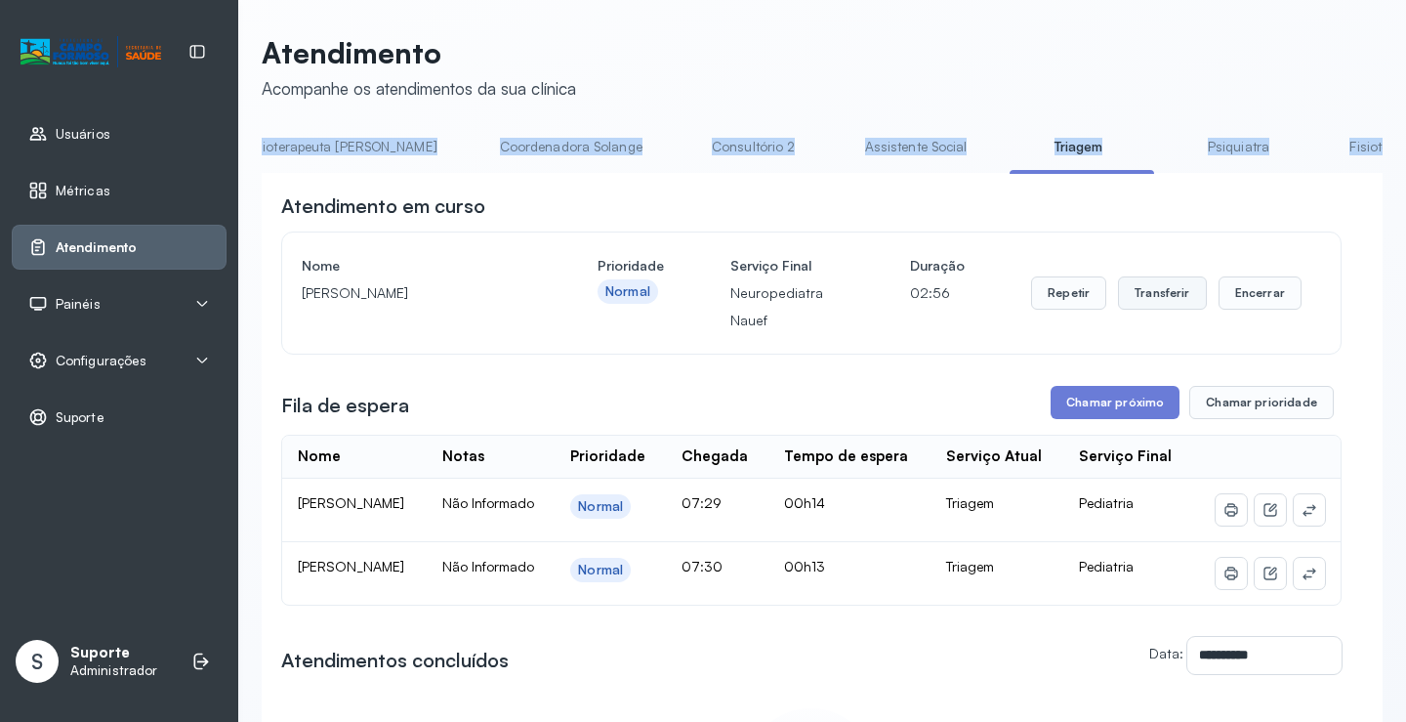
click at [1148, 303] on button "Transferir" at bounding box center [1162, 292] width 89 height 33
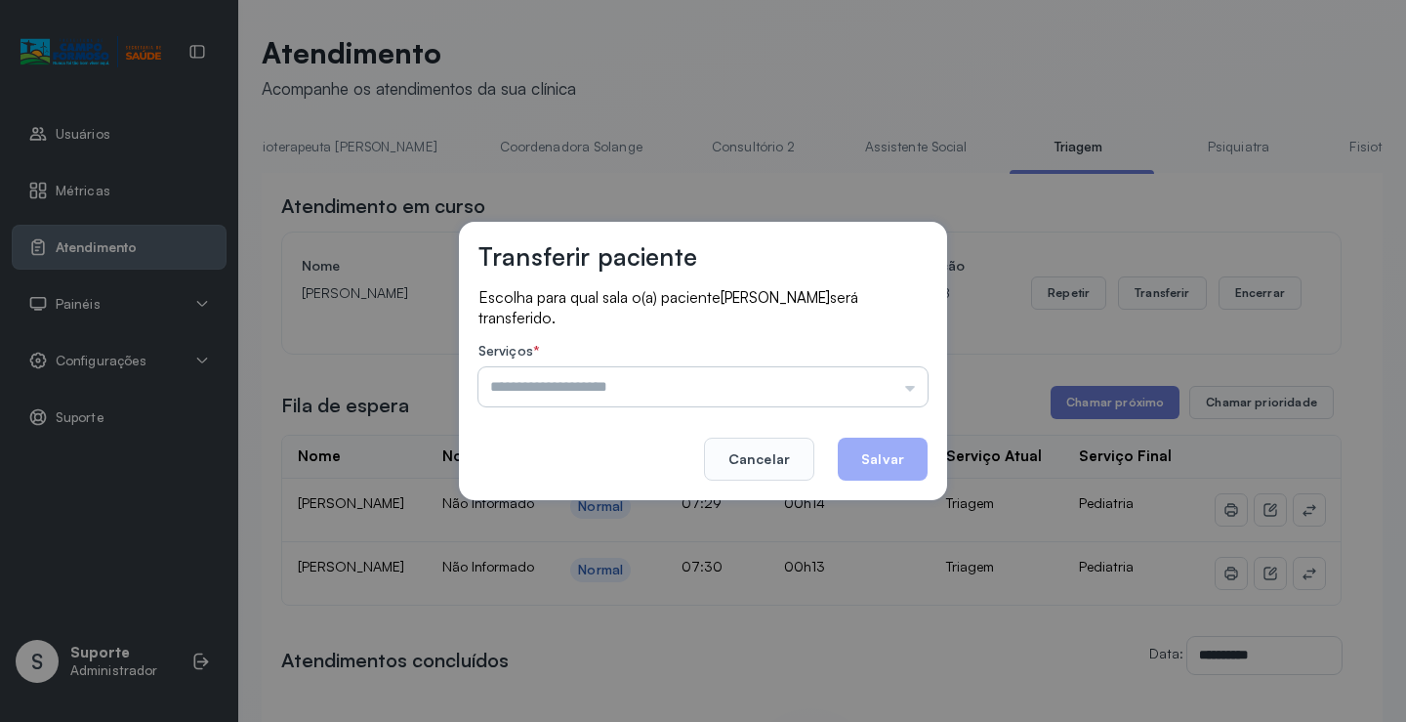
click at [915, 393] on input "text" at bounding box center [703, 386] width 449 height 39
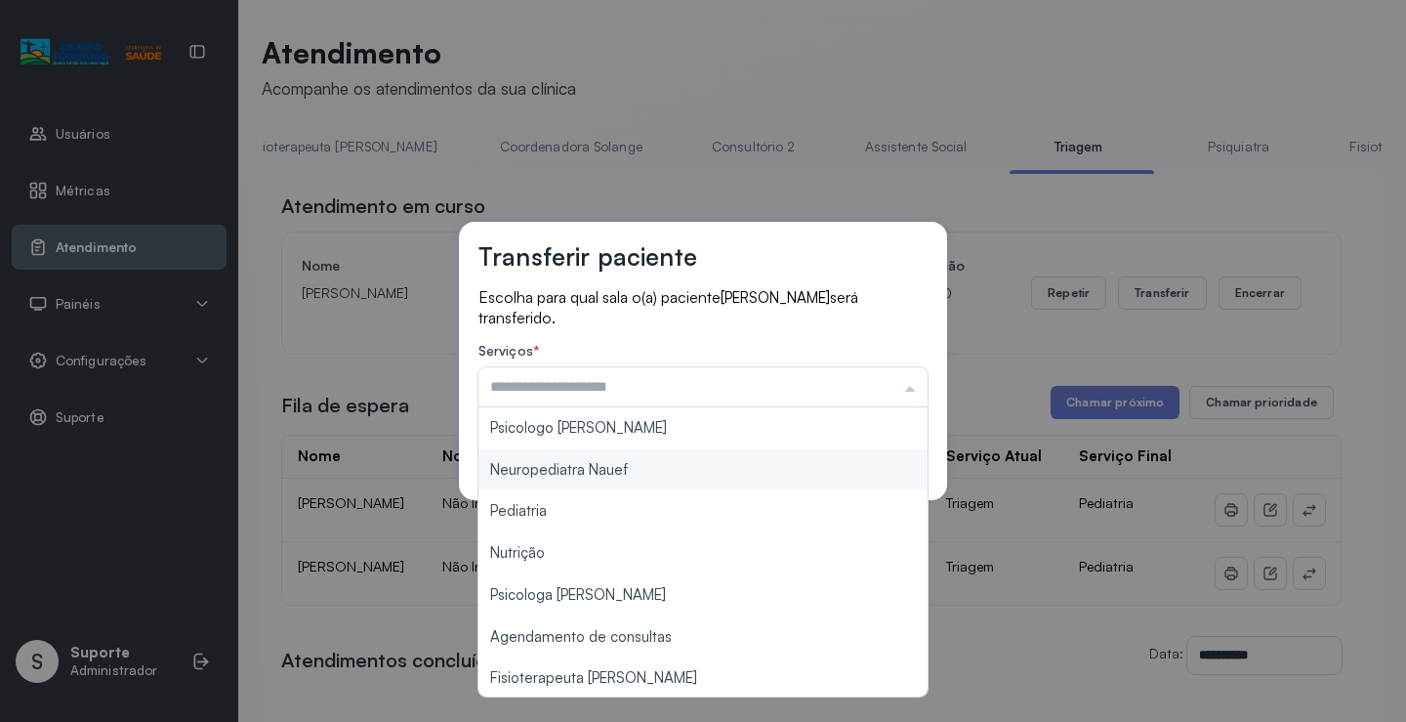
type input "**********"
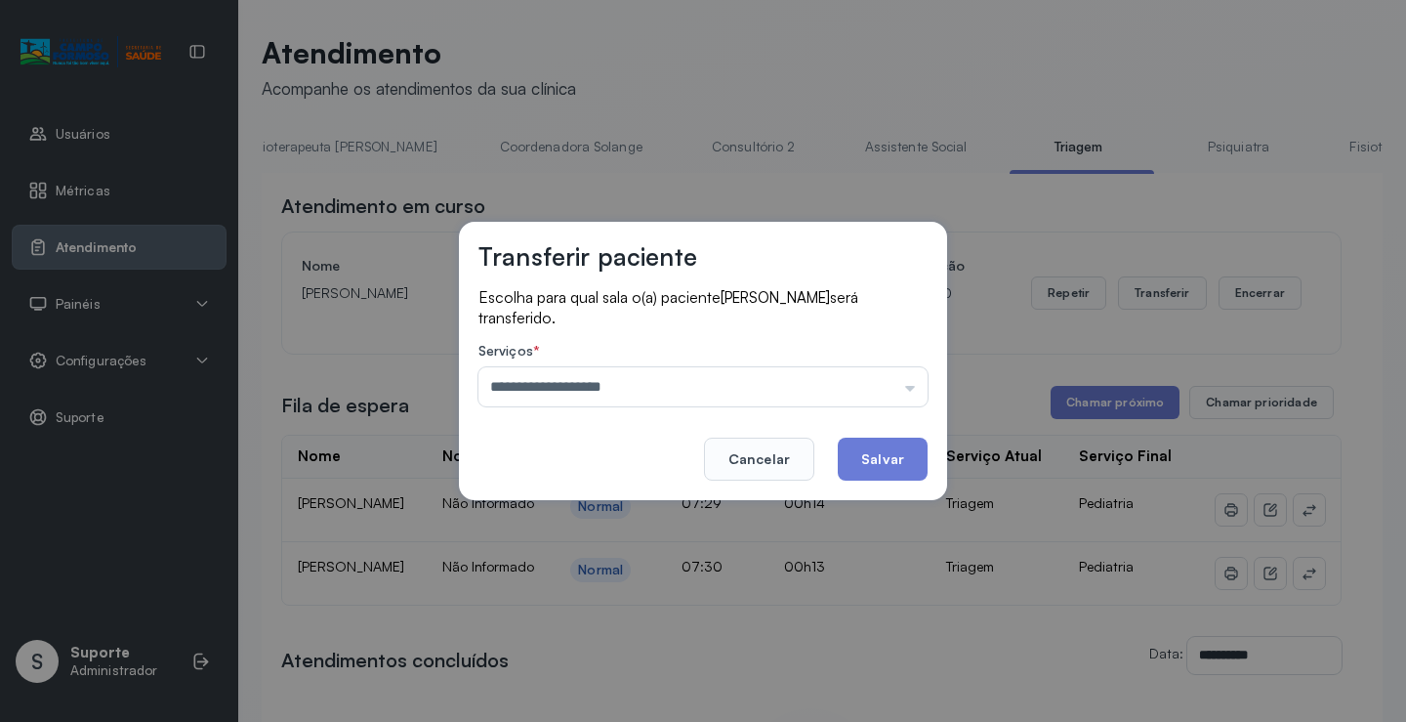
drag, startPoint x: 626, startPoint y: 469, endPoint x: 703, endPoint y: 460, distance: 77.7
click at [655, 460] on div "**********" at bounding box center [703, 361] width 488 height 278
click at [886, 463] on button "Salvar" at bounding box center [883, 459] width 90 height 43
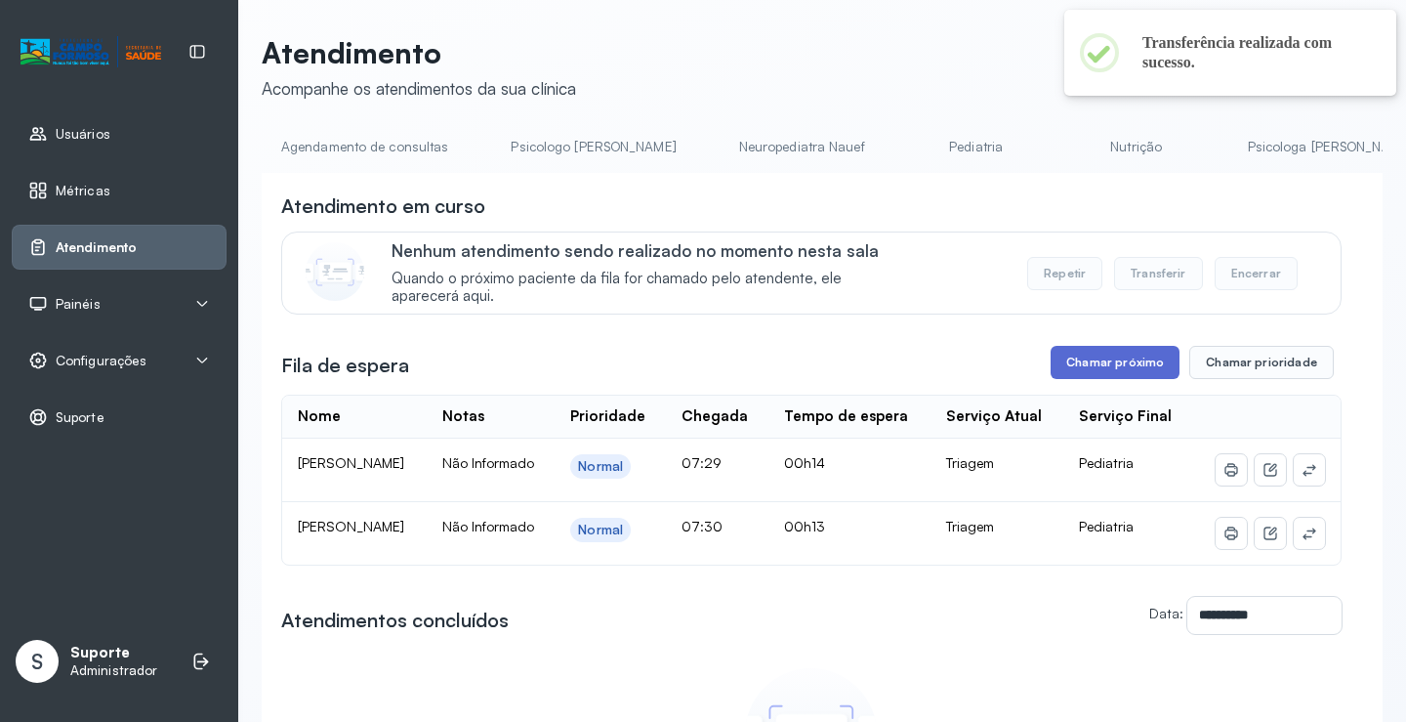
click at [1121, 368] on button "Chamar próximo" at bounding box center [1115, 362] width 129 height 33
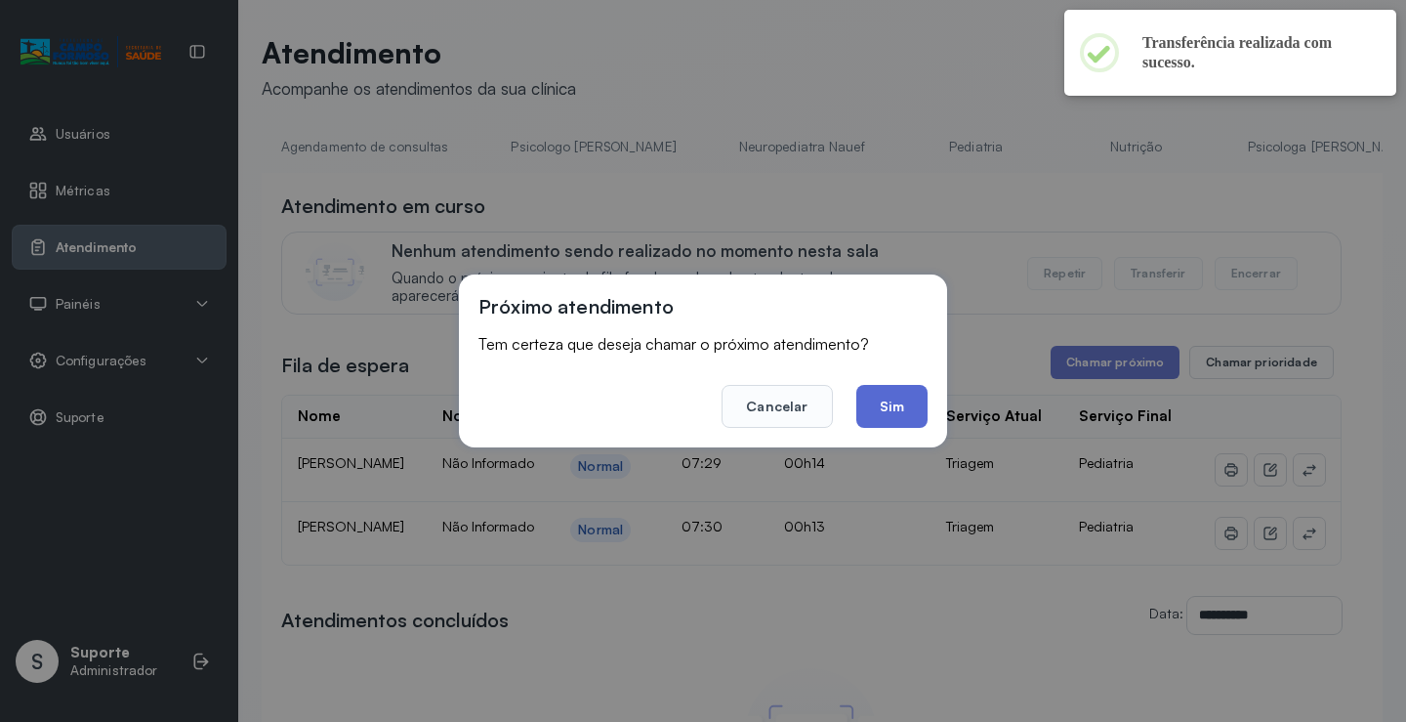
click at [898, 415] on button "Sim" at bounding box center [892, 406] width 71 height 43
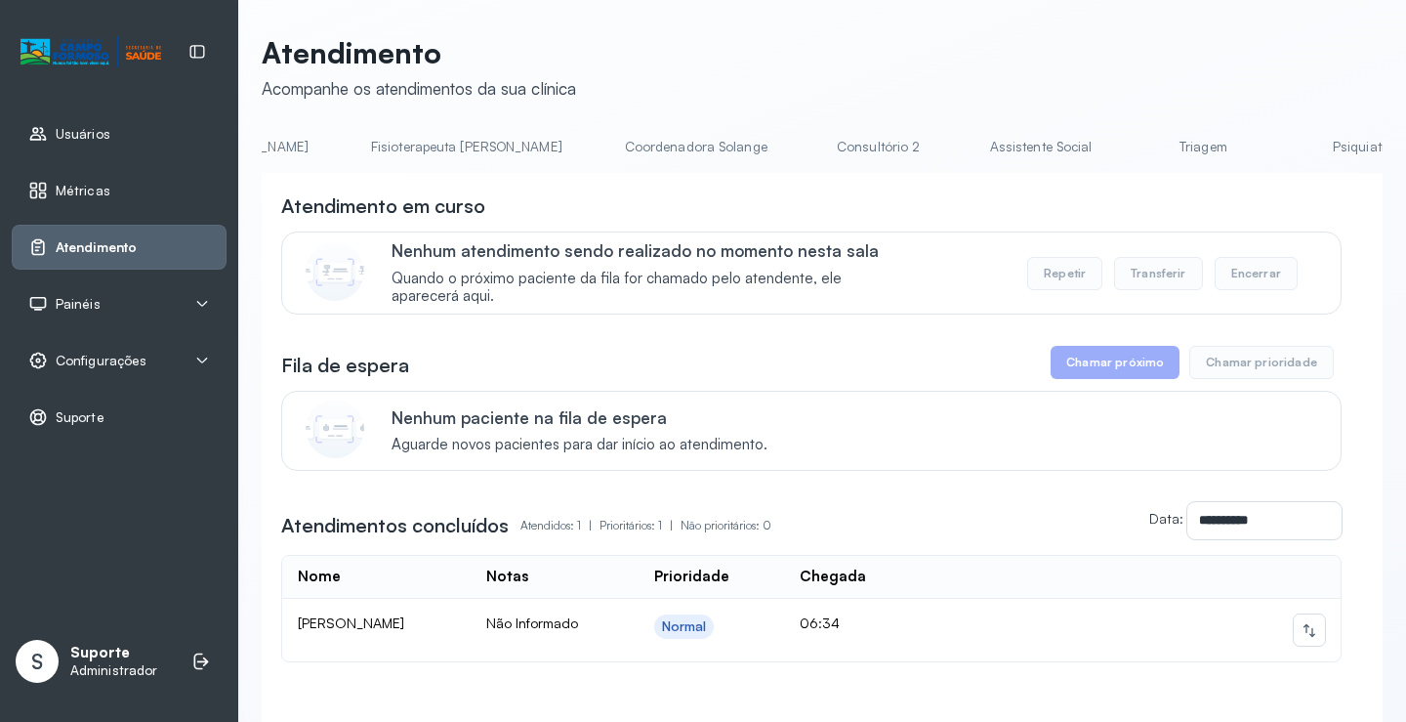
scroll to position [0, 1142]
click at [1106, 156] on link "Triagem" at bounding box center [1174, 147] width 137 height 32
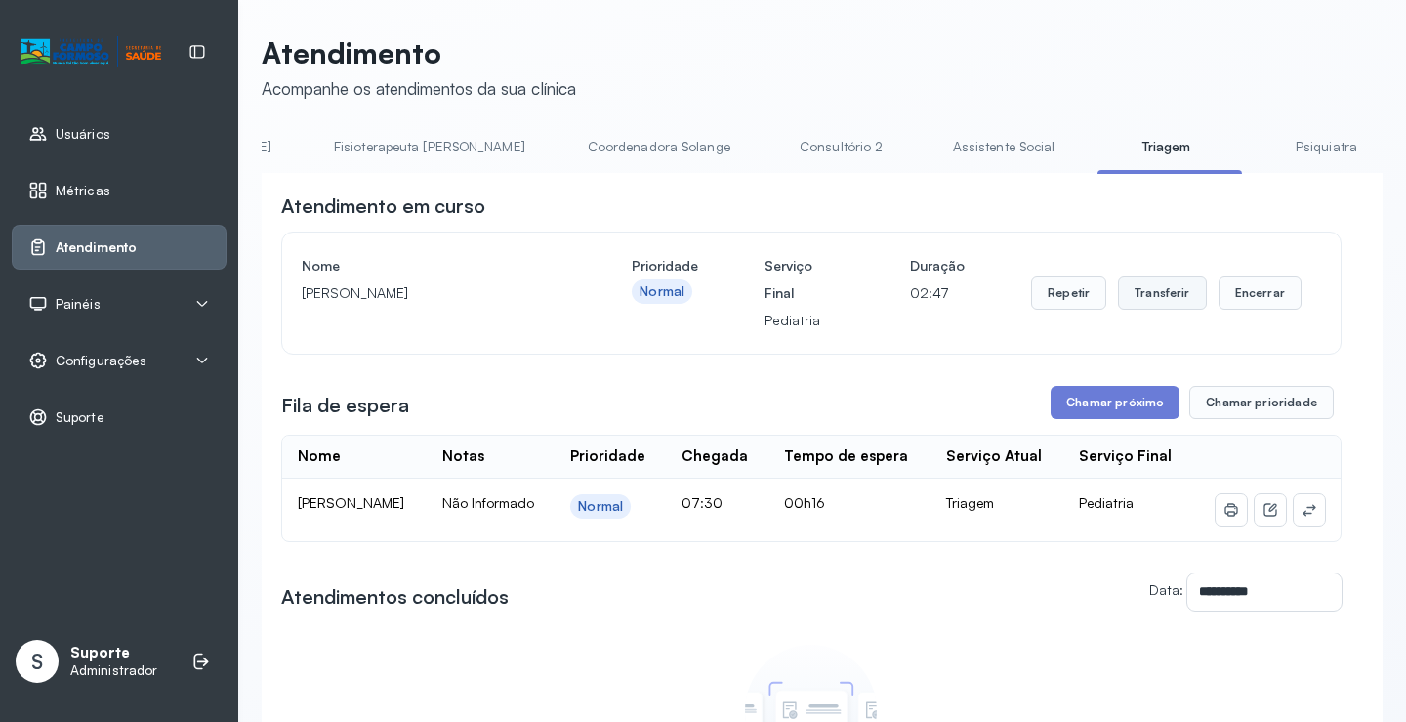
click at [1183, 290] on button "Transferir" at bounding box center [1162, 292] width 89 height 33
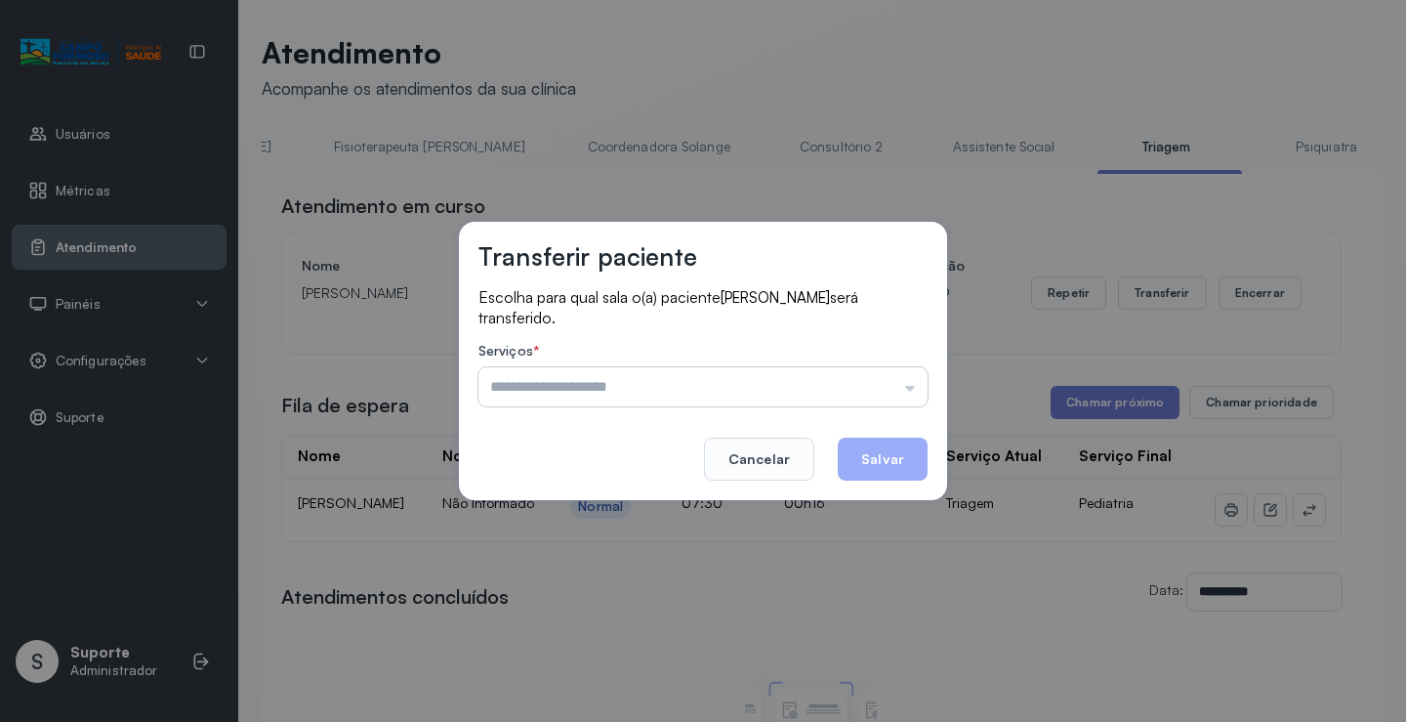
drag, startPoint x: 908, startPoint y: 388, endPoint x: 918, endPoint y: 387, distance: 9.8
click at [918, 387] on input "text" at bounding box center [703, 386] width 449 height 39
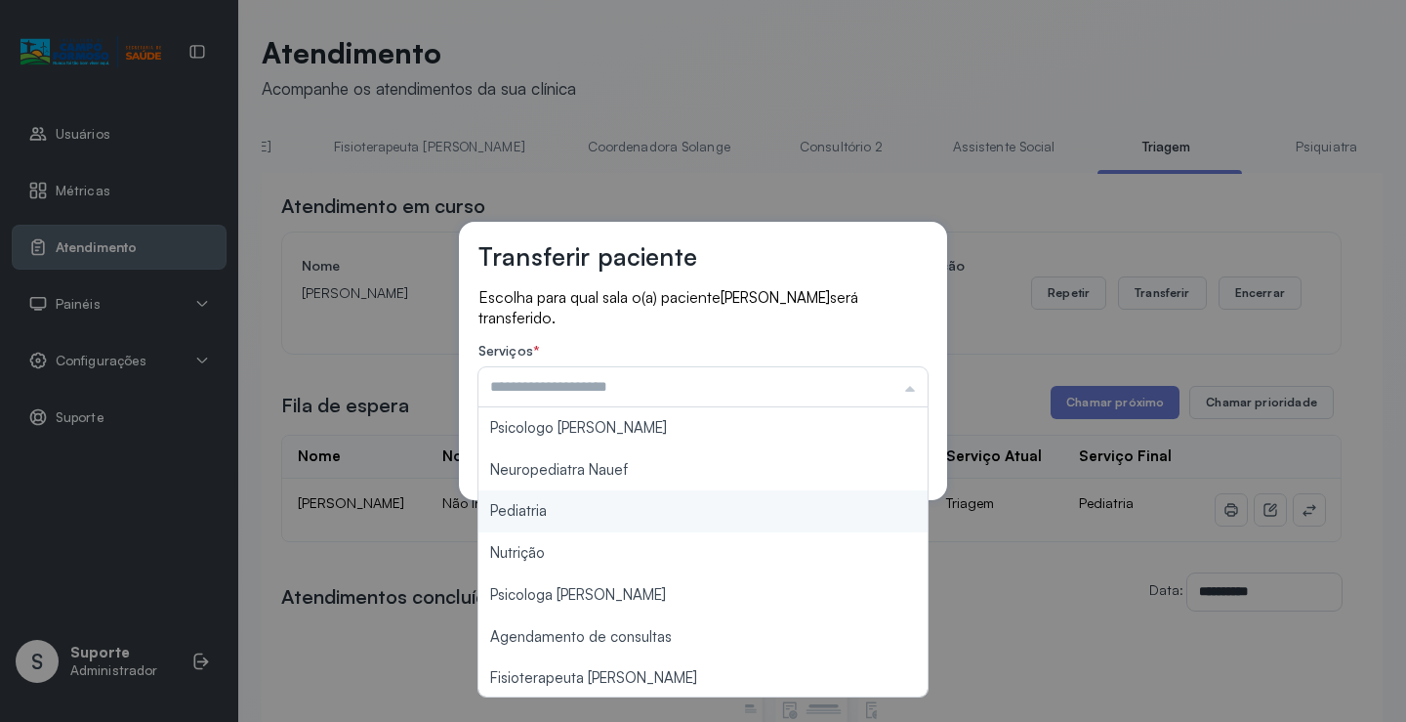
type input "*********"
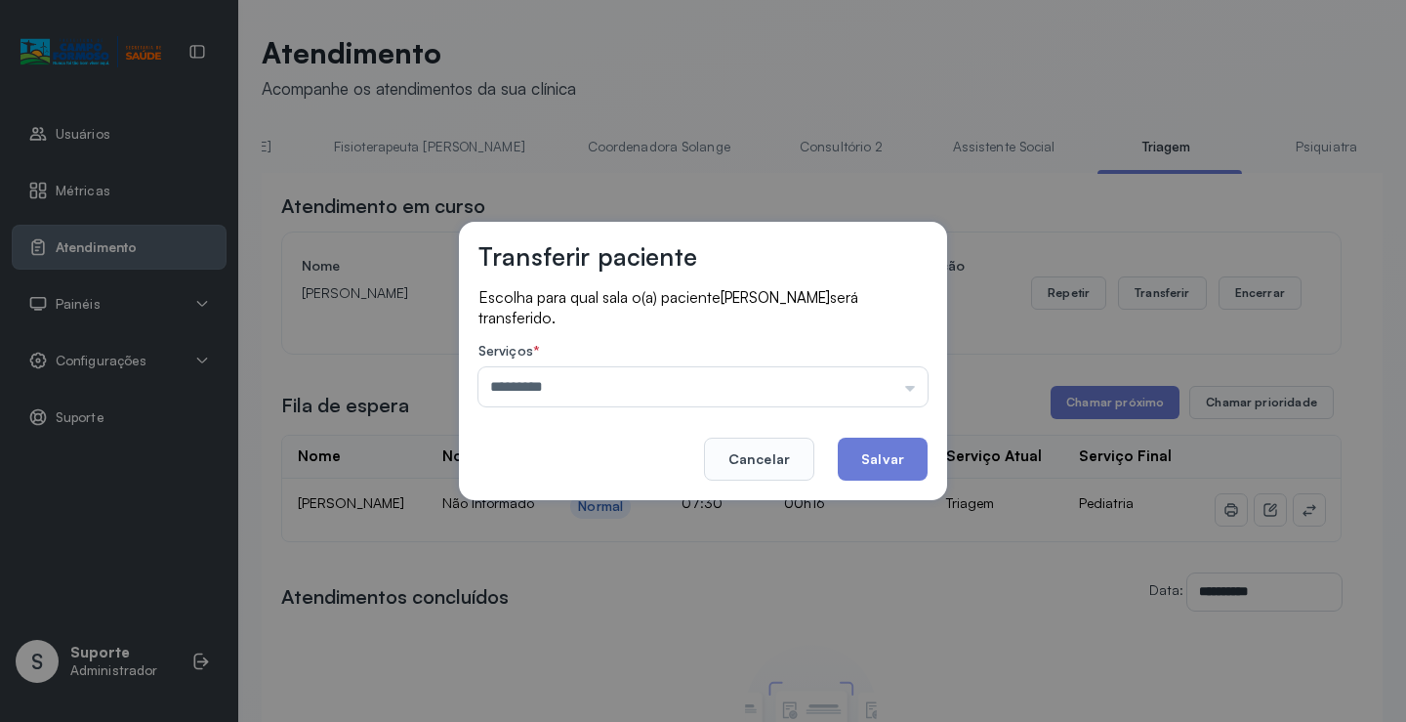
click at [638, 514] on div "Transferir paciente Escolha para qual sala o(a) paciente AYLA BIANCA DA SILVA O…" at bounding box center [703, 361] width 1406 height 722
click at [886, 469] on button "Salvar" at bounding box center [883, 459] width 90 height 43
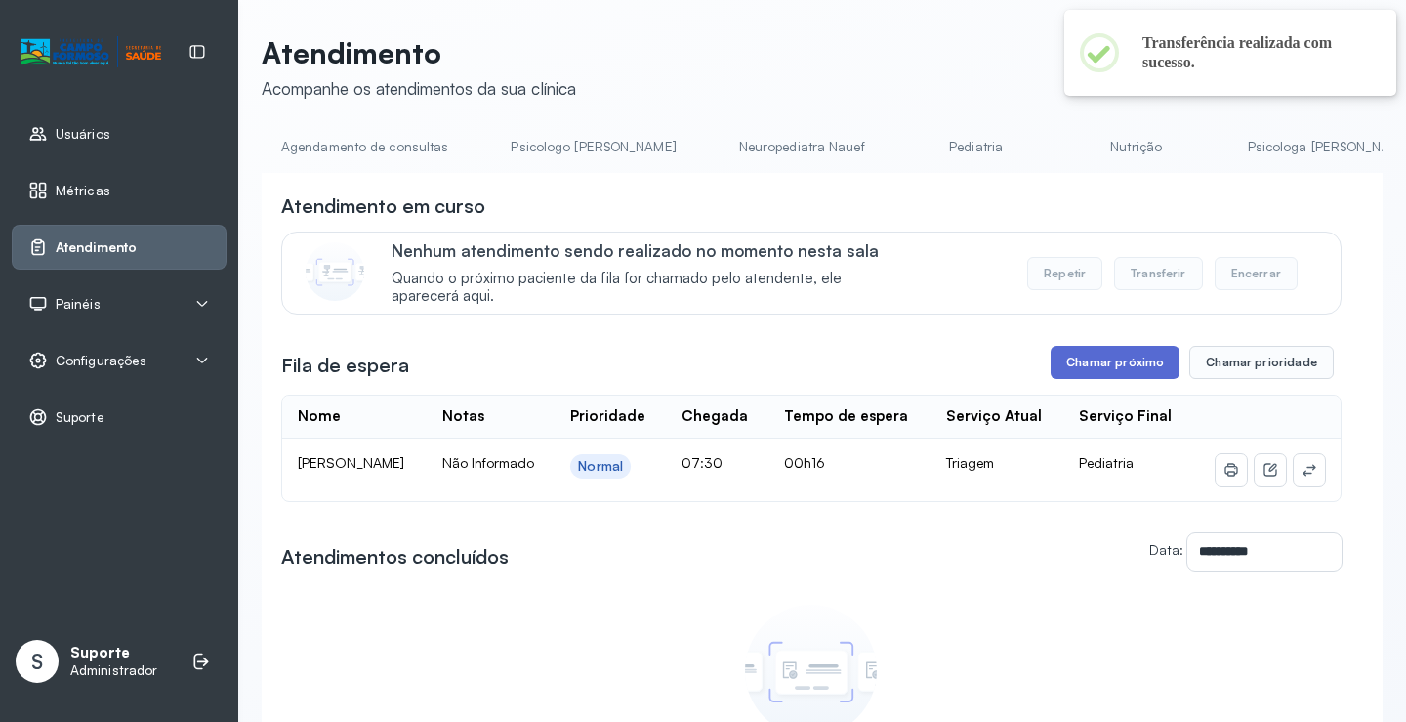
click at [1102, 363] on button "Chamar próximo" at bounding box center [1115, 362] width 129 height 33
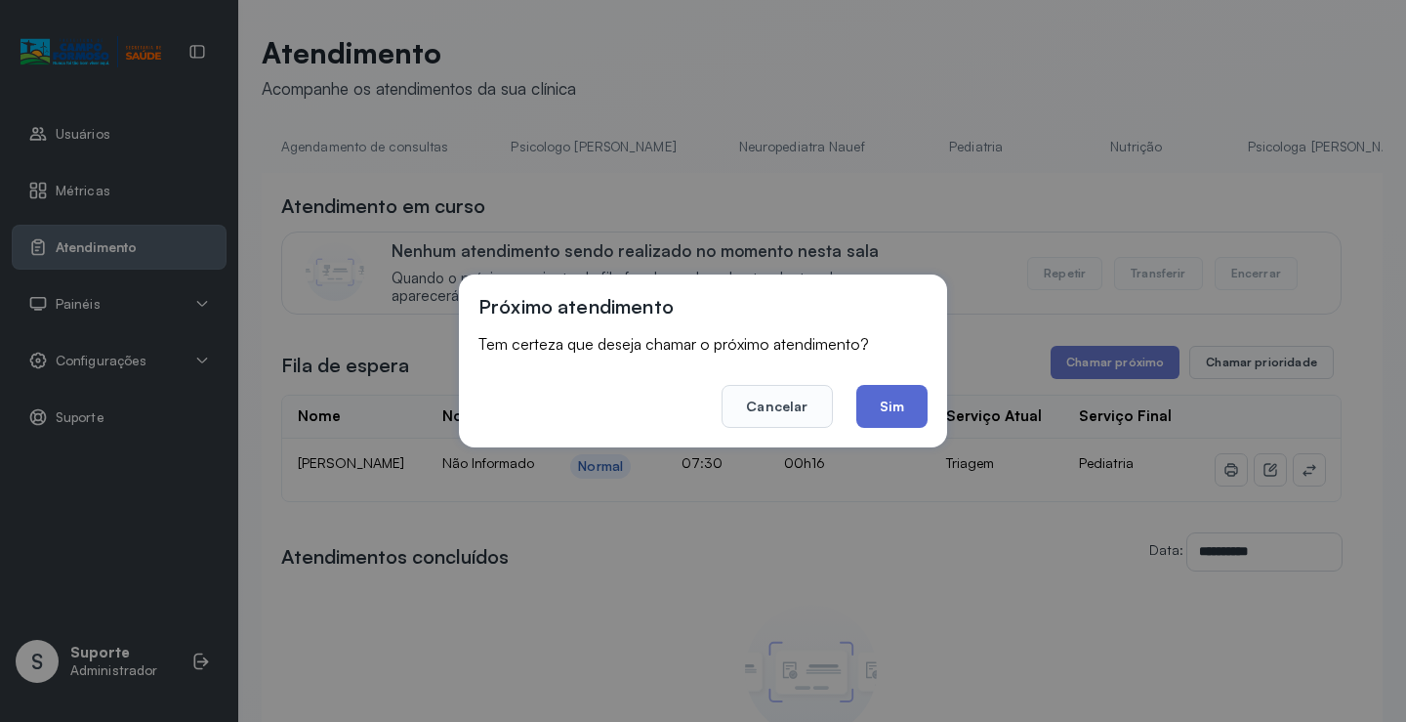
click at [887, 401] on button "Sim" at bounding box center [892, 406] width 71 height 43
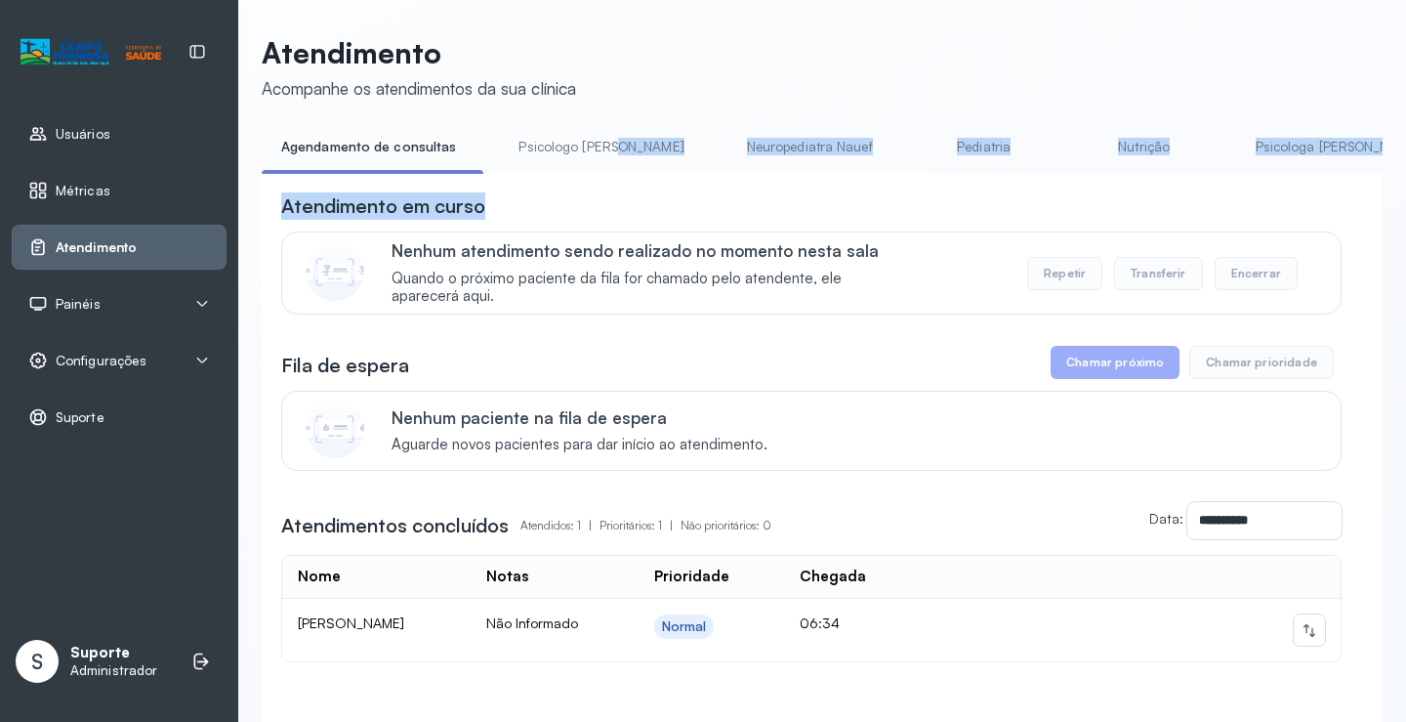
drag, startPoint x: 490, startPoint y: 179, endPoint x: 628, endPoint y: 170, distance: 138.0
click at [628, 170] on div "**********" at bounding box center [822, 459] width 1121 height 656
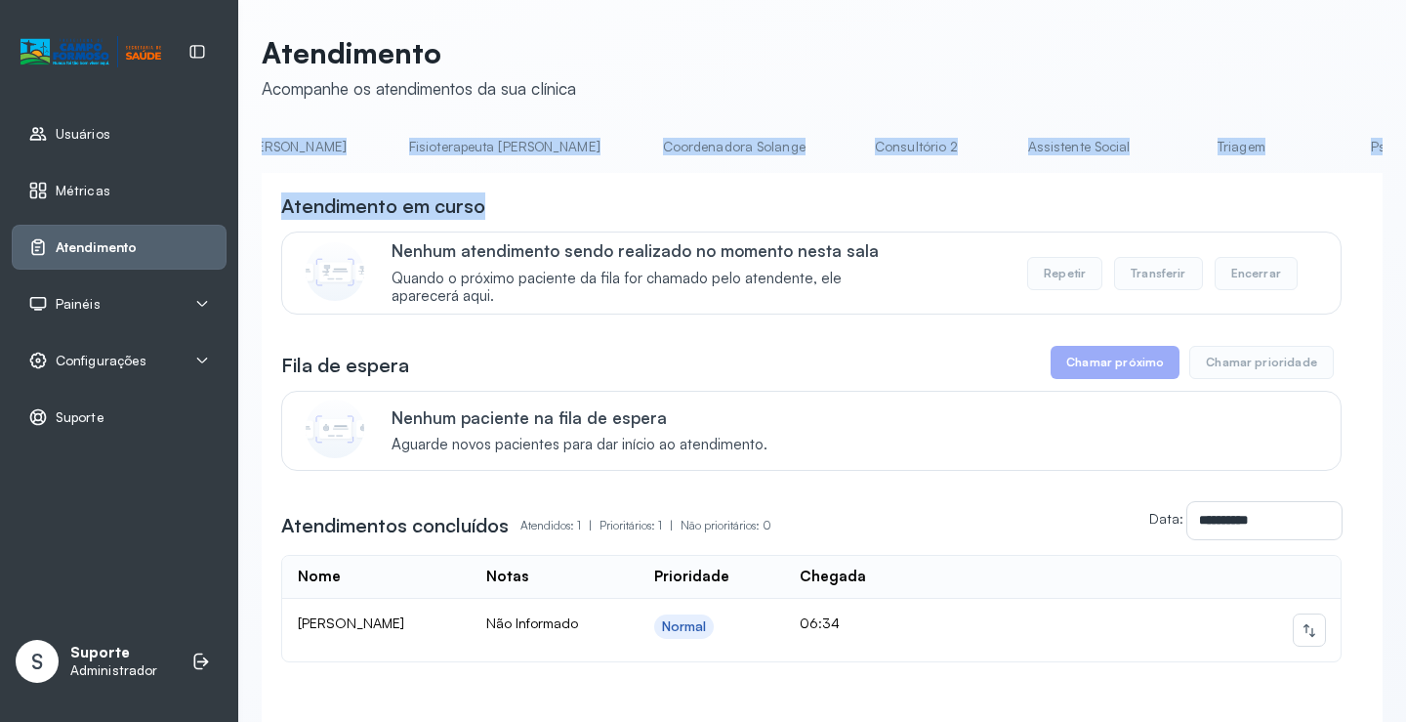
scroll to position [0, 1106]
click at [1142, 137] on link "Triagem" at bounding box center [1210, 147] width 137 height 32
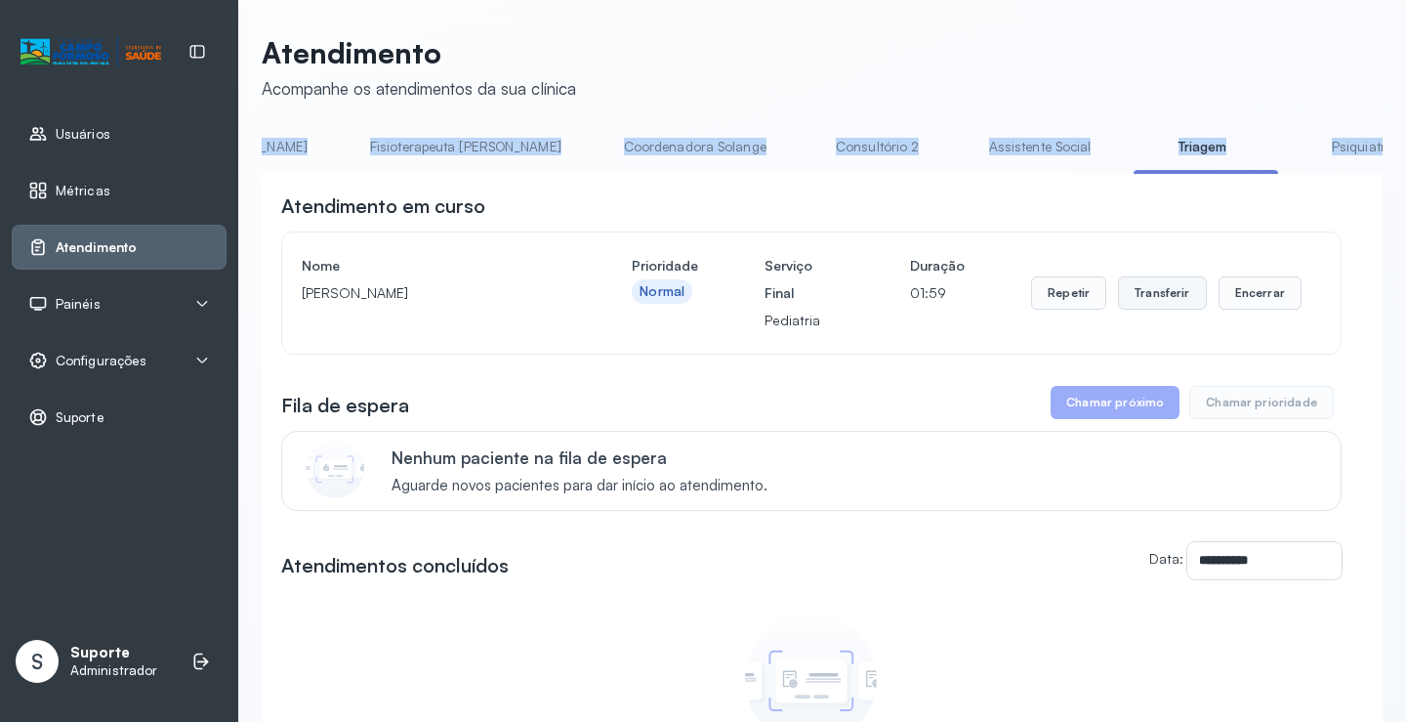
click at [1150, 297] on button "Transferir" at bounding box center [1162, 292] width 89 height 33
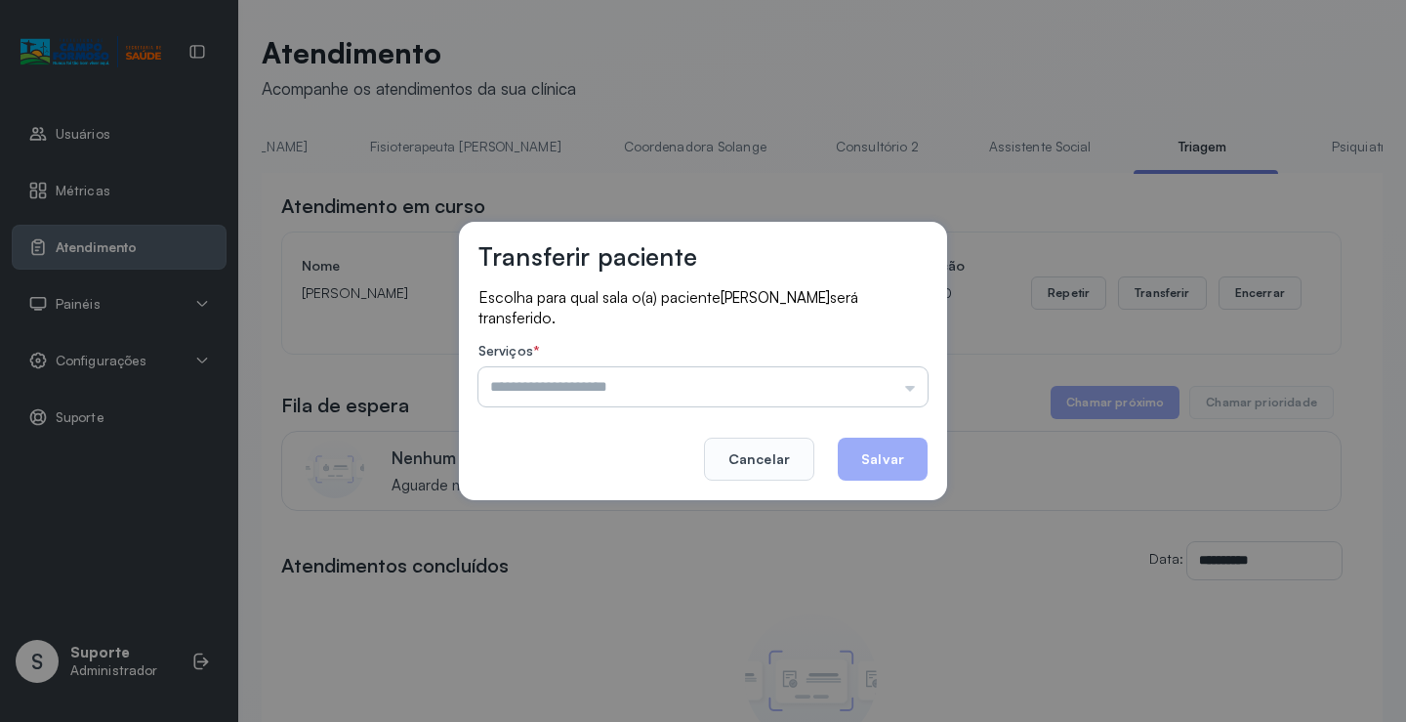
click at [906, 382] on input "text" at bounding box center [703, 386] width 449 height 39
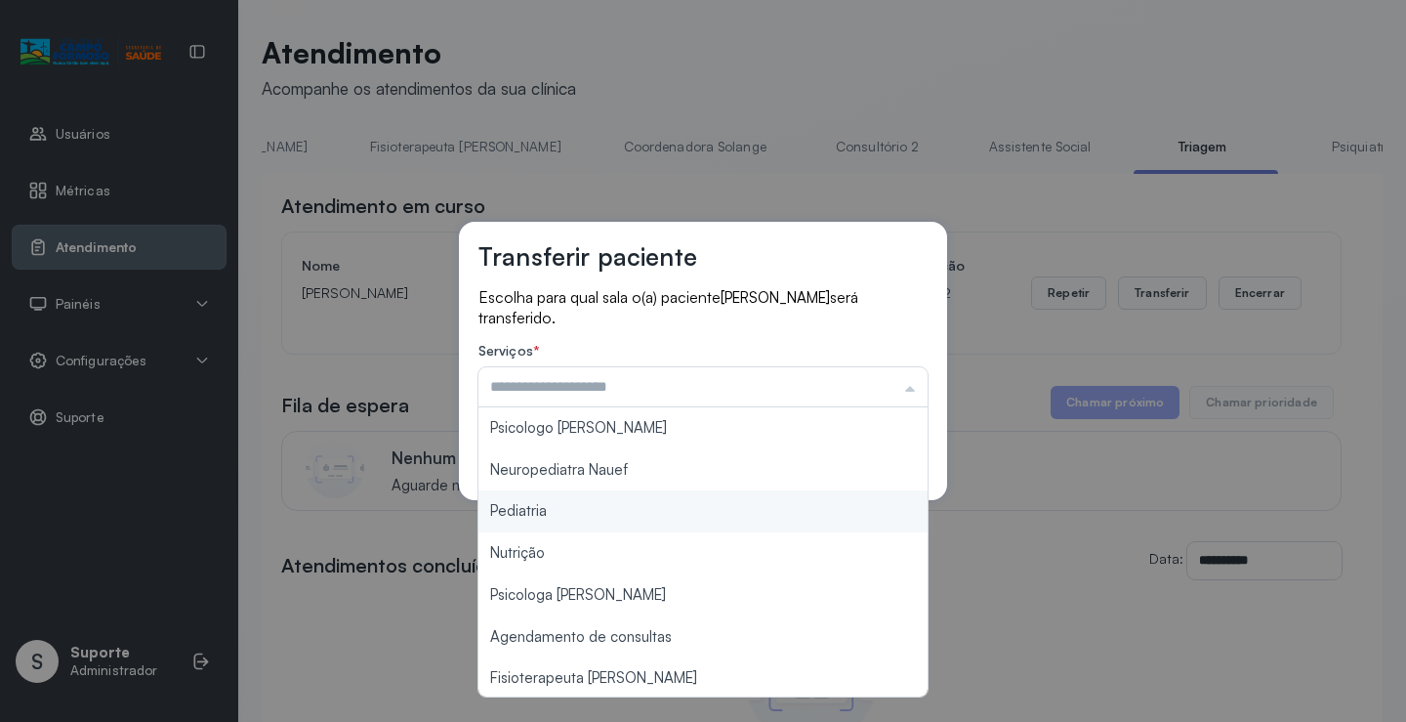
type input "*********"
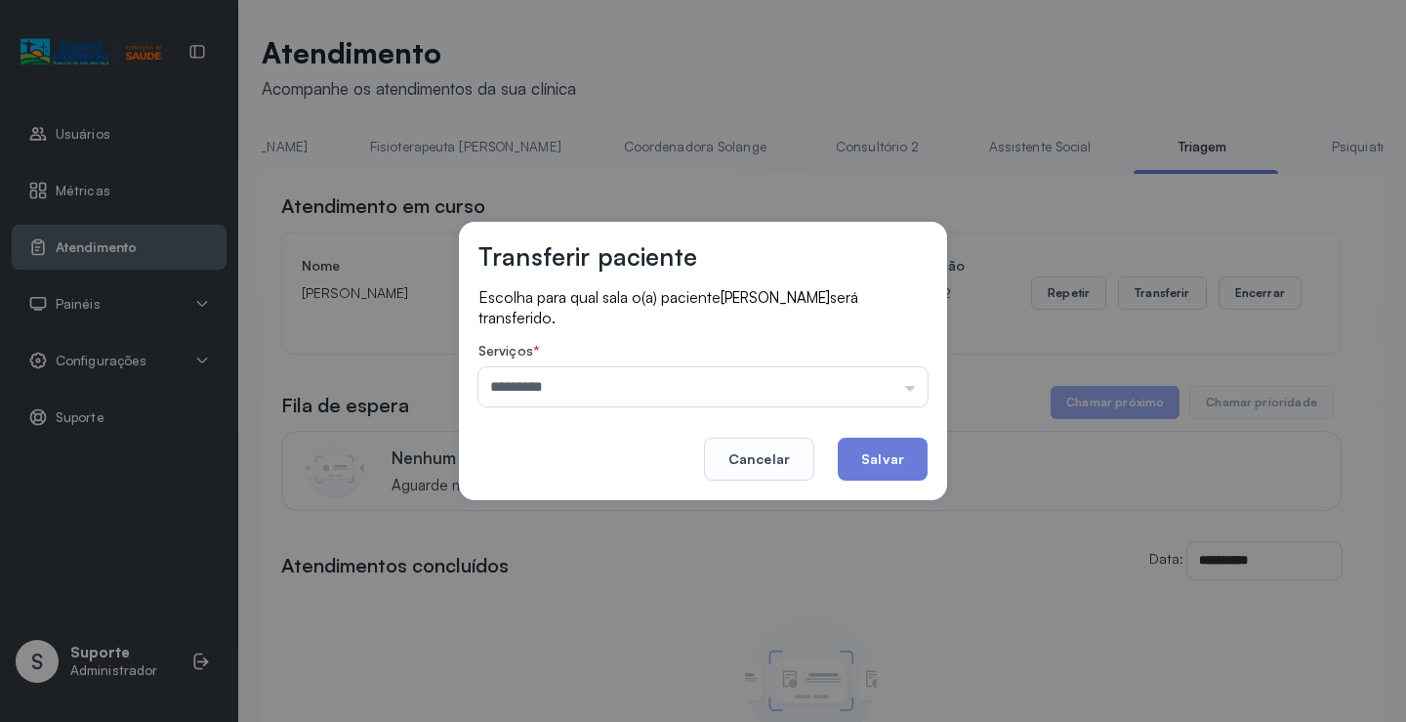
click at [594, 502] on div "Transferir paciente Escolha para qual sala o(a) paciente [PERSON_NAME] será tra…" at bounding box center [703, 361] width 1406 height 722
click at [909, 445] on button "Salvar" at bounding box center [883, 459] width 90 height 43
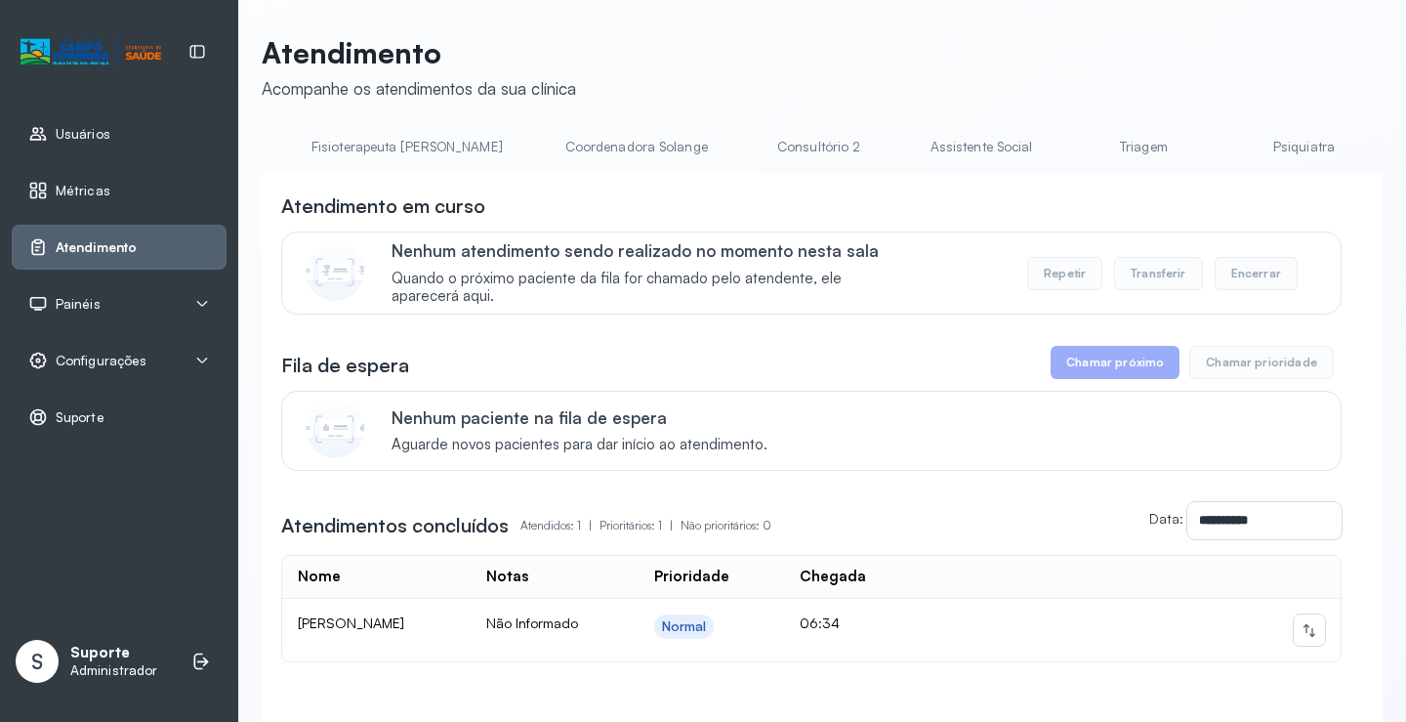
scroll to position [0, 1193]
click at [1055, 164] on li "Triagem" at bounding box center [1127, 153] width 145 height 44
click at [1055, 160] on link "Triagem" at bounding box center [1123, 147] width 137 height 32
drag, startPoint x: 549, startPoint y: 179, endPoint x: 589, endPoint y: 181, distance: 40.1
click at [604, 184] on div "**********" at bounding box center [822, 480] width 1121 height 614
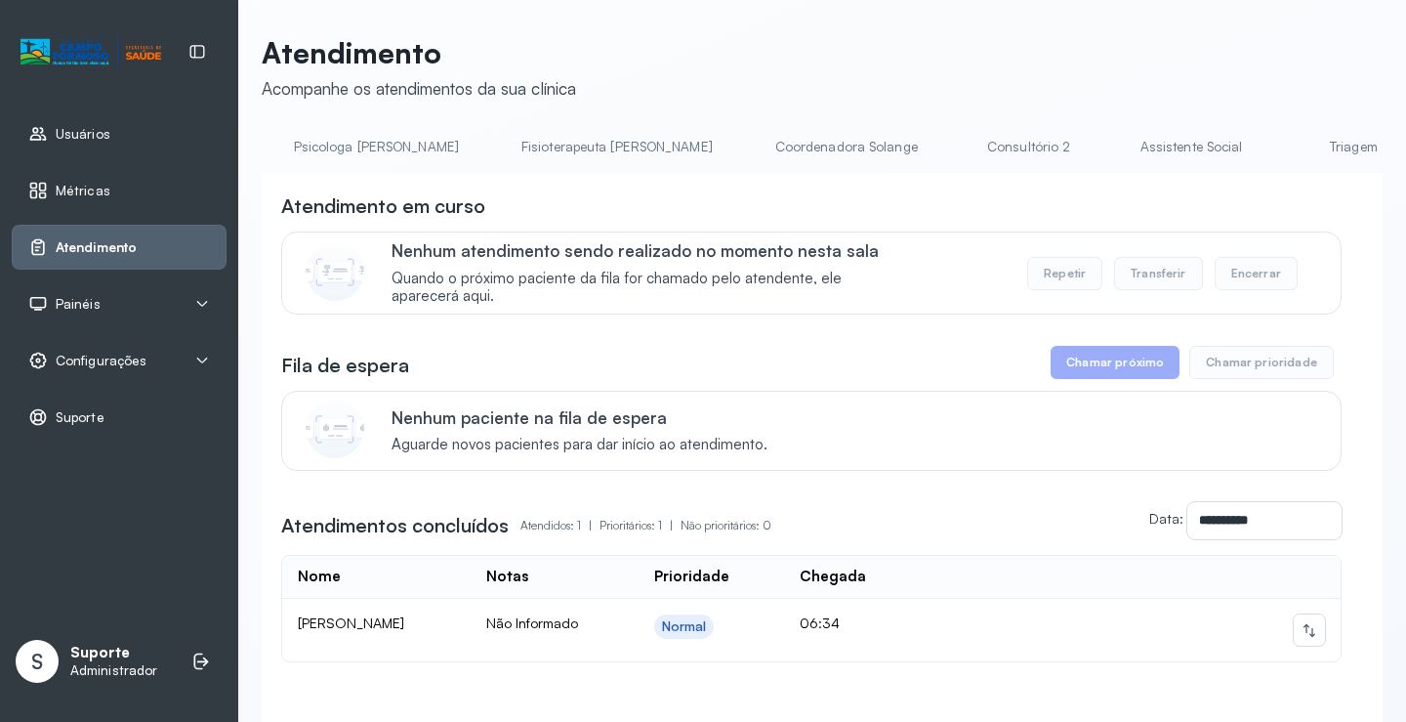
scroll to position [0, 1120]
click at [1127, 141] on link "Triagem" at bounding box center [1195, 147] width 137 height 32
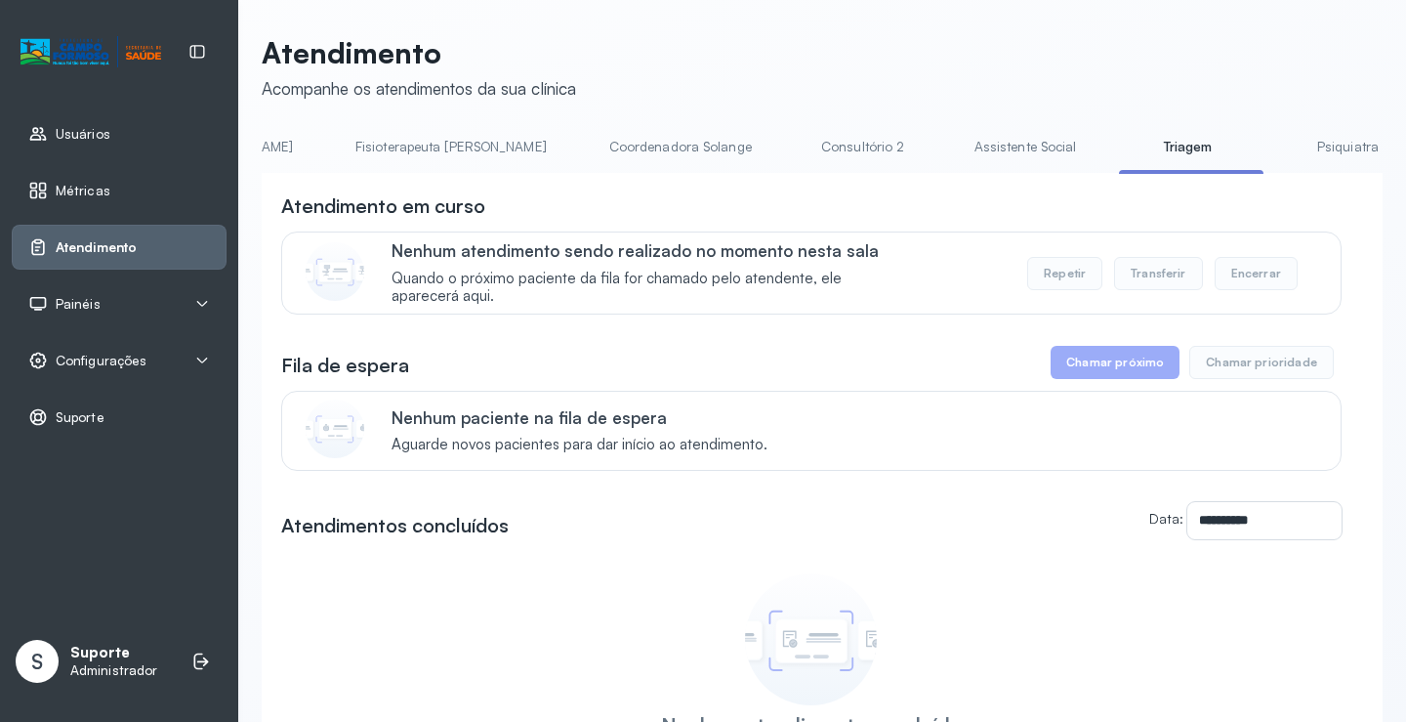
click at [1280, 156] on link "Psiquiatra" at bounding box center [1348, 147] width 137 height 32
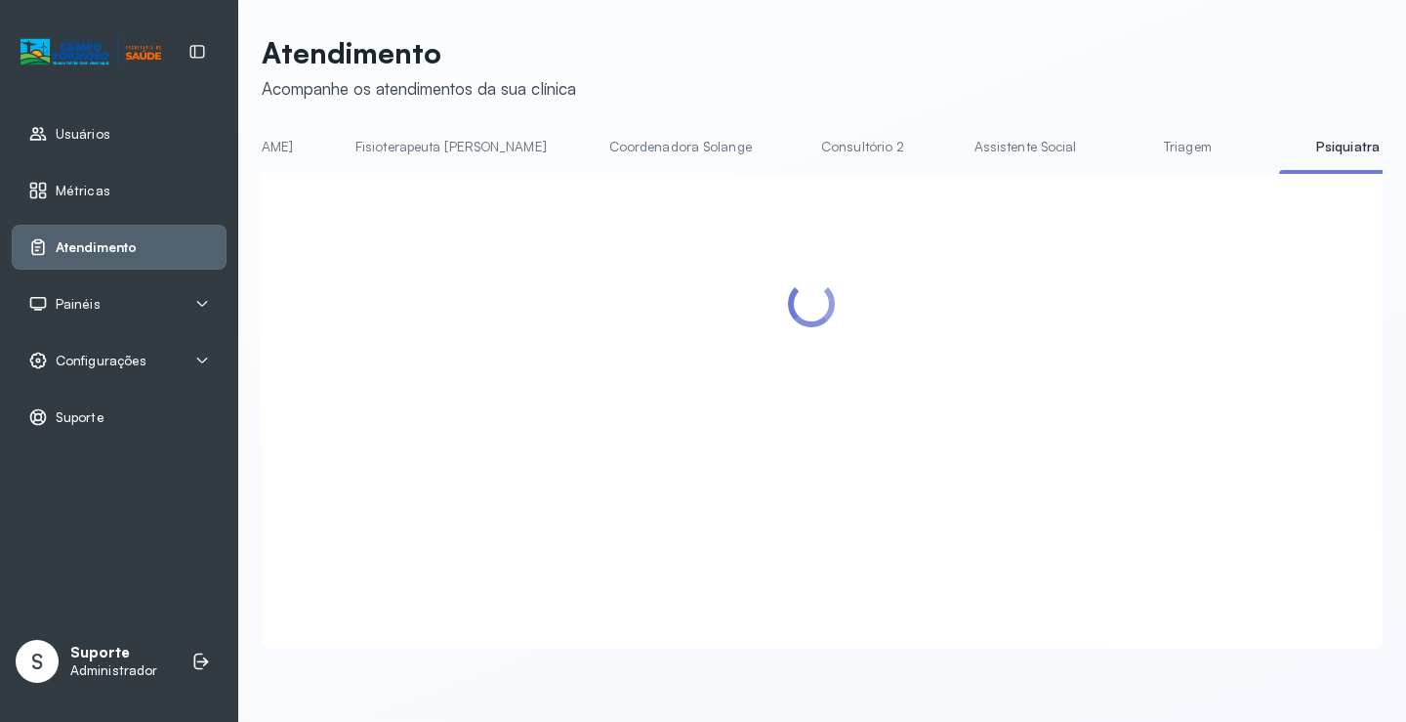
click at [1119, 149] on link "Triagem" at bounding box center [1187, 147] width 137 height 32
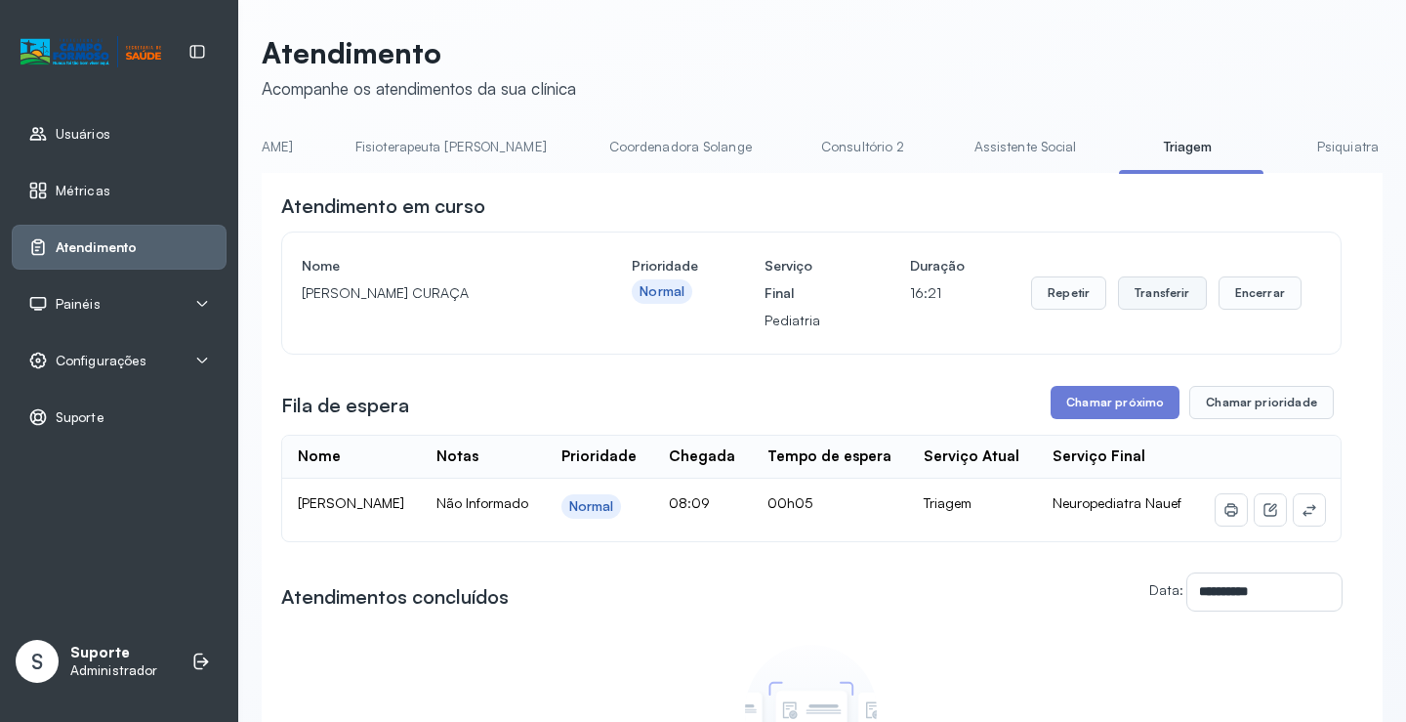
click at [1154, 309] on button "Transferir" at bounding box center [1162, 292] width 89 height 33
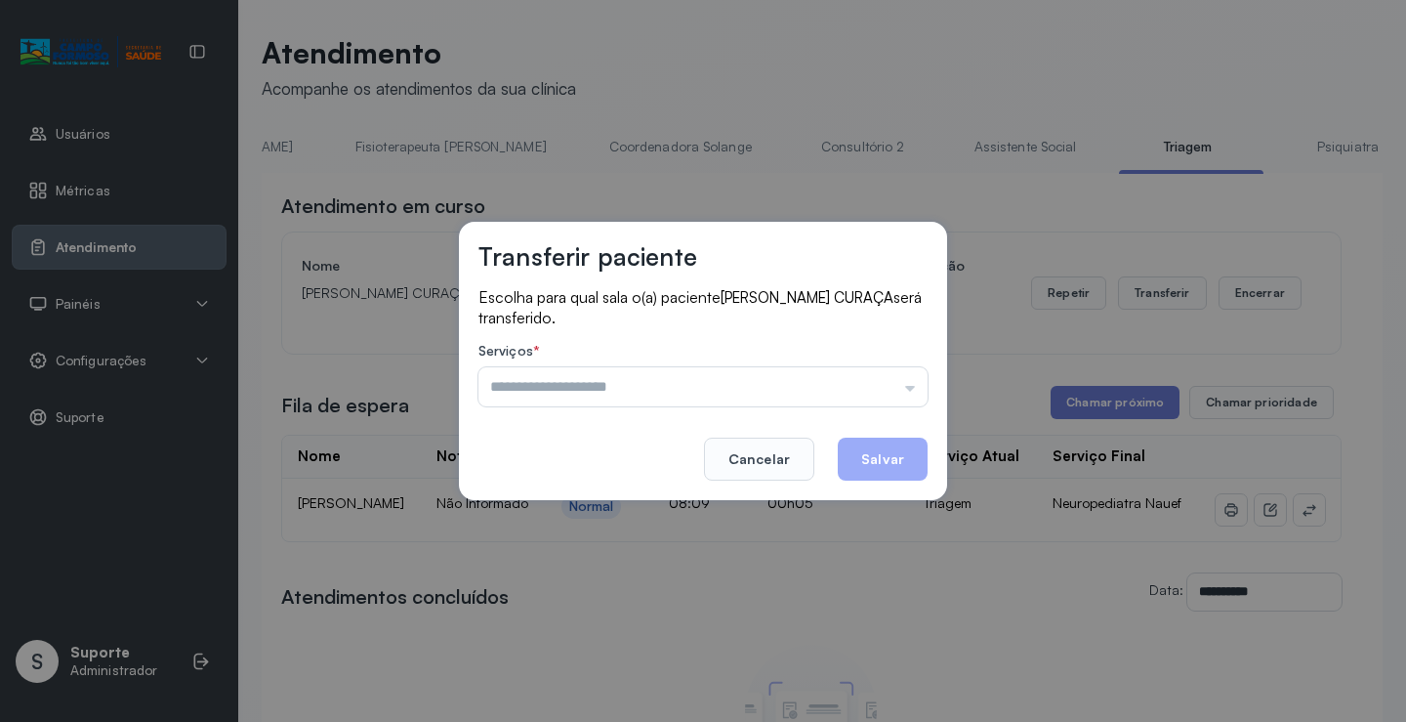
click at [876, 375] on input "text" at bounding box center [703, 386] width 449 height 39
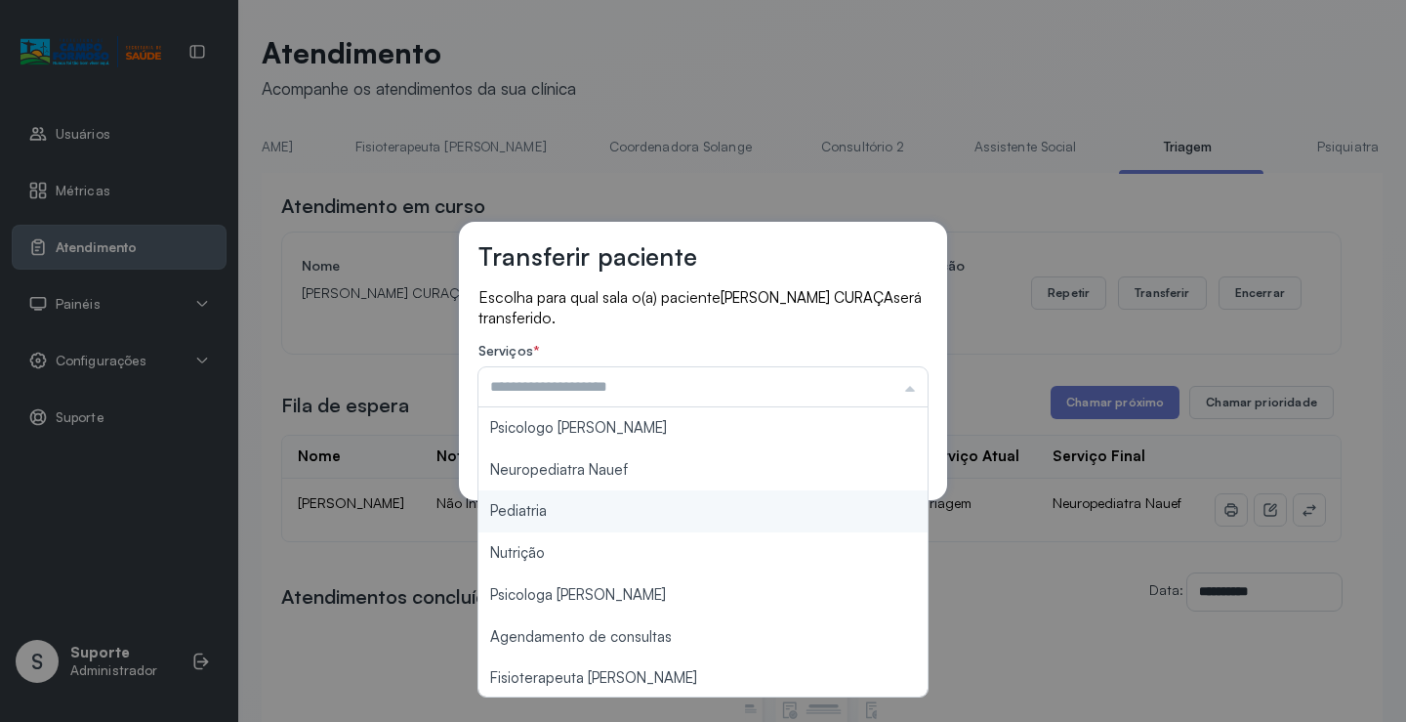
type input "*********"
click at [657, 521] on div "Transferir paciente Escolha para qual sala o(a) paciente MATHEUS LIMA CURAÇA se…" at bounding box center [703, 361] width 1406 height 722
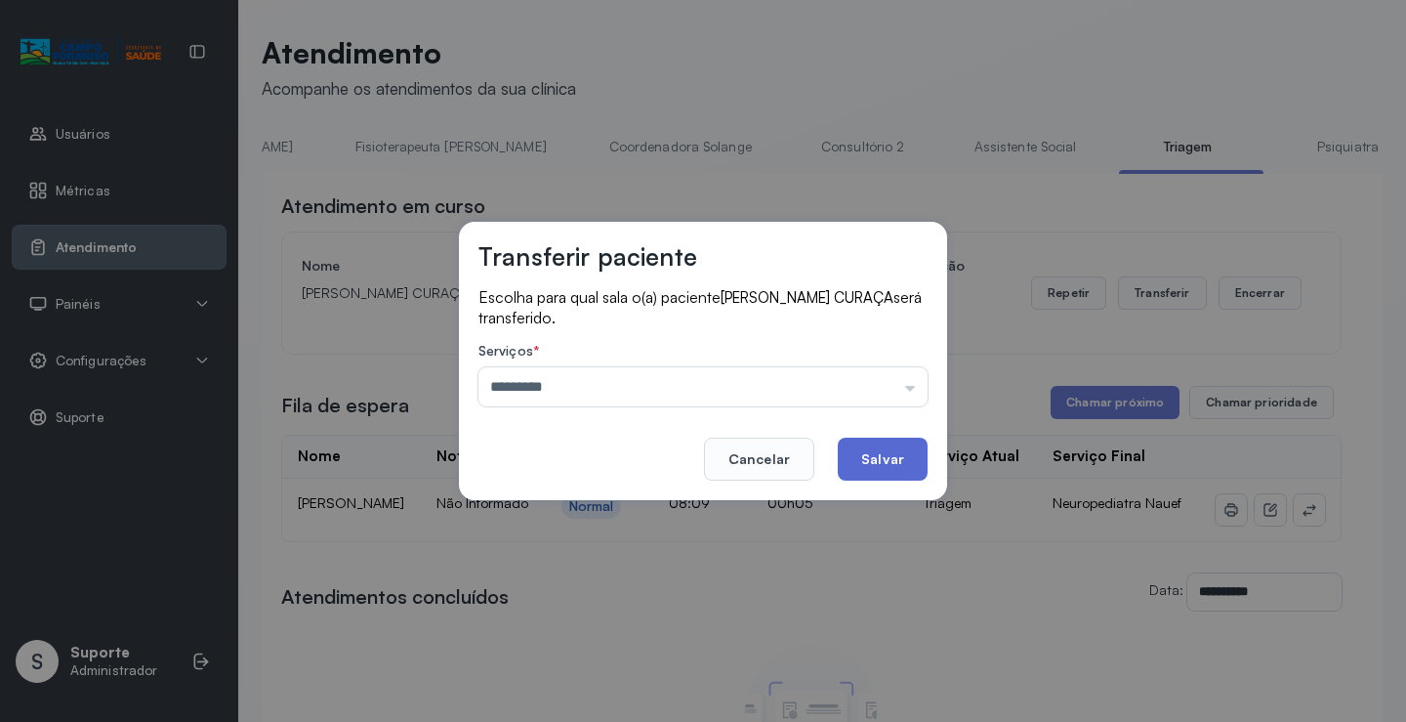
click at [866, 471] on button "Salvar" at bounding box center [883, 459] width 90 height 43
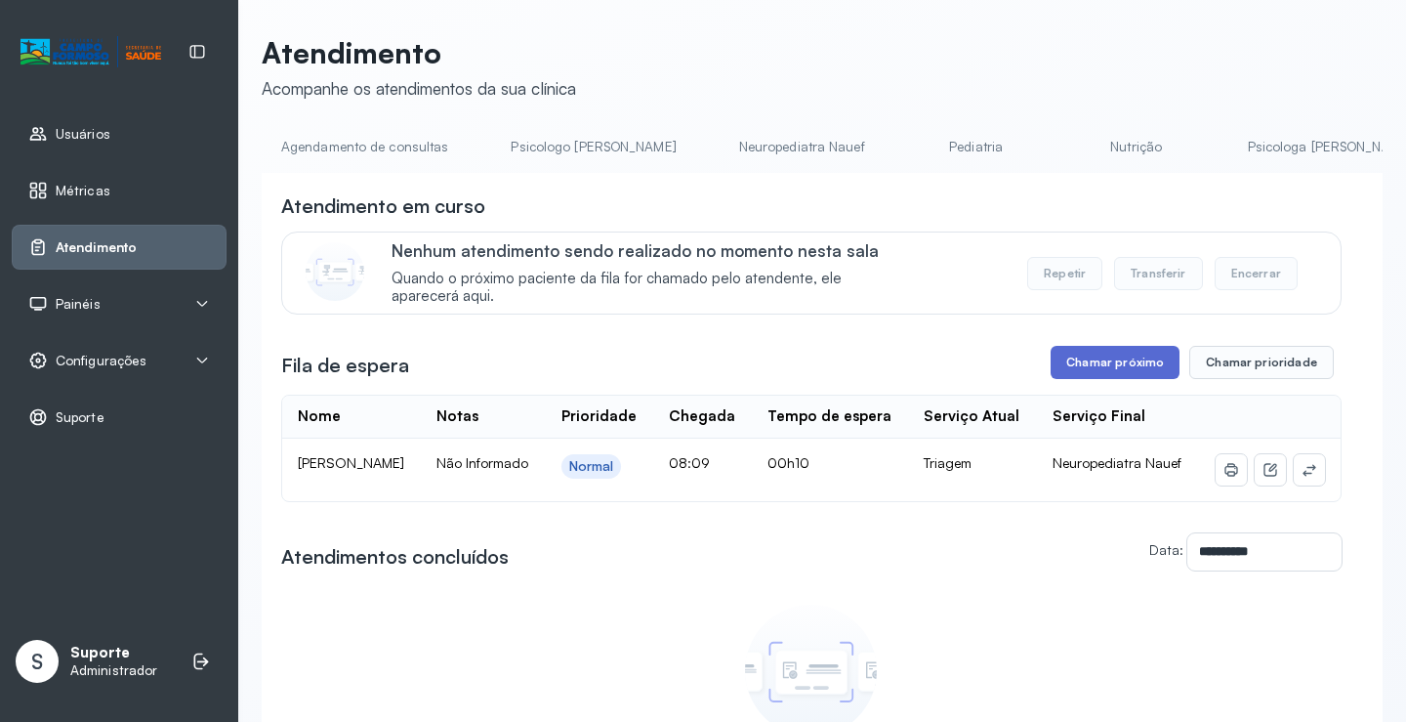
click at [1103, 365] on button "Chamar próximo" at bounding box center [1115, 362] width 129 height 33
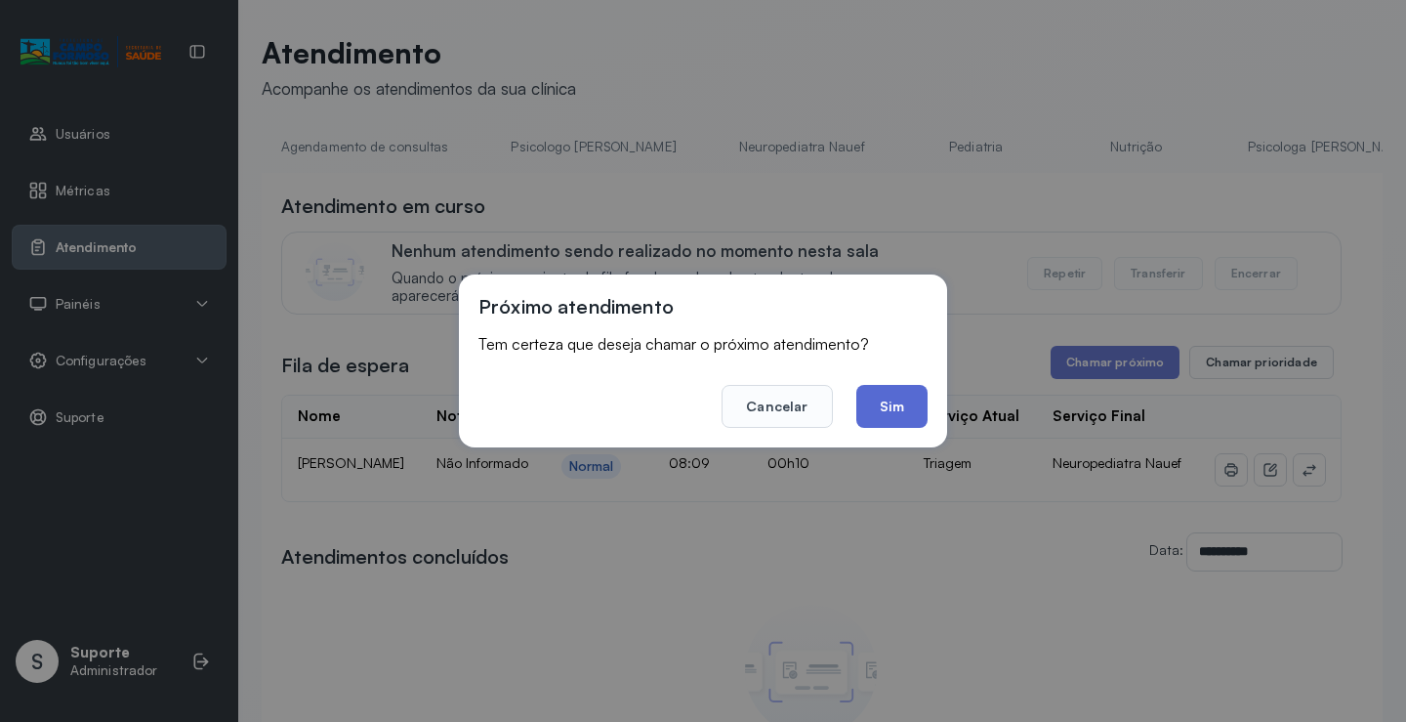
click at [894, 409] on button "Sim" at bounding box center [892, 406] width 71 height 43
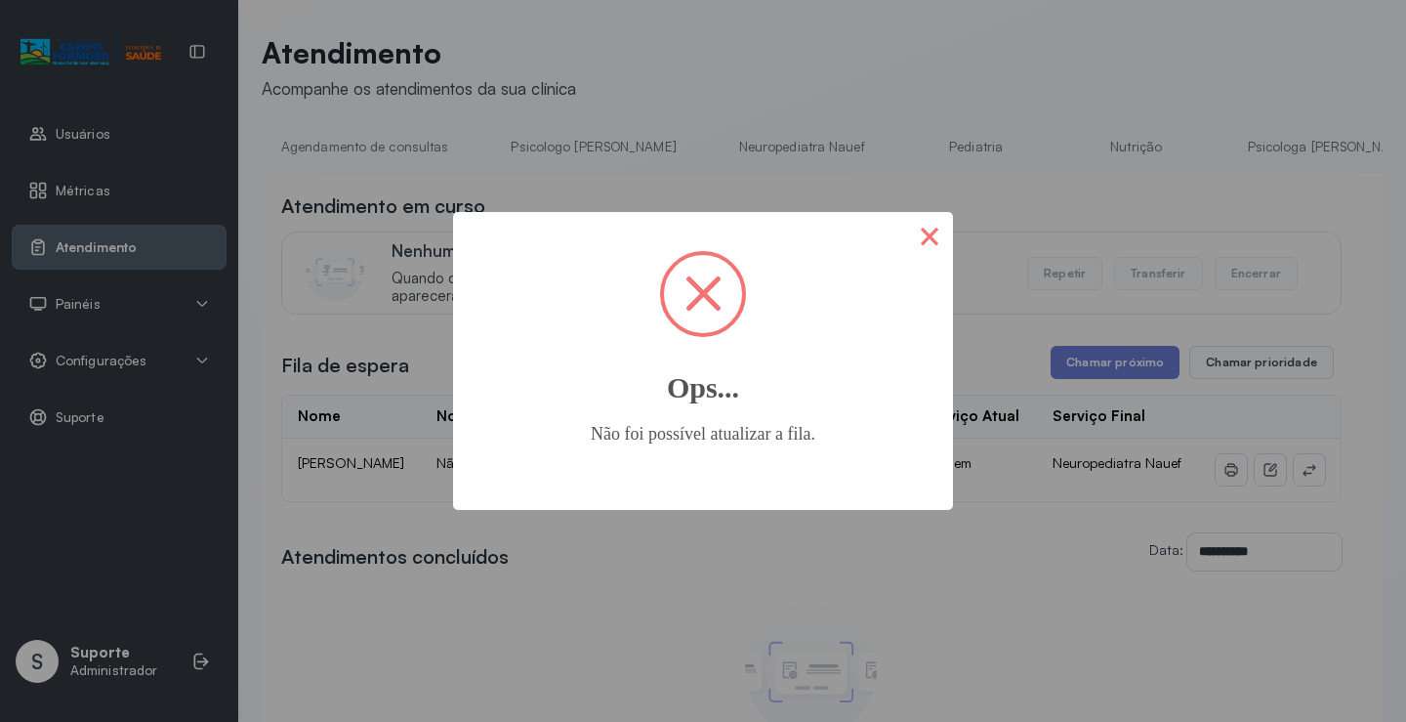
click at [930, 239] on button "×" at bounding box center [929, 235] width 47 height 47
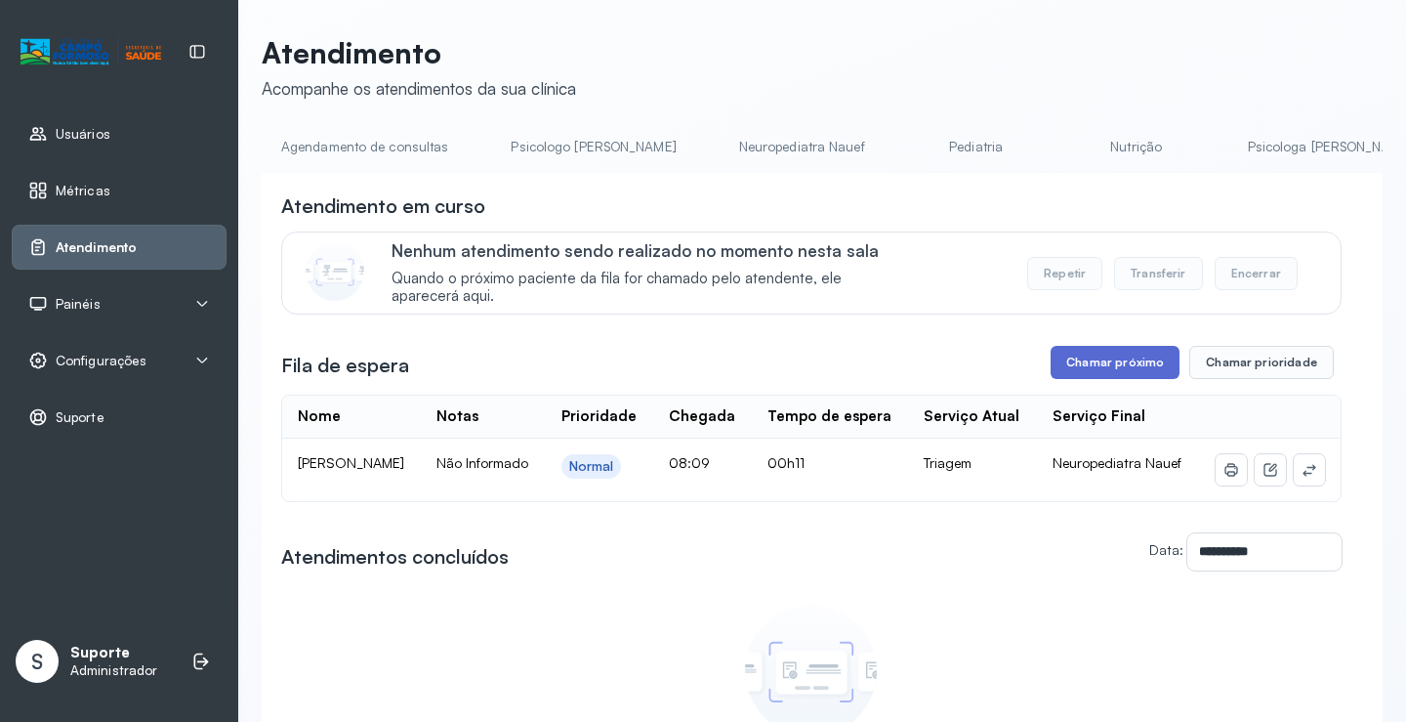
click at [1122, 375] on button "Chamar próximo" at bounding box center [1115, 362] width 129 height 33
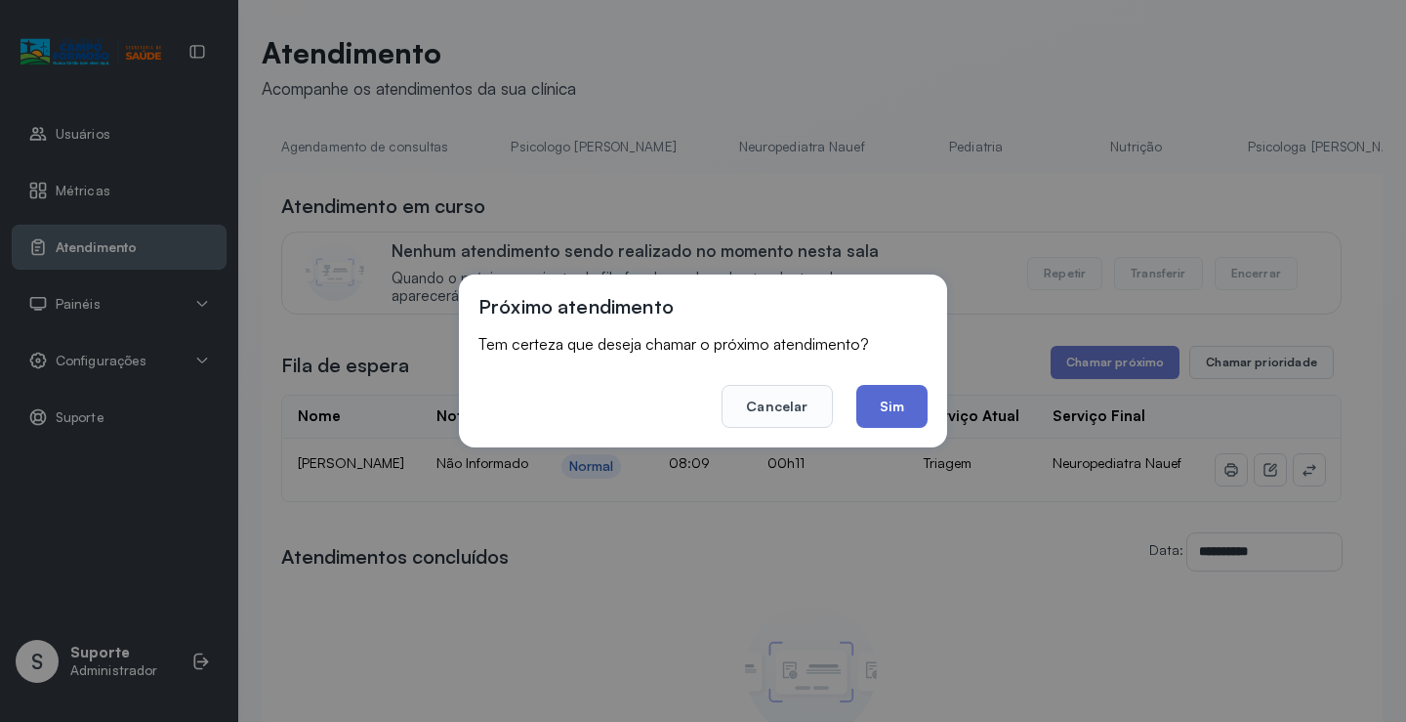
click at [902, 421] on button "Sim" at bounding box center [892, 406] width 71 height 43
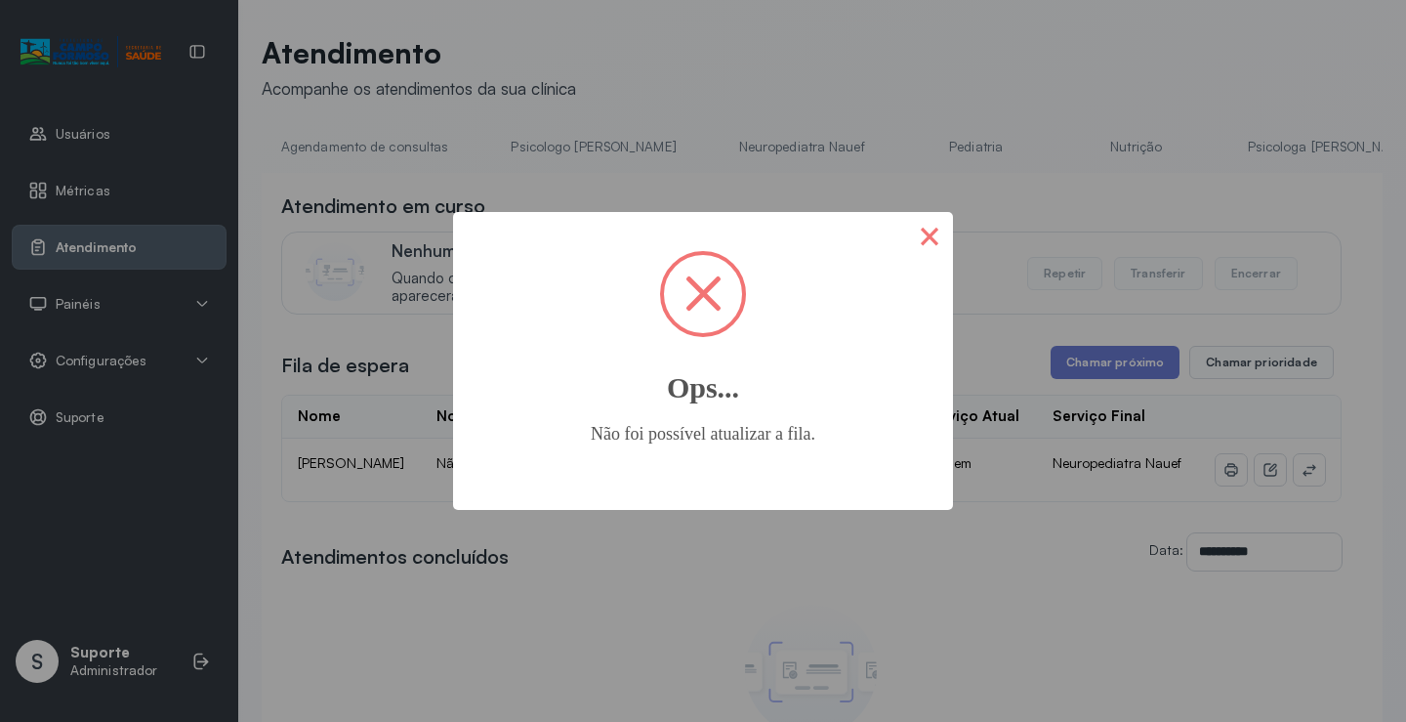
click at [932, 233] on button "×" at bounding box center [929, 235] width 47 height 47
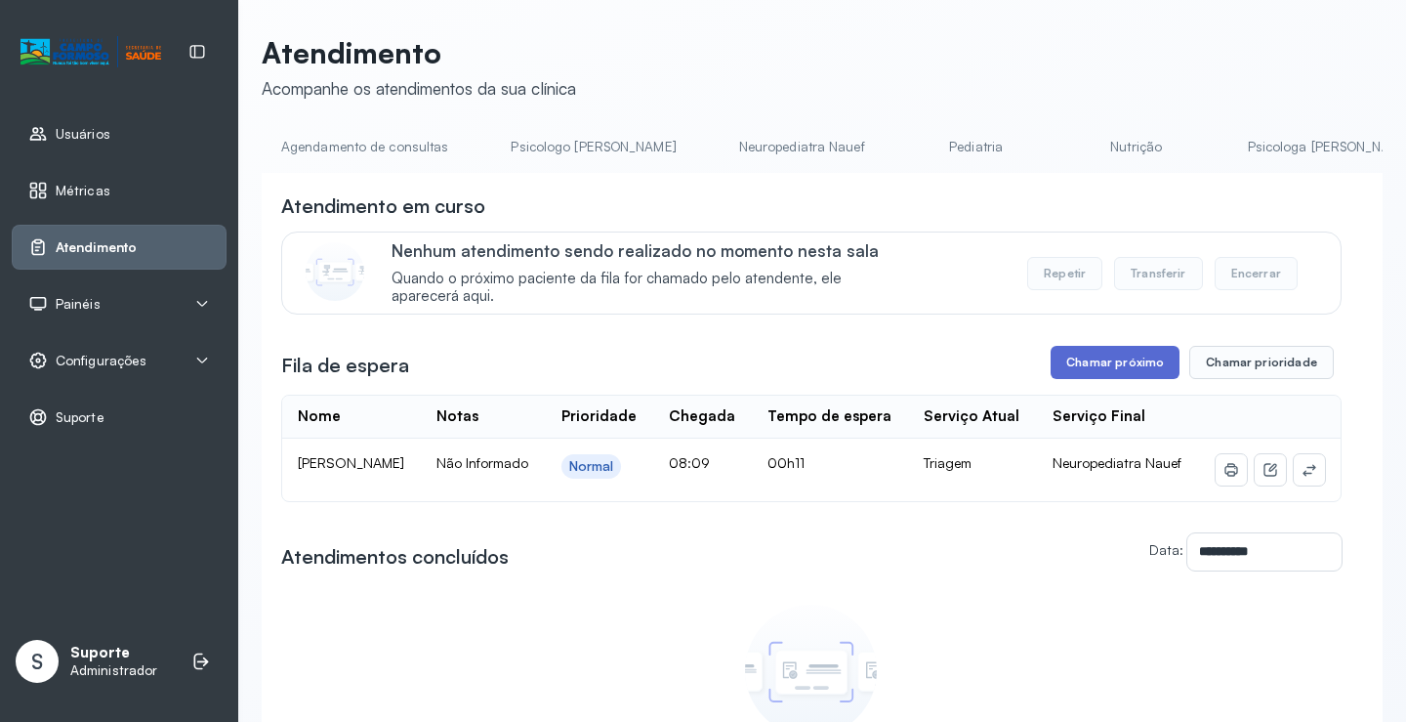
click at [1127, 378] on button "Chamar próximo" at bounding box center [1115, 362] width 129 height 33
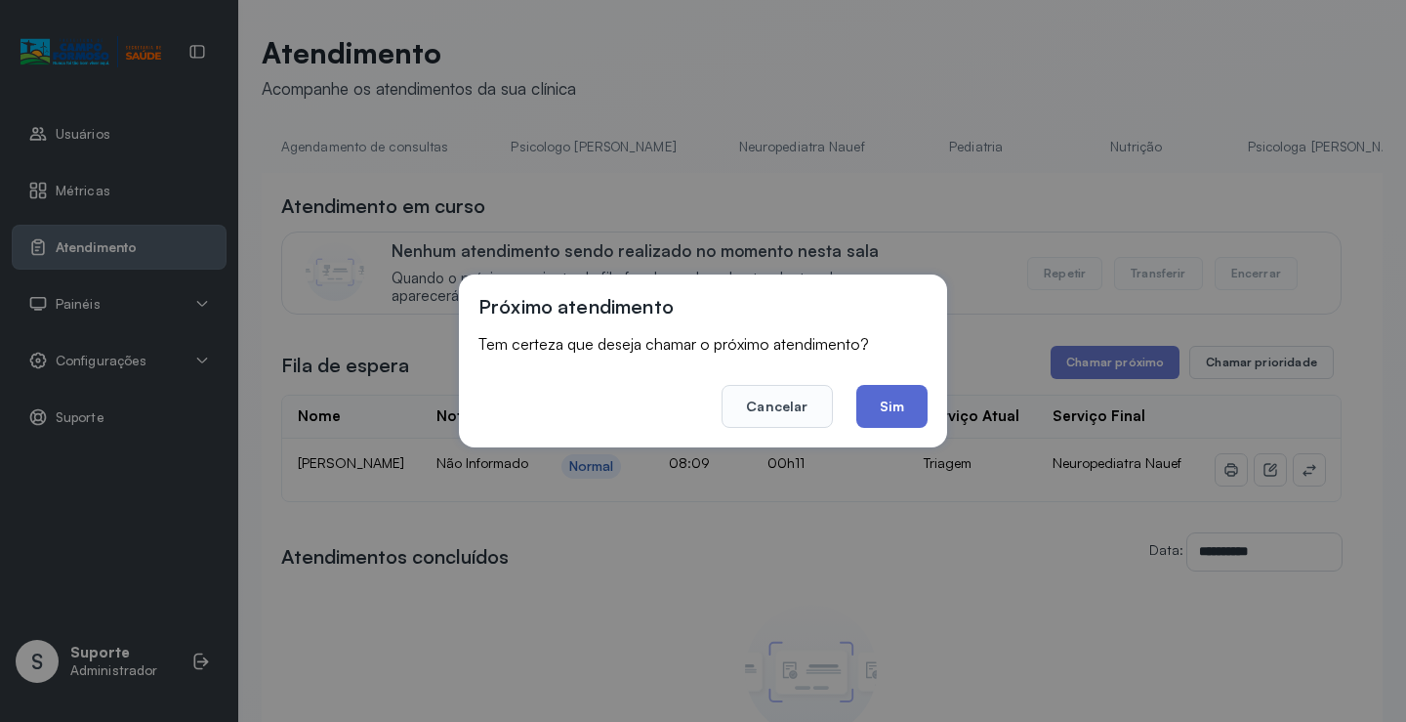
click at [884, 418] on button "Sim" at bounding box center [892, 406] width 71 height 43
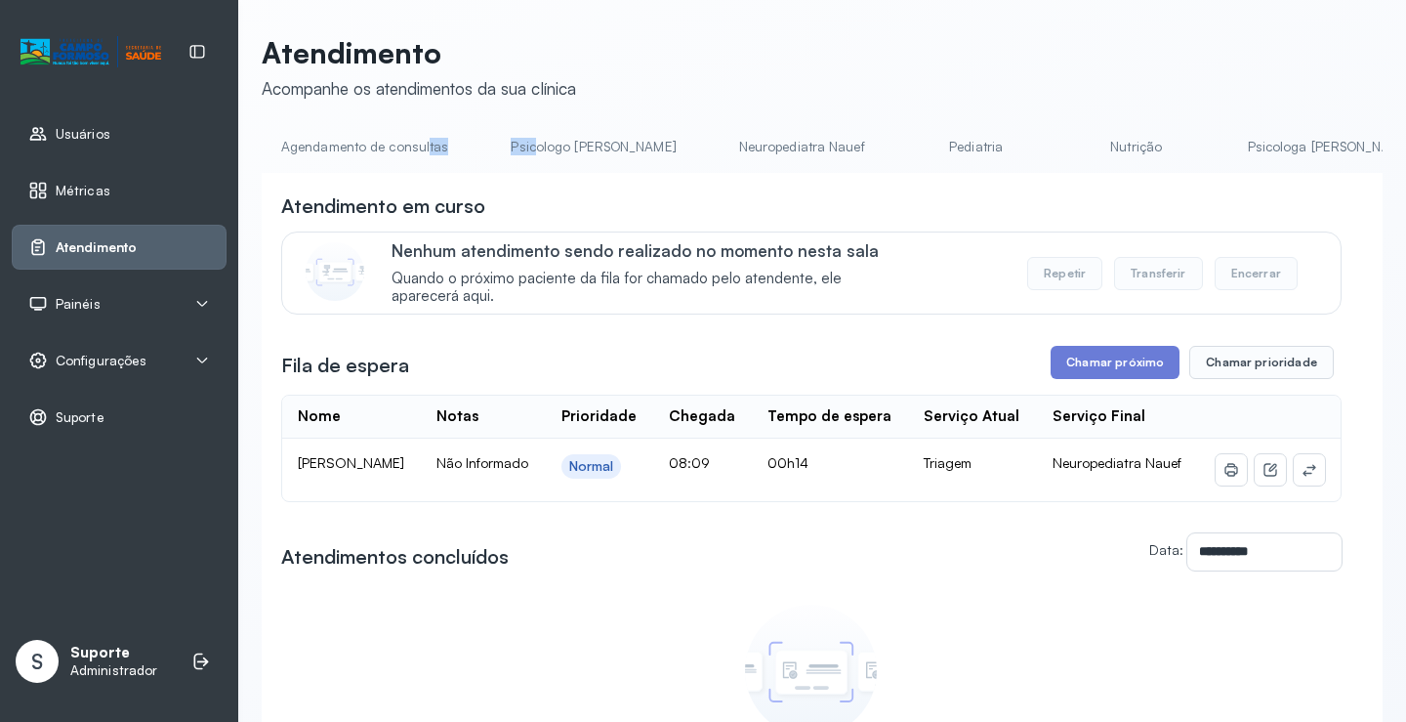
drag, startPoint x: 428, startPoint y: 172, endPoint x: 528, endPoint y: 171, distance: 100.6
click at [528, 171] on ul "Agendamento de consultas Psicologo Pedro Neuropediatra Nauef Pediatria Nutrição…" at bounding box center [822, 153] width 1121 height 44
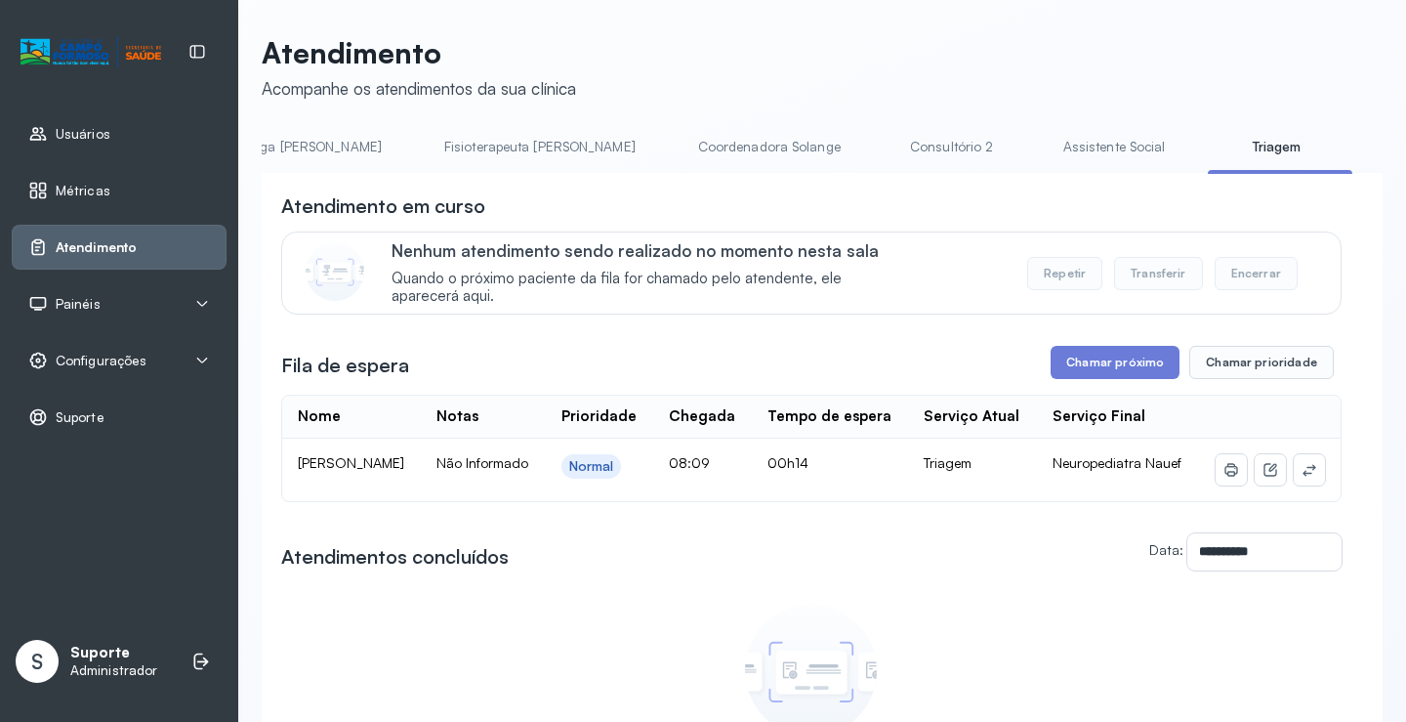
scroll to position [0, 1060]
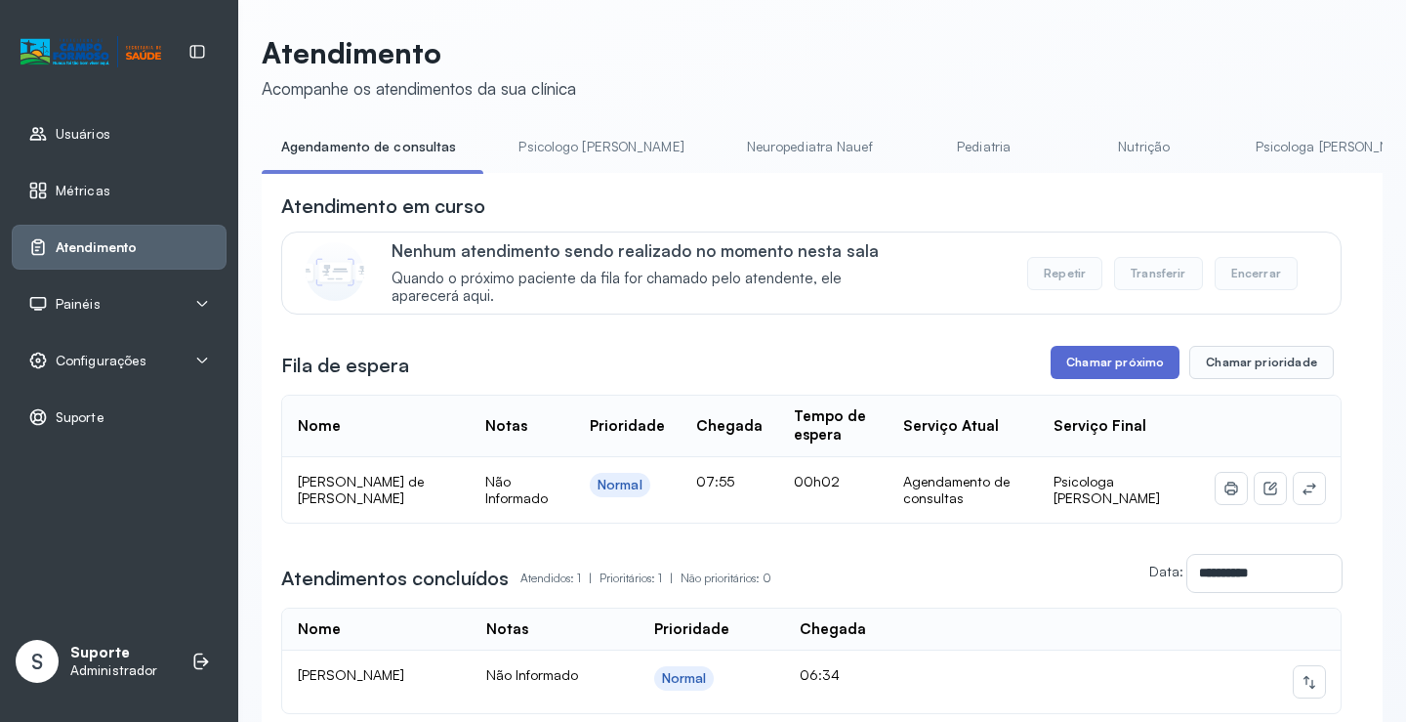
click at [1076, 378] on button "Chamar próximo" at bounding box center [1115, 362] width 129 height 33
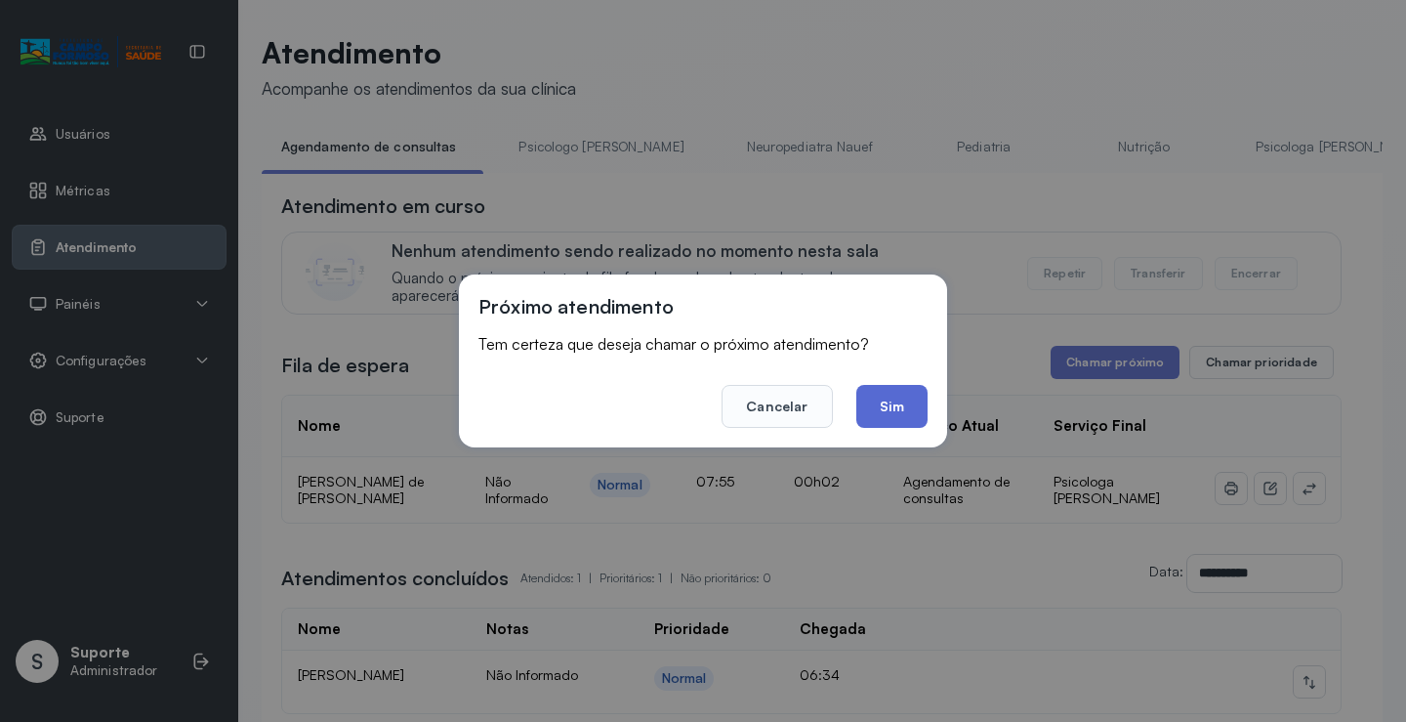
click at [899, 410] on button "Sim" at bounding box center [892, 406] width 71 height 43
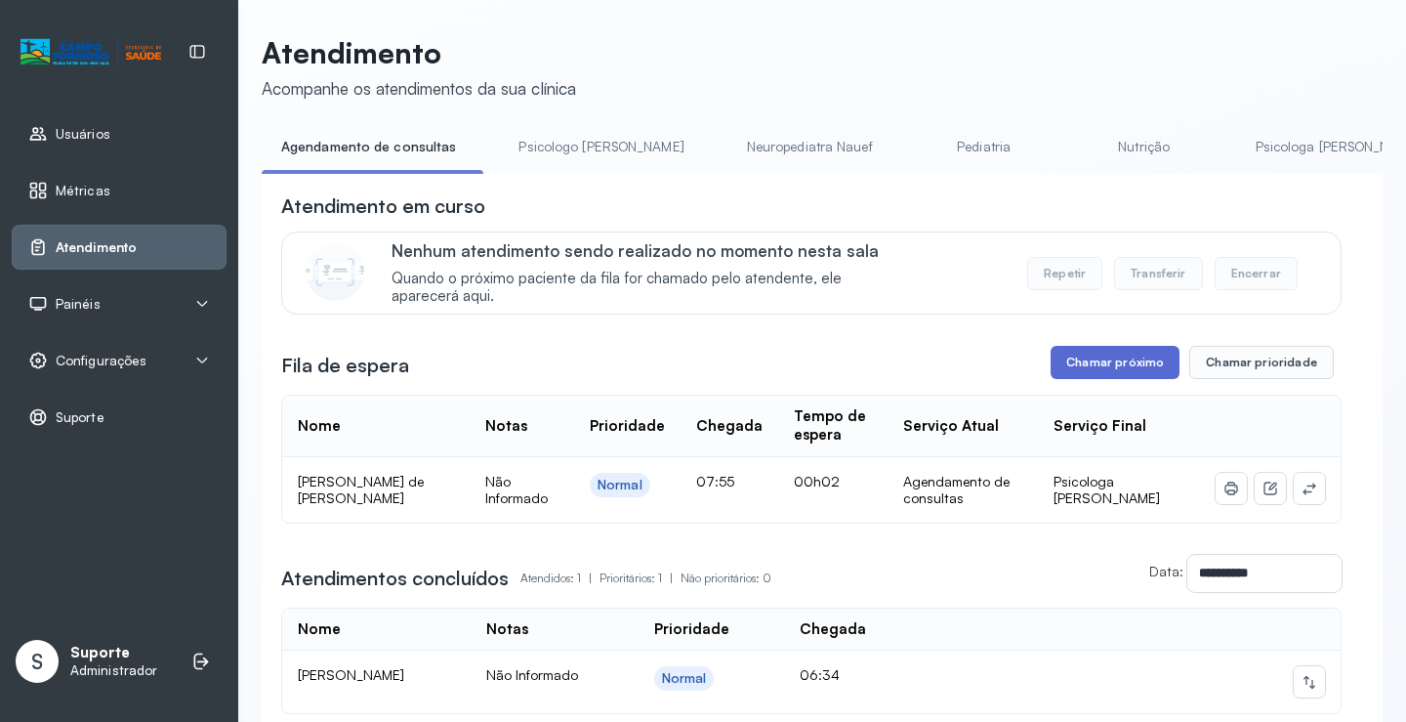
click at [1105, 374] on button "Chamar próximo" at bounding box center [1115, 362] width 129 height 33
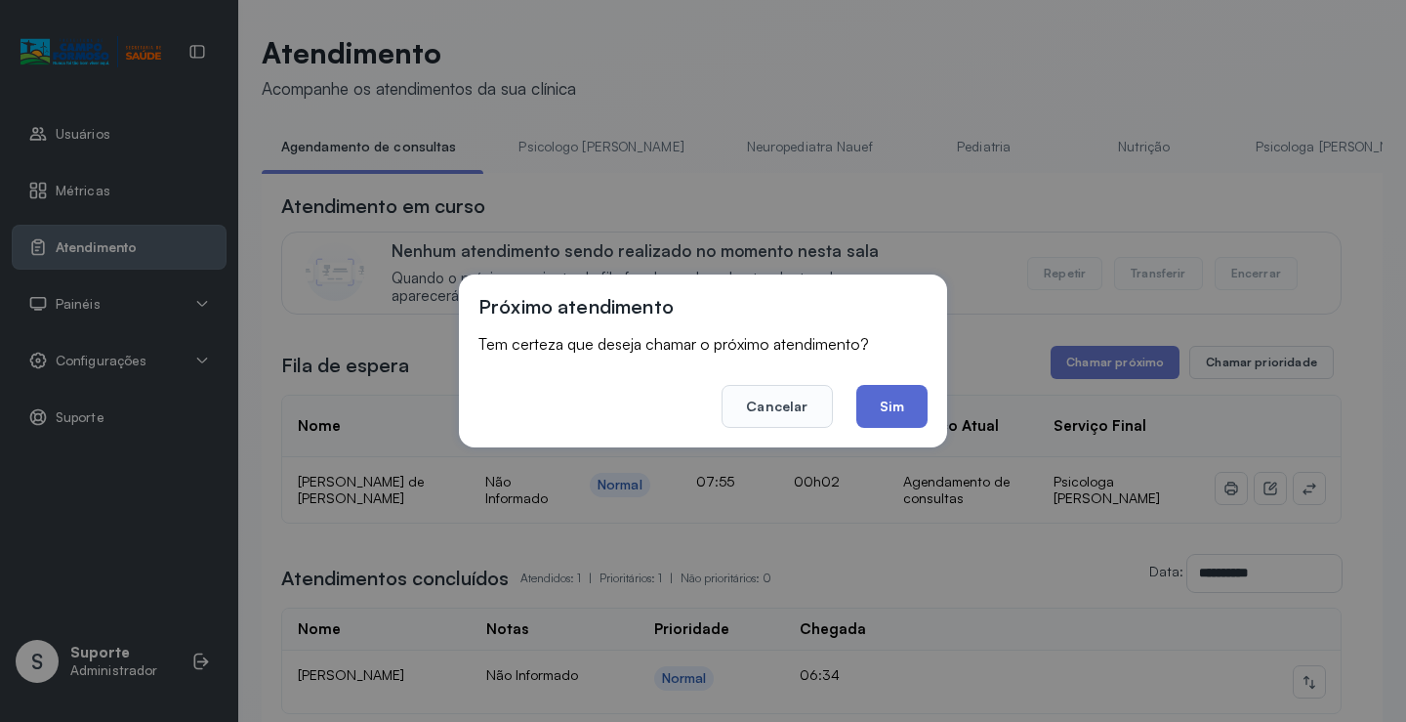
click at [889, 403] on button "Sim" at bounding box center [892, 406] width 71 height 43
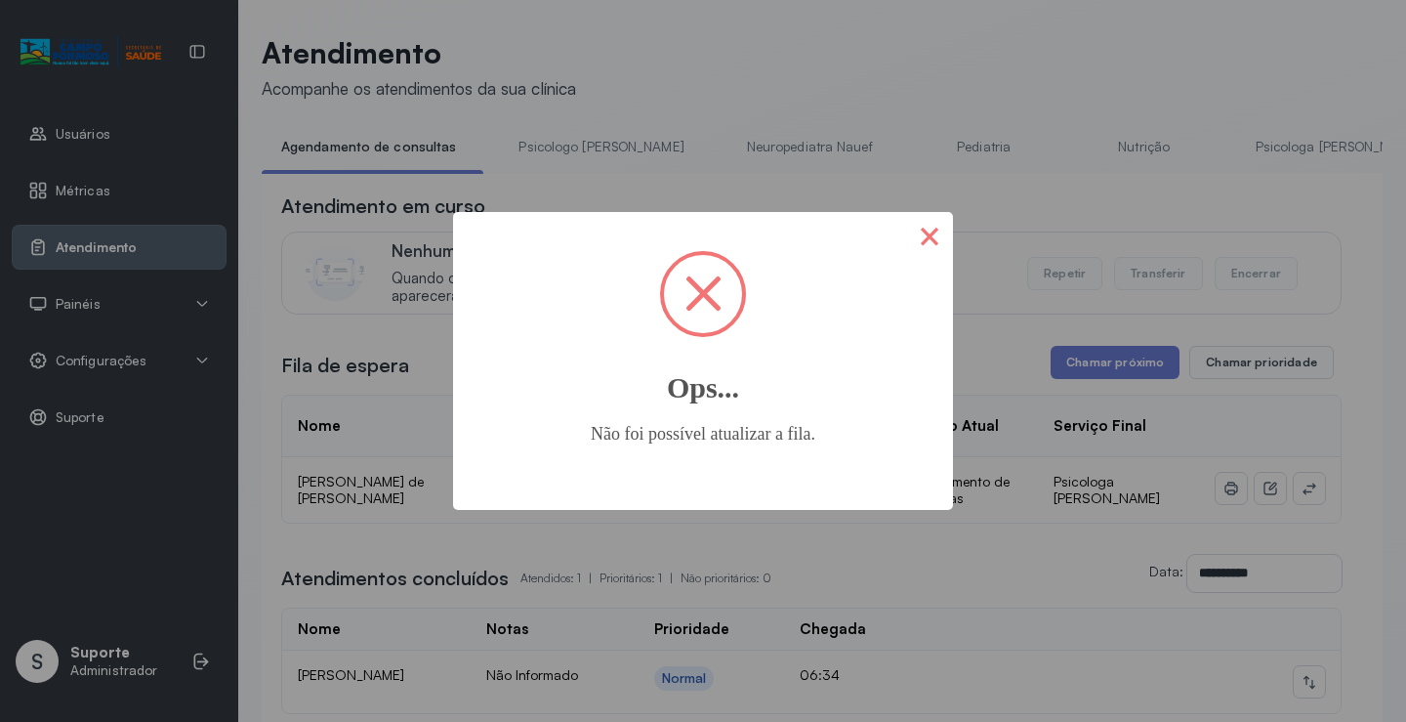
click at [943, 233] on button "×" at bounding box center [929, 235] width 47 height 47
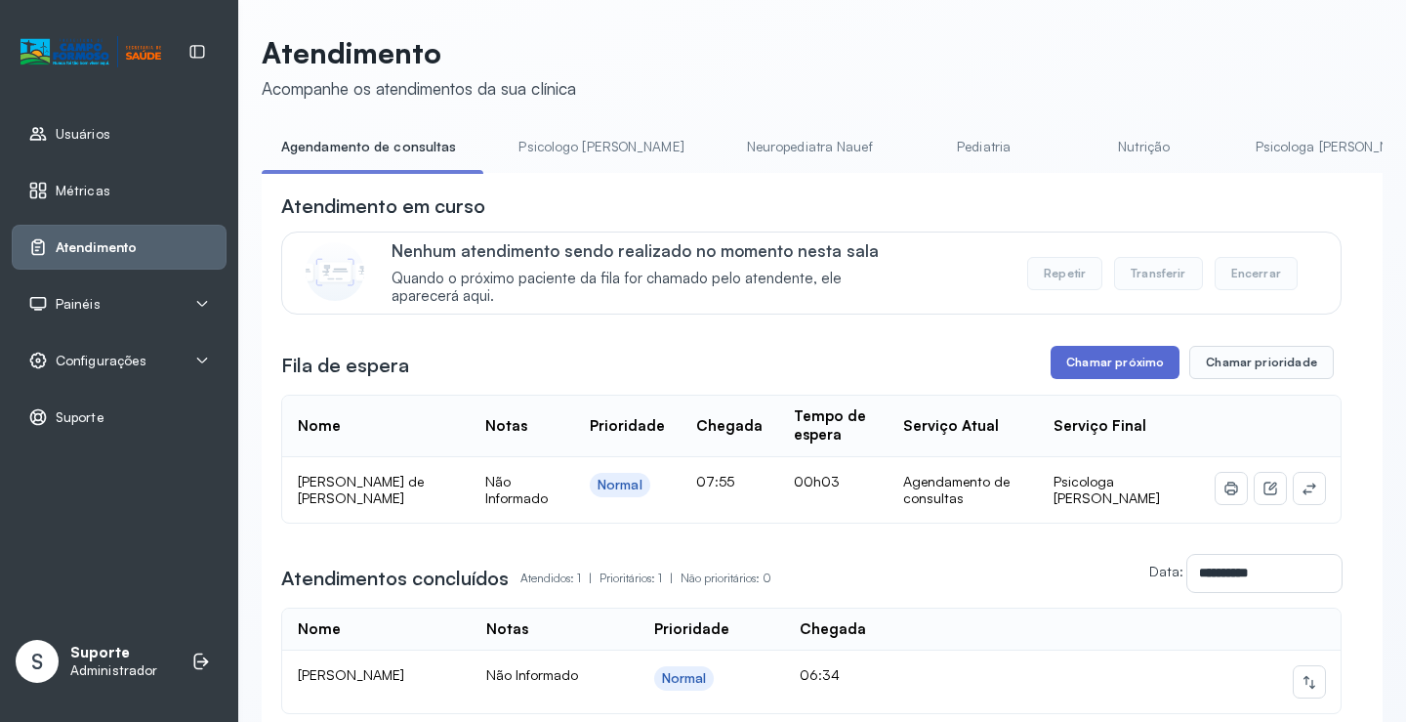
click at [1112, 367] on button "Chamar próximo" at bounding box center [1115, 362] width 129 height 33
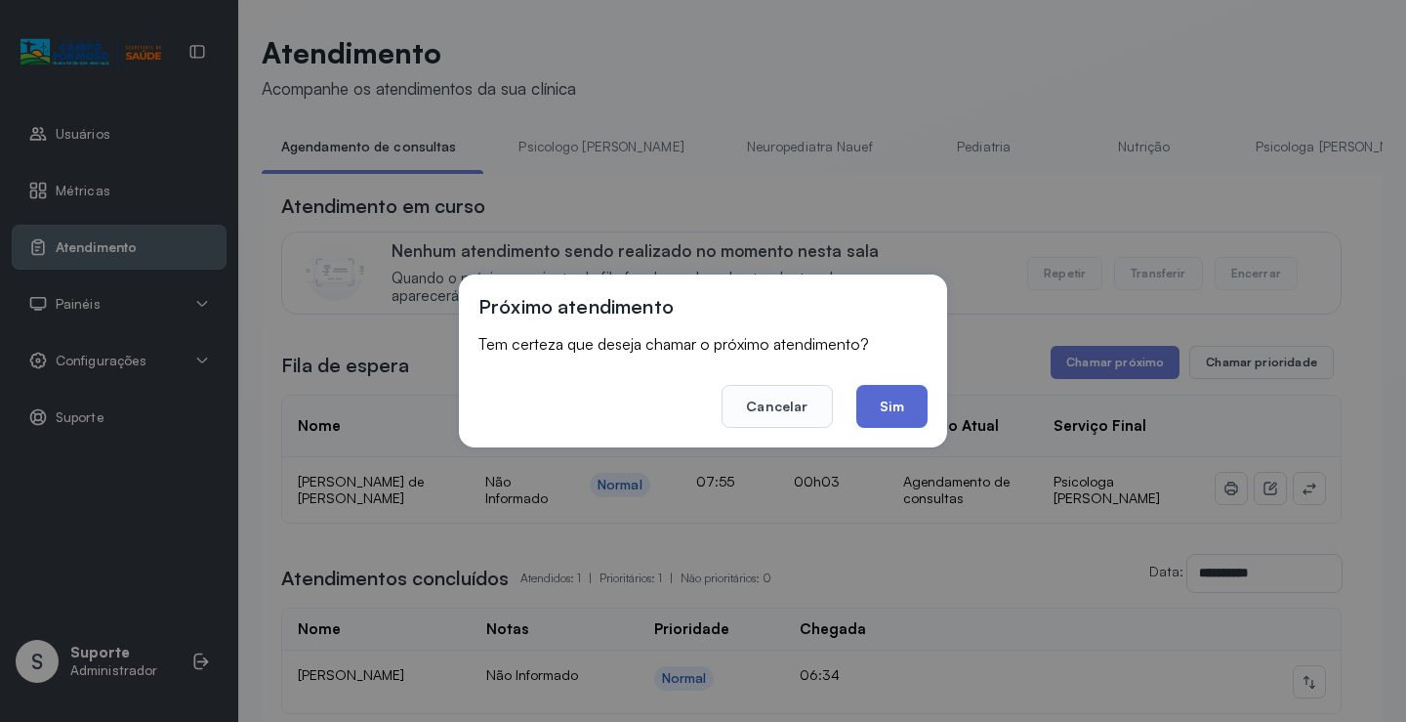
click at [905, 414] on button "Sim" at bounding box center [892, 406] width 71 height 43
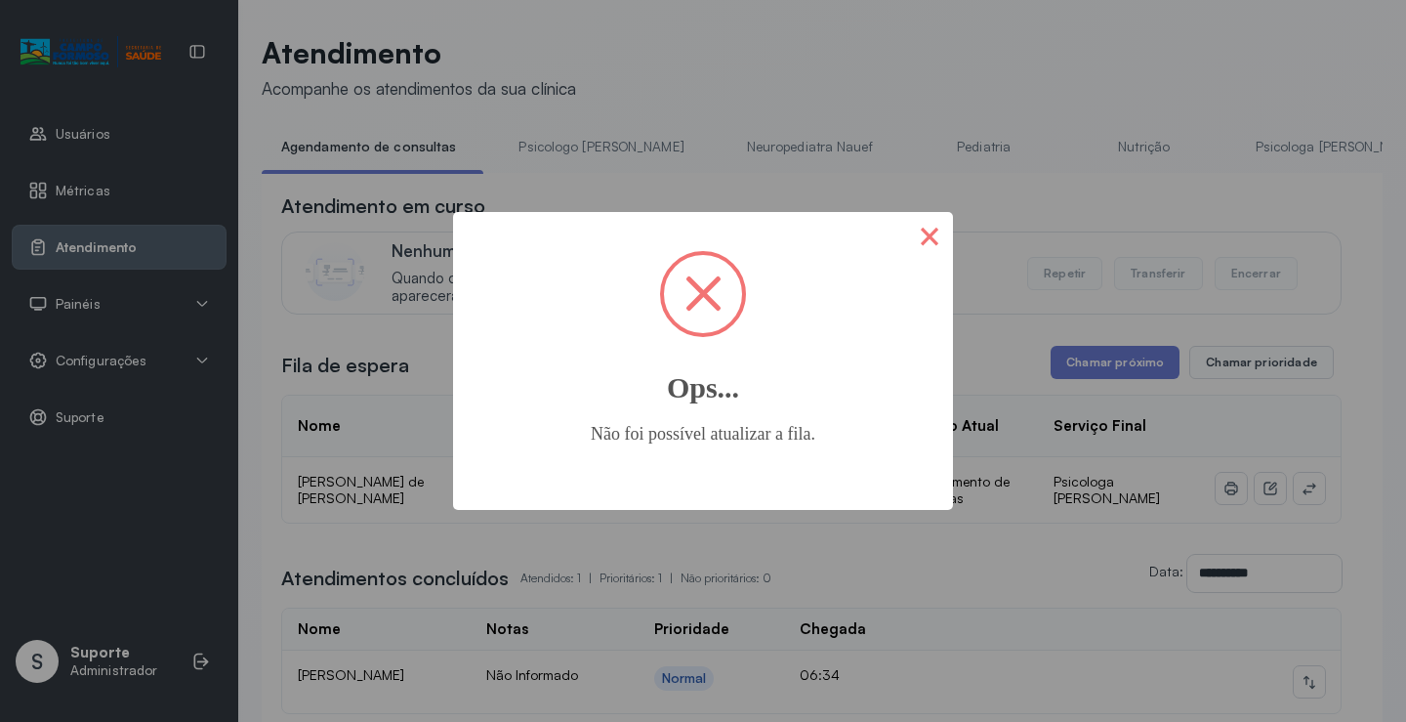
click at [929, 227] on button "×" at bounding box center [929, 235] width 47 height 47
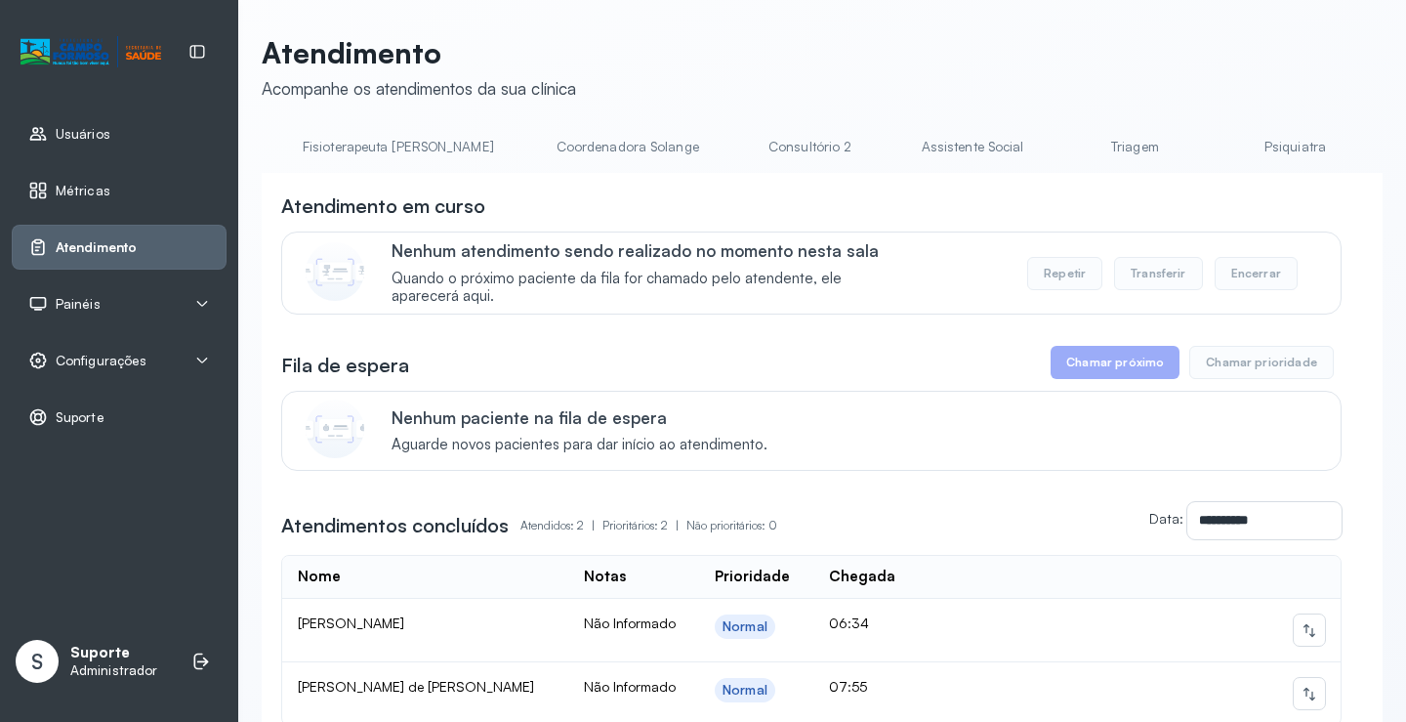
scroll to position [0, 1184]
click at [1064, 156] on link "Triagem" at bounding box center [1132, 147] width 137 height 32
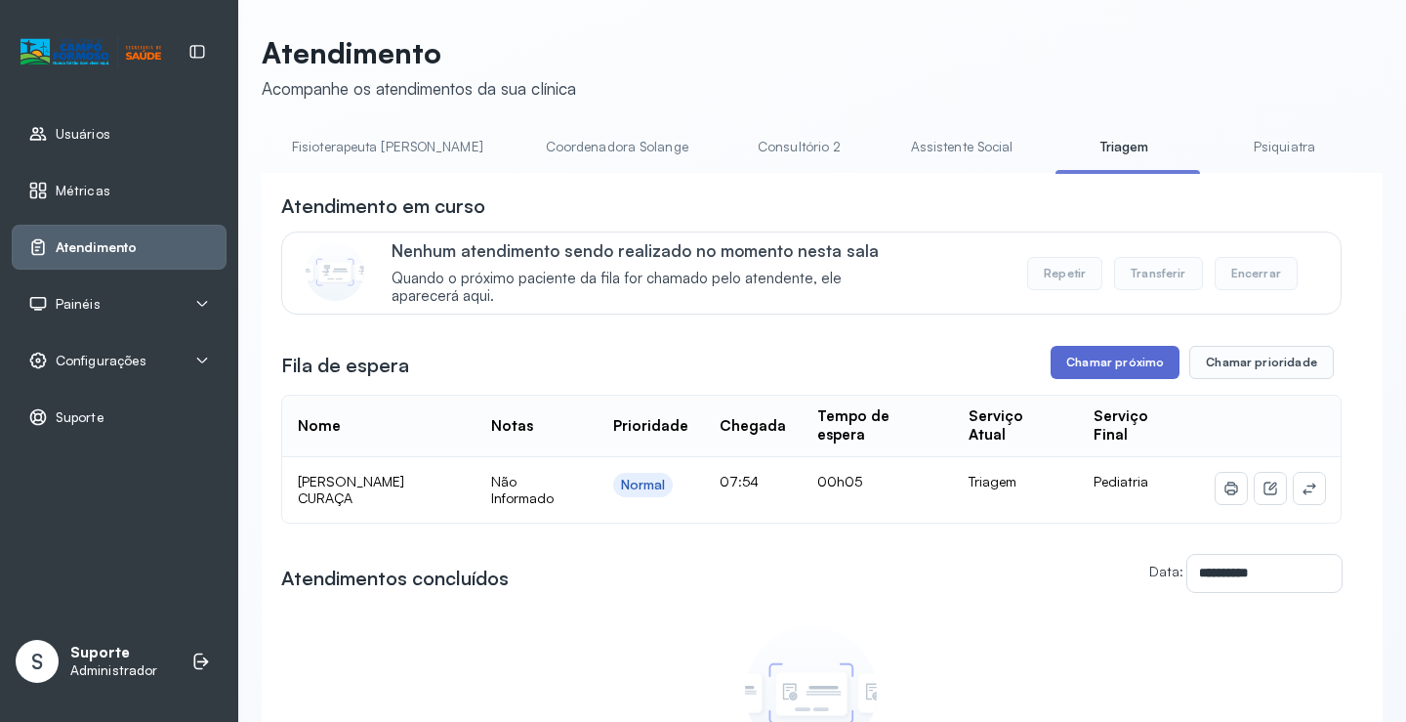
click at [1116, 365] on button "Chamar próximo" at bounding box center [1115, 362] width 129 height 33
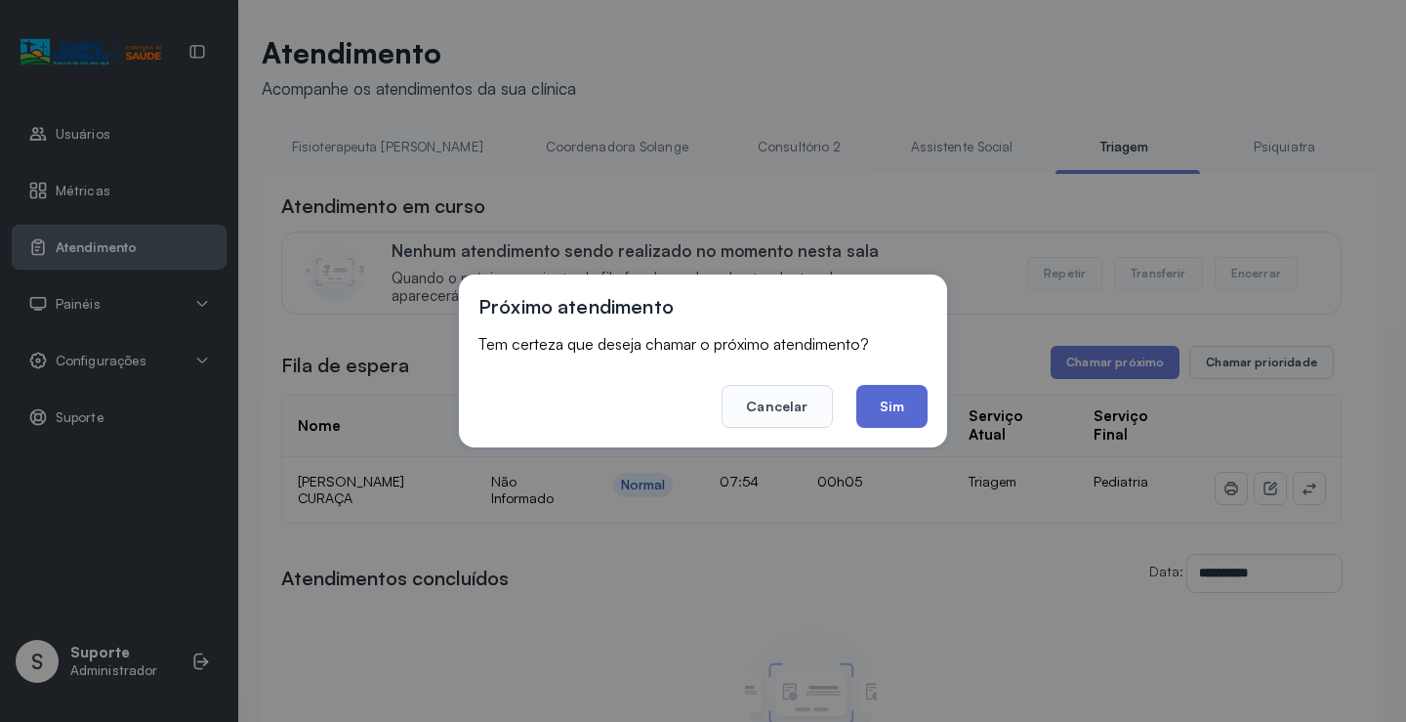
click at [905, 402] on button "Sim" at bounding box center [892, 406] width 71 height 43
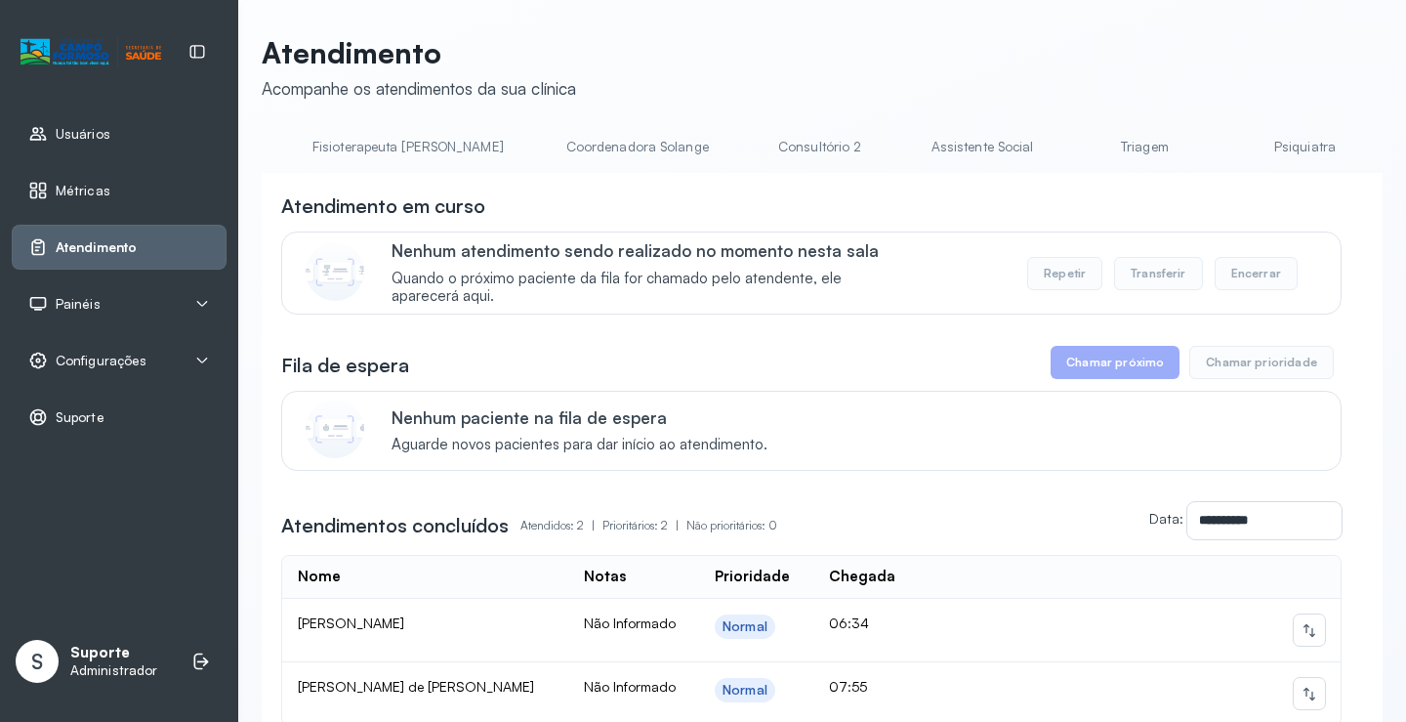
scroll to position [0, 1228]
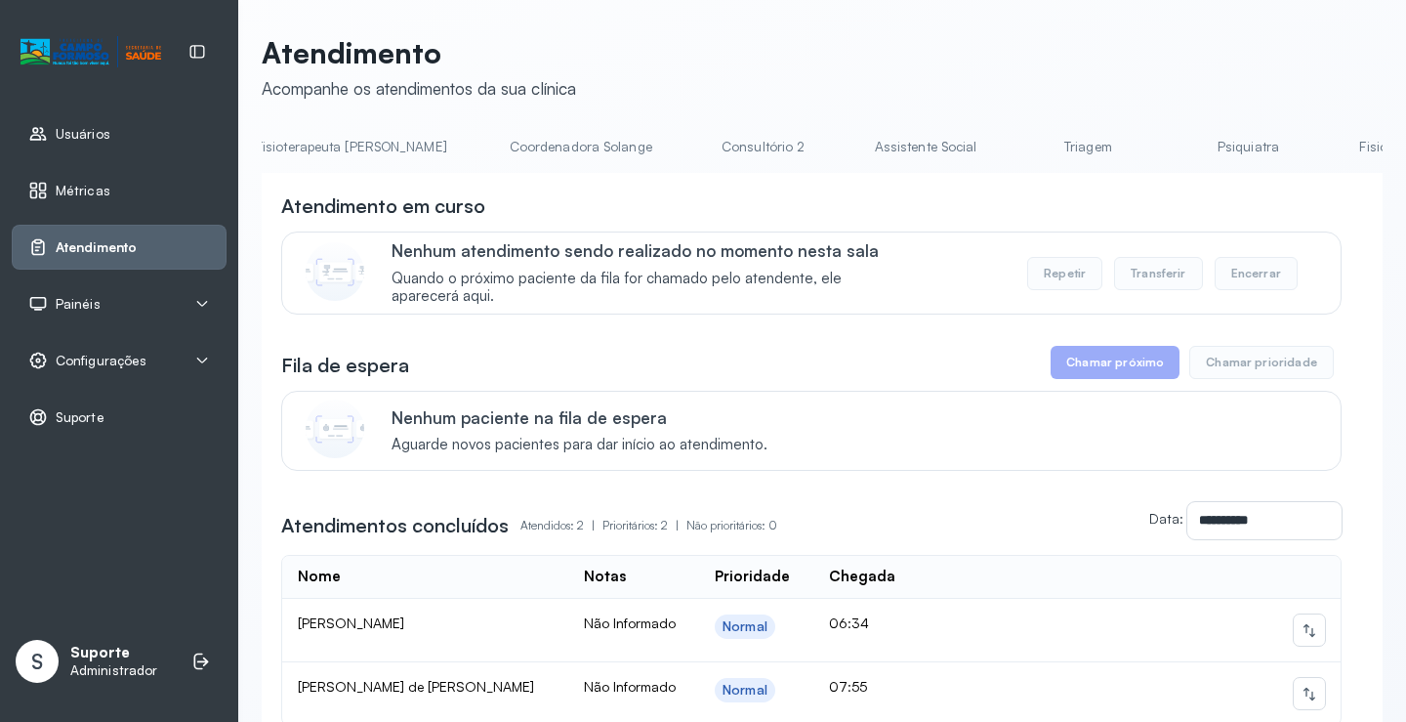
click at [1020, 146] on link "Triagem" at bounding box center [1088, 147] width 137 height 32
click at [970, 143] on link "Triagem" at bounding box center [1038, 147] width 137 height 32
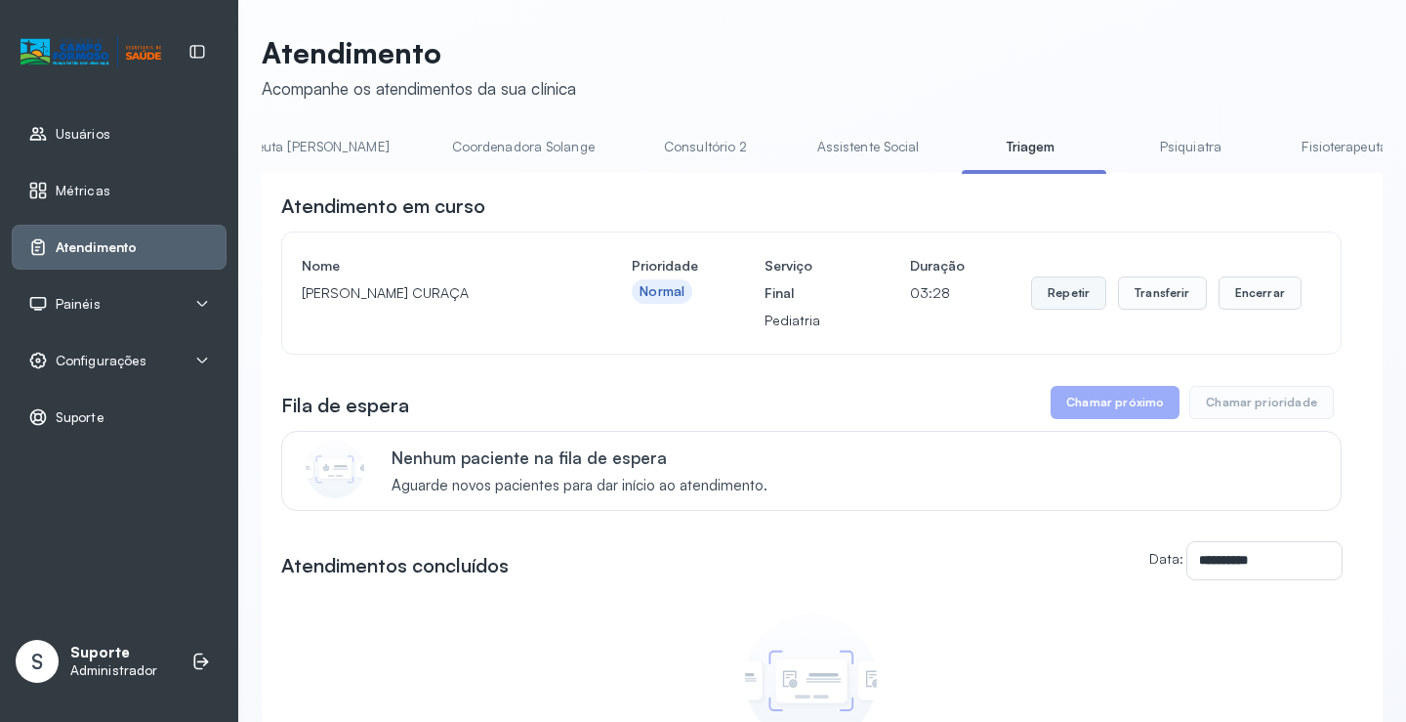
click at [1068, 304] on button "Repetir" at bounding box center [1068, 292] width 75 height 33
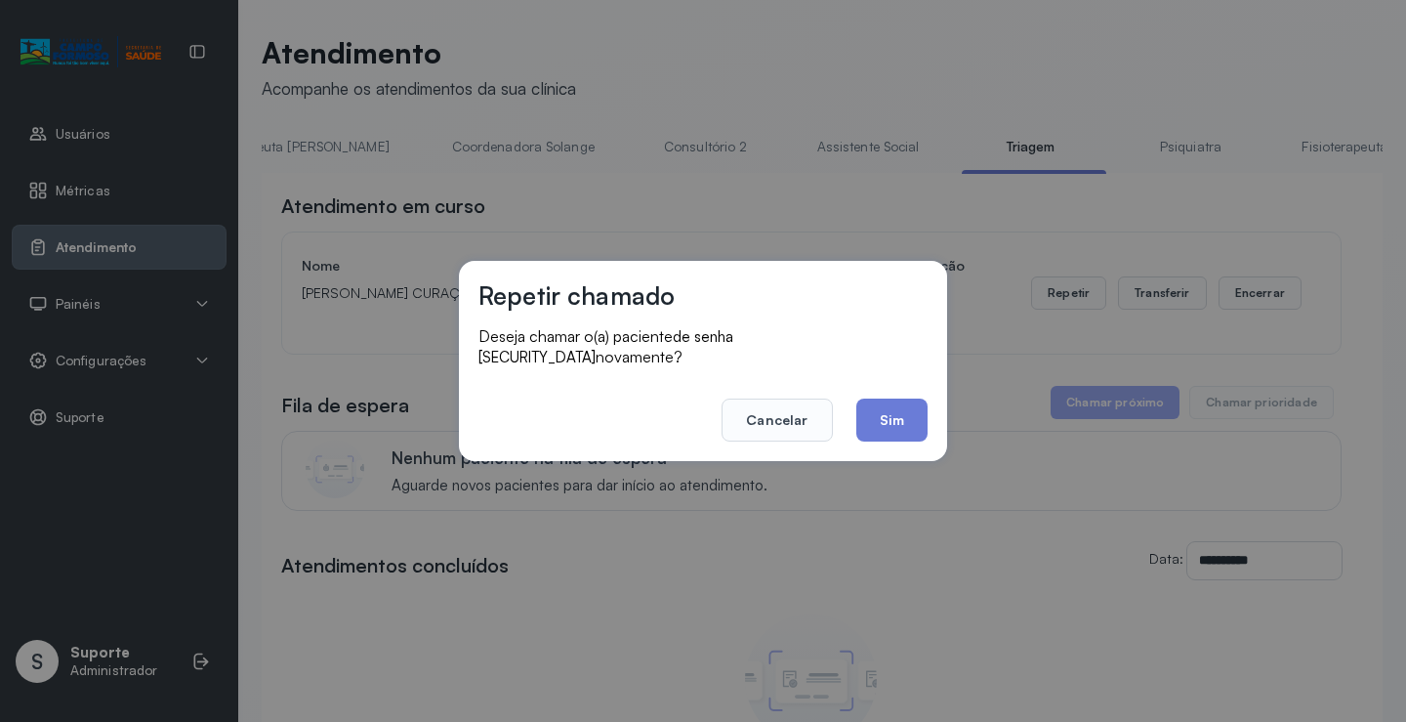
click at [897, 409] on button "Sim" at bounding box center [892, 420] width 71 height 43
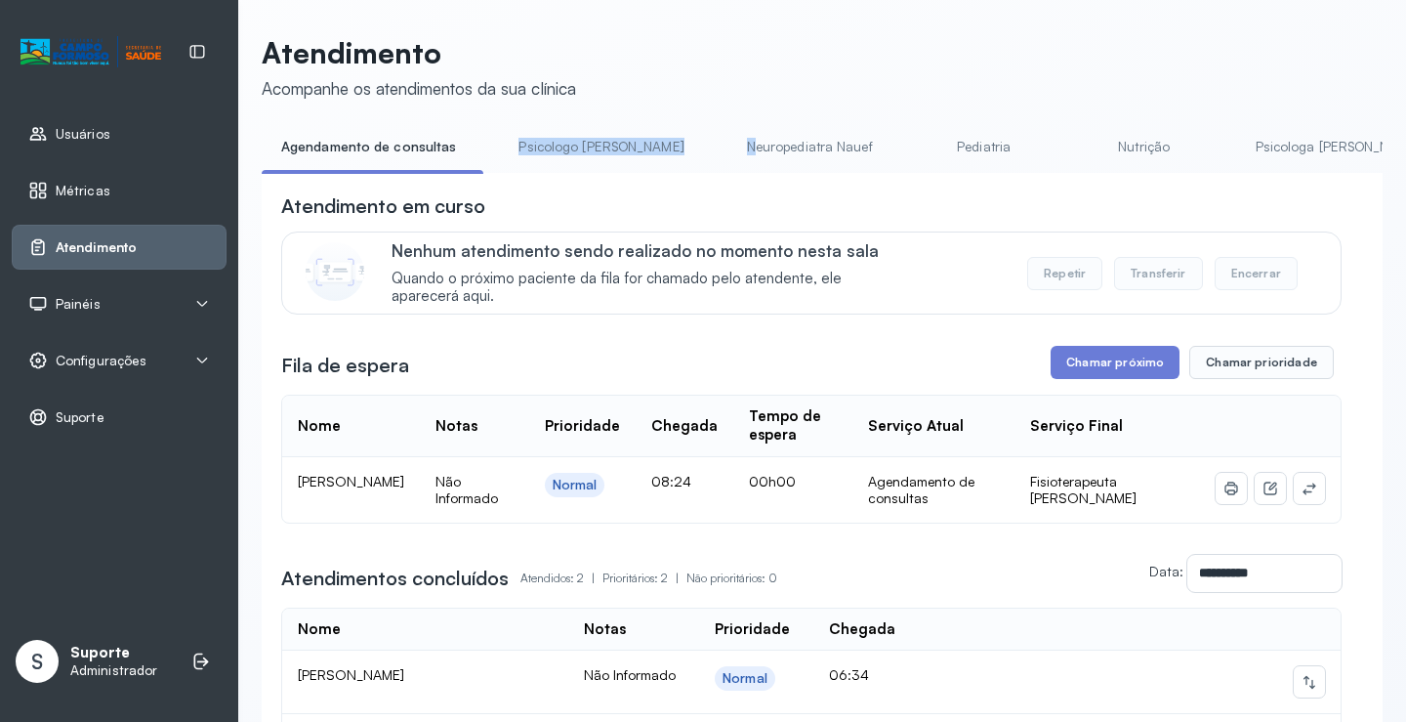
drag, startPoint x: 568, startPoint y: 178, endPoint x: 678, endPoint y: 178, distance: 109.4
click at [678, 175] on div "Agendamento de consultas Psicologo [PERSON_NAME] Nauef Pediatria Nutrição Psico…" at bounding box center [822, 153] width 1121 height 44
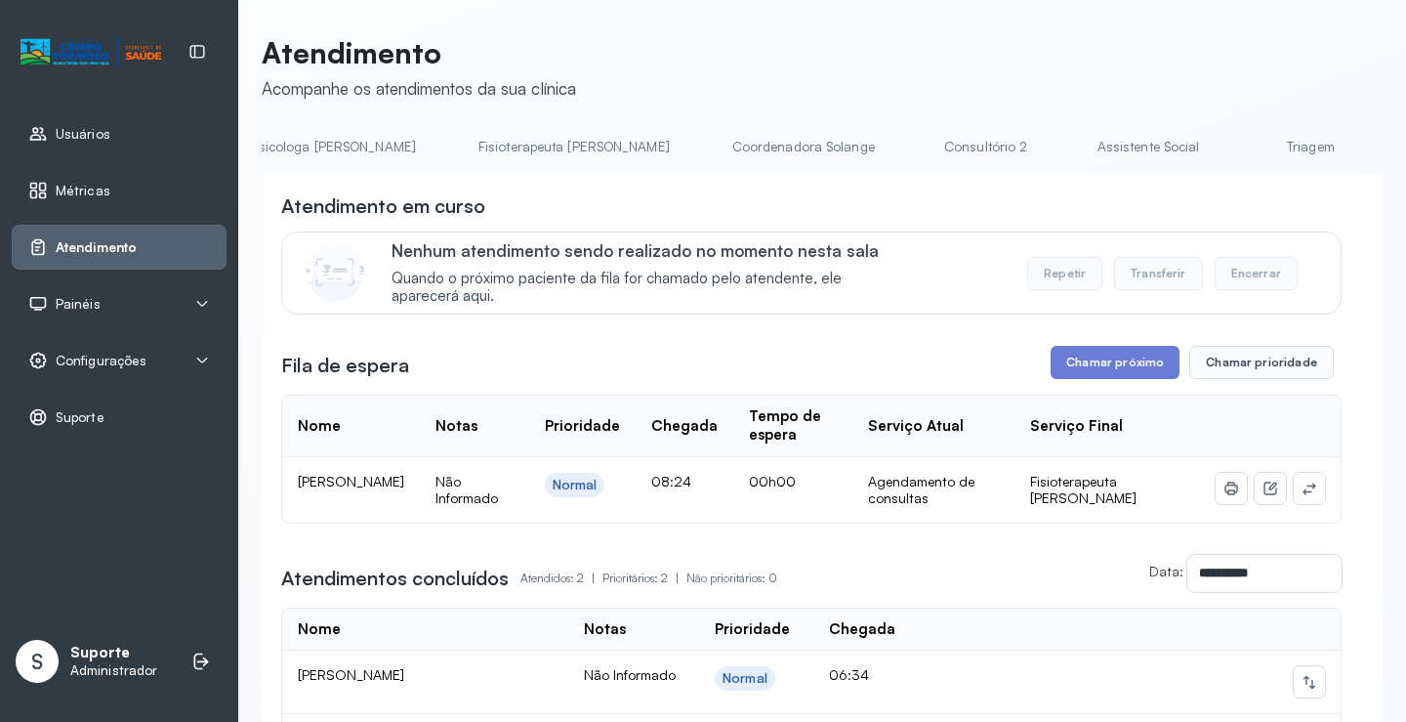
scroll to position [0, 1102]
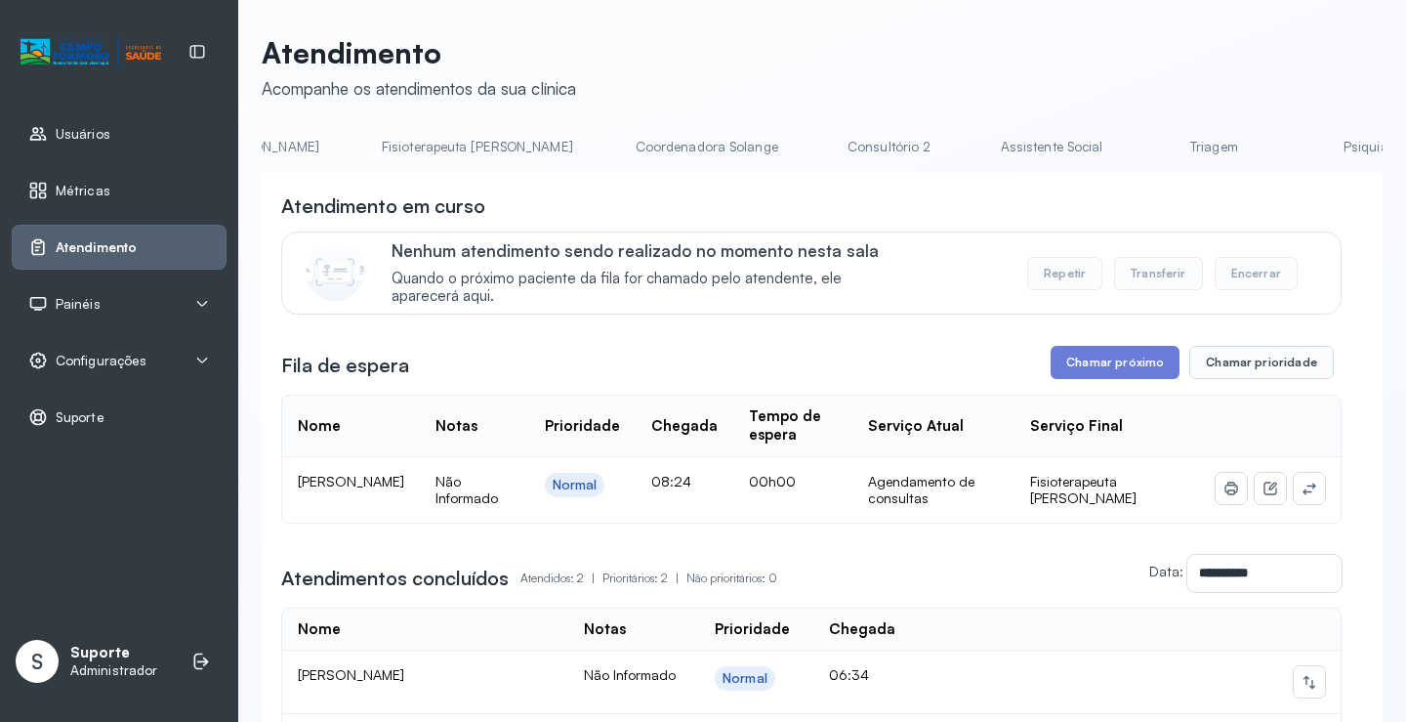
click at [1146, 150] on link "Triagem" at bounding box center [1214, 147] width 137 height 32
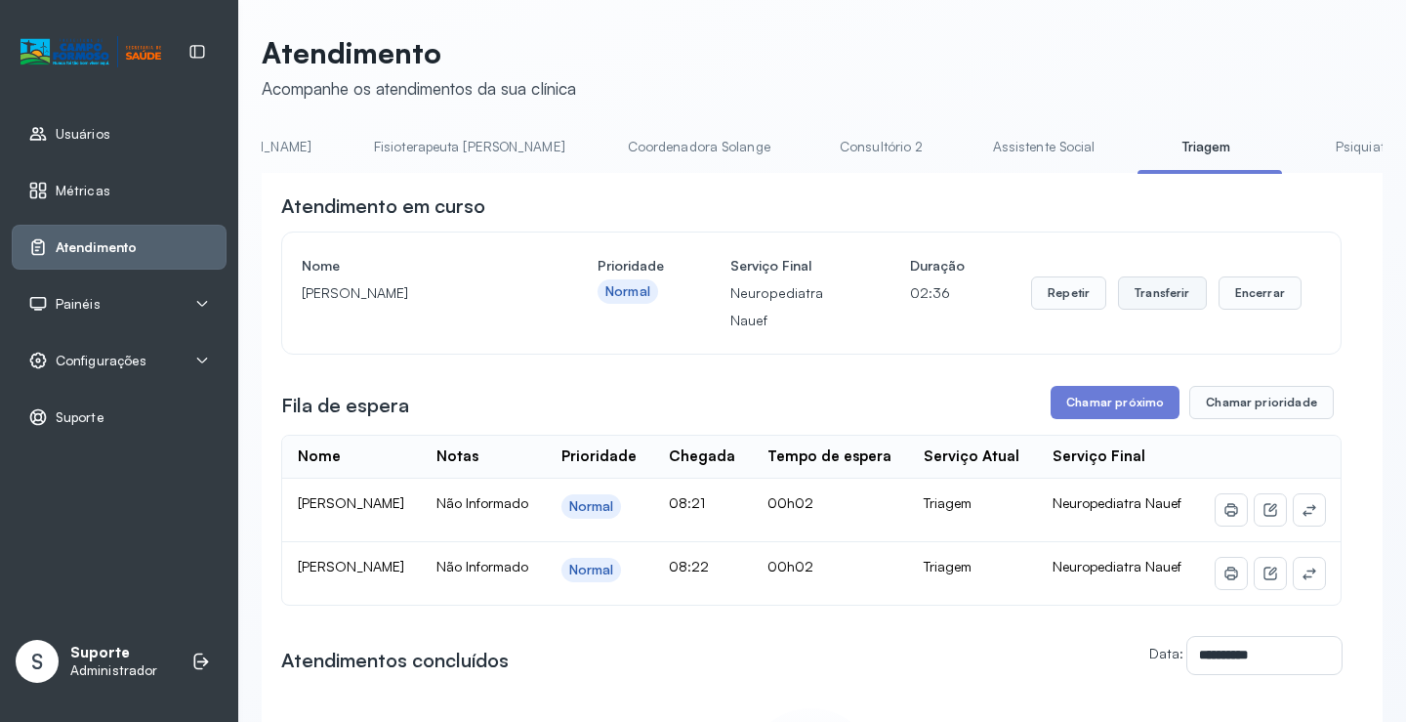
click at [1171, 299] on button "Transferir" at bounding box center [1162, 292] width 89 height 33
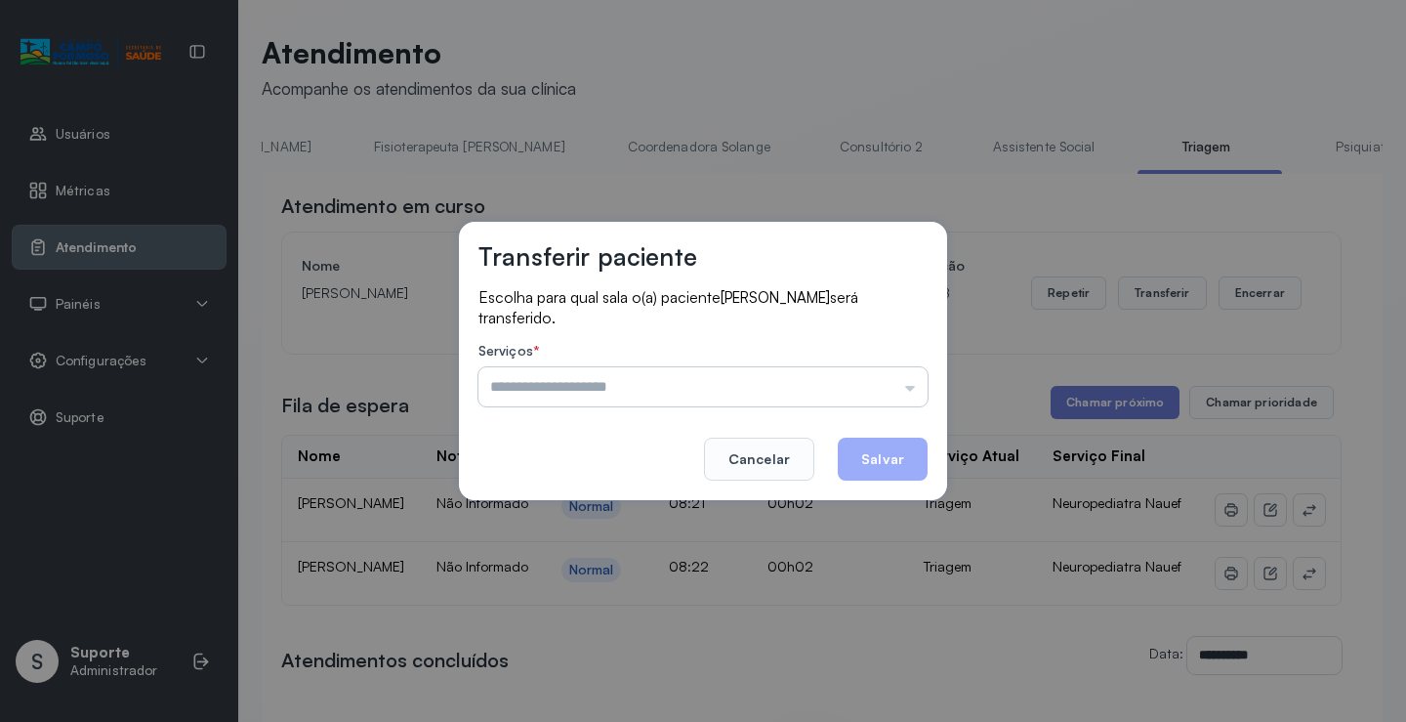
click at [915, 395] on input "text" at bounding box center [703, 386] width 449 height 39
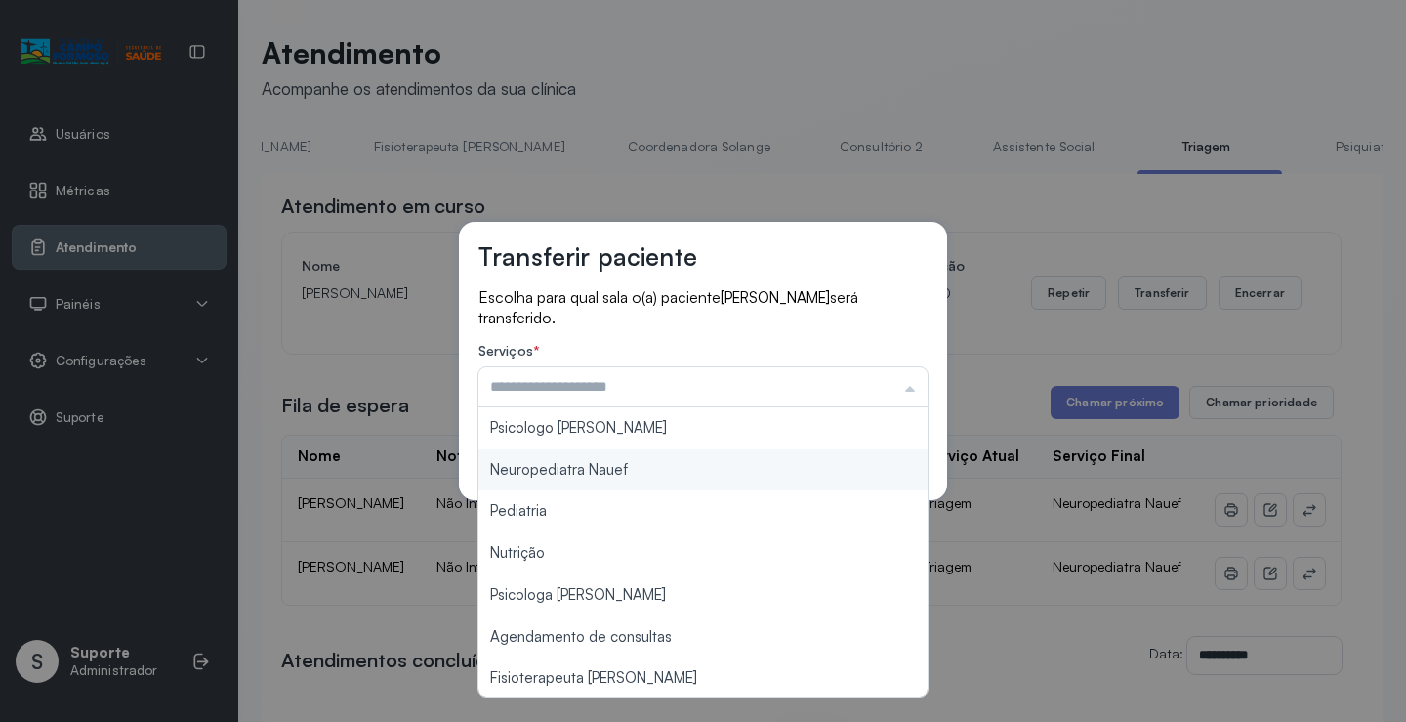
type input "**********"
click at [650, 472] on div "**********" at bounding box center [703, 361] width 488 height 278
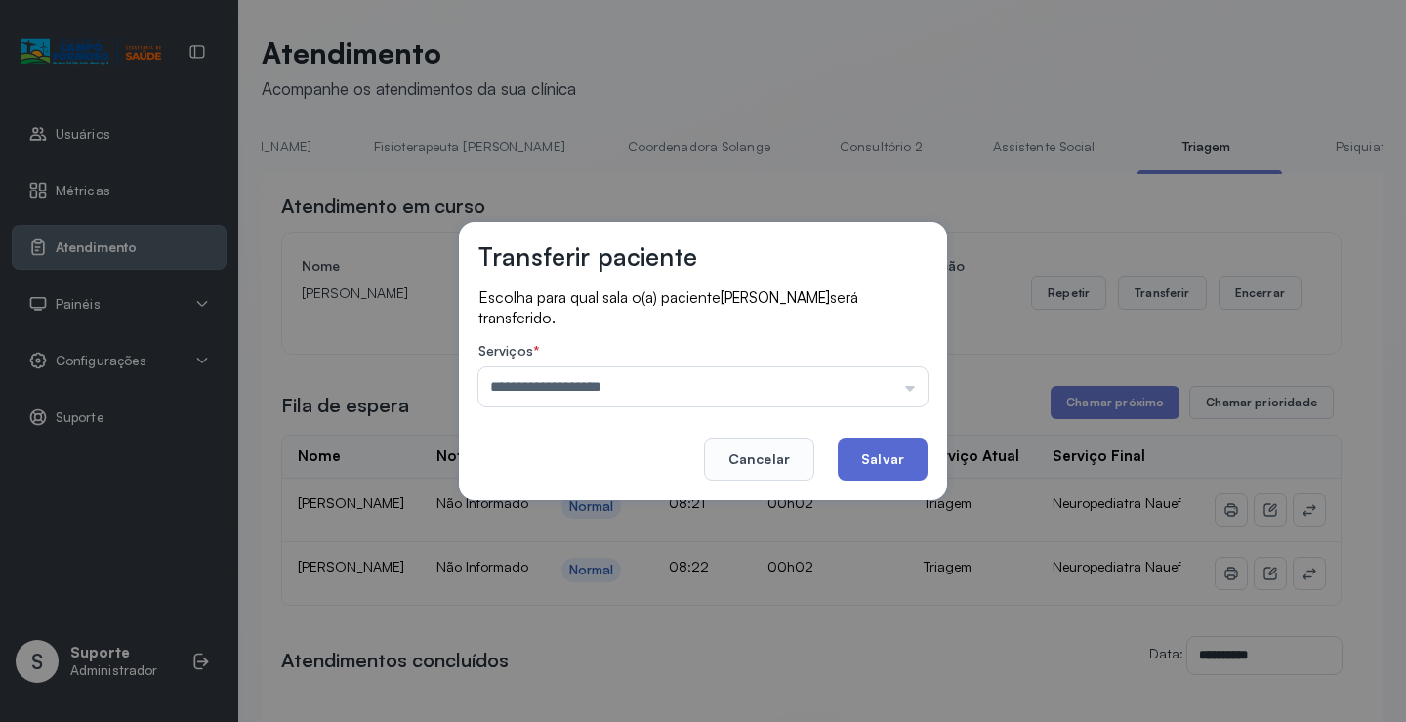
click at [895, 460] on button "Salvar" at bounding box center [883, 459] width 90 height 43
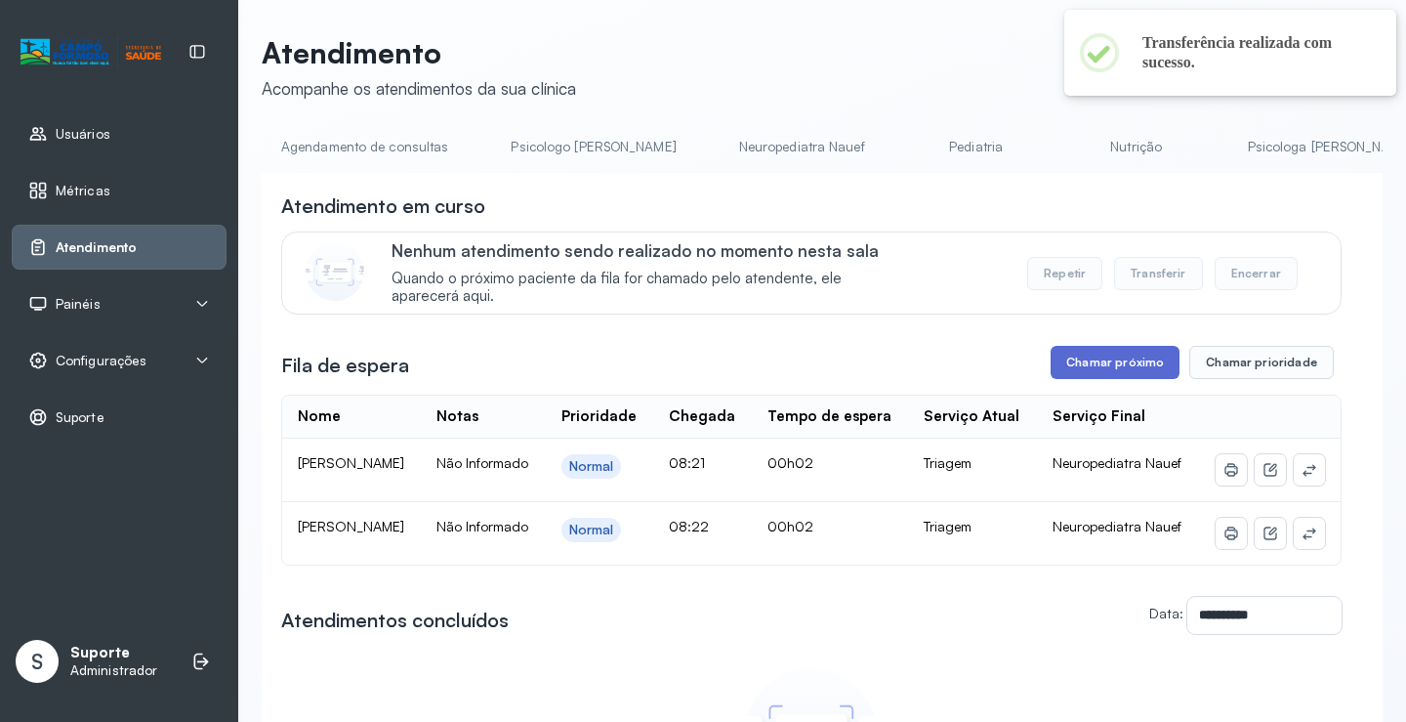
click at [1124, 366] on button "Chamar próximo" at bounding box center [1115, 362] width 129 height 33
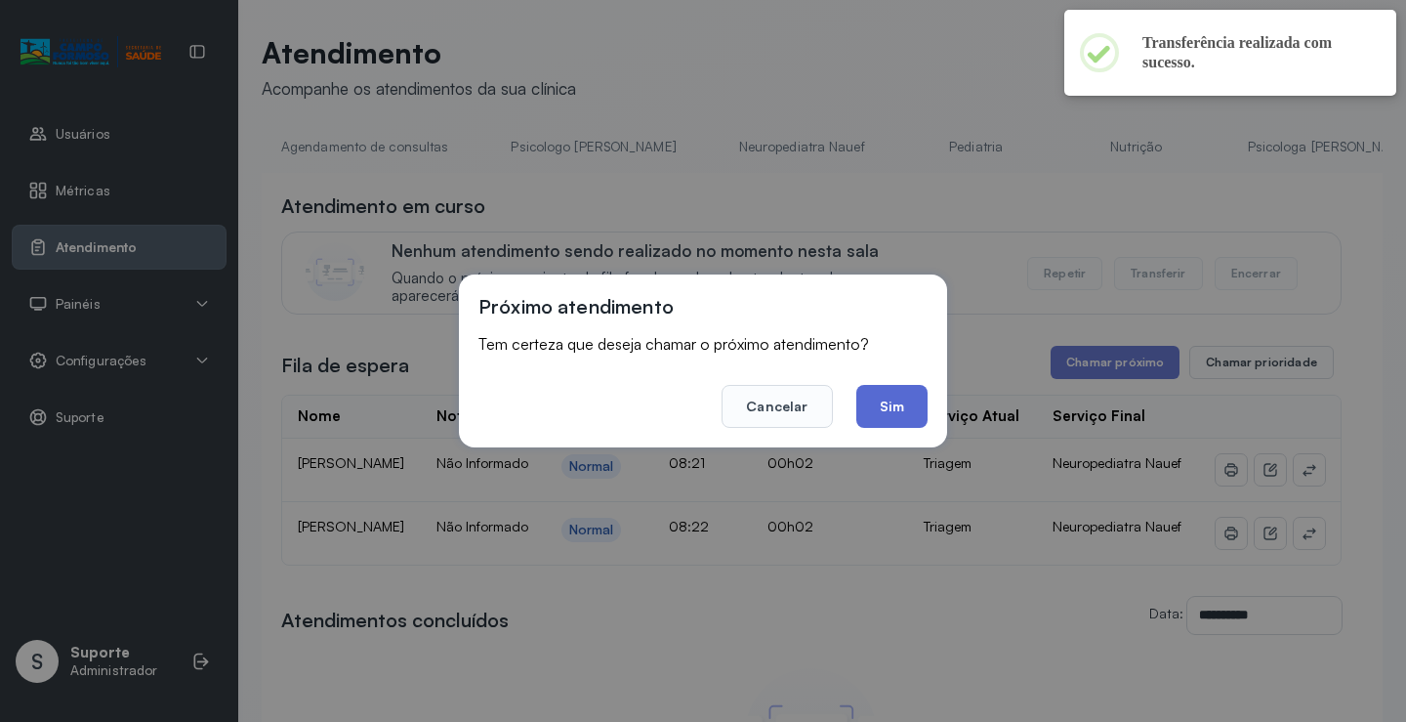
click at [901, 407] on button "Sim" at bounding box center [892, 406] width 71 height 43
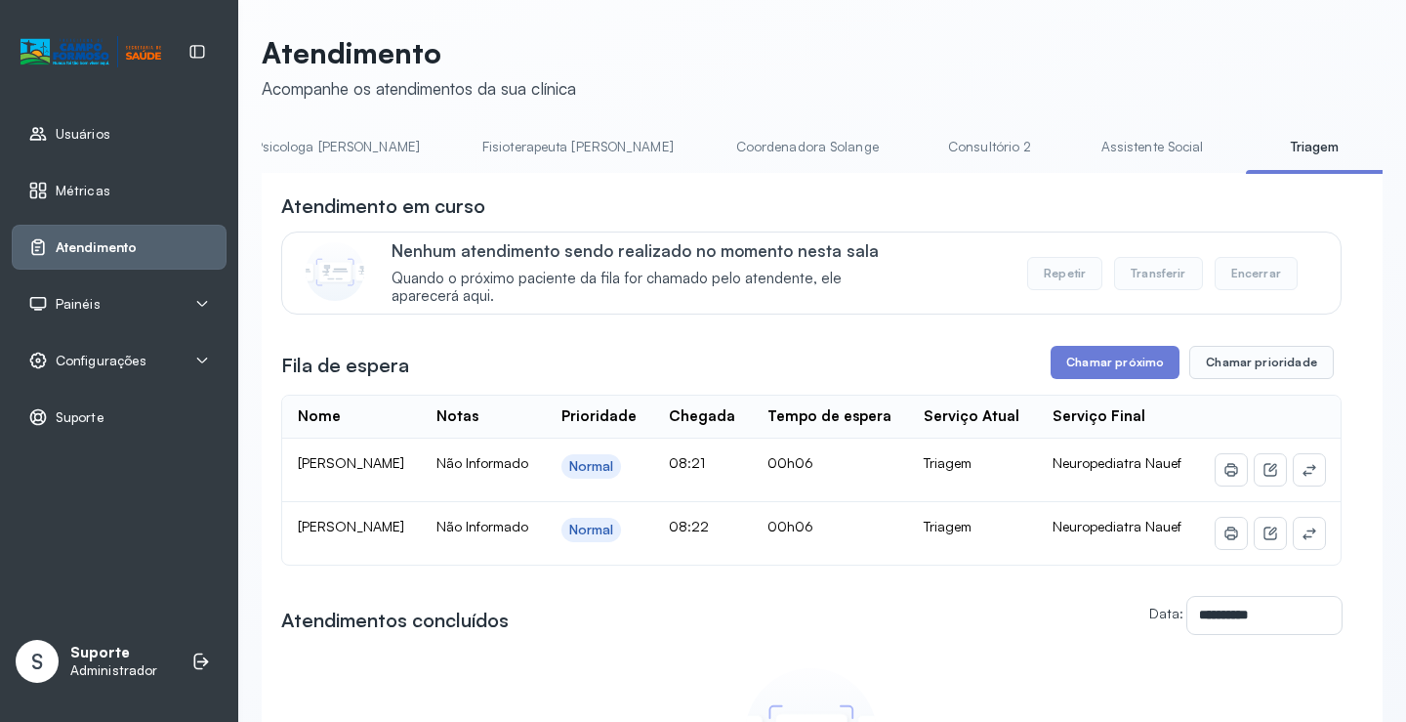
scroll to position [0, 1000]
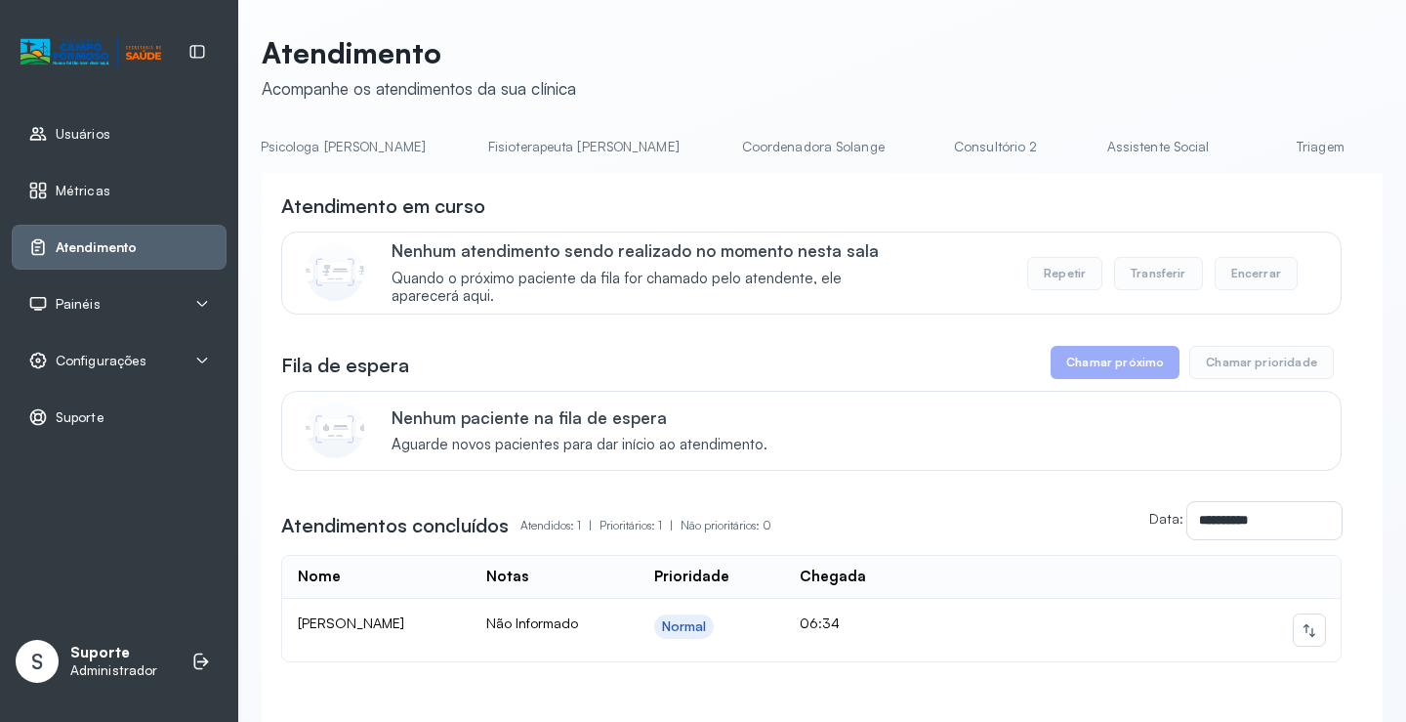
scroll to position [0, 1026]
click at [1222, 156] on link "Triagem" at bounding box center [1290, 147] width 137 height 32
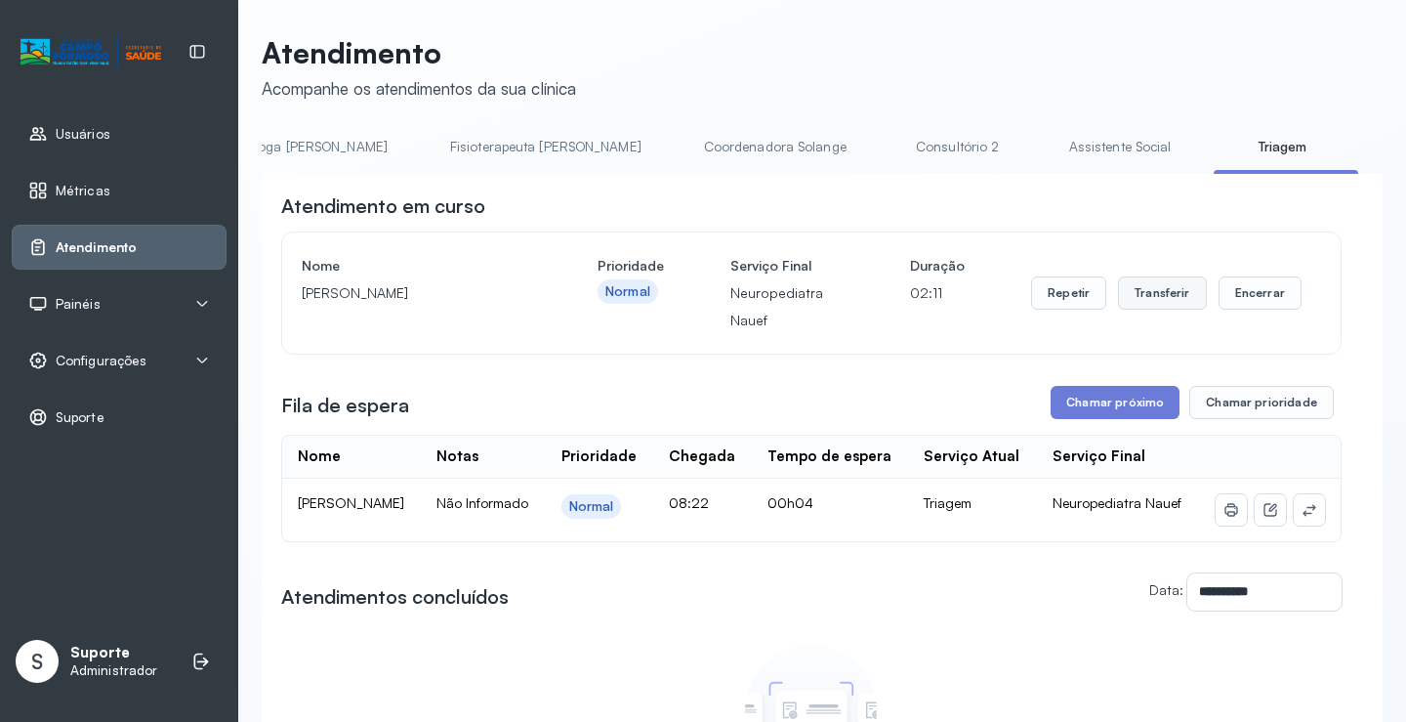
click at [1154, 296] on button "Transferir" at bounding box center [1162, 292] width 89 height 33
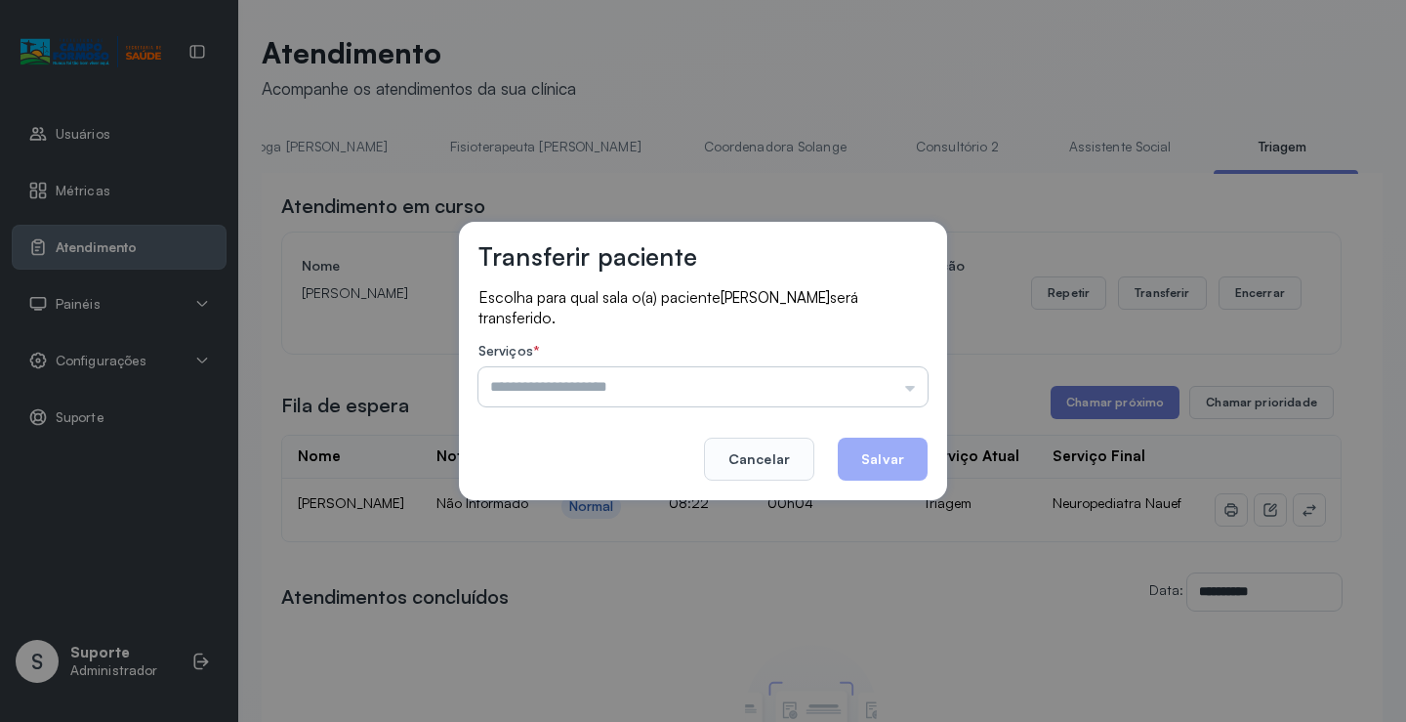
click at [911, 388] on input "text" at bounding box center [703, 386] width 449 height 39
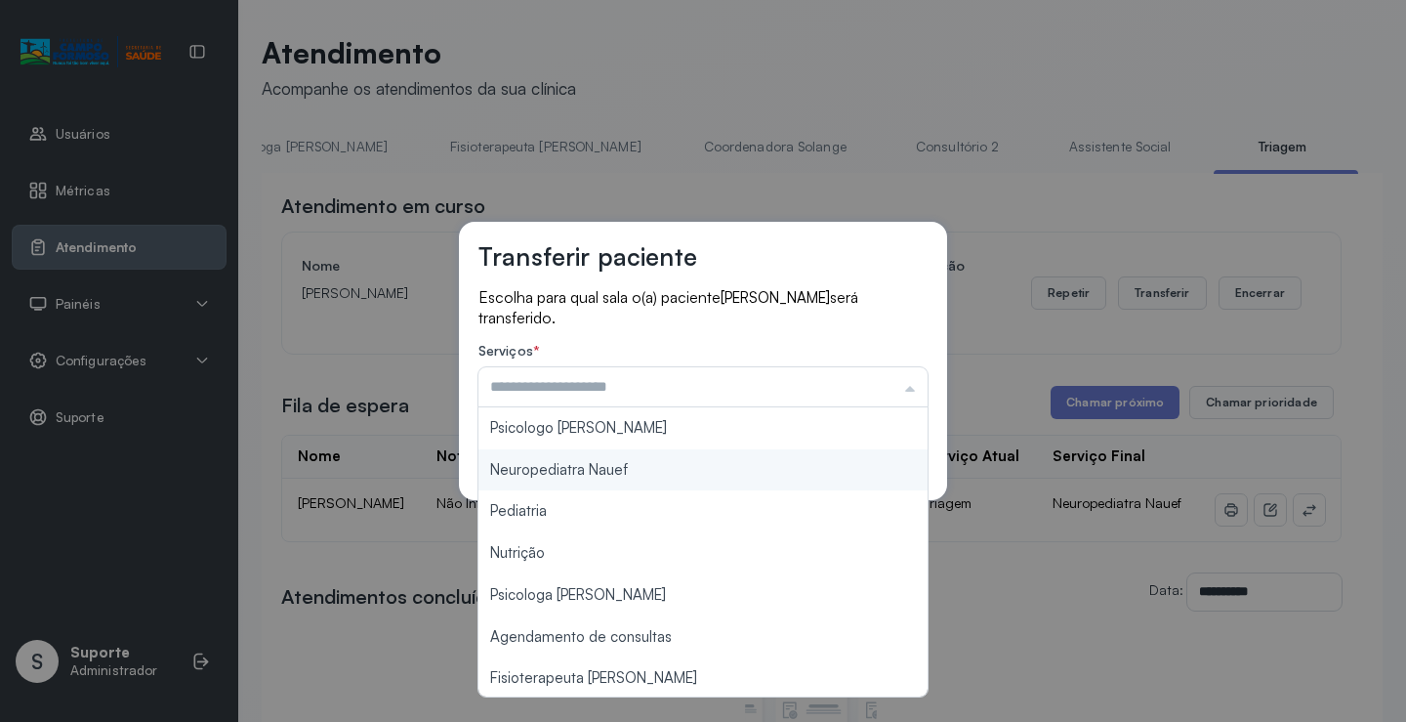
type input "**********"
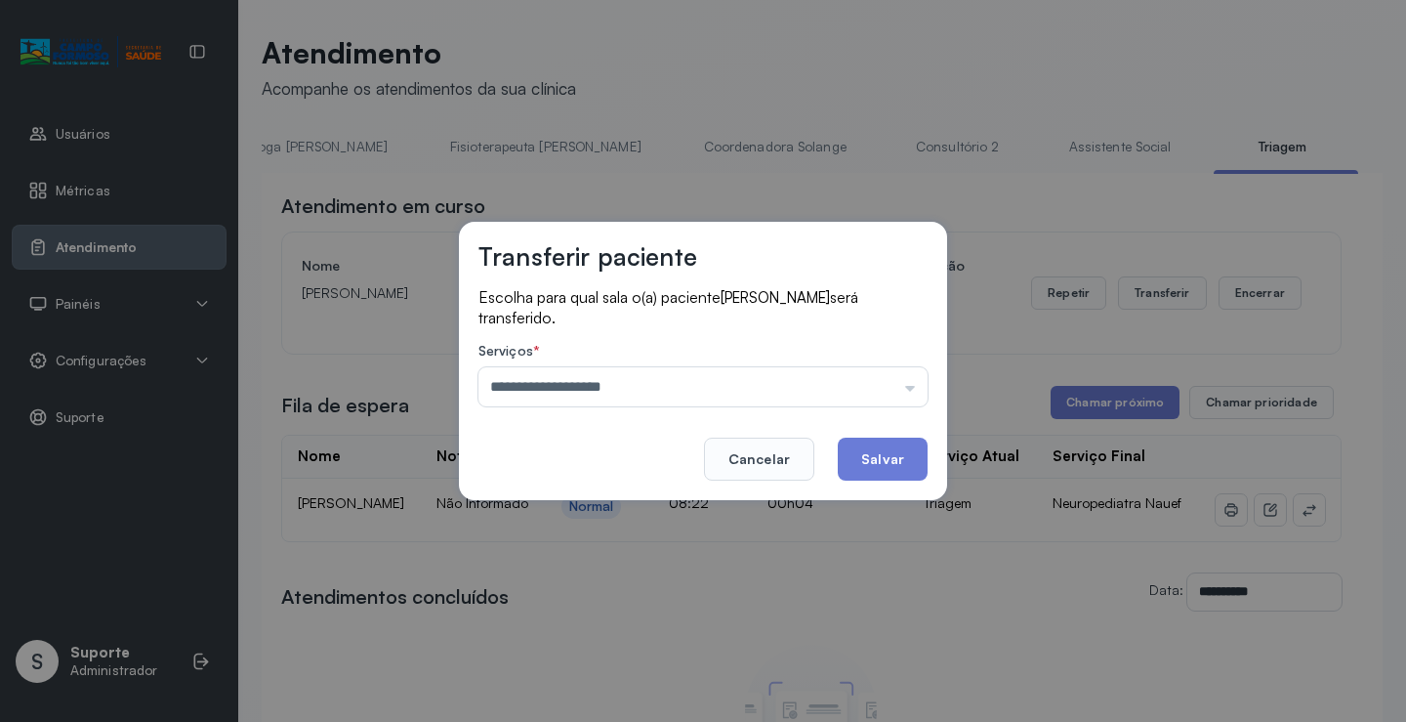
click at [667, 467] on div "**********" at bounding box center [703, 361] width 488 height 278
click at [886, 461] on button "Salvar" at bounding box center [883, 459] width 90 height 43
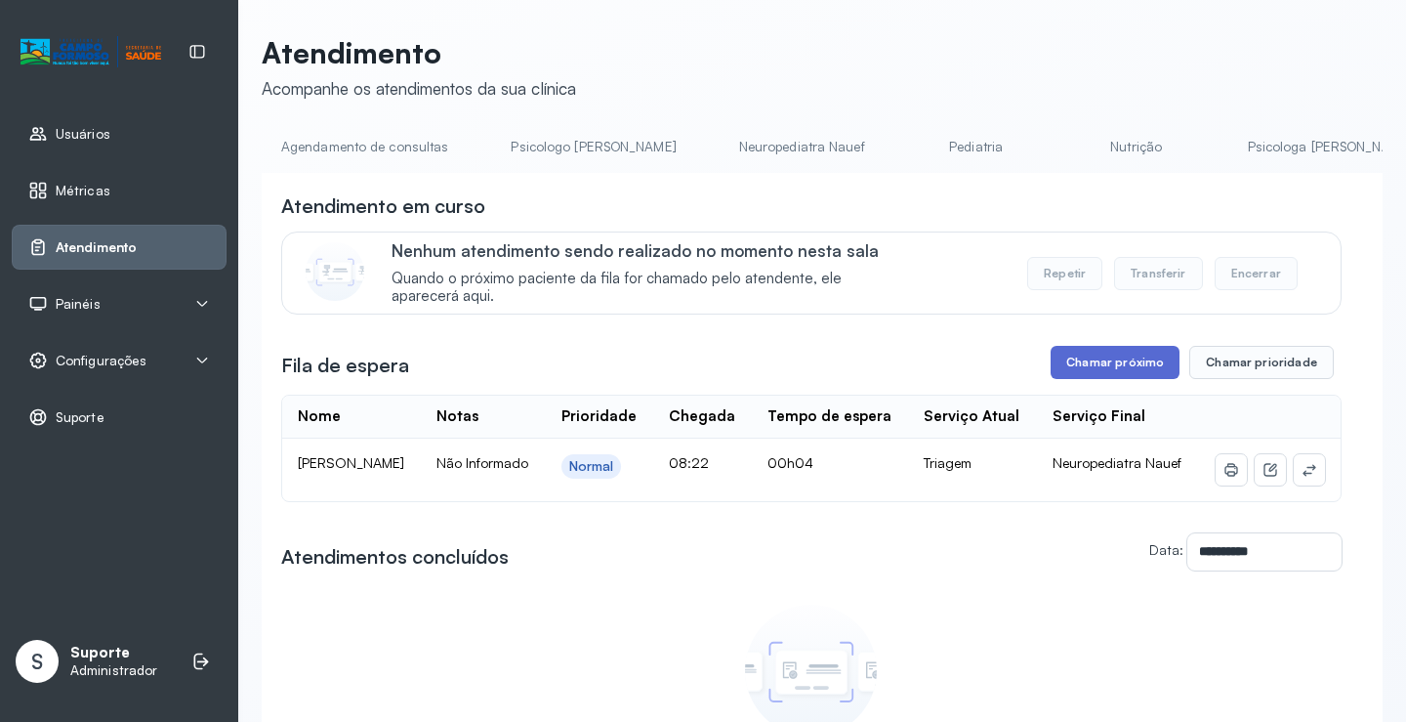
click at [1112, 376] on button "Chamar próximo" at bounding box center [1115, 362] width 129 height 33
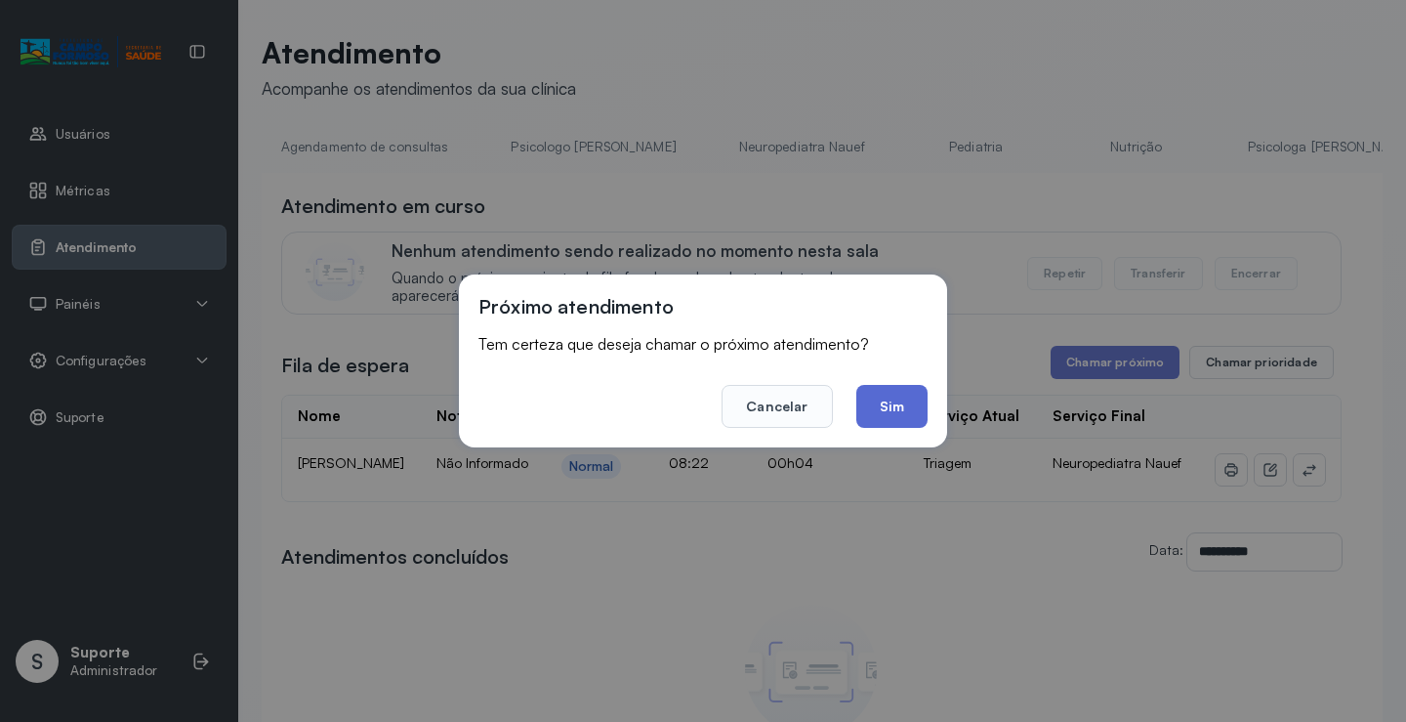
click at [895, 405] on button "Sim" at bounding box center [892, 406] width 71 height 43
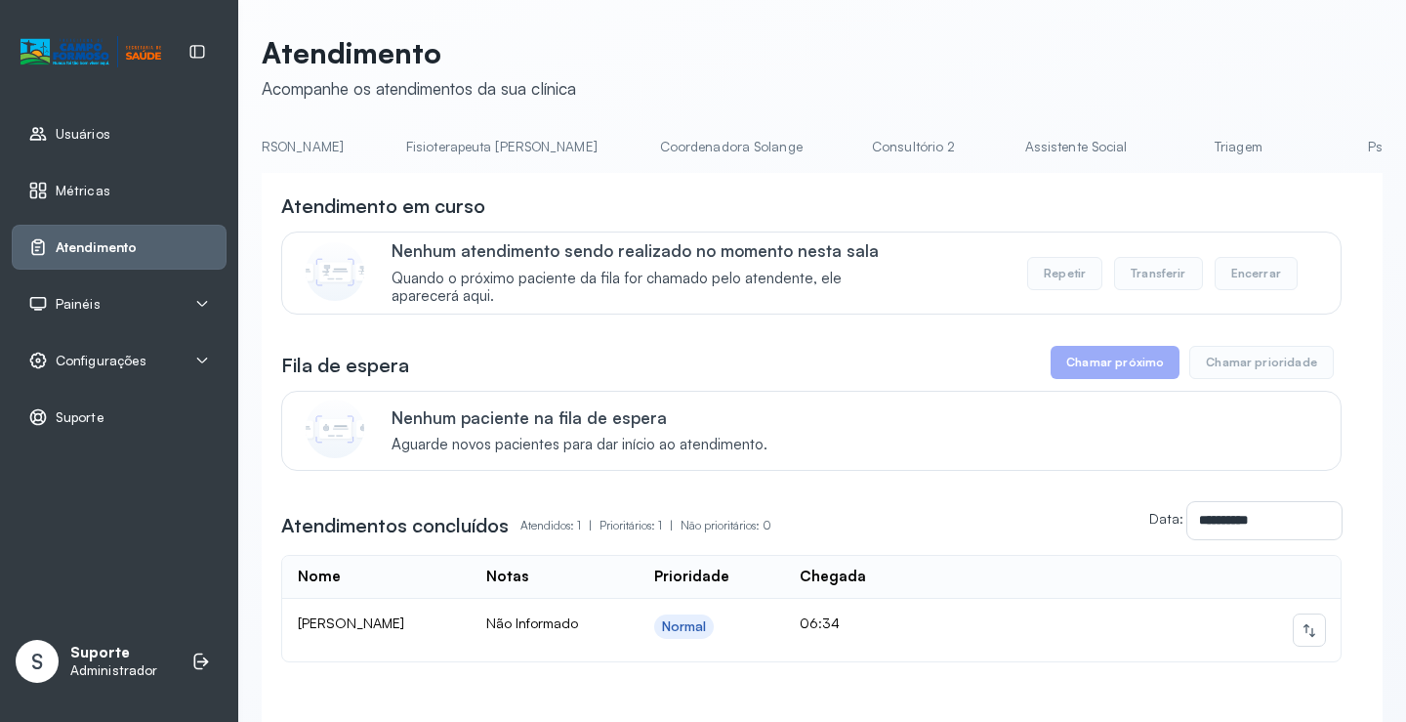
scroll to position [0, 1084]
click at [1163, 150] on link "Triagem" at bounding box center [1231, 147] width 137 height 32
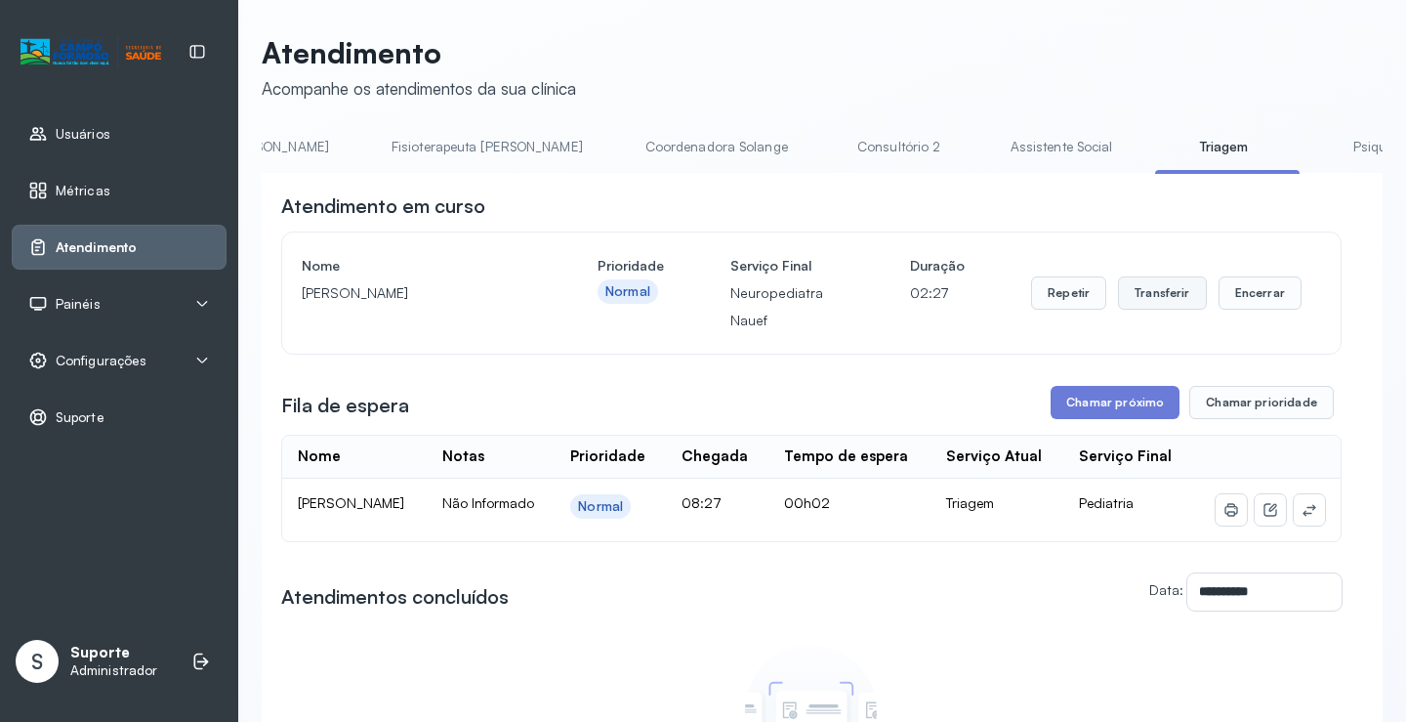
click at [1162, 306] on button "Transferir" at bounding box center [1162, 292] width 89 height 33
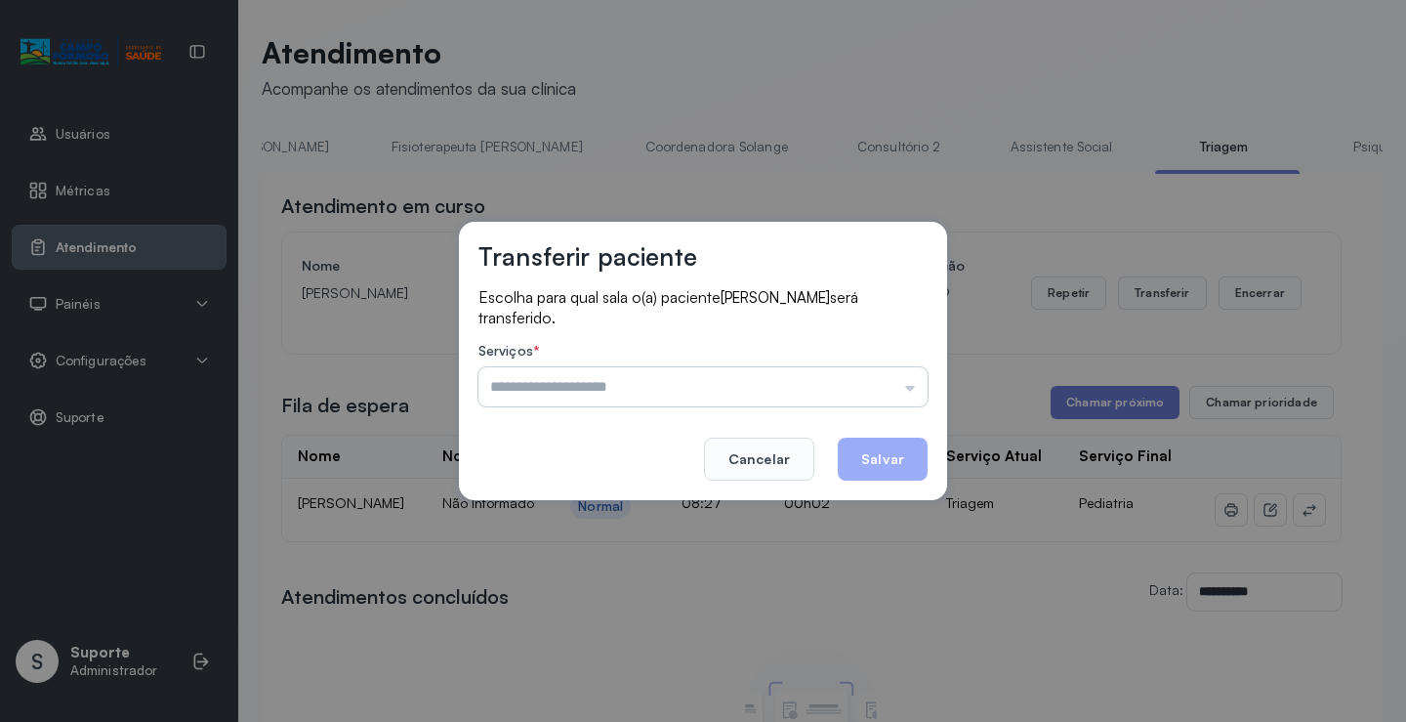
click at [908, 390] on input "text" at bounding box center [703, 386] width 449 height 39
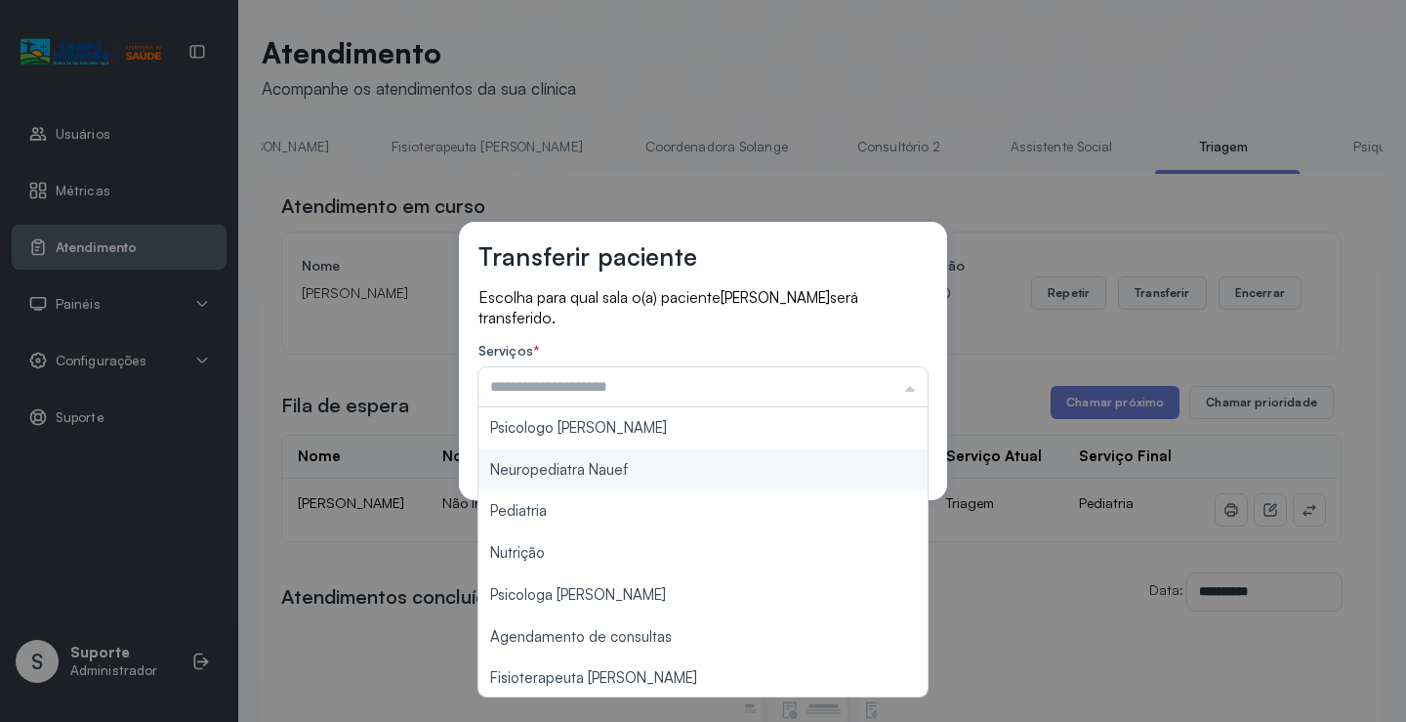
type input "**********"
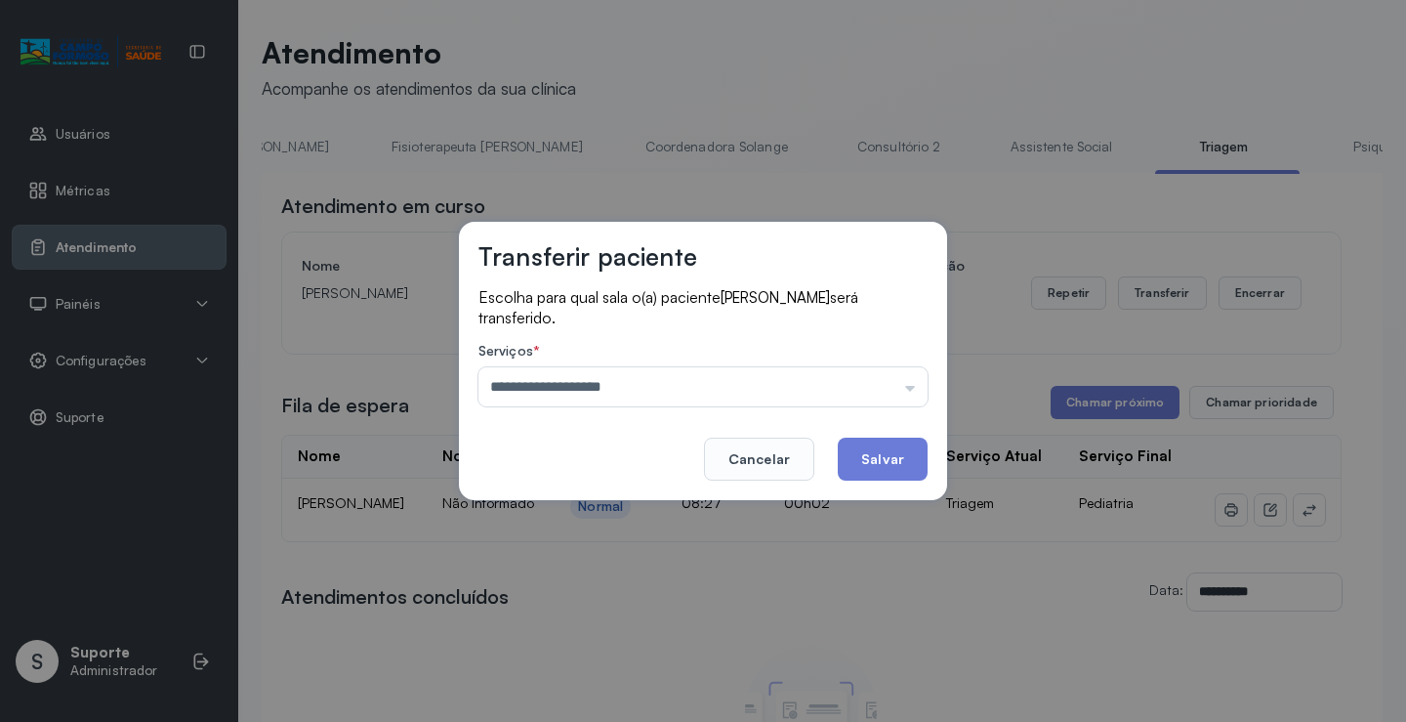
click at [683, 471] on div "**********" at bounding box center [703, 361] width 488 height 278
click at [874, 448] on button "Salvar" at bounding box center [883, 459] width 90 height 43
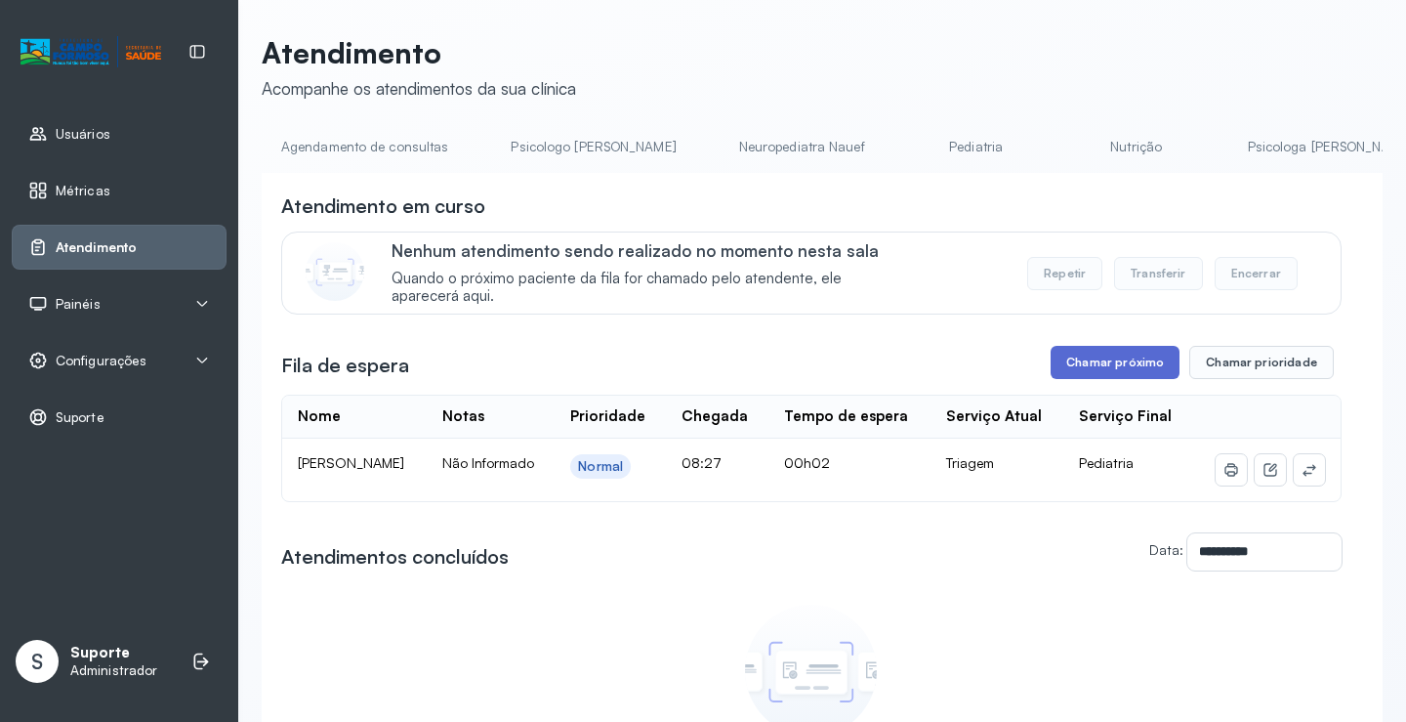
click at [1087, 370] on button "Chamar próximo" at bounding box center [1115, 362] width 129 height 33
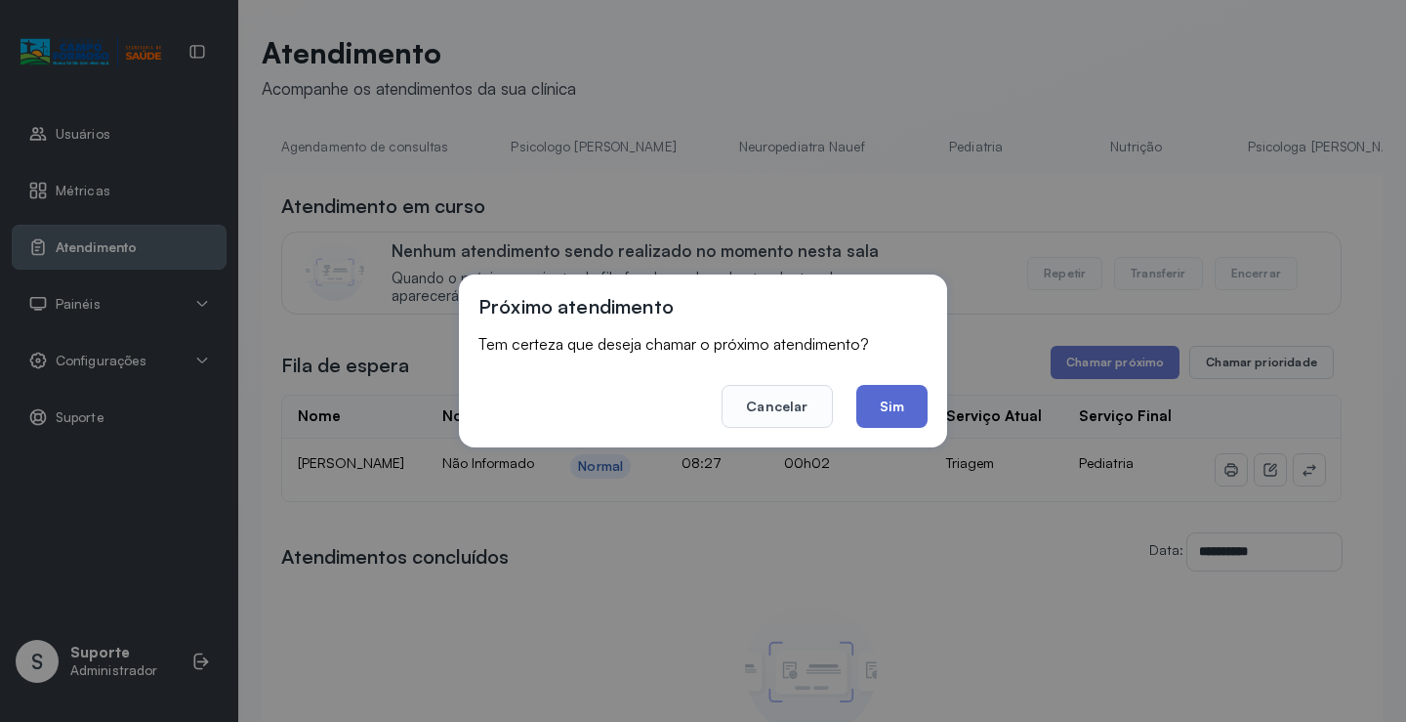
click at [897, 412] on button "Sim" at bounding box center [892, 406] width 71 height 43
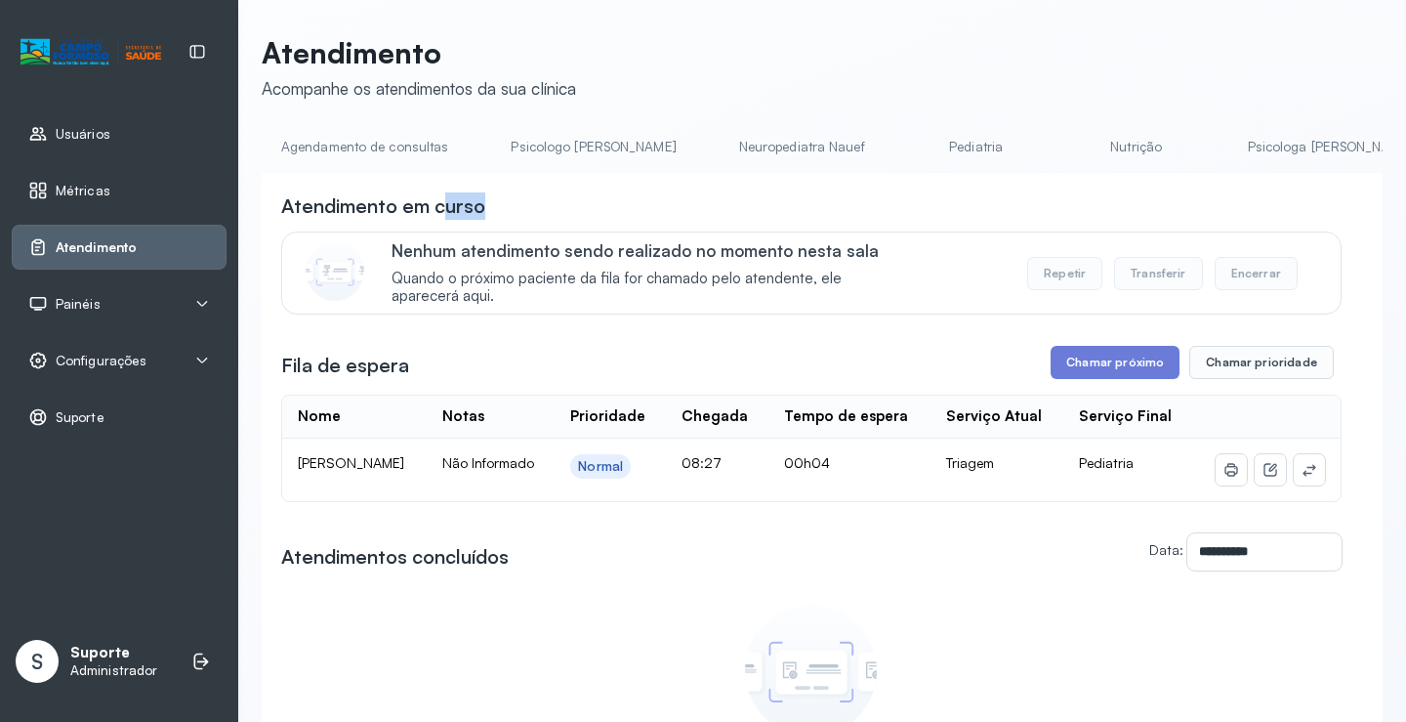
drag, startPoint x: 450, startPoint y: 179, endPoint x: 714, endPoint y: 192, distance: 264.1
click at [714, 192] on div "**********" at bounding box center [822, 550] width 1121 height 754
drag, startPoint x: 539, startPoint y: 171, endPoint x: 625, endPoint y: 178, distance: 86.2
click at [625, 175] on div "Agendamento de consultas Psicologo Pedro Neuropediatra Nauef Pediatria Nutrição…" at bounding box center [822, 153] width 1121 height 44
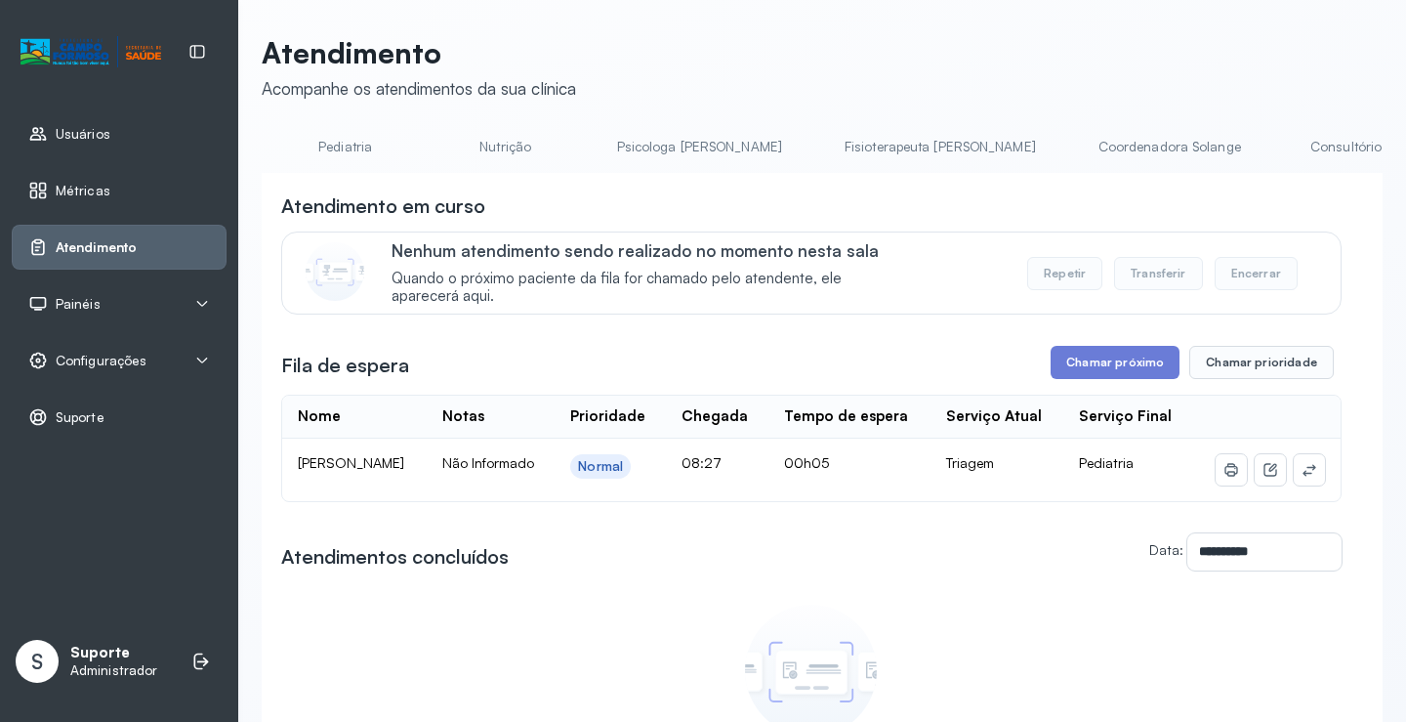
scroll to position [0, 958]
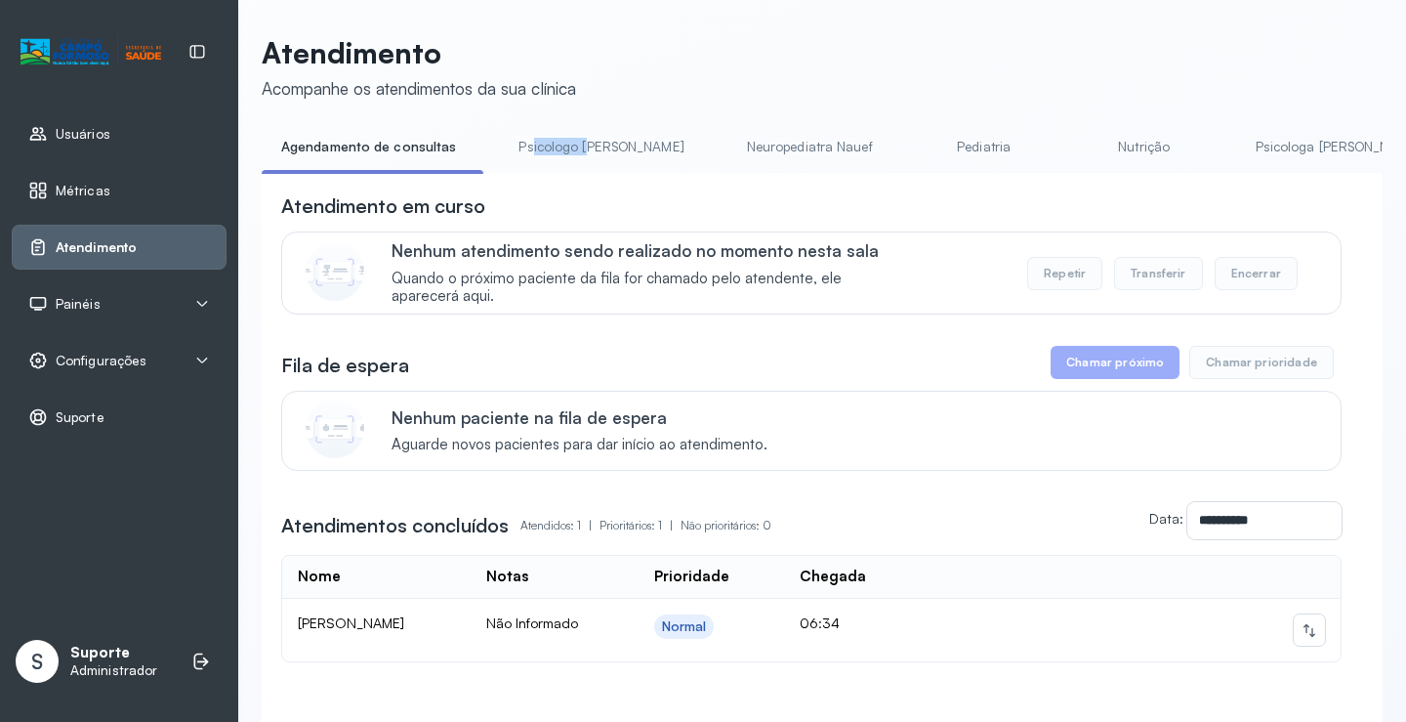
drag, startPoint x: 538, startPoint y: 167, endPoint x: 577, endPoint y: 165, distance: 39.1
click at [577, 165] on li "Psicologo [PERSON_NAME]" at bounding box center [605, 153] width 212 height 44
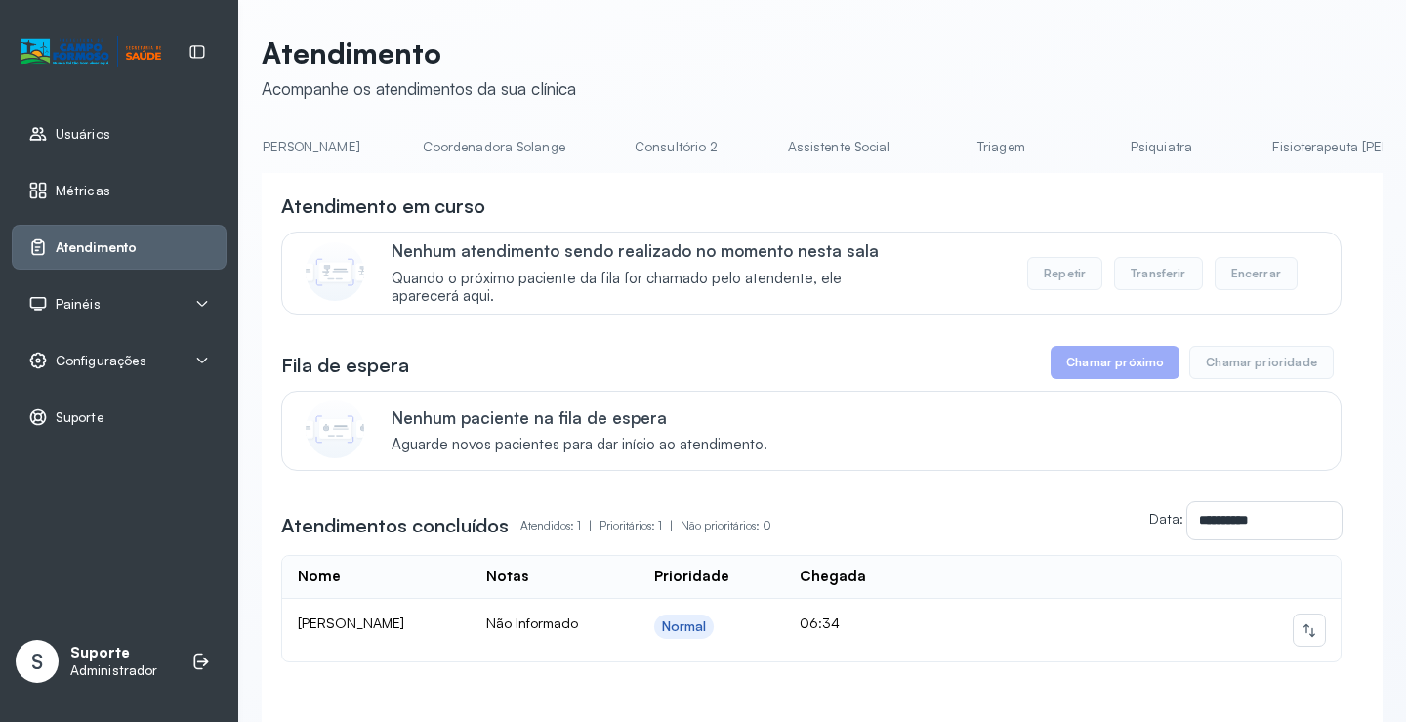
scroll to position [0, 1350]
click at [898, 156] on link "Triagem" at bounding box center [966, 147] width 137 height 32
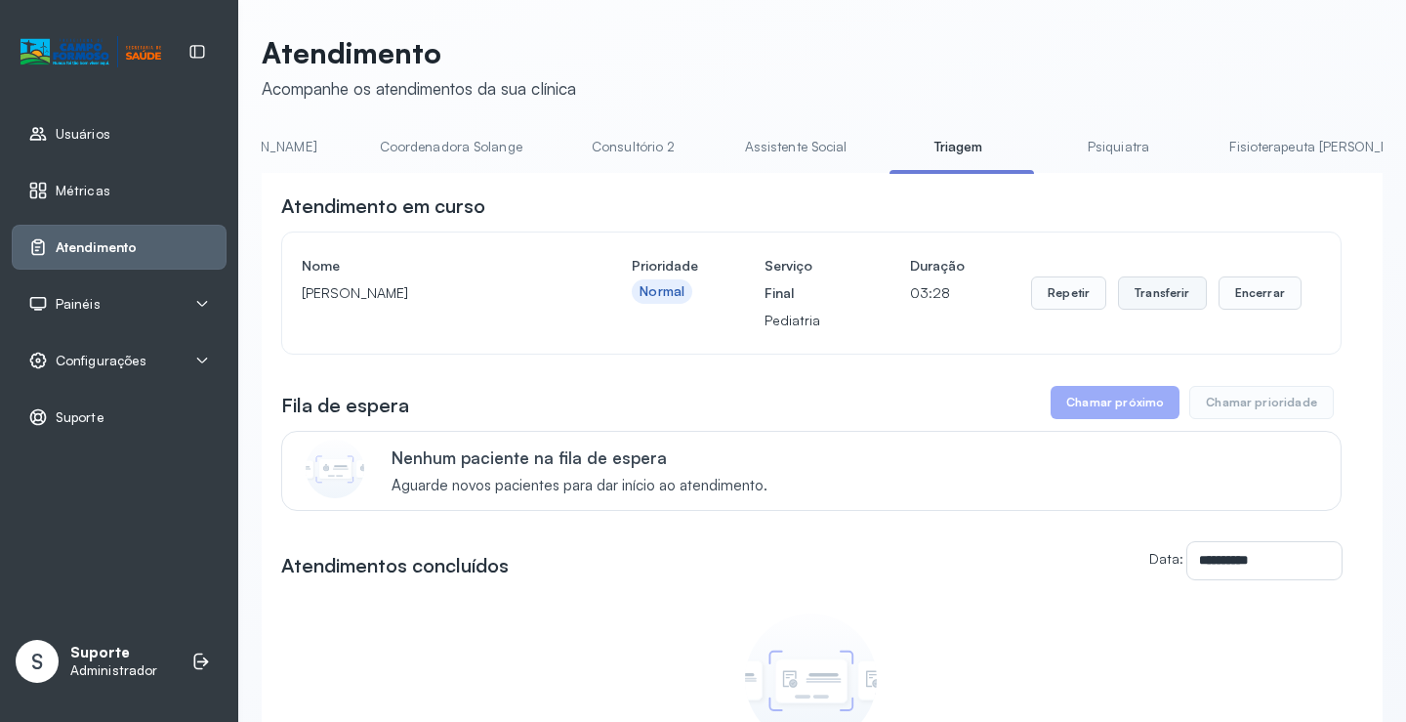
click at [1143, 304] on button "Transferir" at bounding box center [1162, 292] width 89 height 33
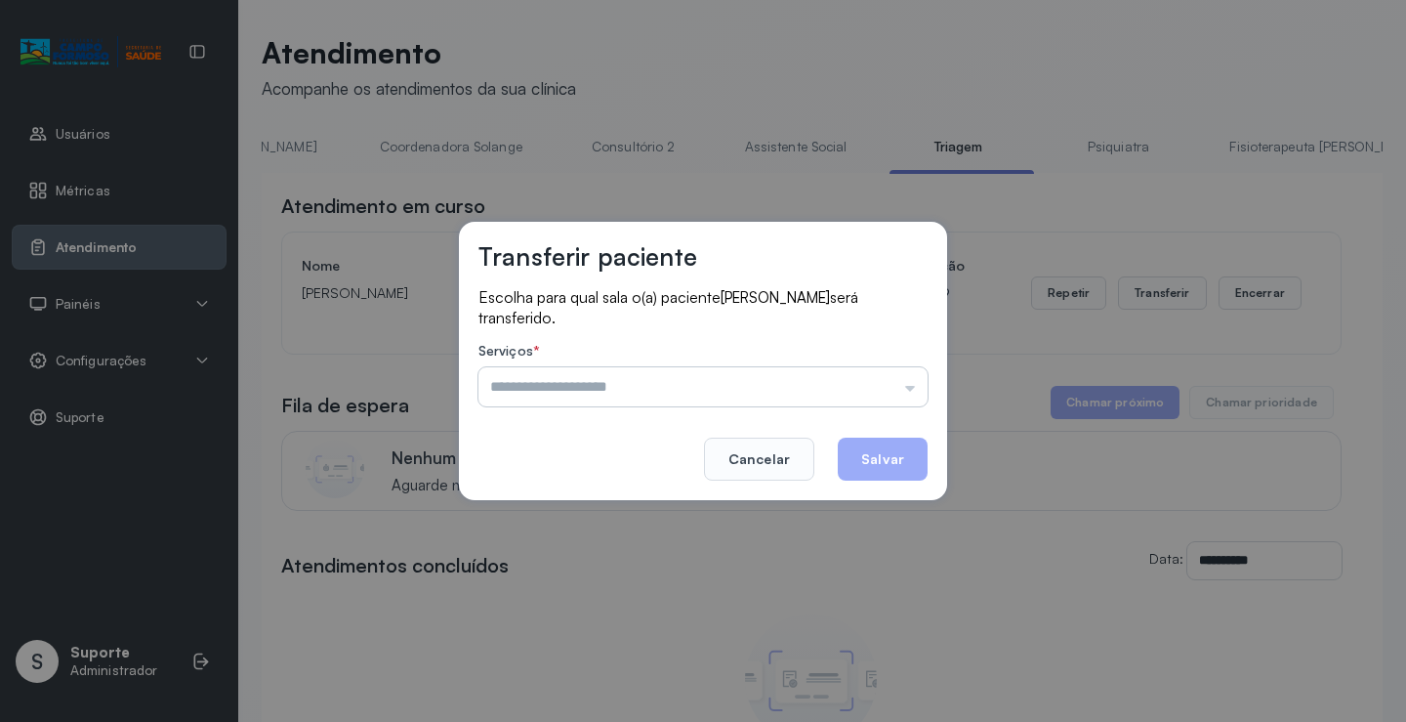
click at [910, 395] on input "text" at bounding box center [703, 386] width 449 height 39
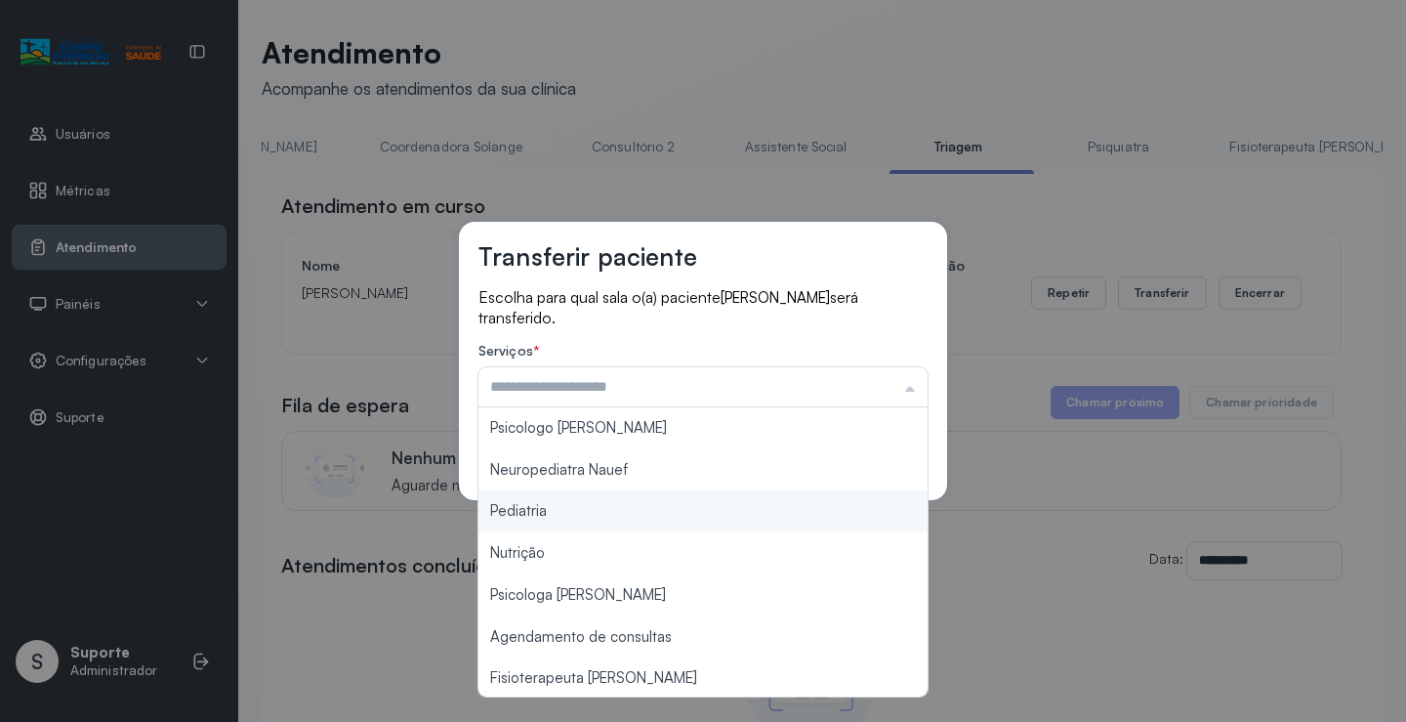
type input "*********"
click at [558, 515] on div "Transferir paciente Escolha para qual sala o(a) paciente [PERSON_NAME] será tra…" at bounding box center [703, 361] width 1406 height 722
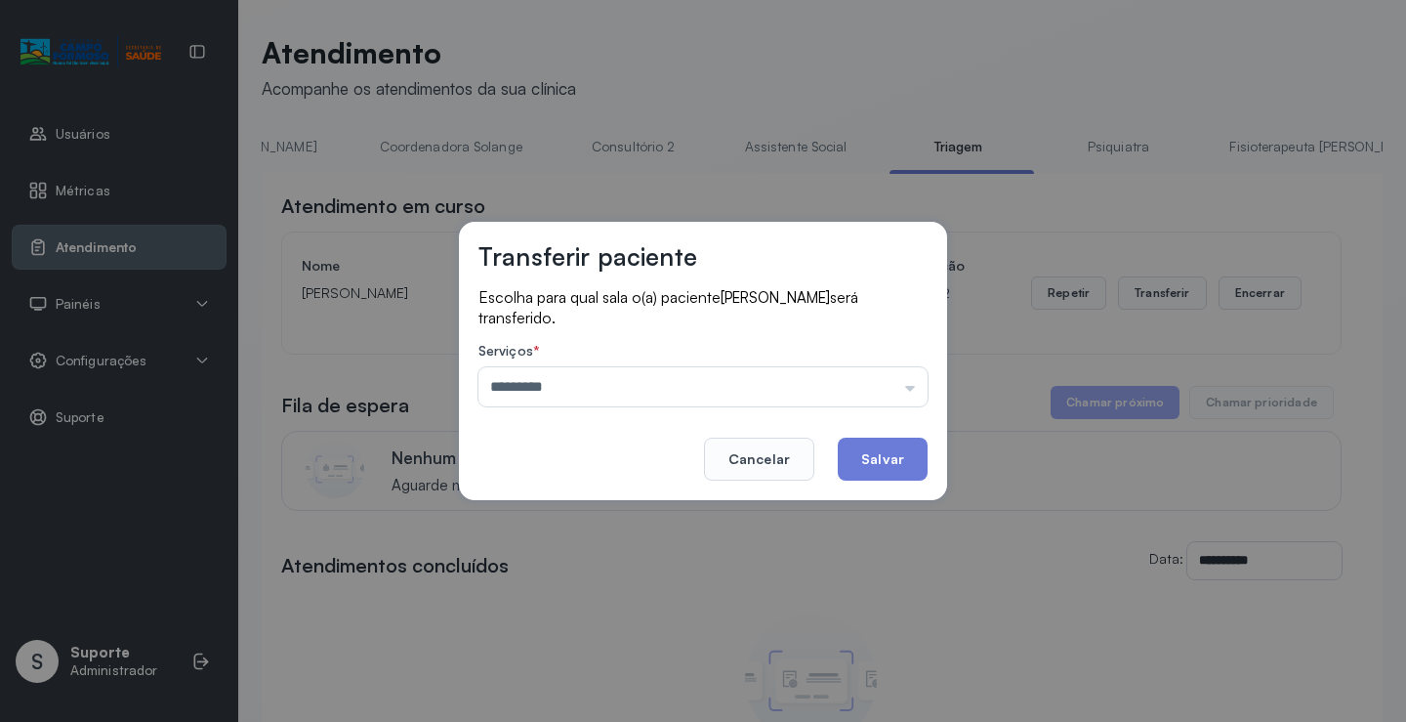
click at [892, 467] on button "Salvar" at bounding box center [883, 459] width 90 height 43
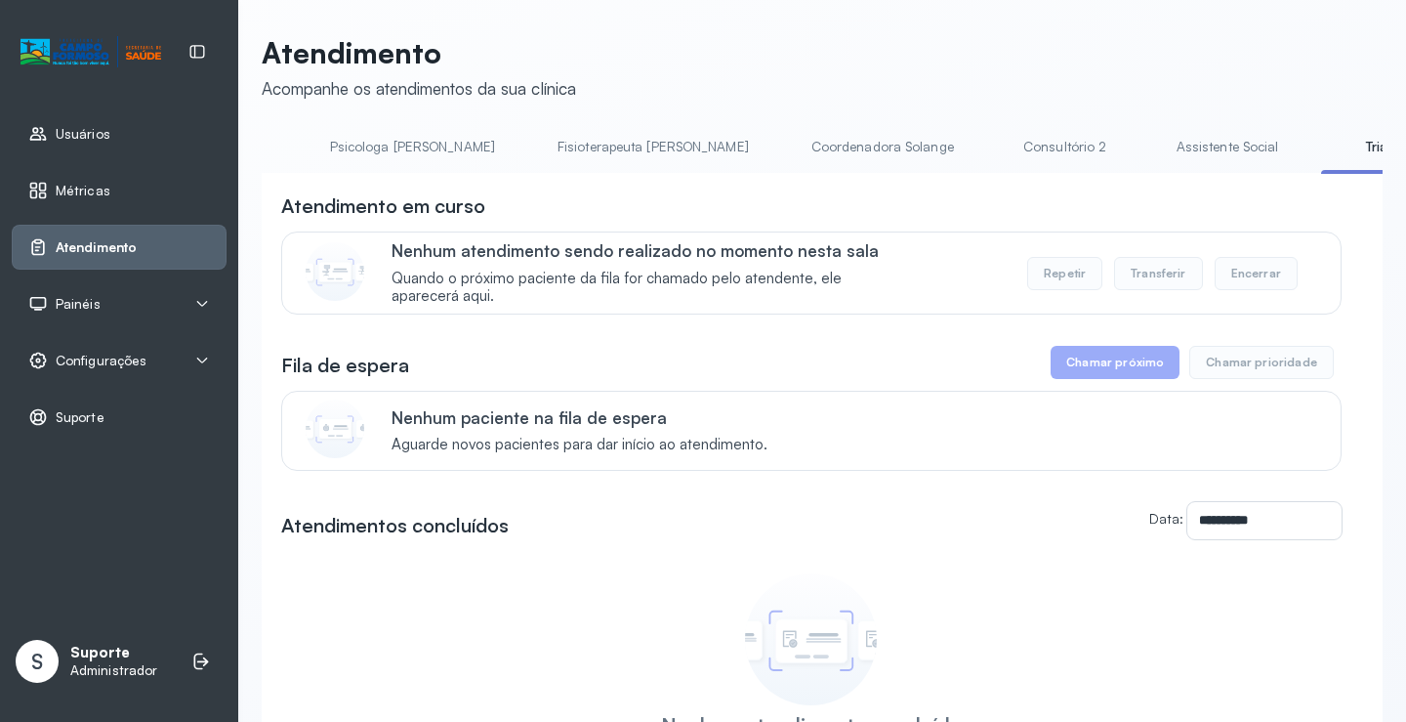
scroll to position [0, 921]
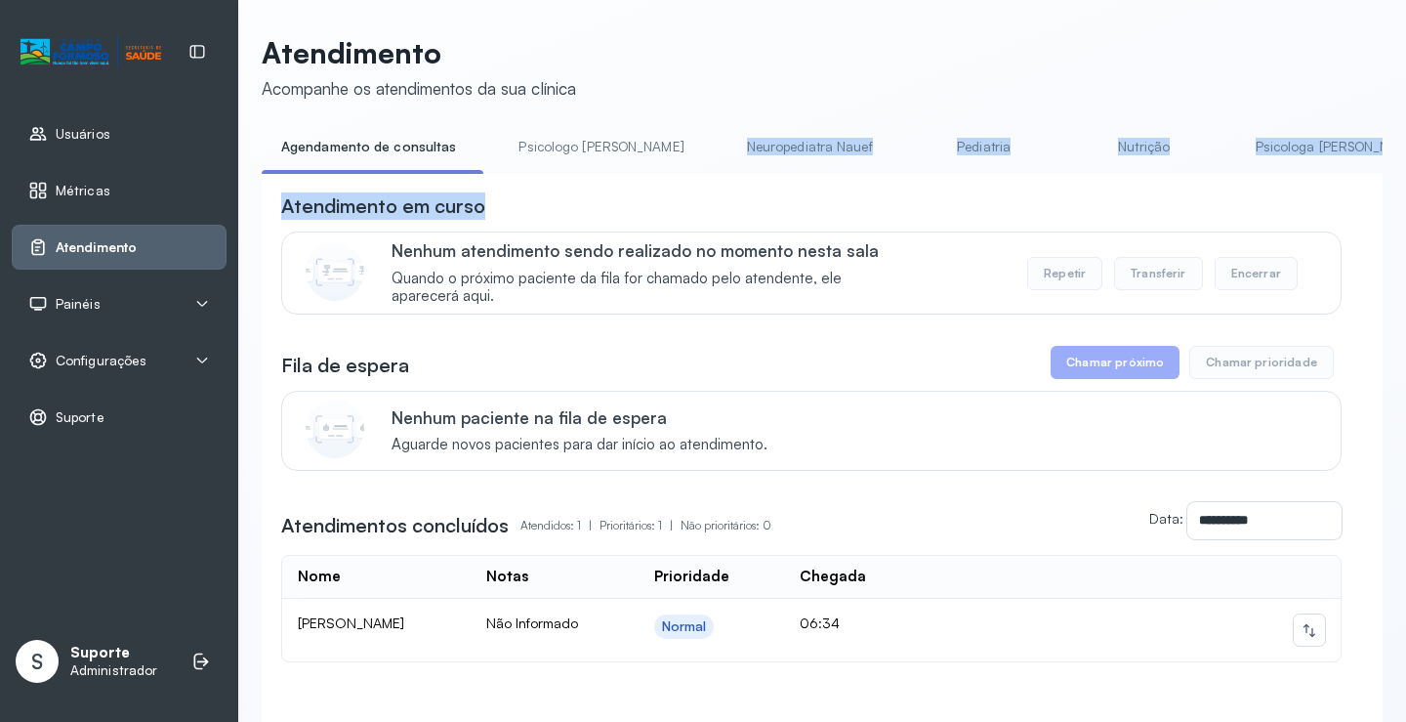
drag, startPoint x: 523, startPoint y: 181, endPoint x: 657, endPoint y: 176, distance: 134.9
click at [657, 176] on div "**********" at bounding box center [822, 459] width 1121 height 656
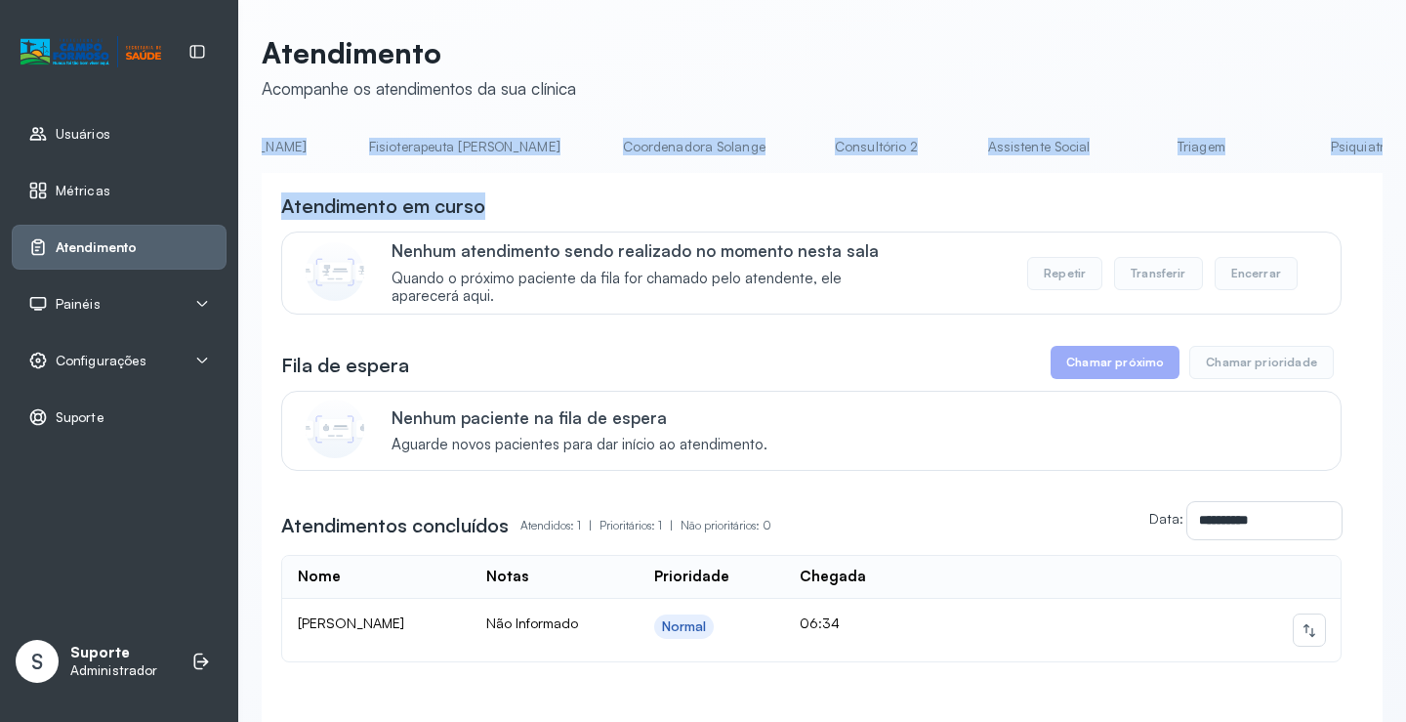
scroll to position [0, 1117]
click at [1130, 151] on link "Triagem" at bounding box center [1198, 147] width 137 height 32
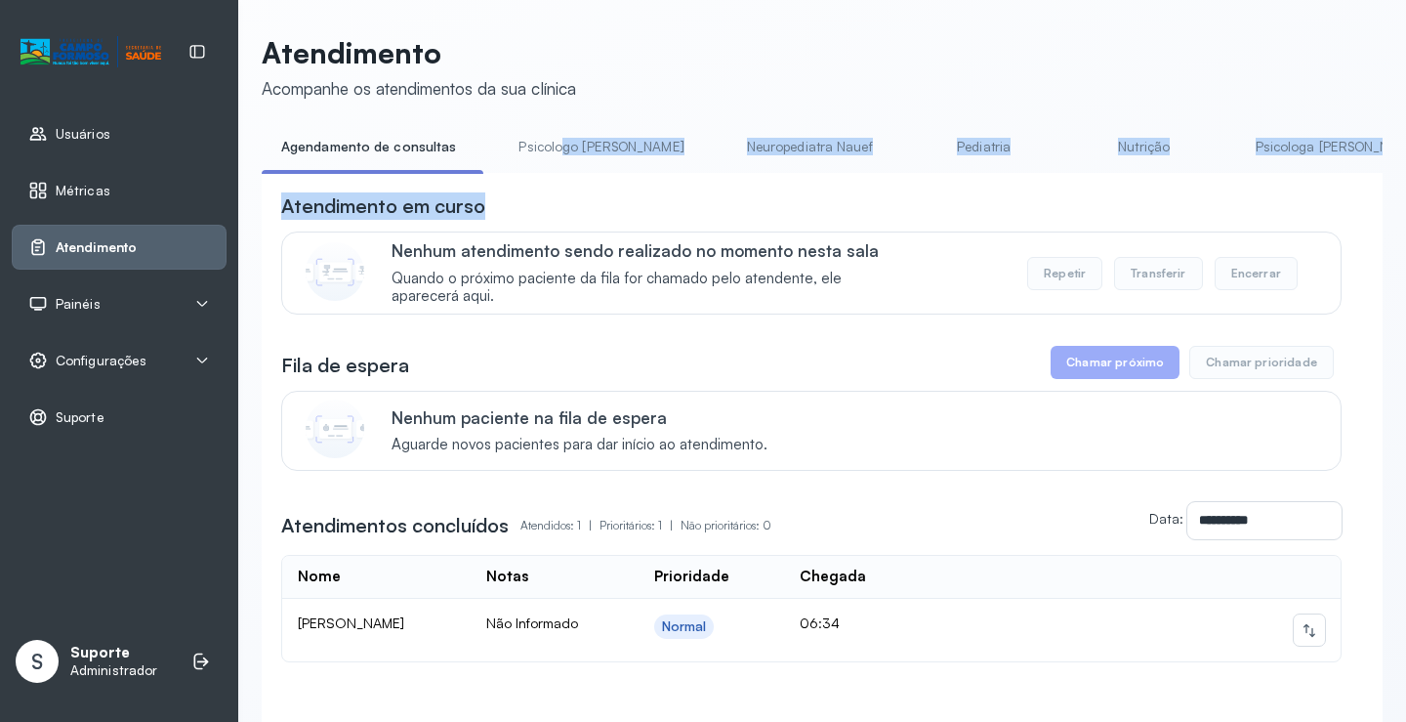
drag, startPoint x: 558, startPoint y: 172, endPoint x: 727, endPoint y: 284, distance: 202.9
click at [822, 250] on div "**********" at bounding box center [822, 459] width 1121 height 656
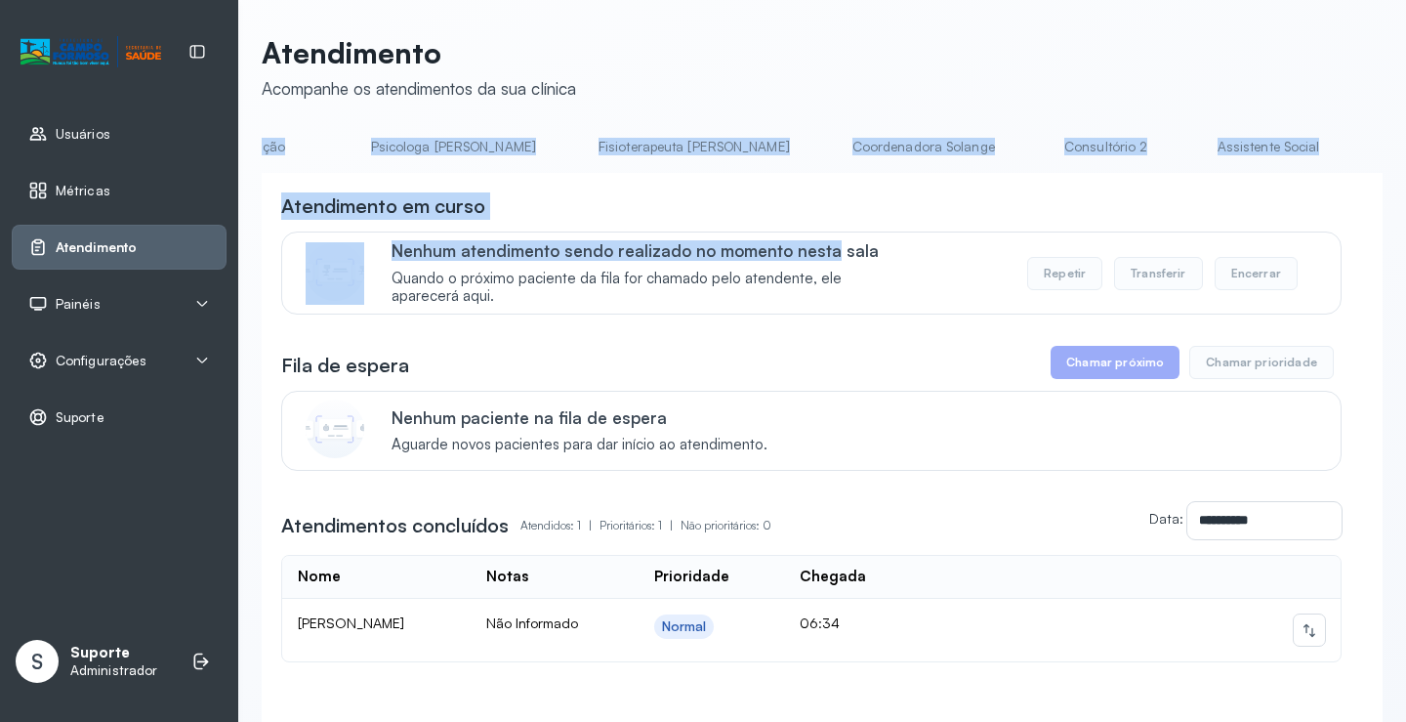
scroll to position [0, 1027]
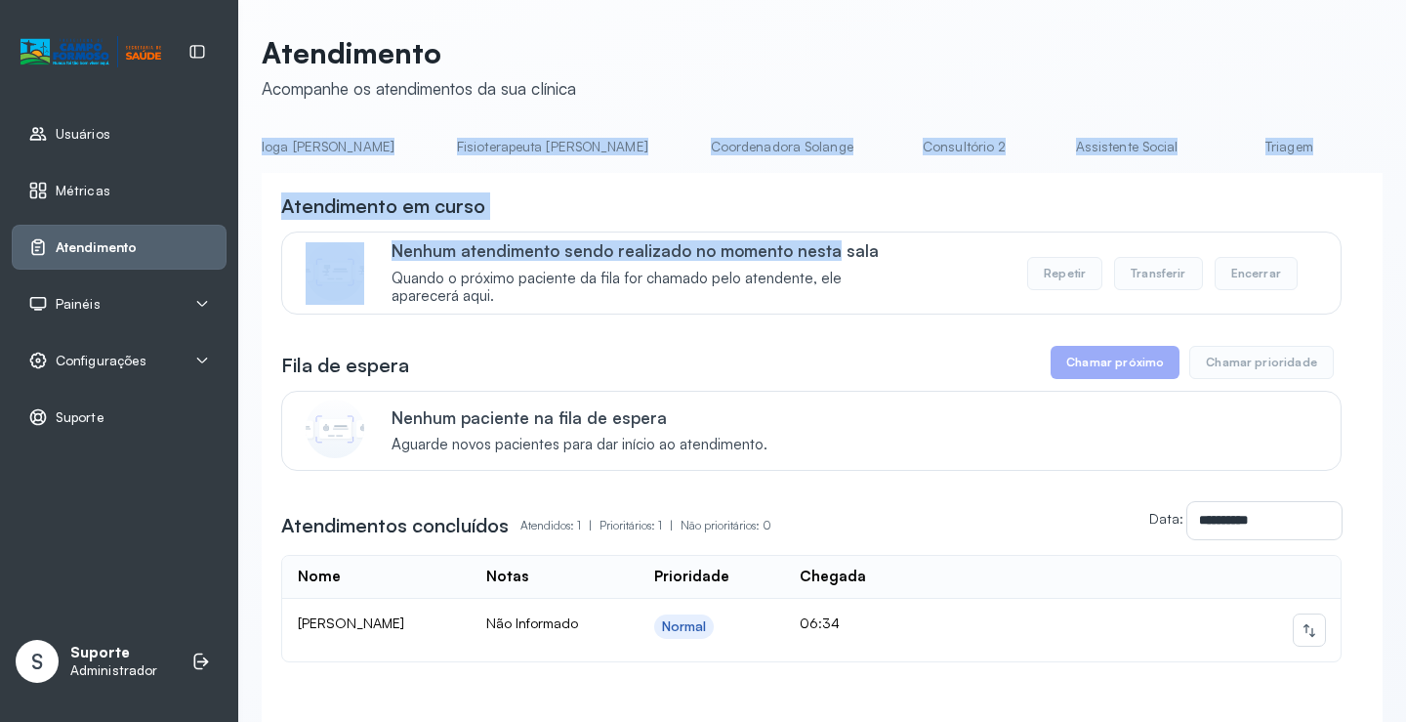
click at [1221, 163] on li "Triagem" at bounding box center [1293, 153] width 145 height 44
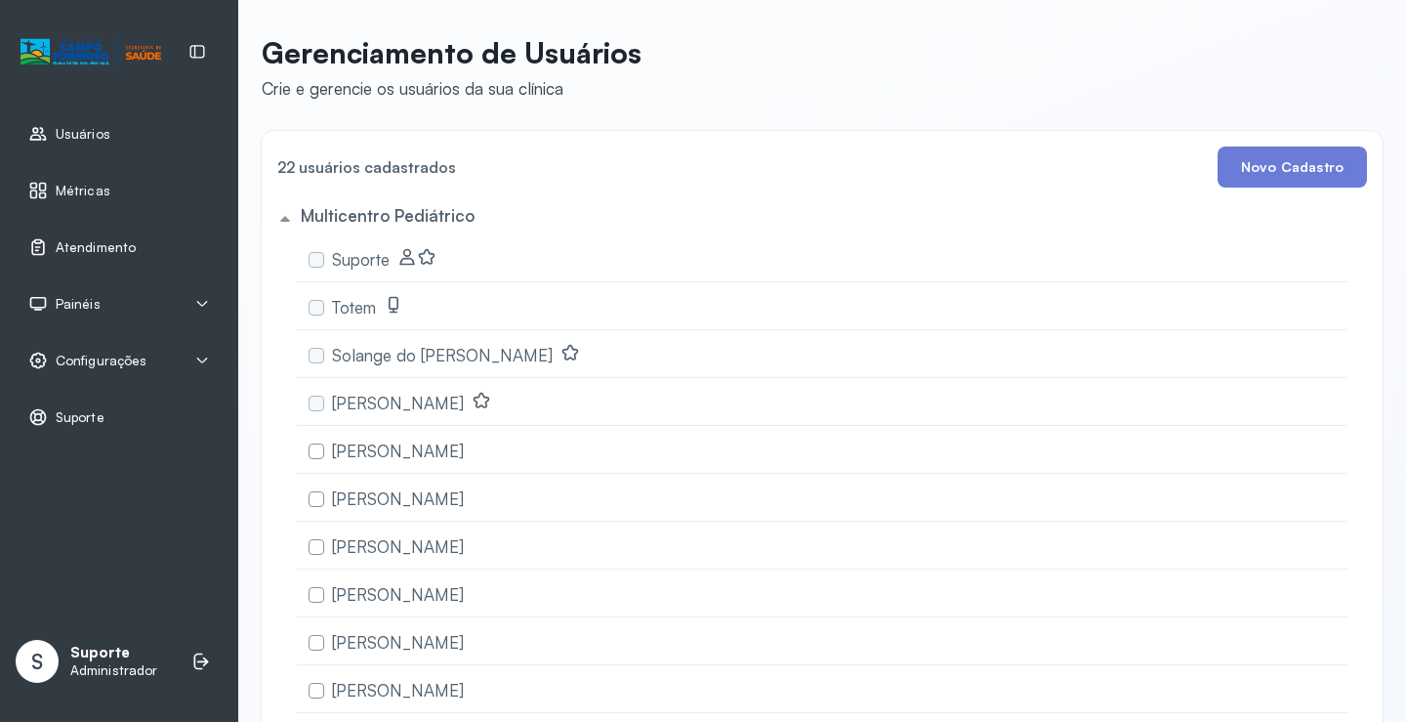
click at [91, 248] on span "Atendimento" at bounding box center [96, 247] width 80 height 17
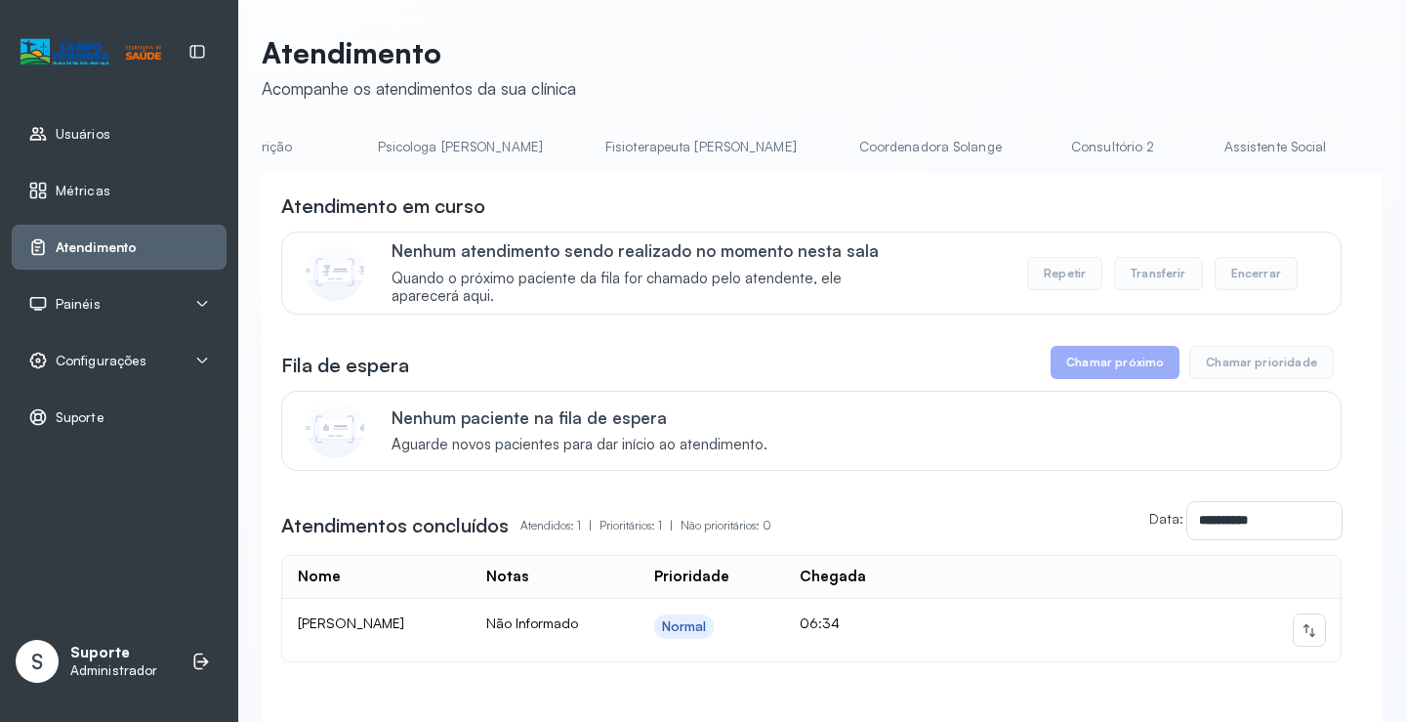
scroll to position [0, 993]
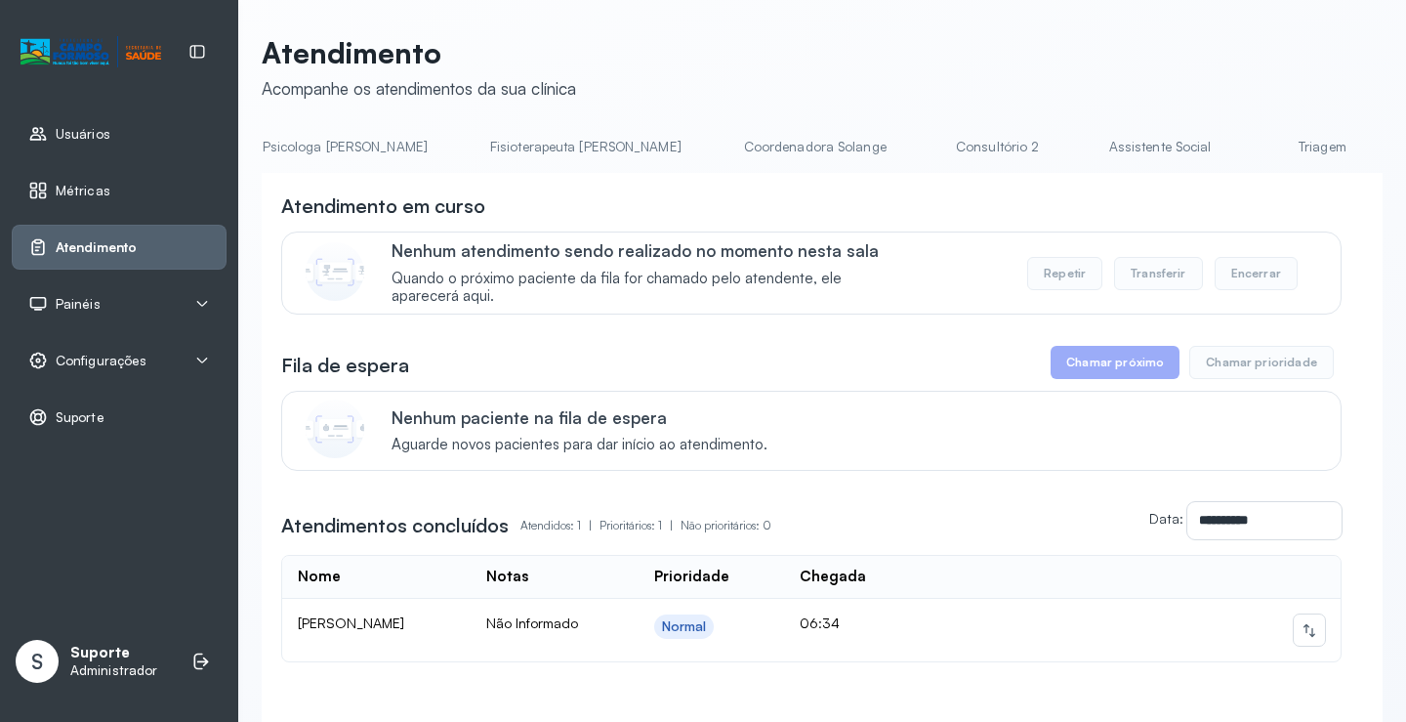
click at [1254, 155] on link "Triagem" at bounding box center [1322, 147] width 137 height 32
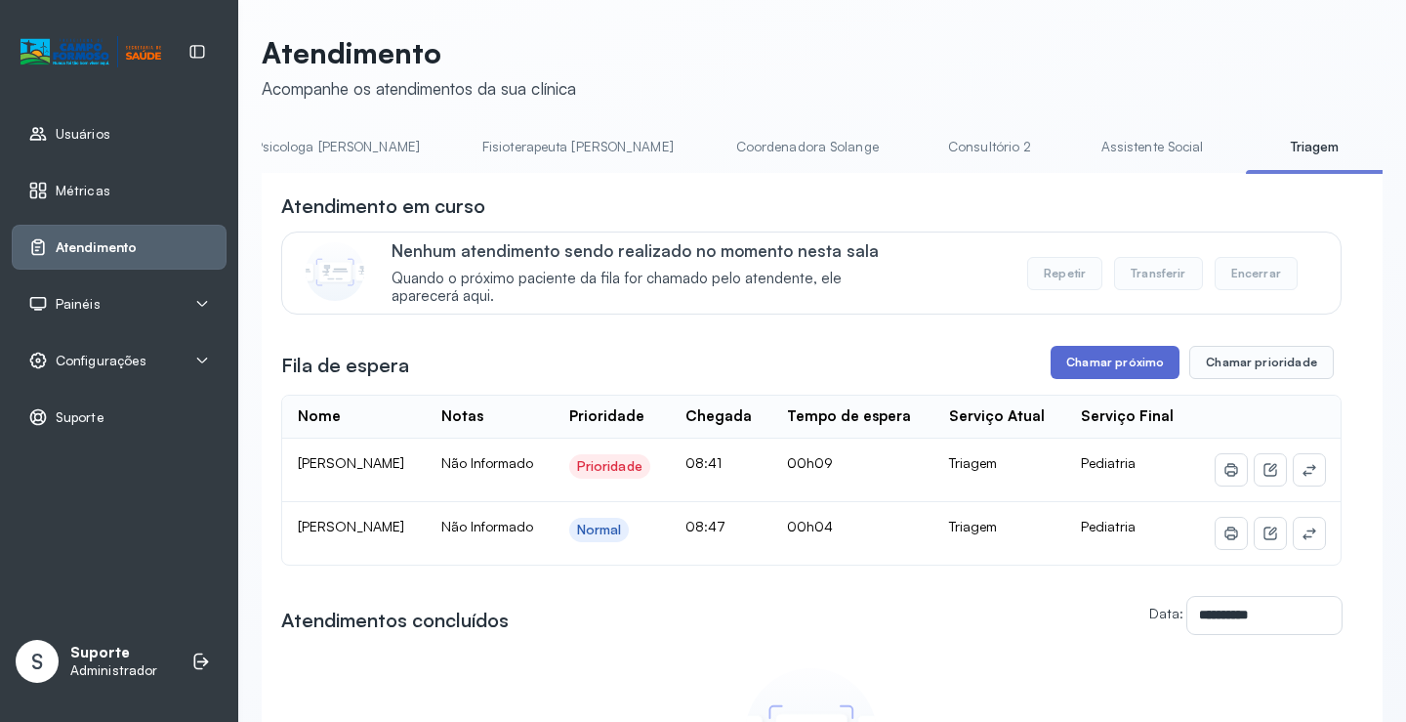
click at [1114, 369] on button "Chamar próximo" at bounding box center [1115, 362] width 129 height 33
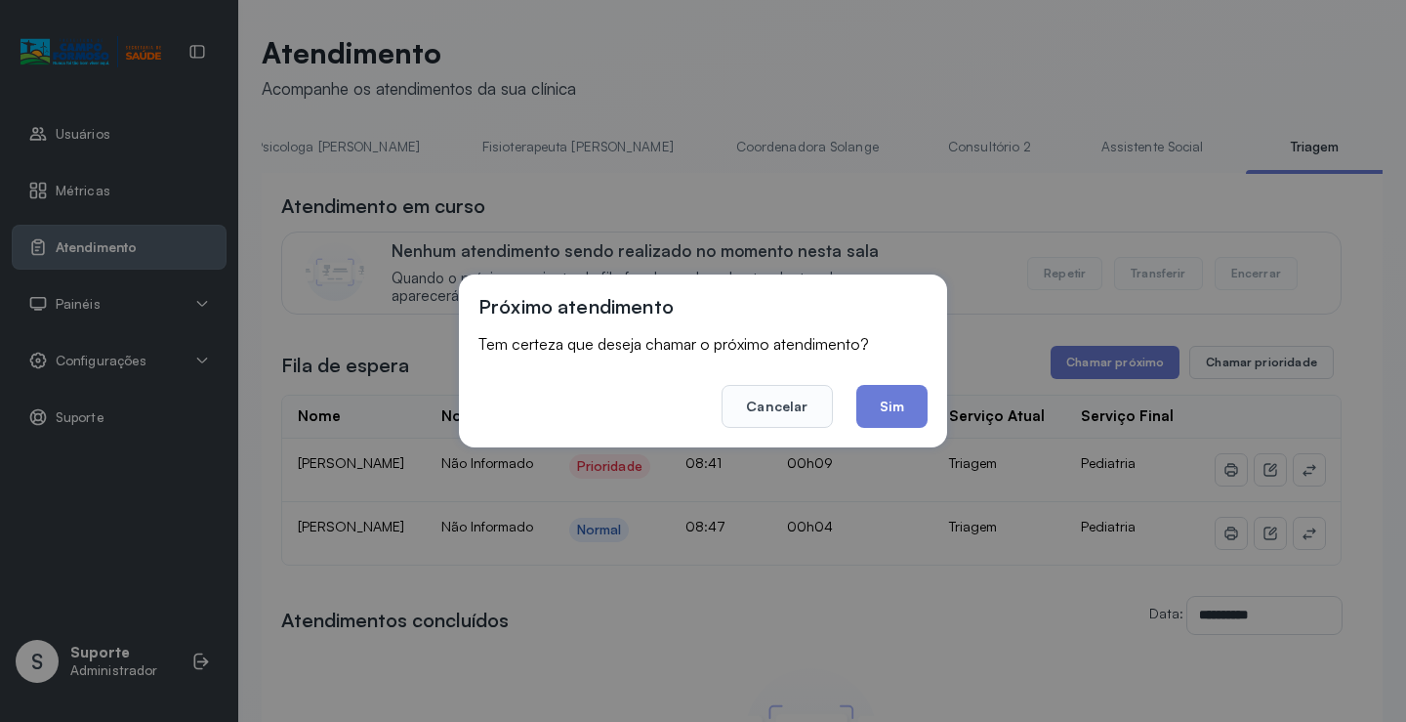
drag, startPoint x: 932, startPoint y: 170, endPoint x: 935, endPoint y: 193, distance: 23.6
click at [934, 189] on div "Próximo atendimento Tem certeza que deseja chamar o próximo atendimento? Cancel…" at bounding box center [703, 361] width 1406 height 722
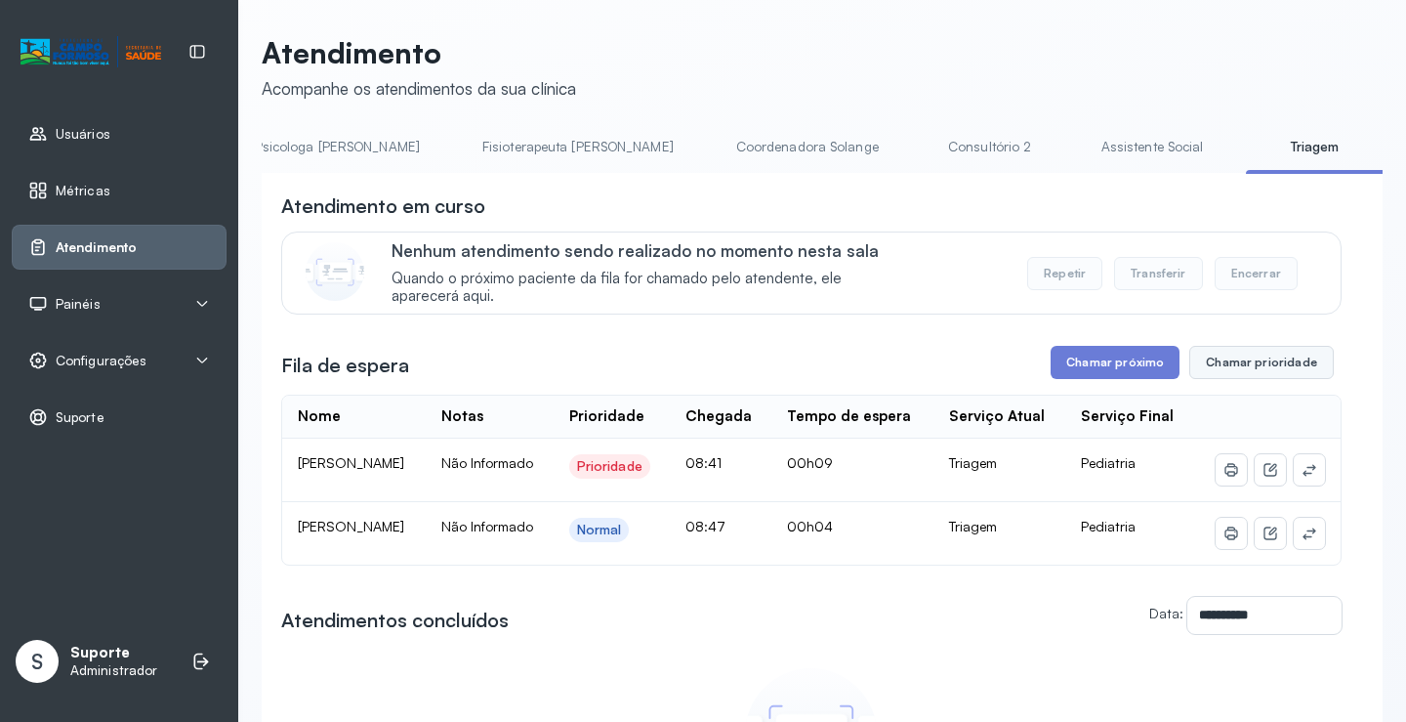
click at [1260, 370] on button "Chamar prioridade" at bounding box center [1262, 362] width 145 height 33
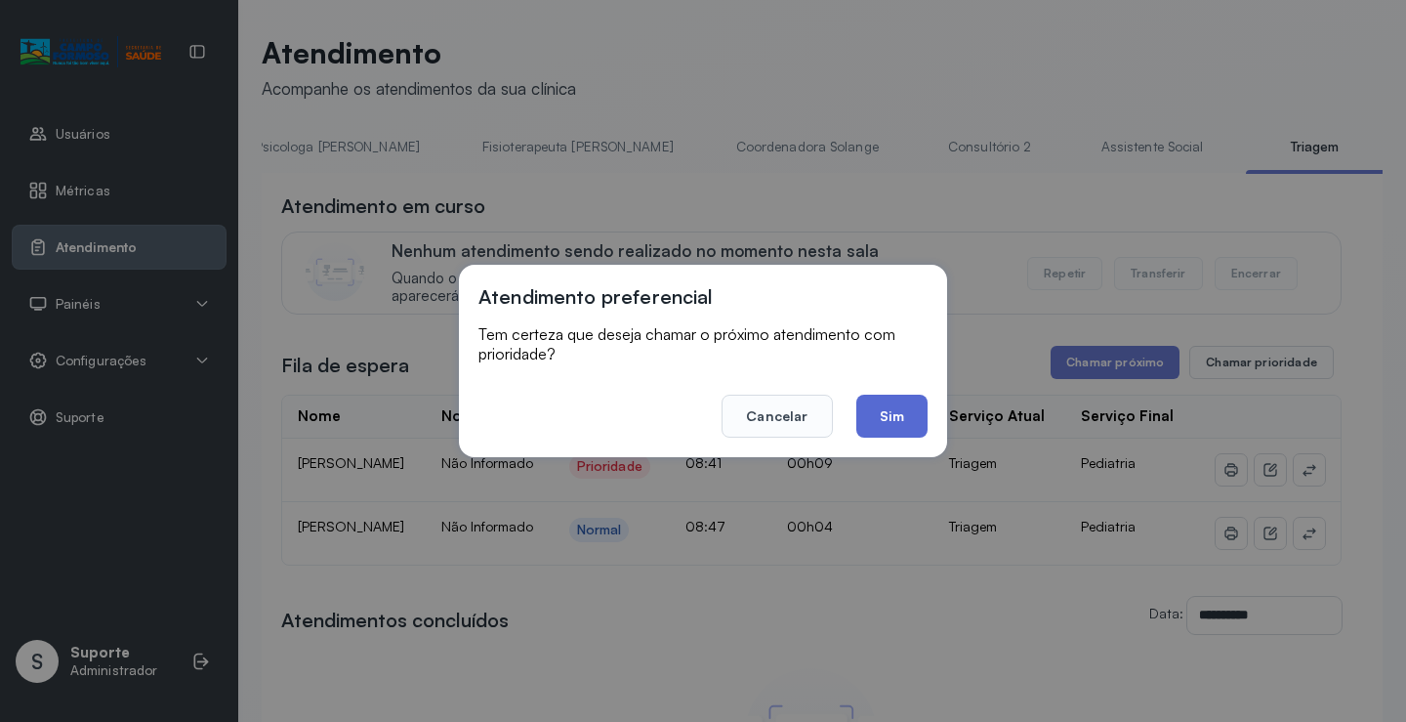
click at [897, 416] on button "Sim" at bounding box center [892, 416] width 71 height 43
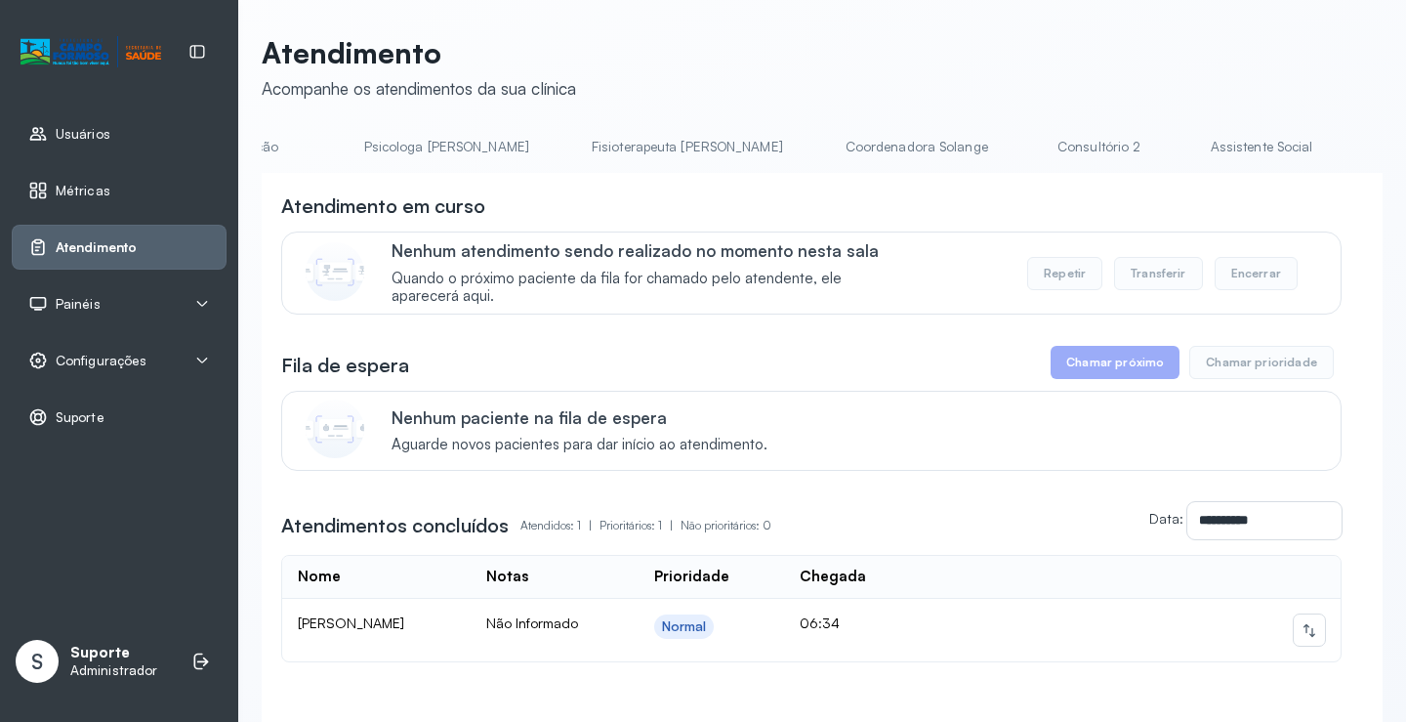
scroll to position [0, 1047]
click at [1200, 147] on link "Triagem" at bounding box center [1268, 147] width 137 height 32
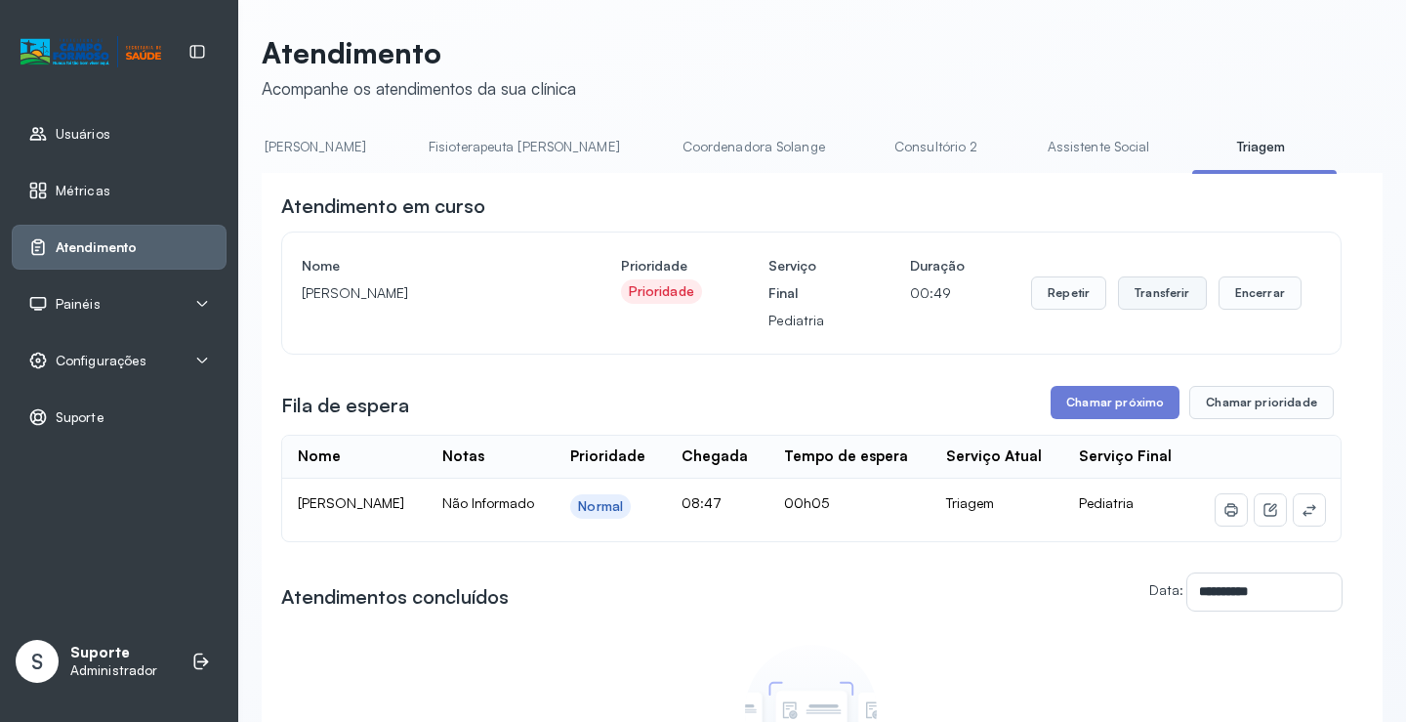
click at [1151, 297] on button "Transferir" at bounding box center [1162, 292] width 89 height 33
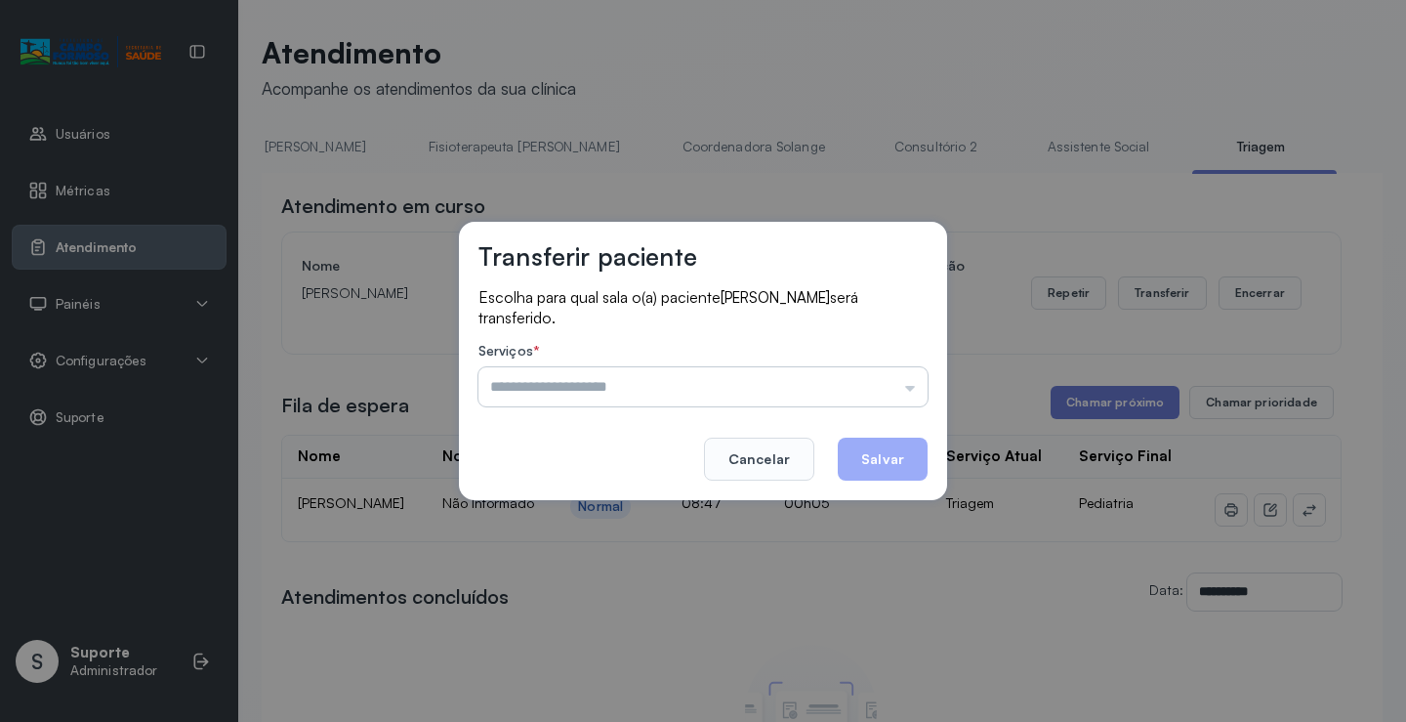
click at [913, 389] on input "text" at bounding box center [703, 386] width 449 height 39
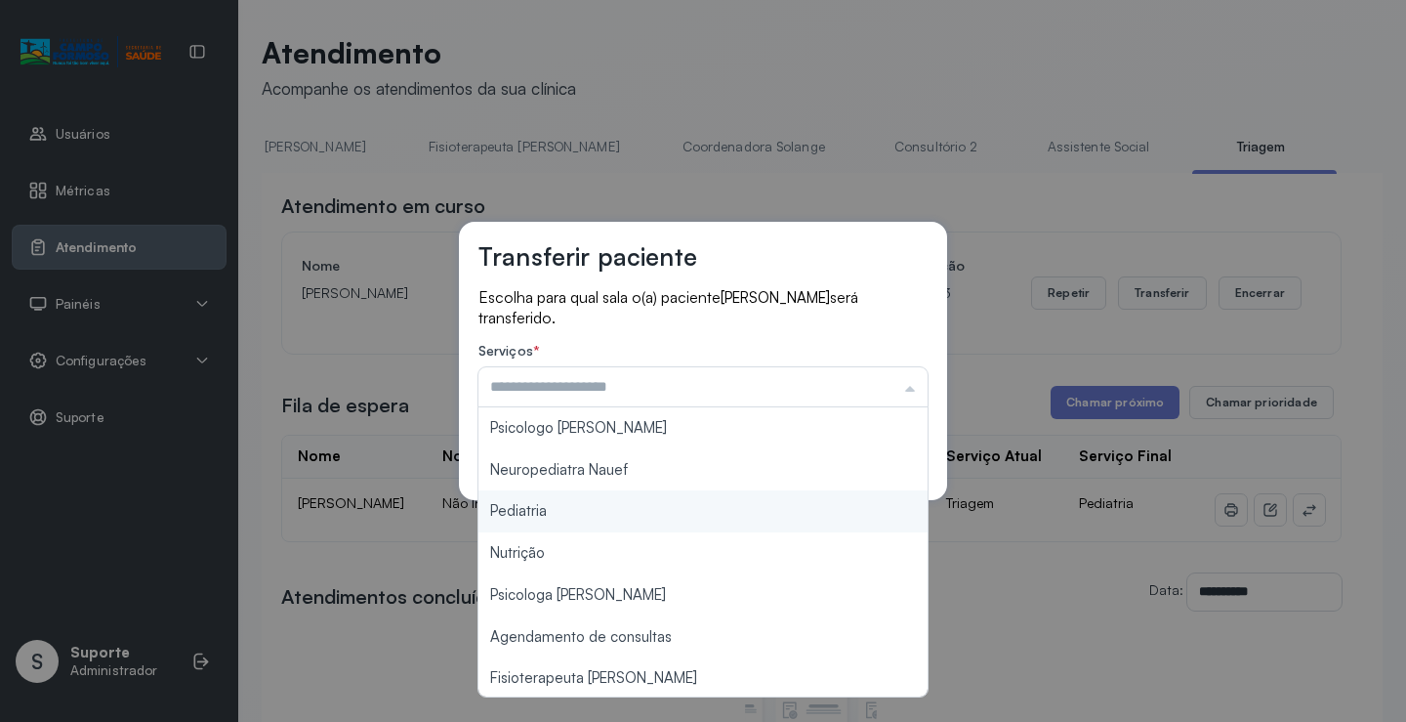
type input "*********"
click at [600, 519] on div "Transferir paciente Escolha para qual sala o(a) paciente AURORA LEONAY LISBOA B…" at bounding box center [703, 361] width 1406 height 722
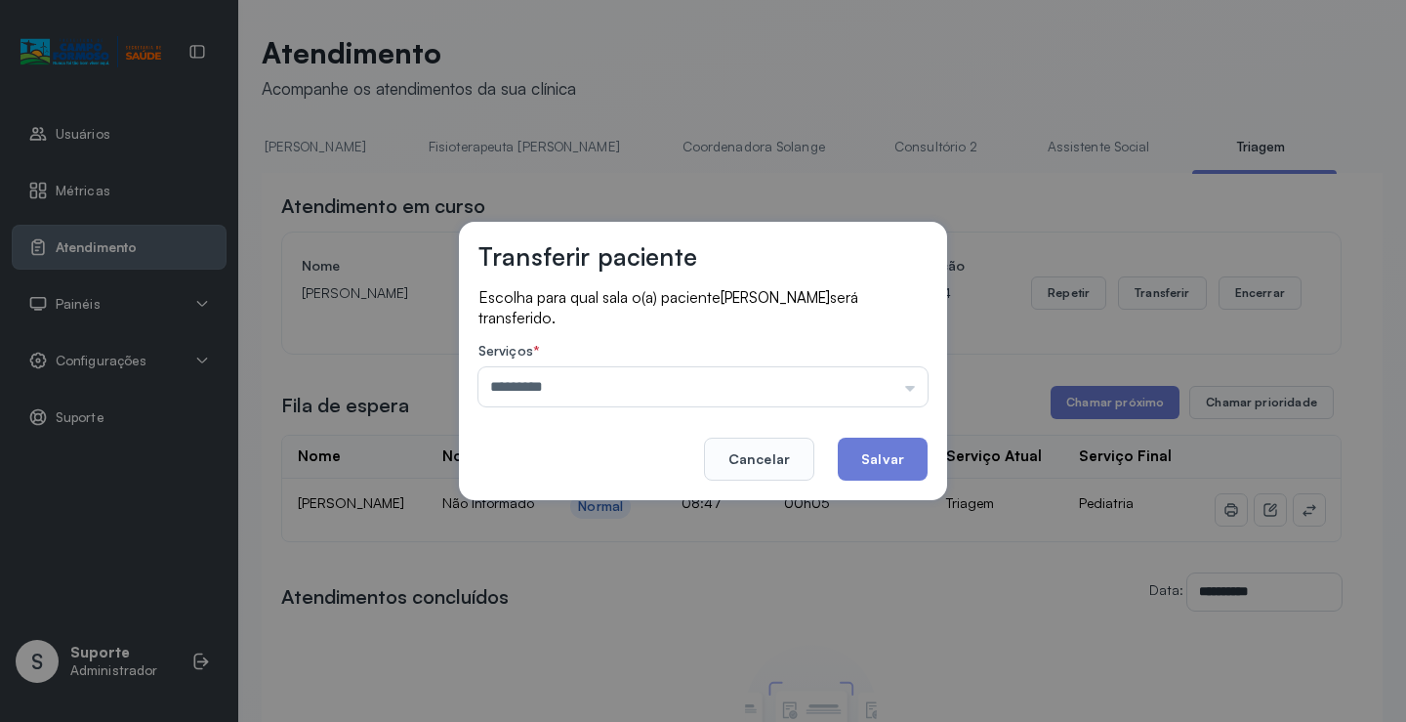
drag, startPoint x: 869, startPoint y: 462, endPoint x: 872, endPoint y: 472, distance: 10.2
click at [872, 471] on button "Salvar" at bounding box center [883, 459] width 90 height 43
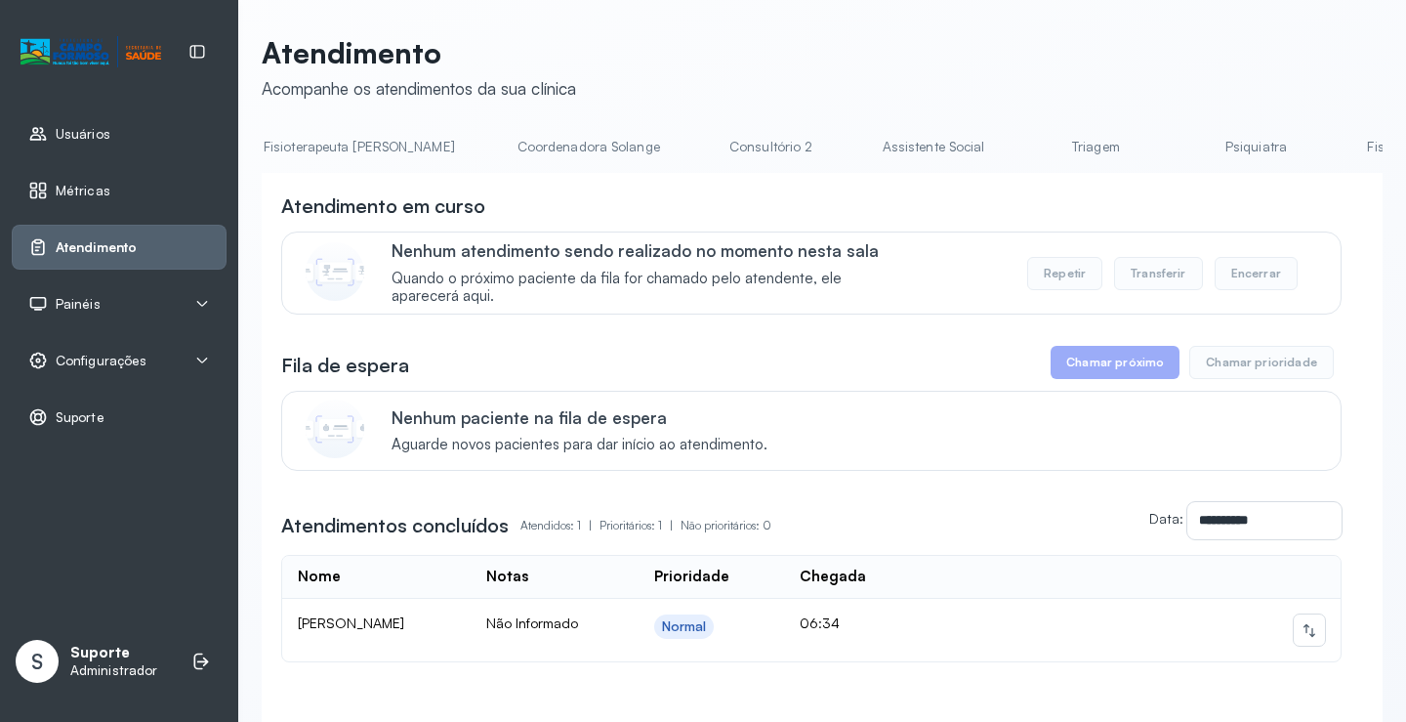
scroll to position [0, 1260]
click at [987, 155] on link "Triagem" at bounding box center [1055, 147] width 137 height 32
click at [1012, 157] on link "Triagem" at bounding box center [1080, 147] width 137 height 32
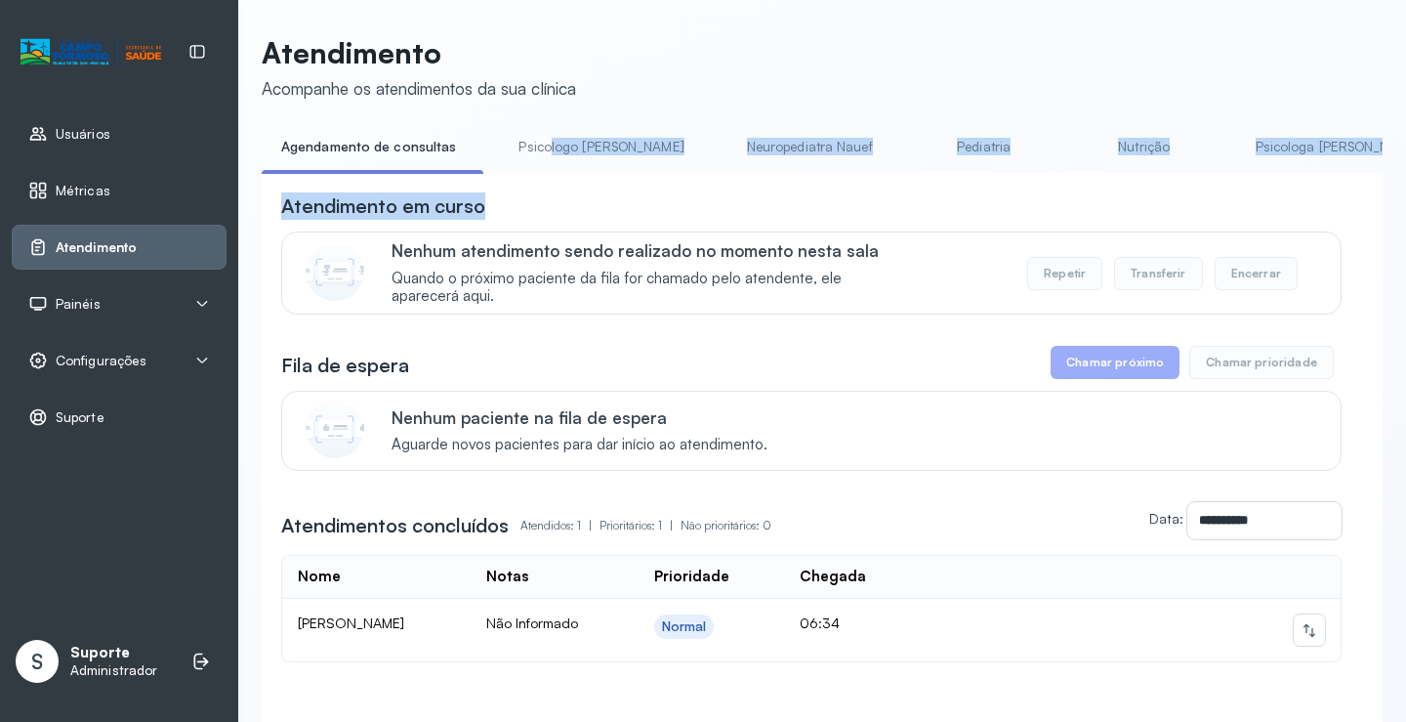
drag, startPoint x: 522, startPoint y: 180, endPoint x: 539, endPoint y: 176, distance: 18.0
click at [539, 176] on div "**********" at bounding box center [822, 459] width 1121 height 656
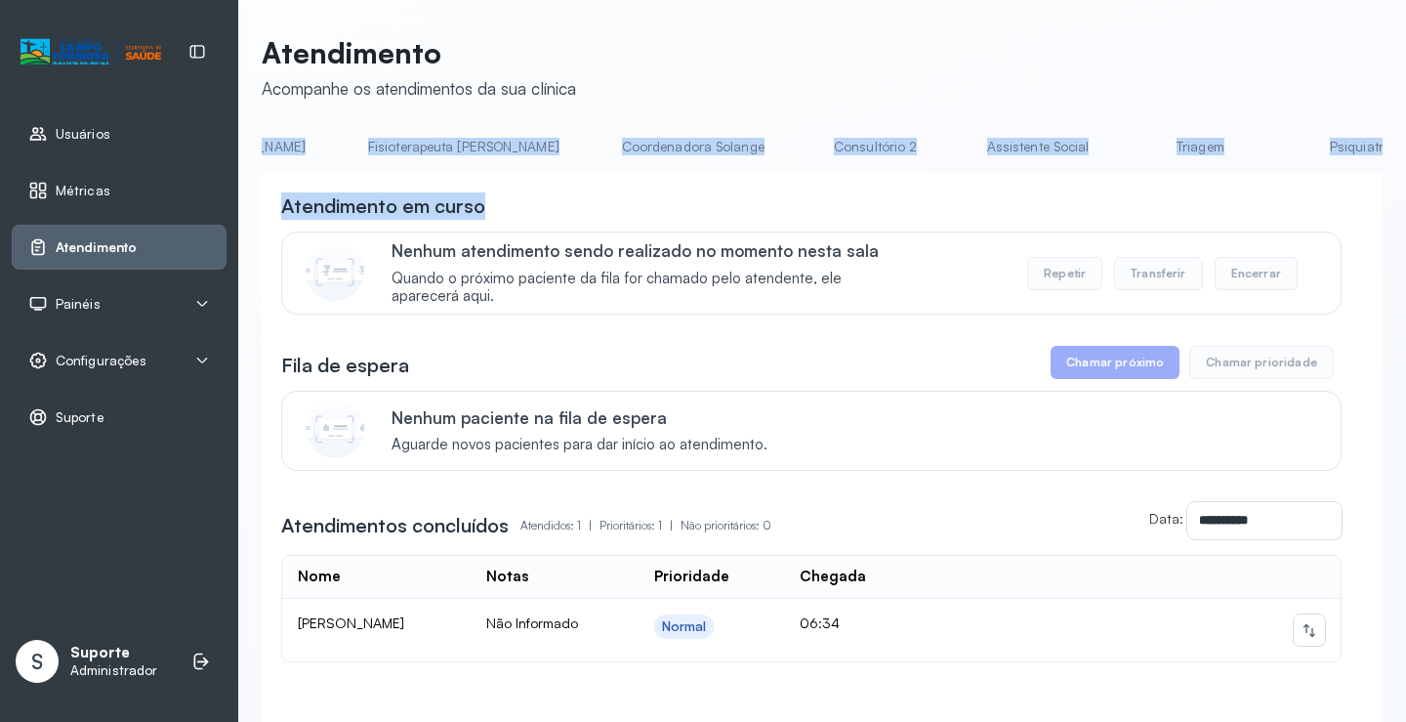
scroll to position [0, 1139]
click at [1109, 147] on link "Triagem" at bounding box center [1177, 147] width 137 height 32
